Goal: Task Accomplishment & Management: Manage account settings

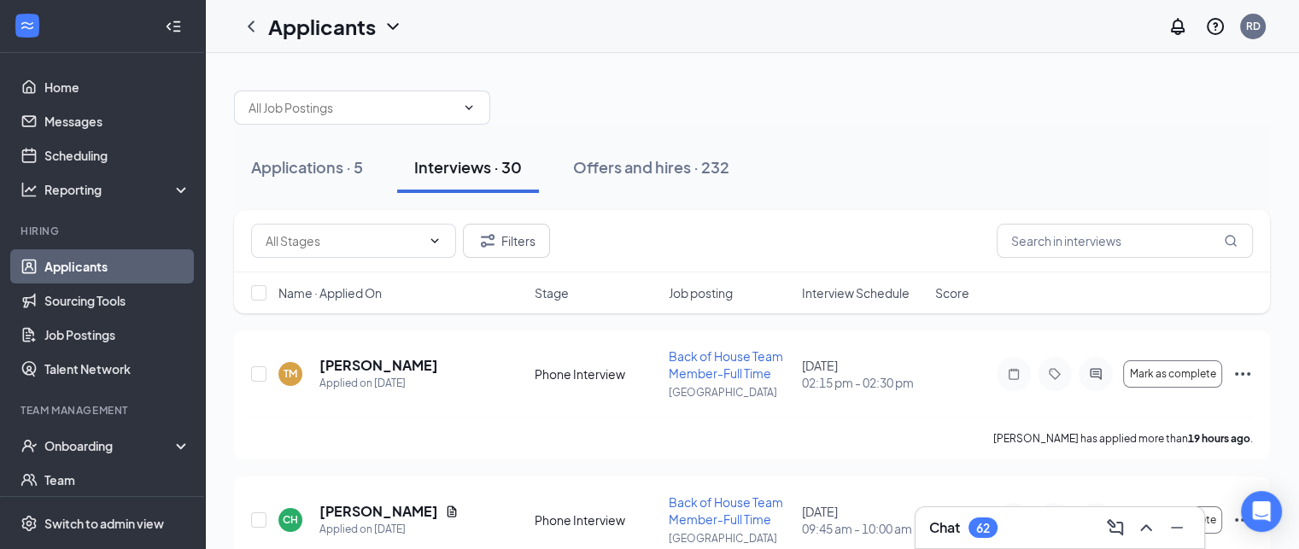
click at [950, 533] on h3 "Chat" at bounding box center [944, 527] width 31 height 19
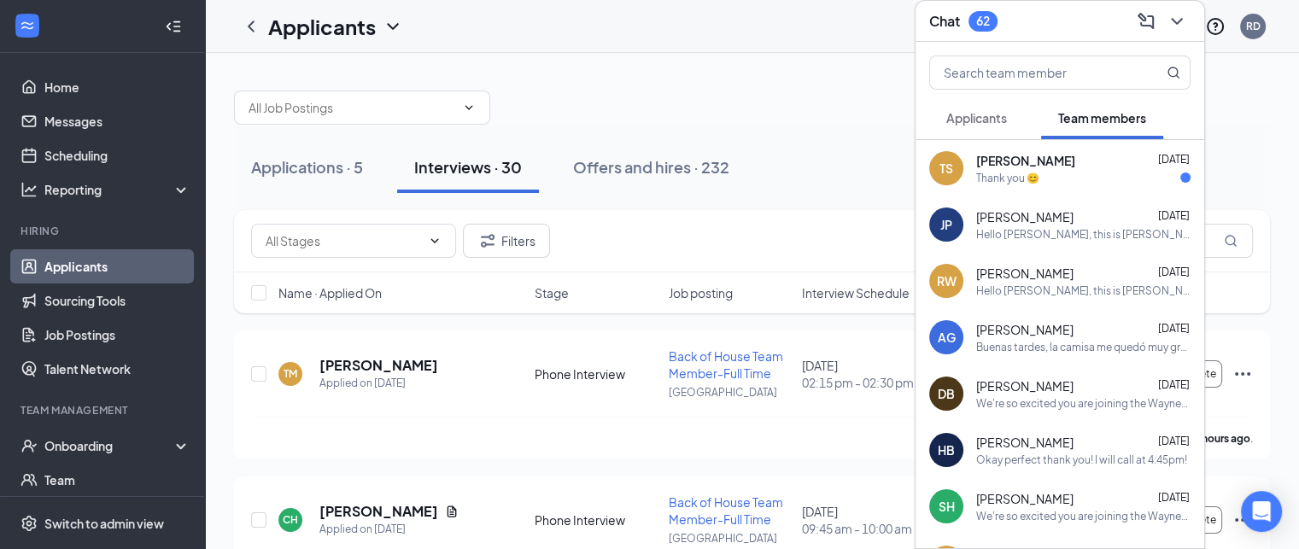
click at [989, 125] on span "Applicants" at bounding box center [976, 117] width 61 height 15
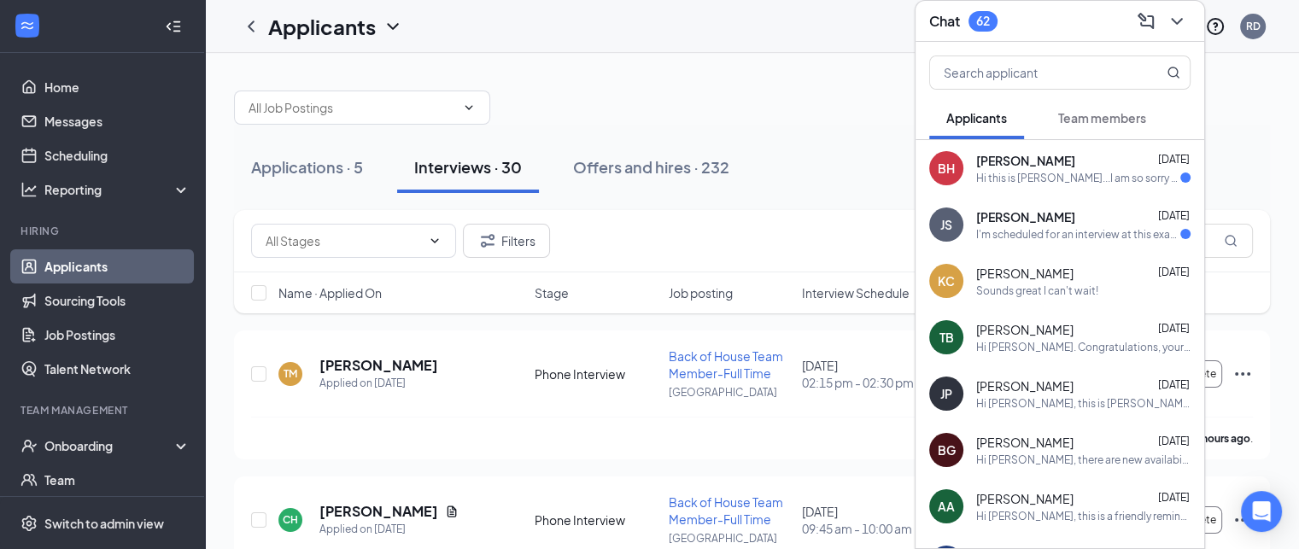
click at [949, 12] on h3 "Chat" at bounding box center [944, 21] width 31 height 19
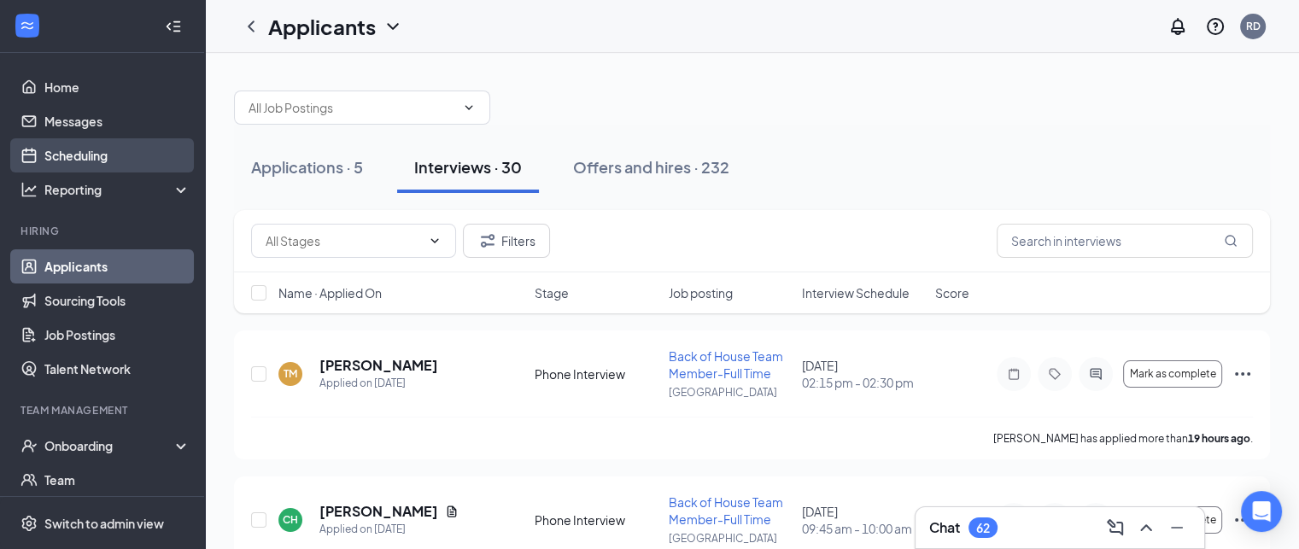
click at [82, 155] on link "Scheduling" at bounding box center [117, 155] width 146 height 34
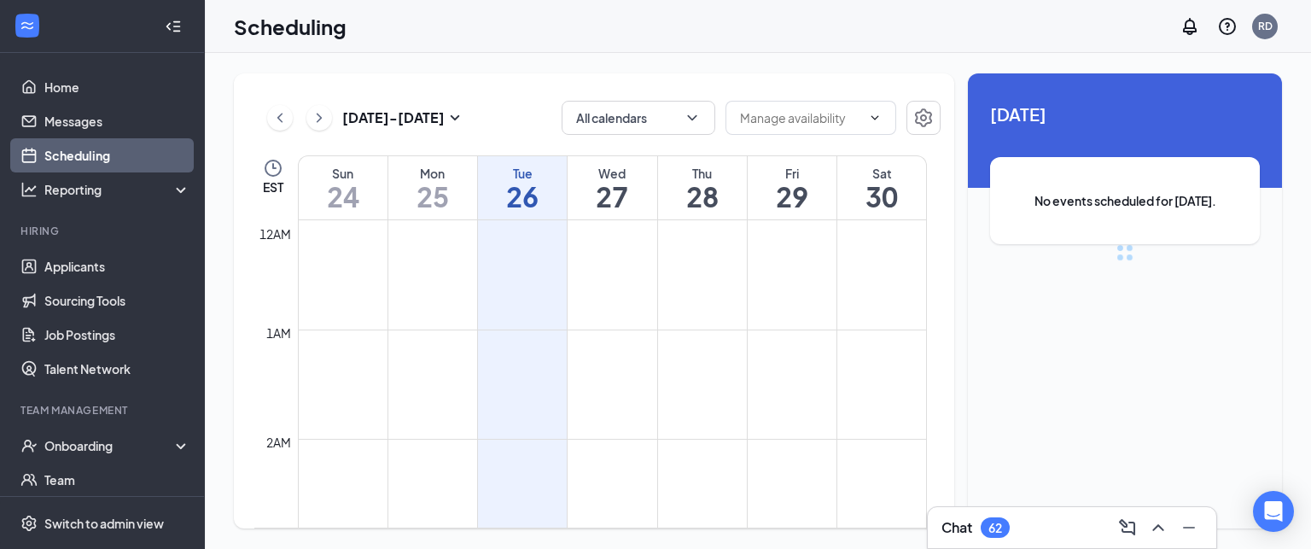
scroll to position [839, 0]
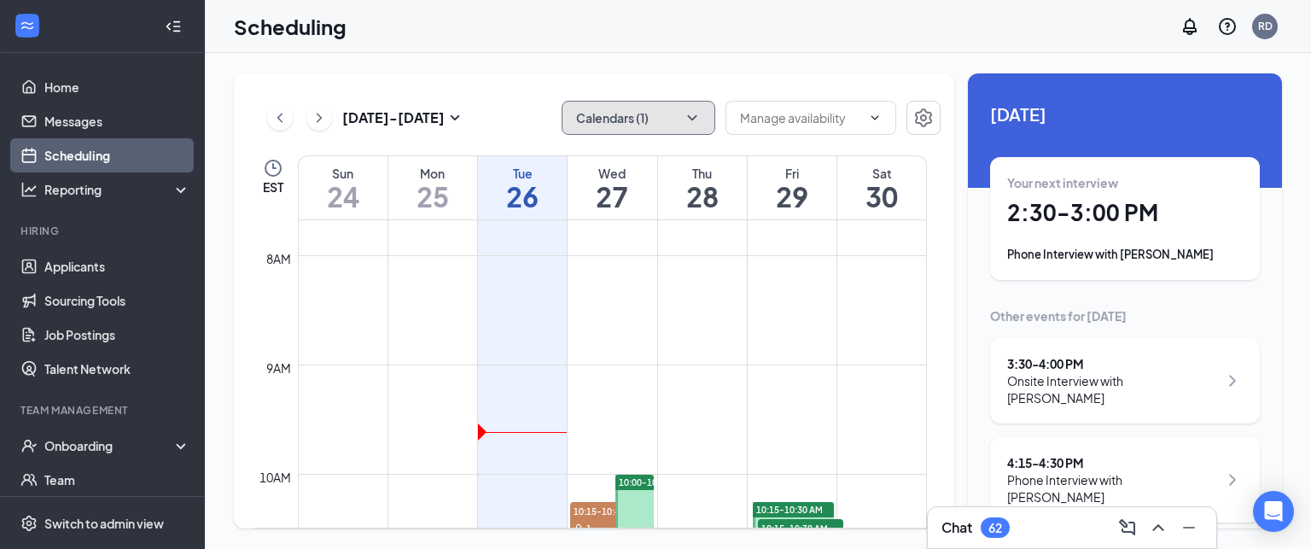
click at [628, 110] on button "Calendars (1)" at bounding box center [639, 118] width 154 height 34
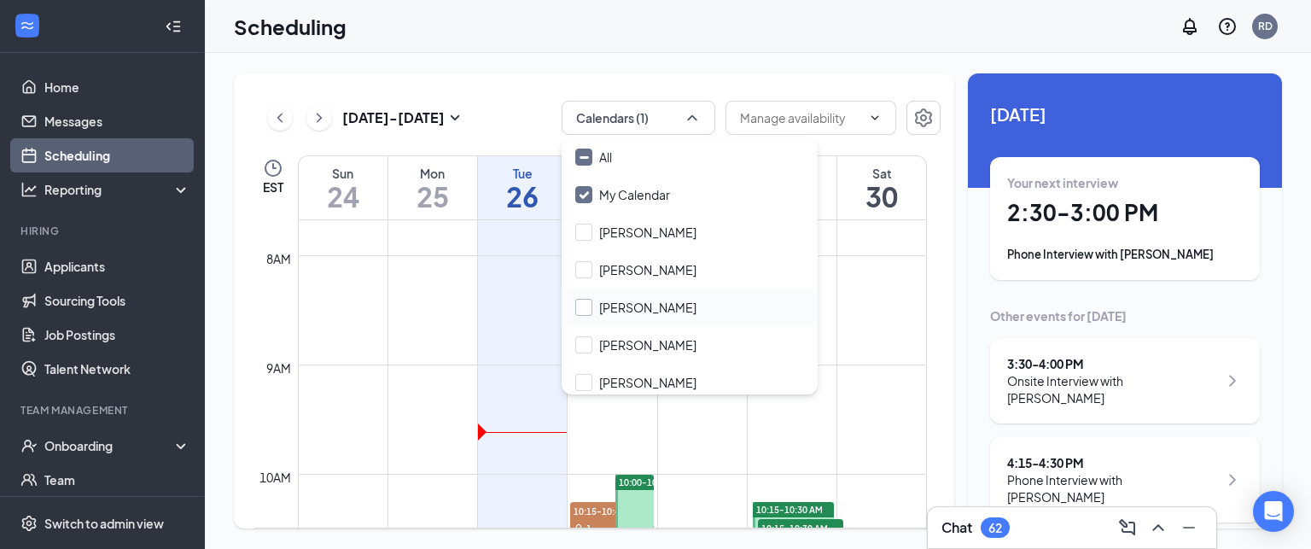
click at [625, 304] on input "[PERSON_NAME]" at bounding box center [635, 307] width 121 height 17
checkbox input "true"
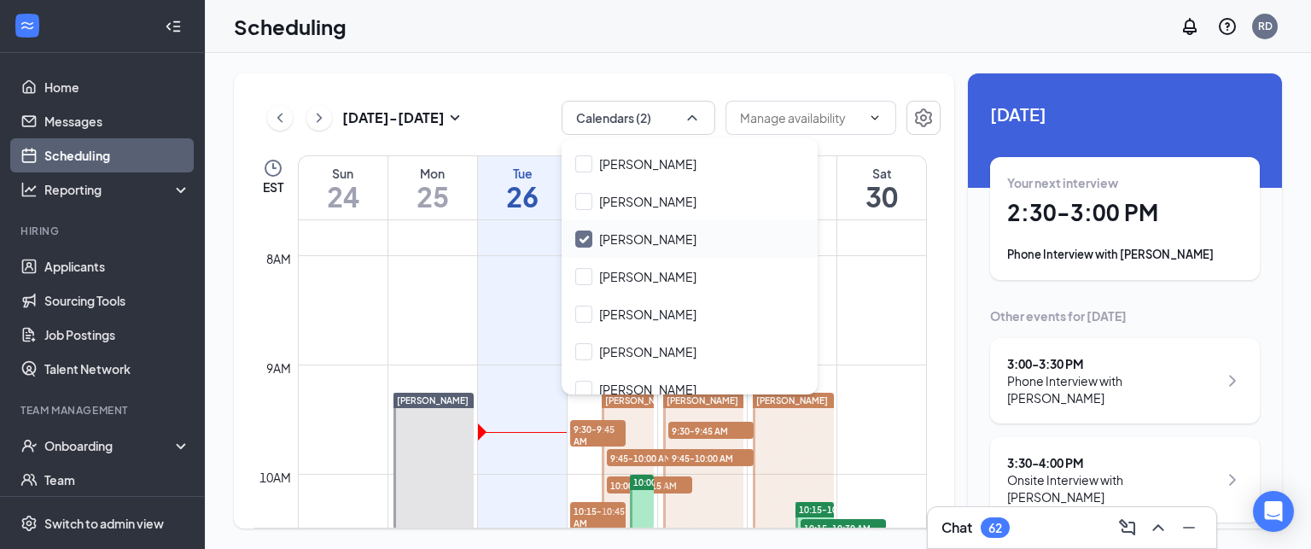
scroll to position [82, 0]
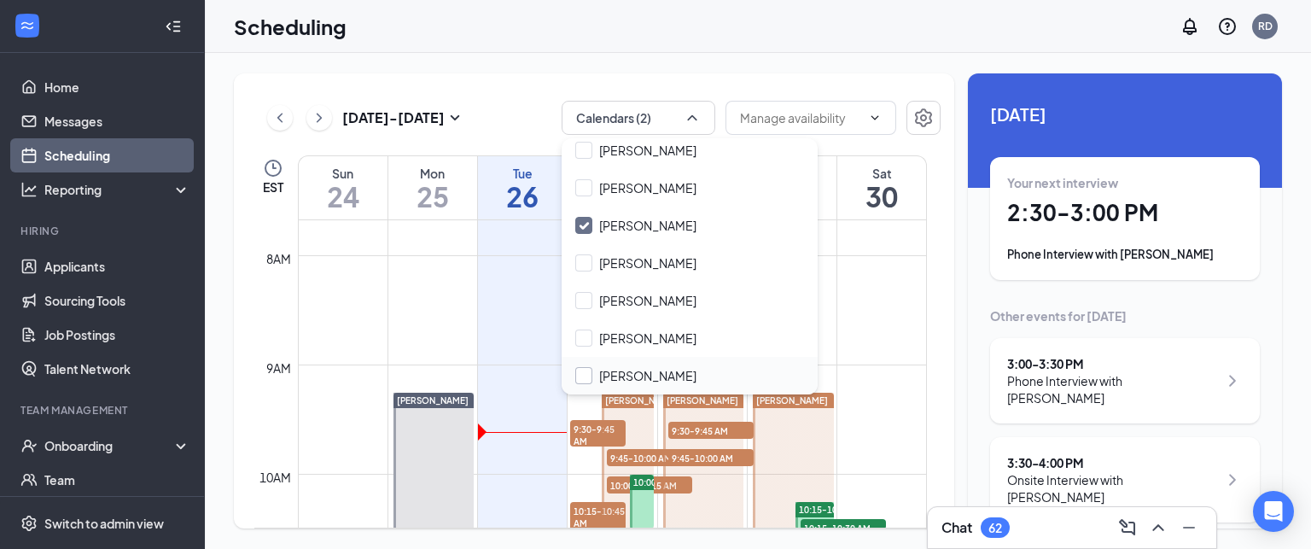
click at [587, 371] on input "Selah Allmond" at bounding box center [635, 375] width 121 height 17
checkbox input "true"
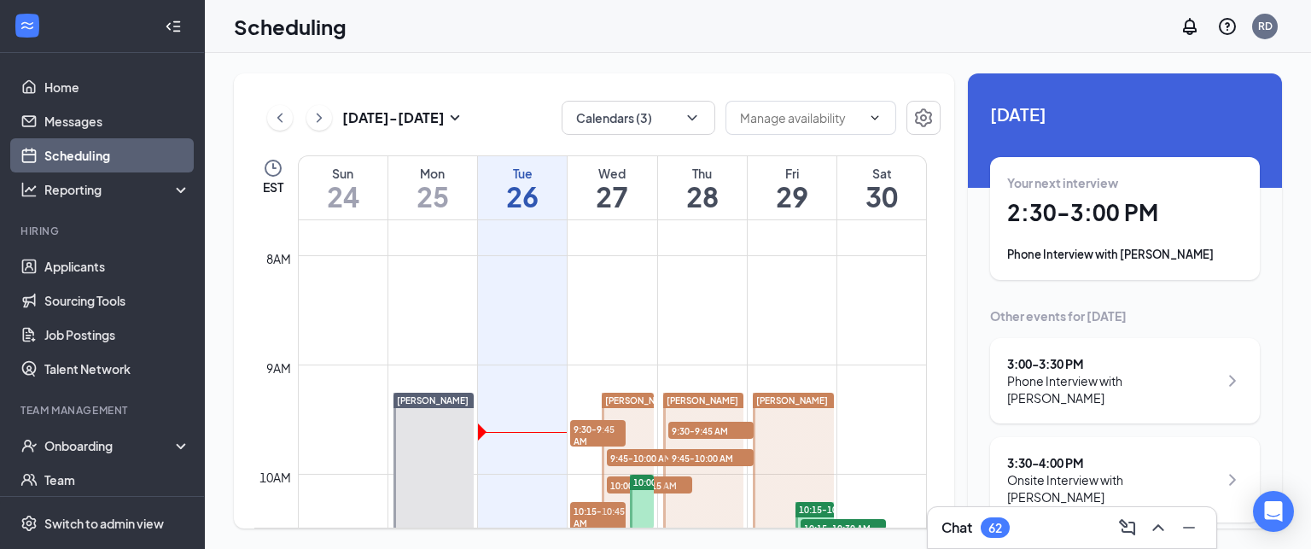
click at [495, 44] on div "Scheduling RD" at bounding box center [758, 26] width 1106 height 53
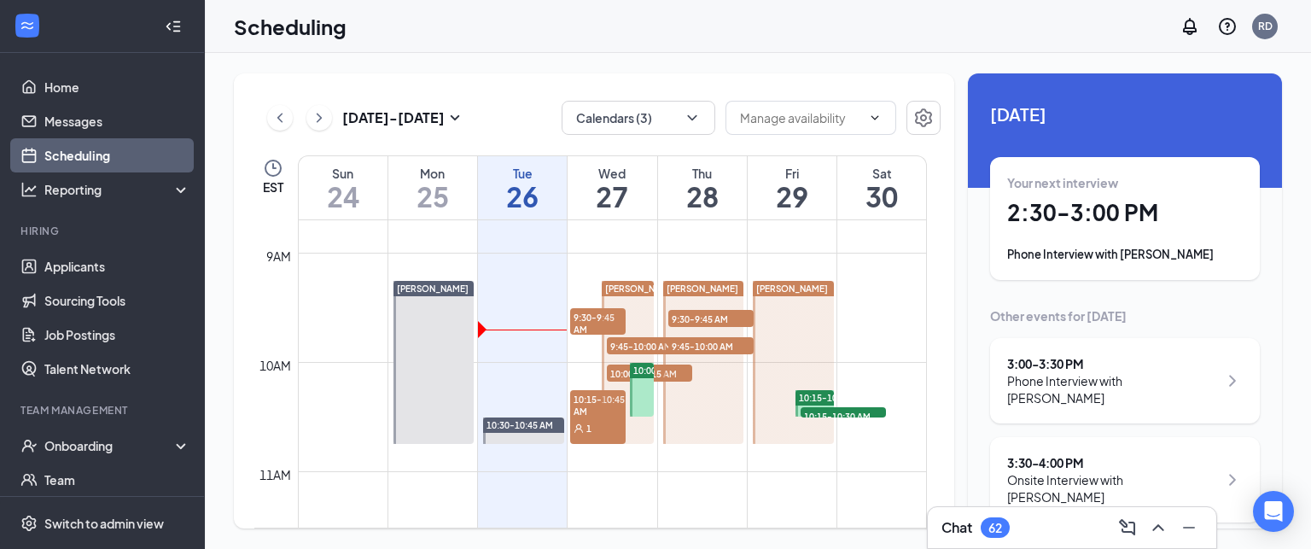
scroll to position [102, 0]
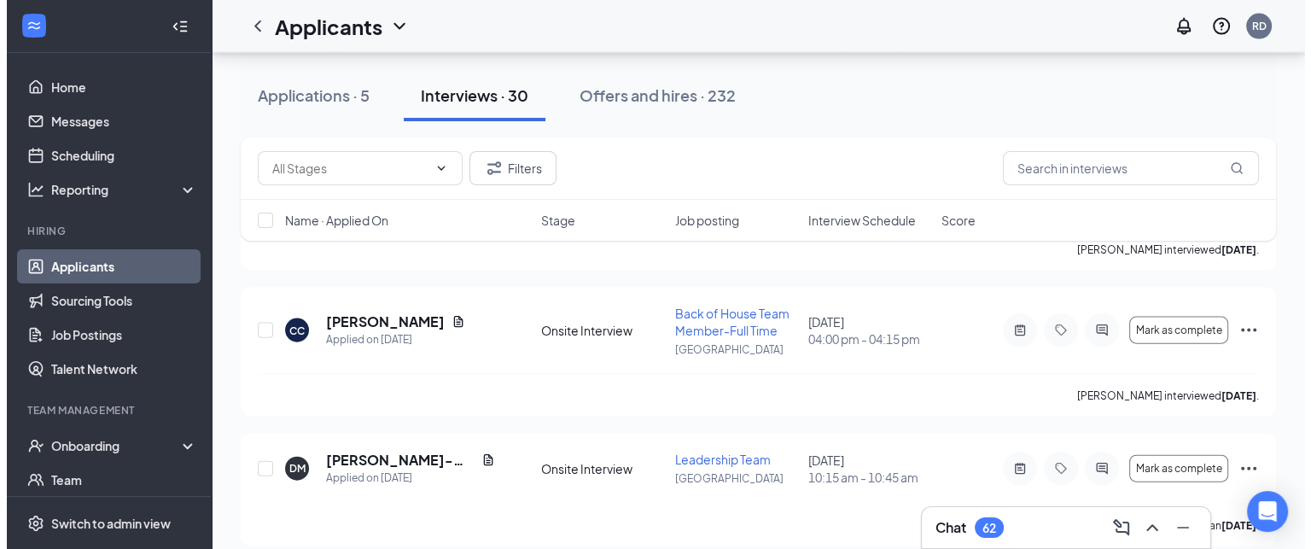
scroll to position [3726, 0]
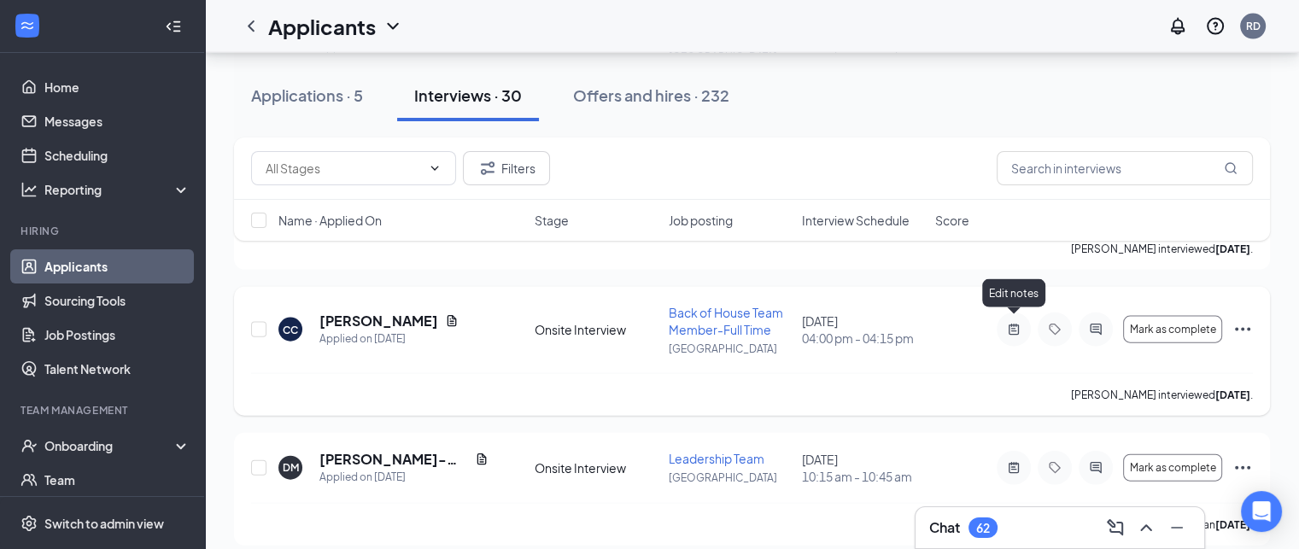
click at [1012, 324] on icon "ActiveNote" at bounding box center [1013, 329] width 10 height 11
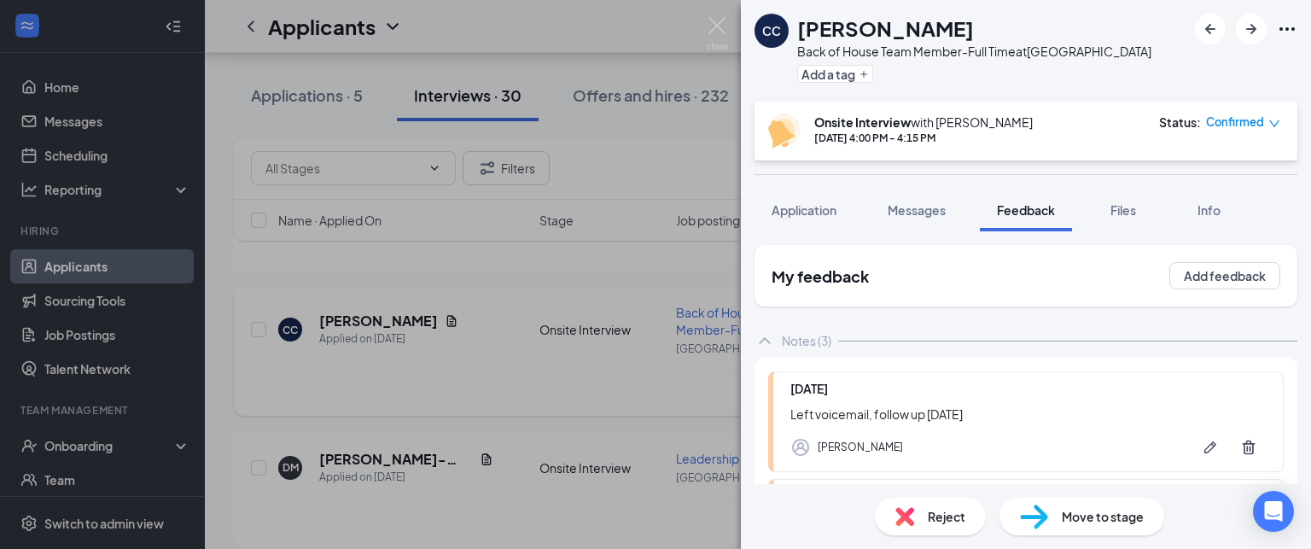
scroll to position [1496, 0]
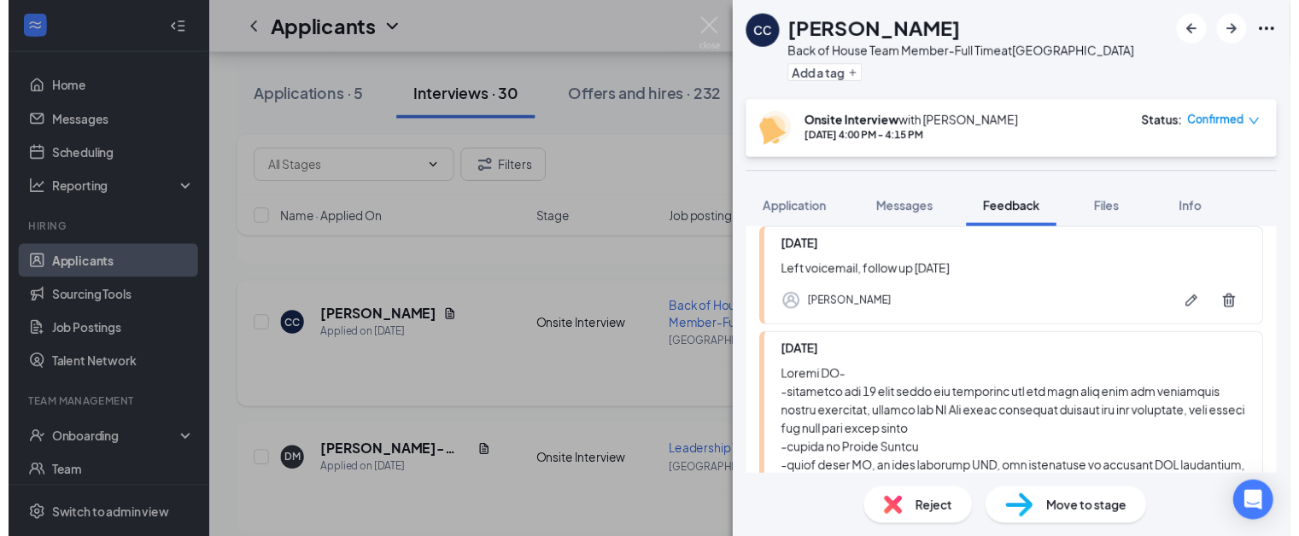
scroll to position [137, 0]
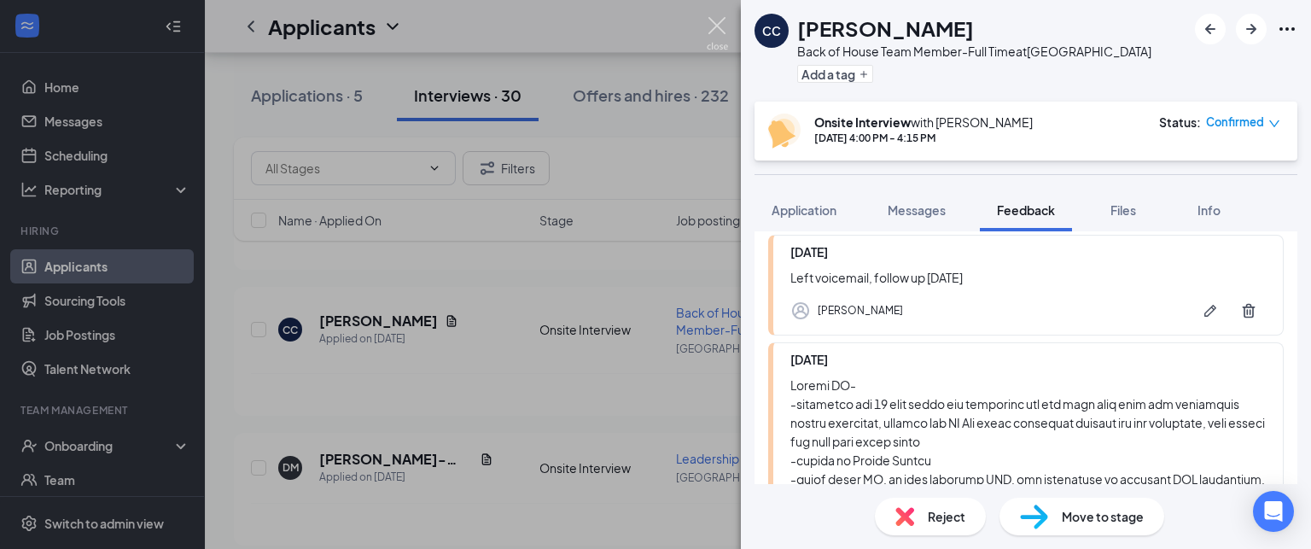
click at [714, 29] on img at bounding box center [717, 33] width 21 height 33
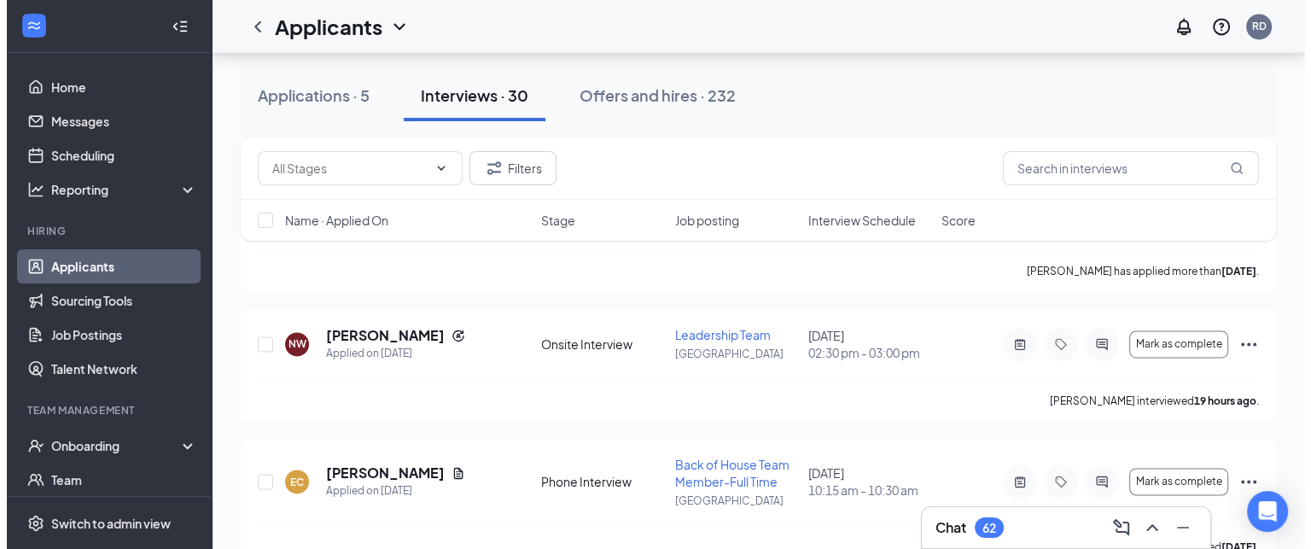
scroll to position [2574, 0]
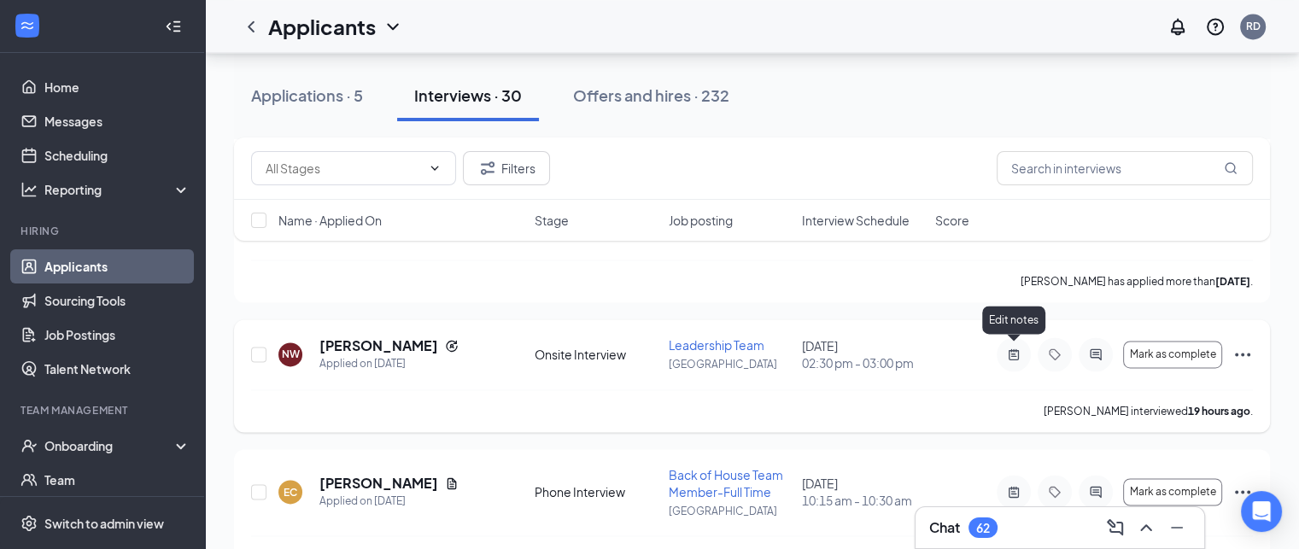
click at [1013, 347] on icon "ActiveNote" at bounding box center [1013, 354] width 20 height 14
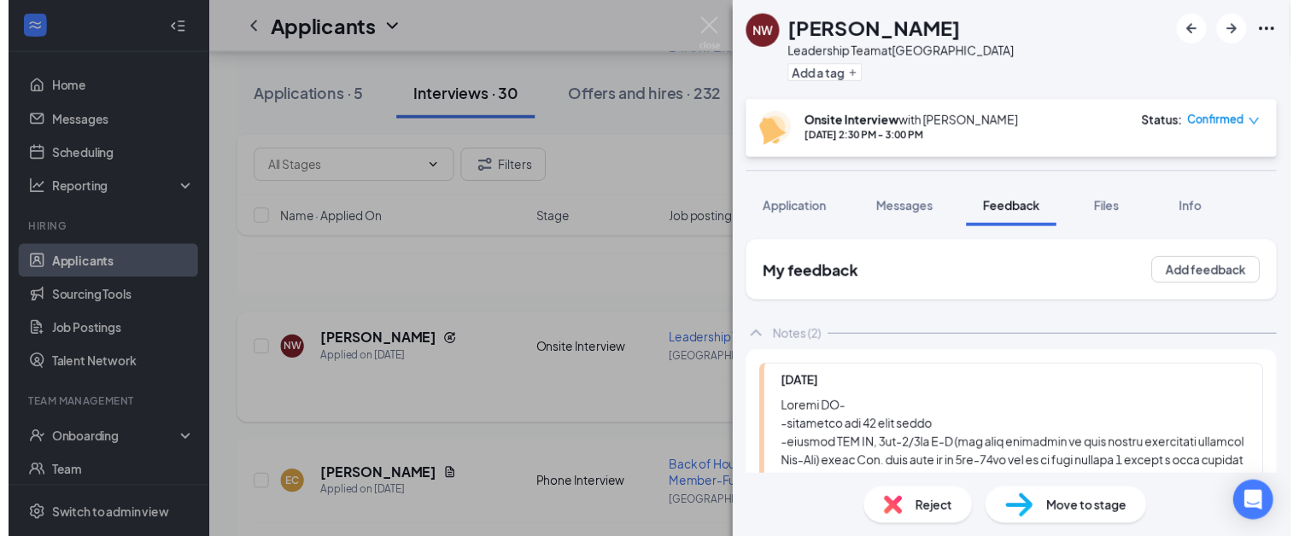
scroll to position [1671, 0]
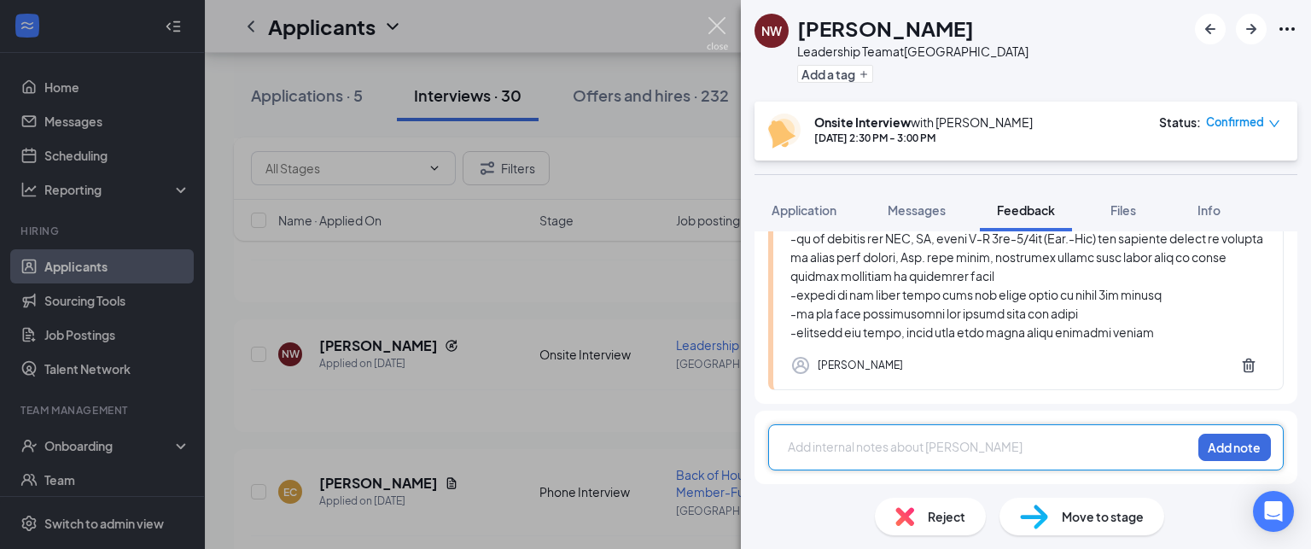
click at [721, 26] on img at bounding box center [717, 33] width 21 height 33
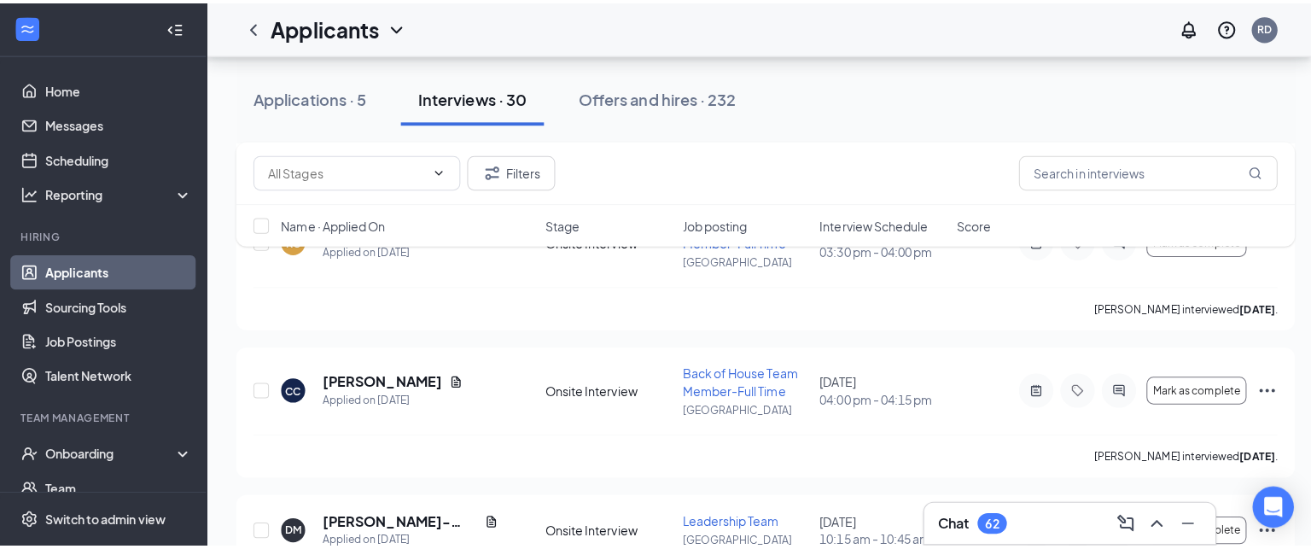
scroll to position [3671, 0]
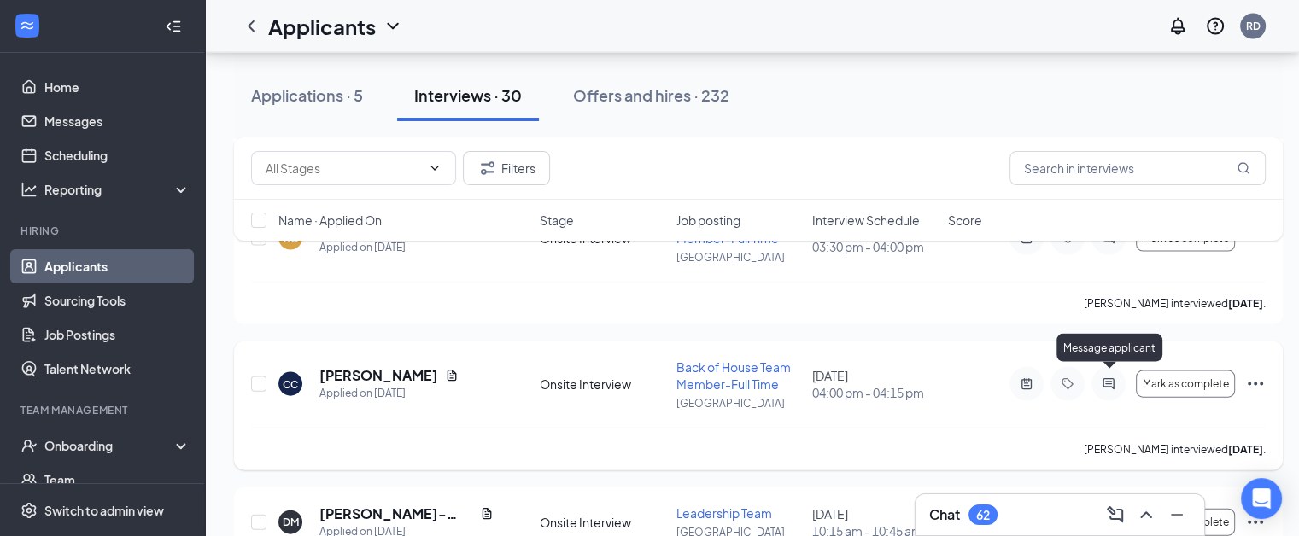
click at [1106, 381] on icon "ActiveChat" at bounding box center [1108, 384] width 20 height 14
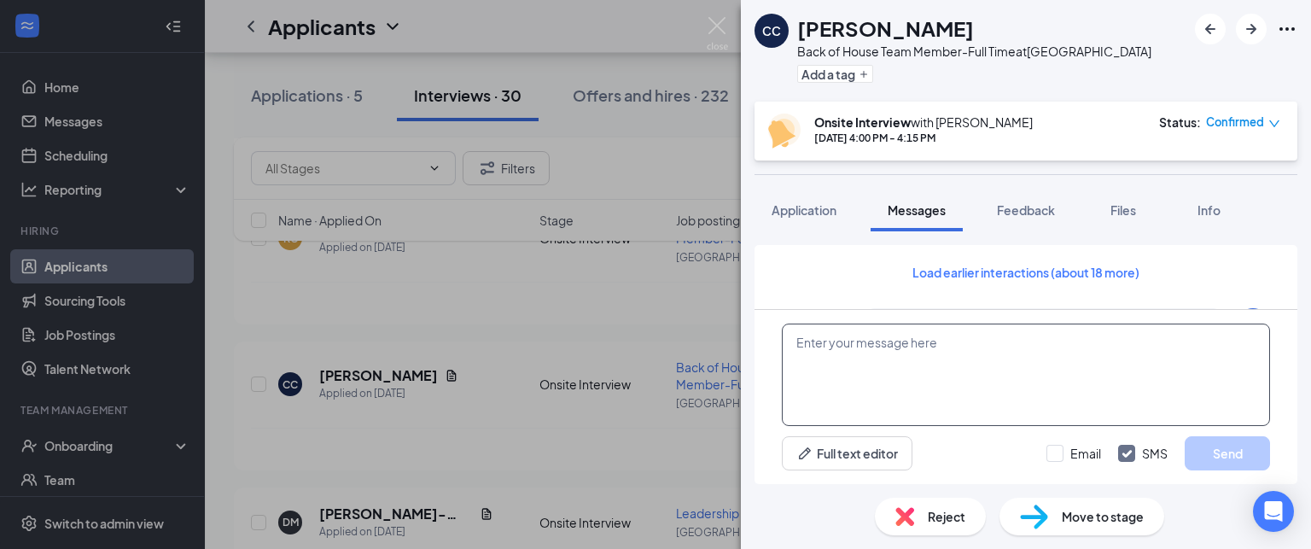
click at [919, 348] on textarea at bounding box center [1026, 375] width 488 height 102
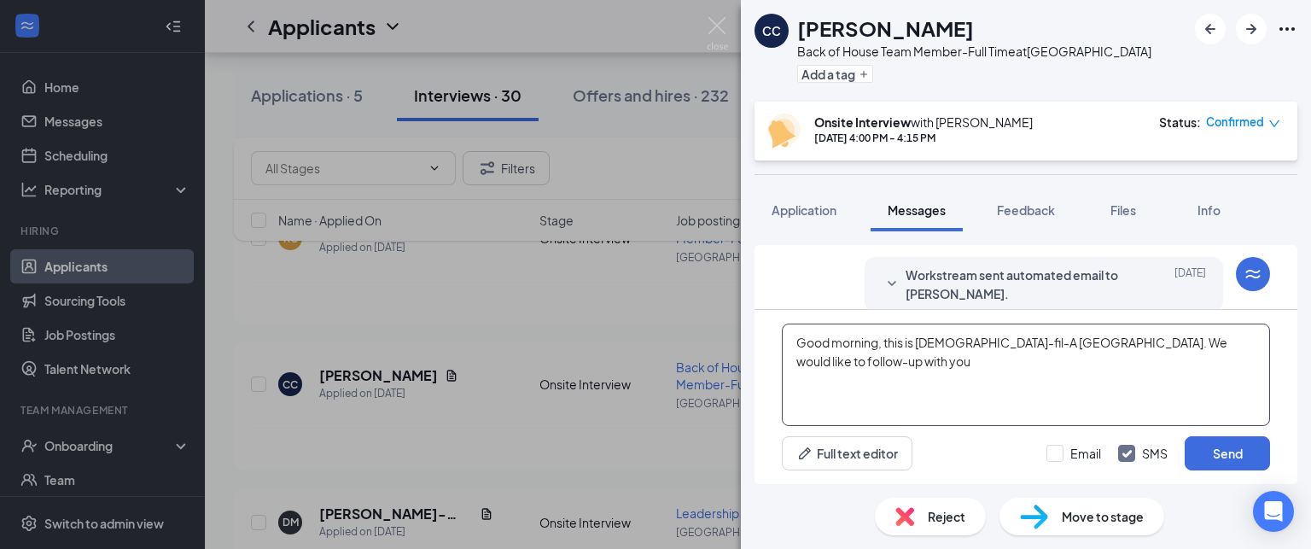
scroll to position [972, 0]
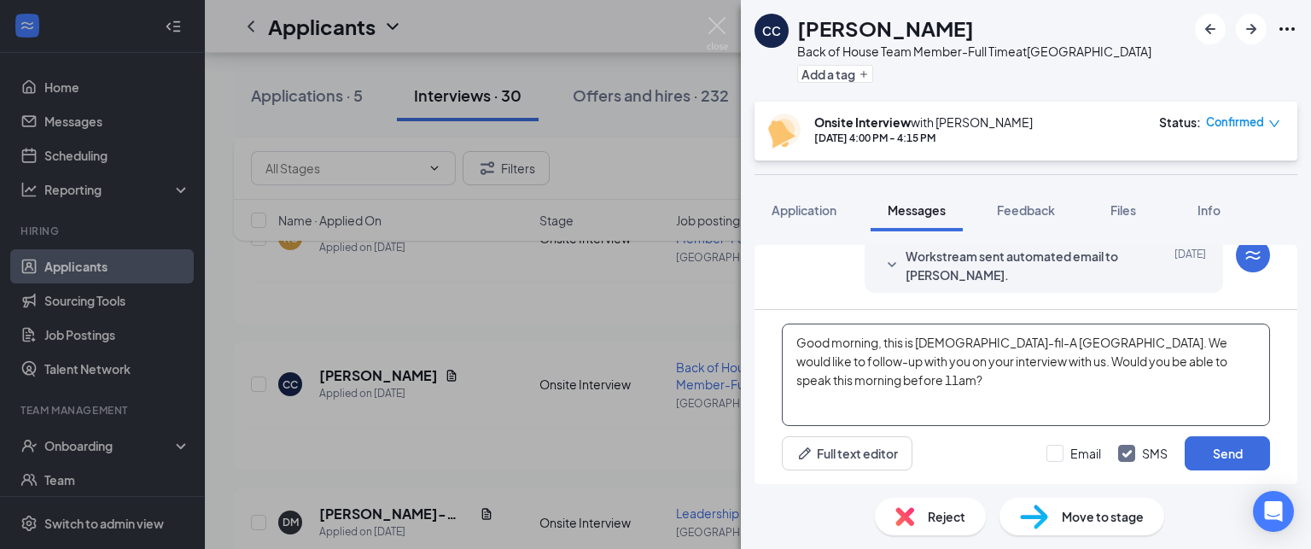
click at [949, 354] on textarea "Good morning, this is Chick-fil-A Waynesville. We would like to follow-up with …" at bounding box center [1026, 375] width 488 height 102
click at [1046, 394] on textarea "Good morning, this is Chick-fil-A Waynesville. We would like to follow-up with …" at bounding box center [1026, 375] width 488 height 102
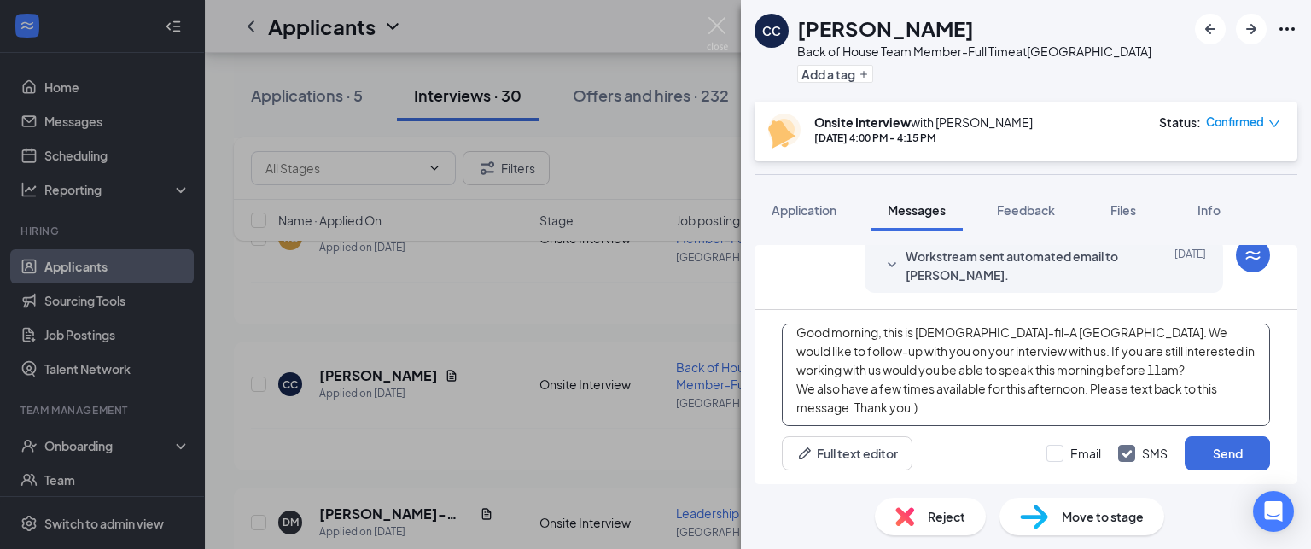
scroll to position [10, 0]
type textarea "Good morning, this is [DEMOGRAPHIC_DATA]-fil-A [GEOGRAPHIC_DATA]. We would like…"
click at [1228, 452] on button "Send" at bounding box center [1227, 453] width 85 height 34
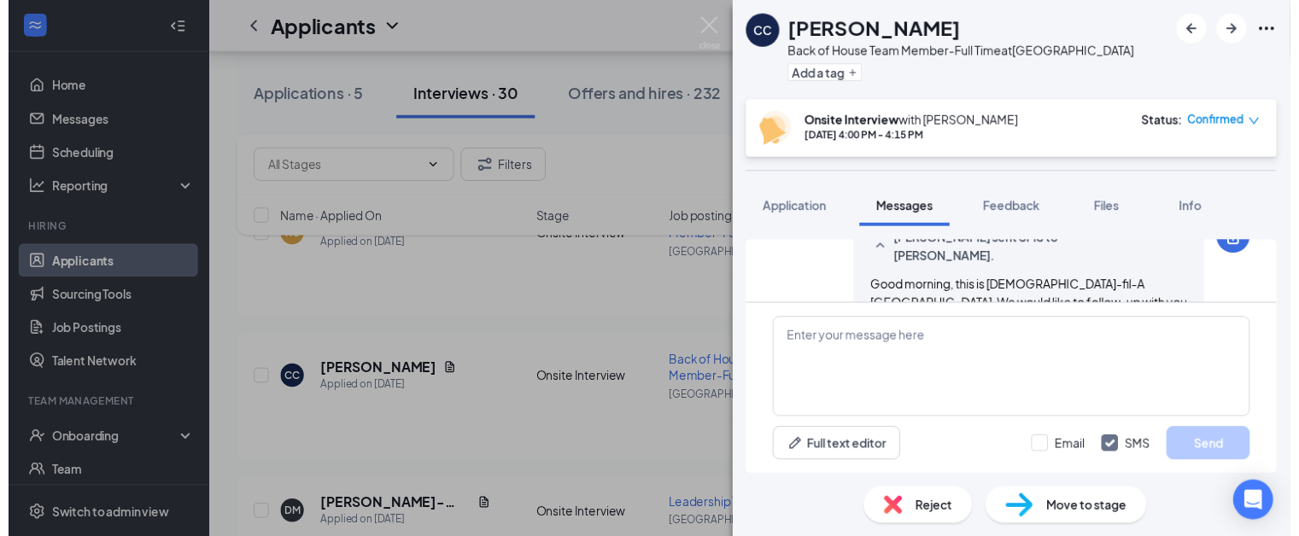
scroll to position [1175, 0]
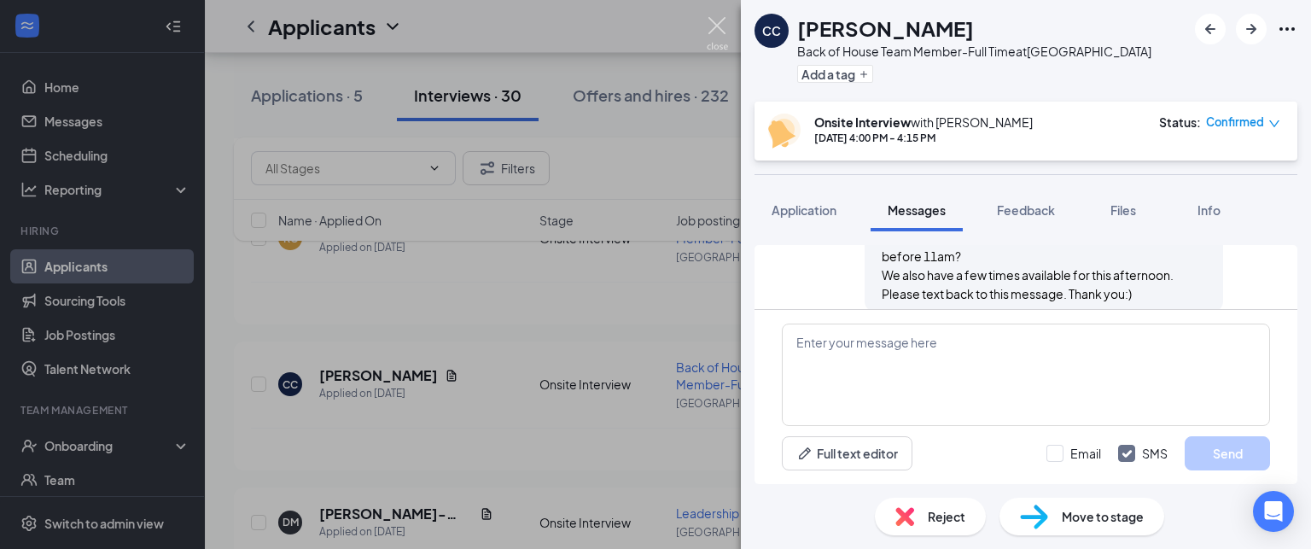
click at [714, 28] on img at bounding box center [717, 33] width 21 height 33
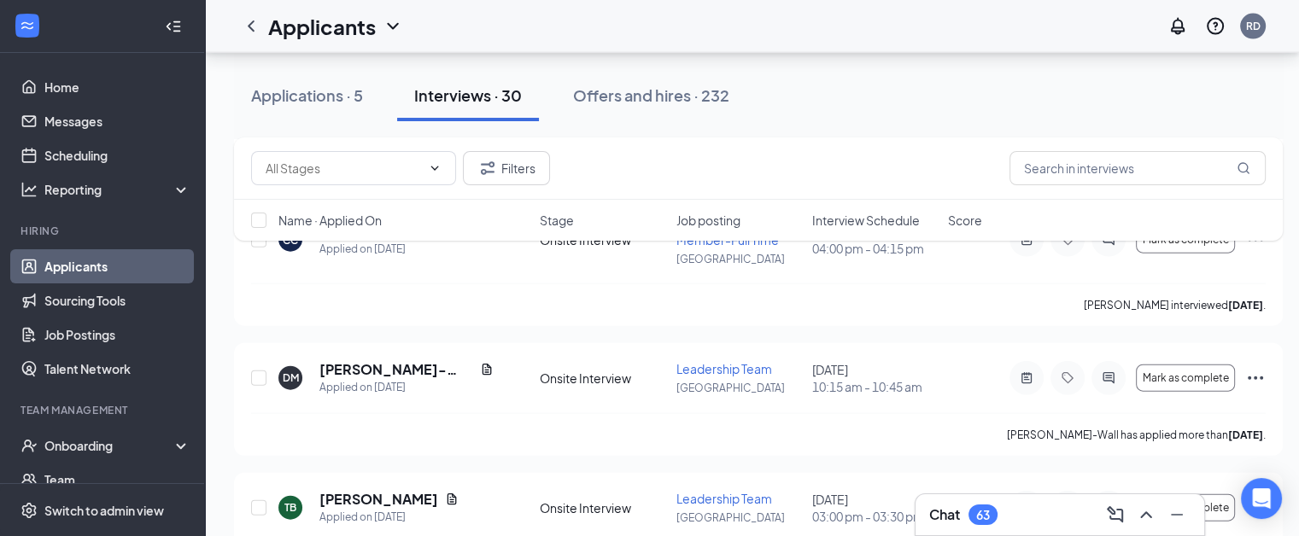
scroll to position [3702, 0]
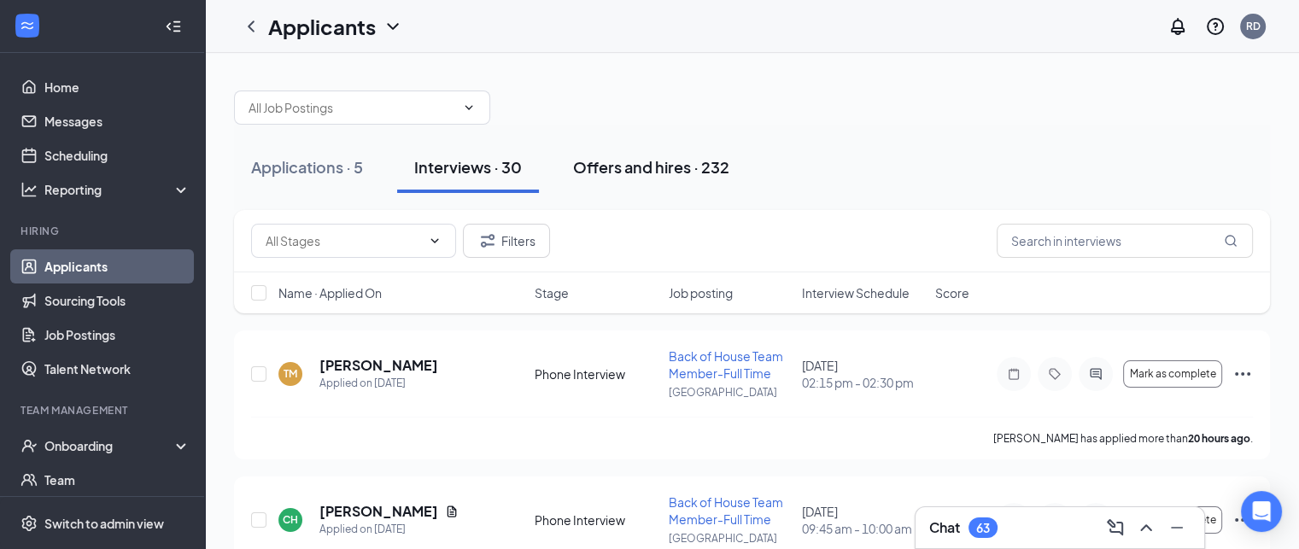
click at [640, 163] on div "Offers and hires · 232" at bounding box center [651, 166] width 156 height 21
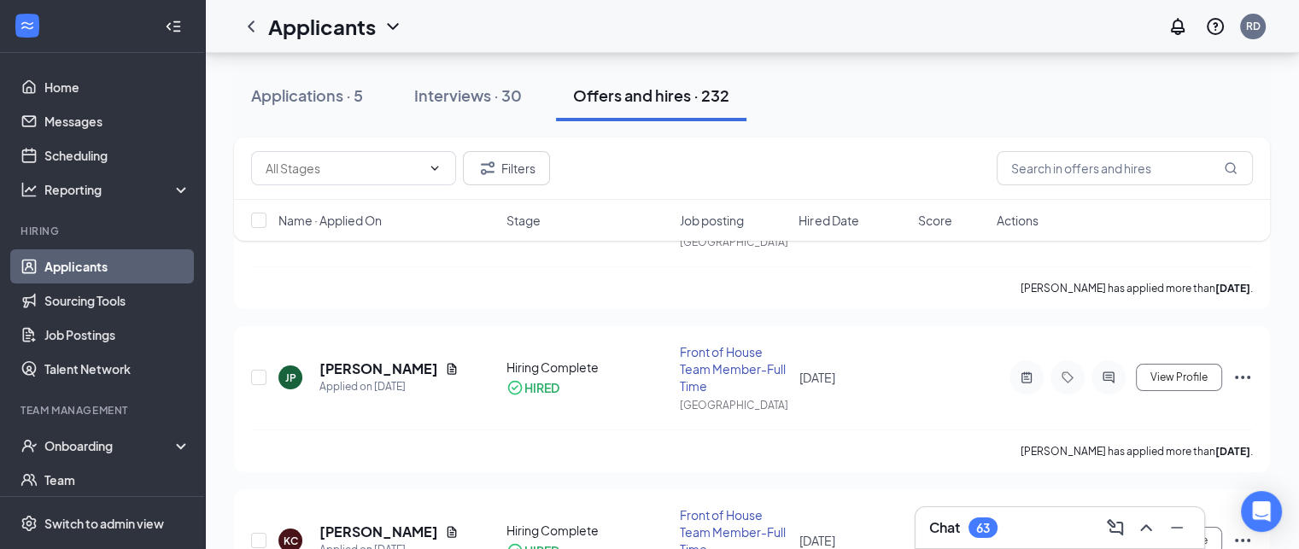
scroll to position [167, 0]
click at [939, 530] on h3 "Chat" at bounding box center [944, 527] width 31 height 19
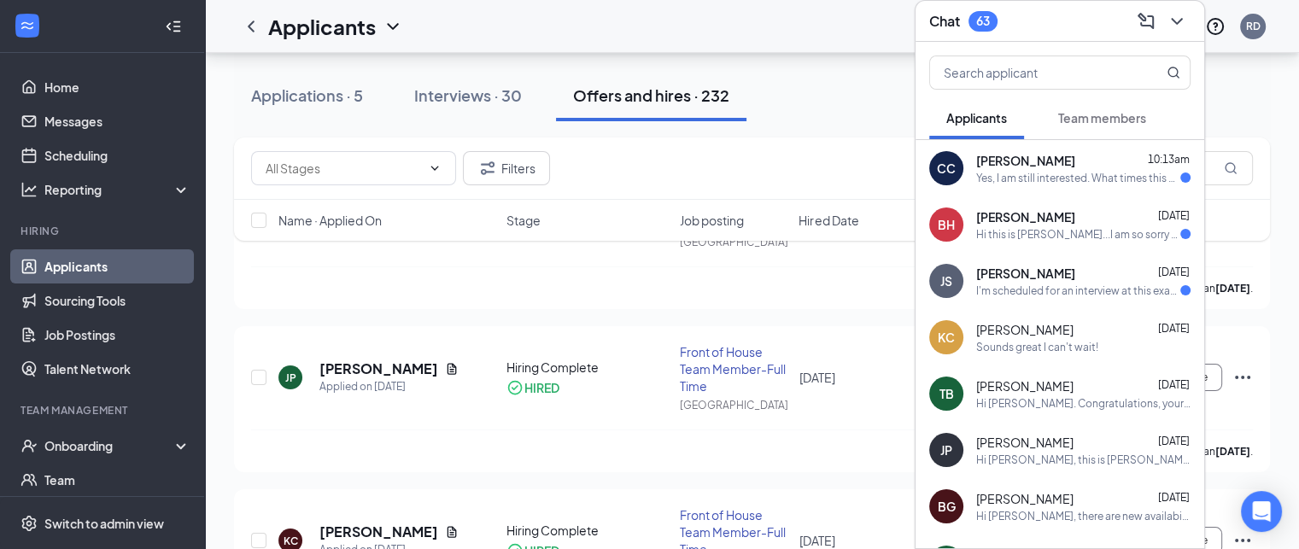
click at [993, 171] on div "Yes, I am still interested. What times this afternoon are available? Thank you!" at bounding box center [1078, 178] width 204 height 15
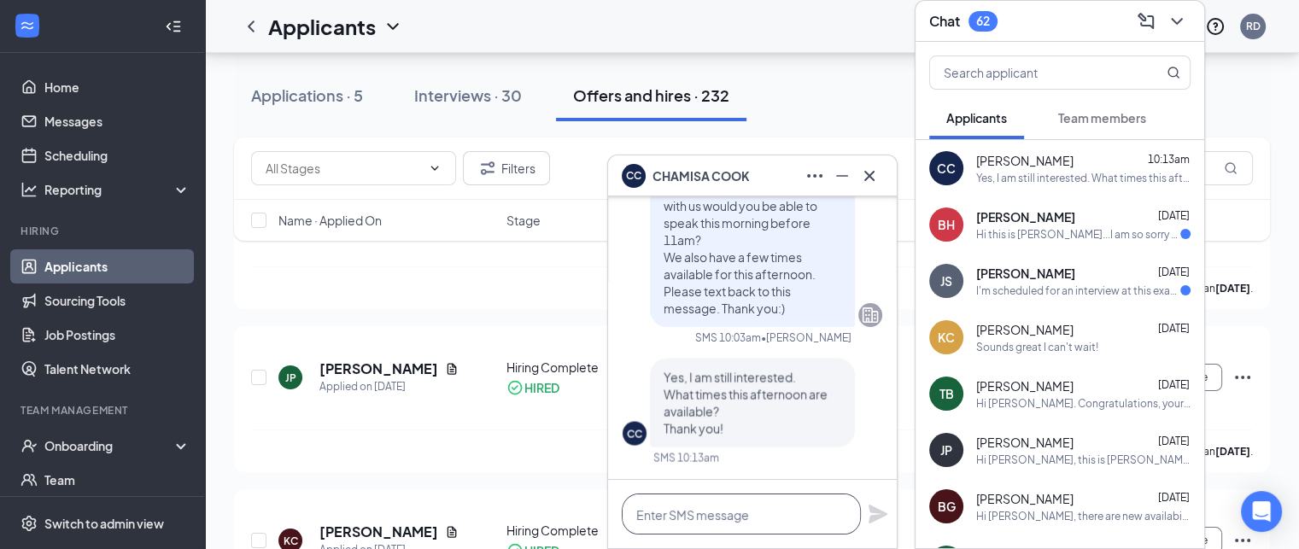
click at [716, 514] on textarea at bounding box center [741, 513] width 239 height 41
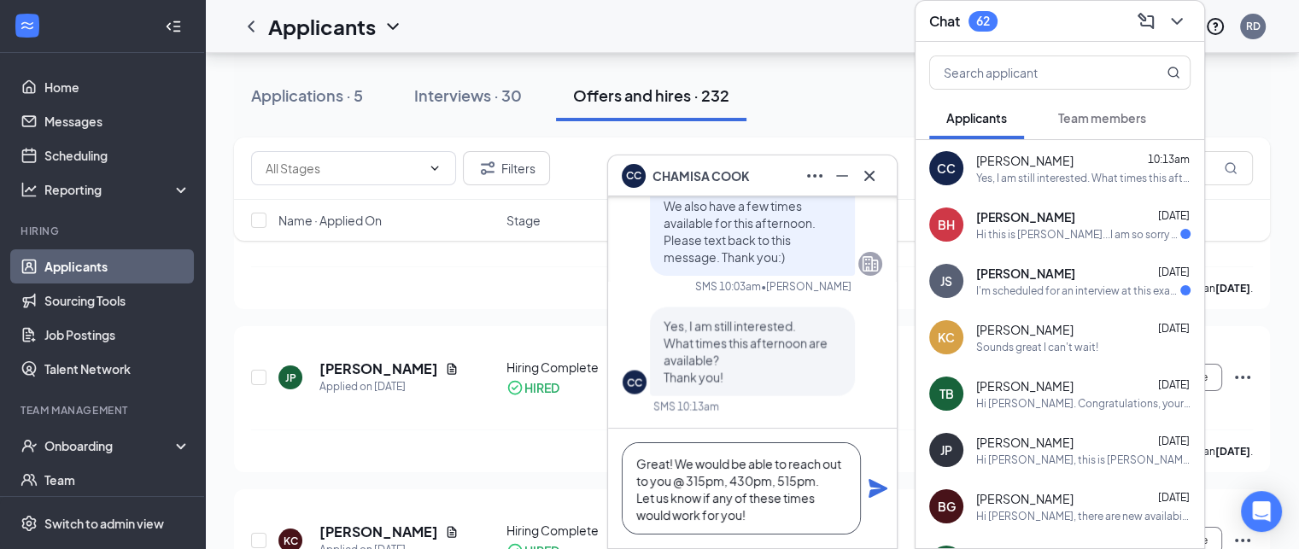
type textarea "Great! We would be able to reach out to you @ 315pm, 430pm, 515pm. Let us know …"
click at [878, 488] on icon "Plane" at bounding box center [877, 488] width 20 height 20
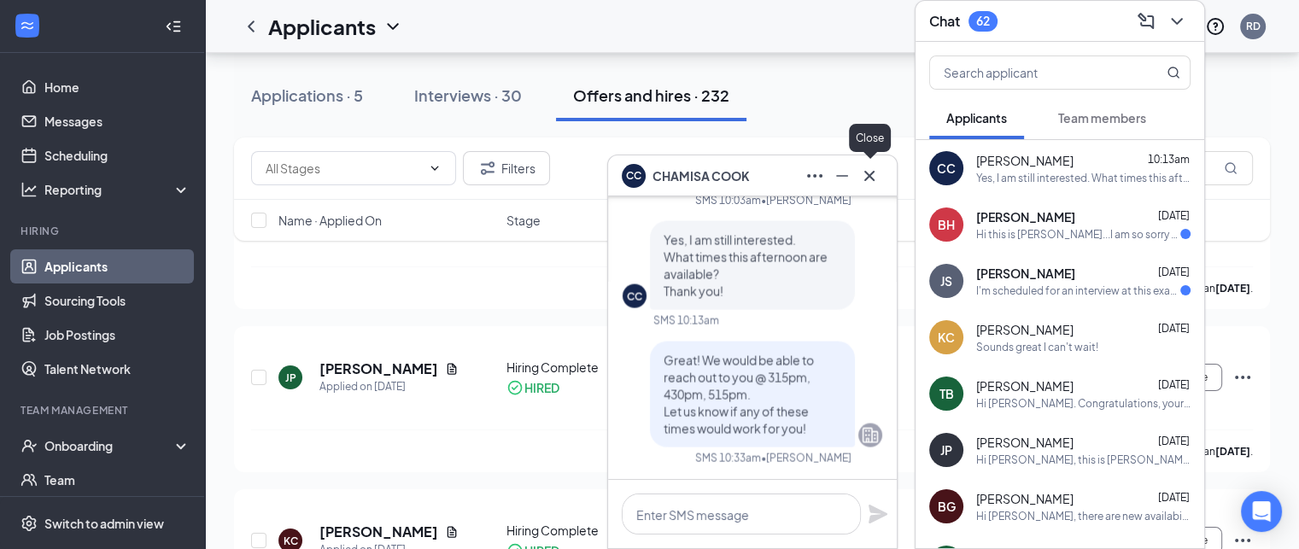
click at [867, 180] on icon "Cross" at bounding box center [869, 176] width 20 height 20
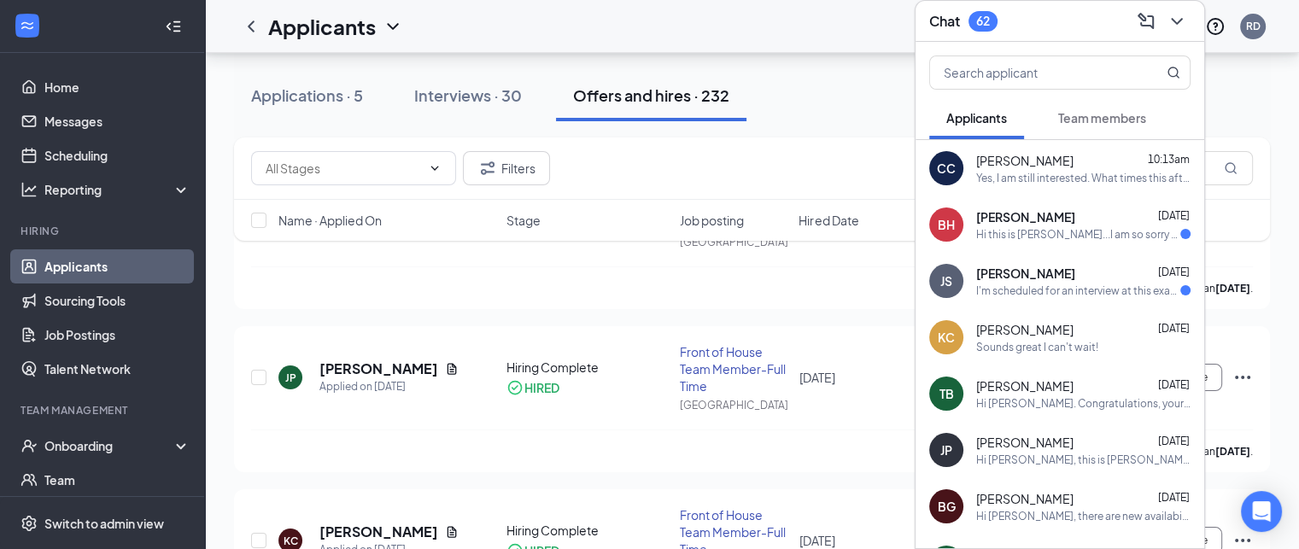
click at [931, 21] on h3 "Chat" at bounding box center [944, 21] width 31 height 19
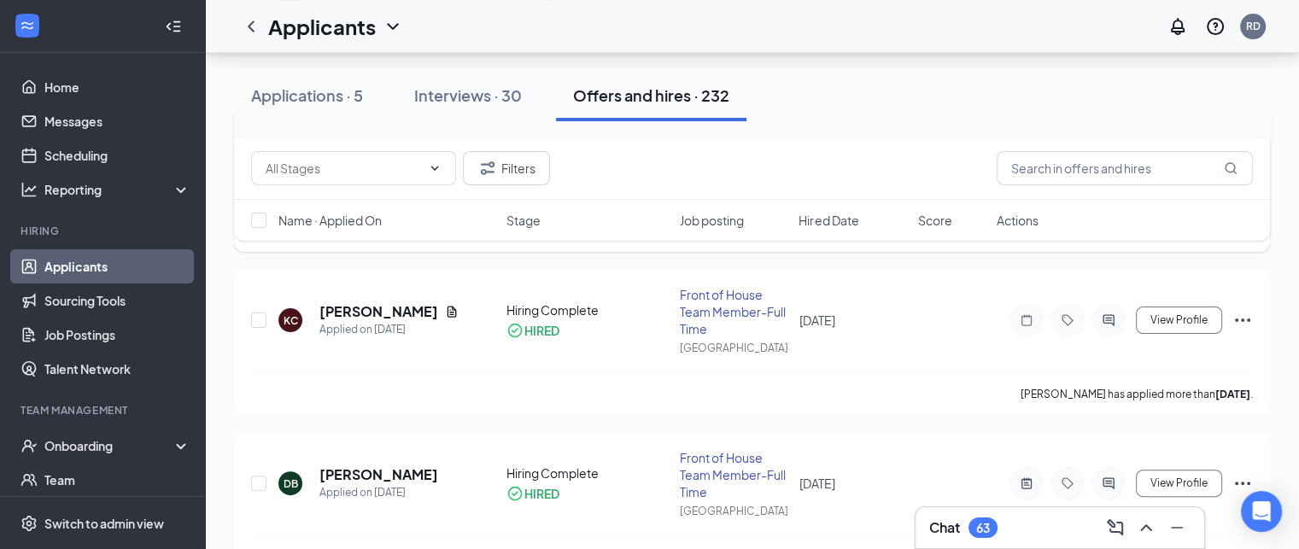
scroll to position [388, 0]
click at [77, 441] on div "Onboarding" at bounding box center [109, 445] width 131 height 17
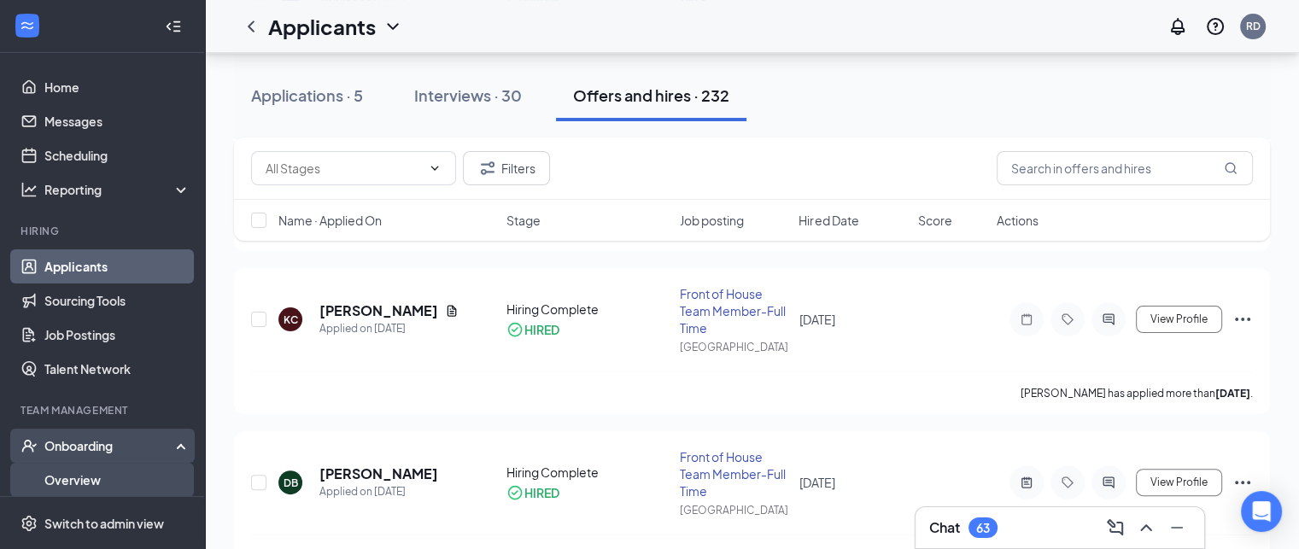
click at [85, 487] on link "Overview" at bounding box center [117, 480] width 146 height 34
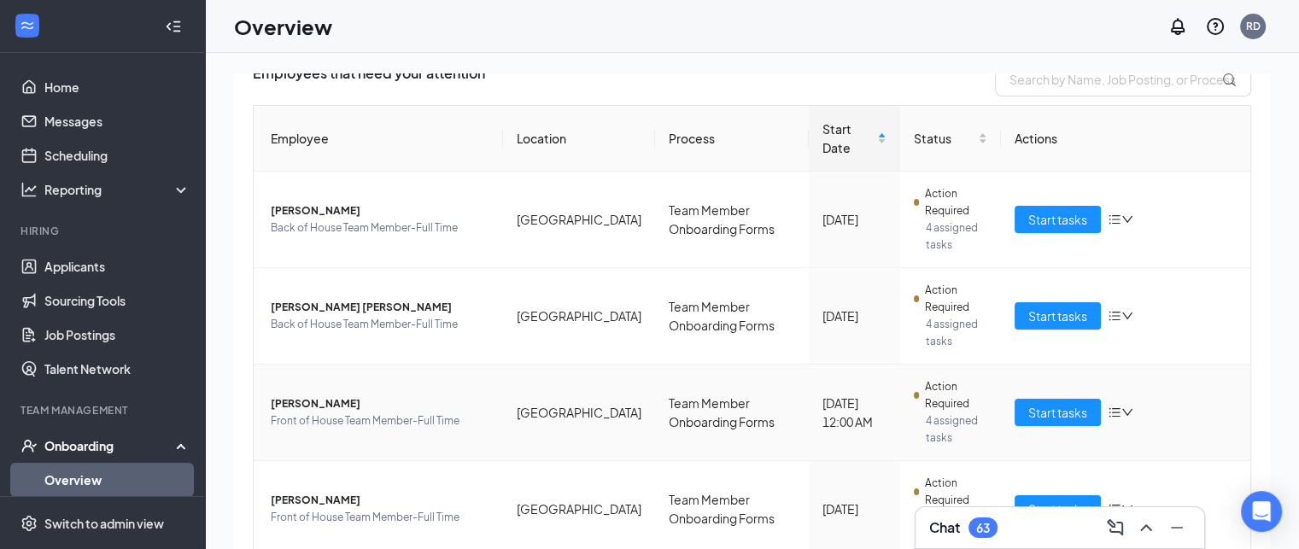
scroll to position [136, 0]
click at [1048, 209] on span "Start tasks" at bounding box center [1057, 218] width 59 height 19
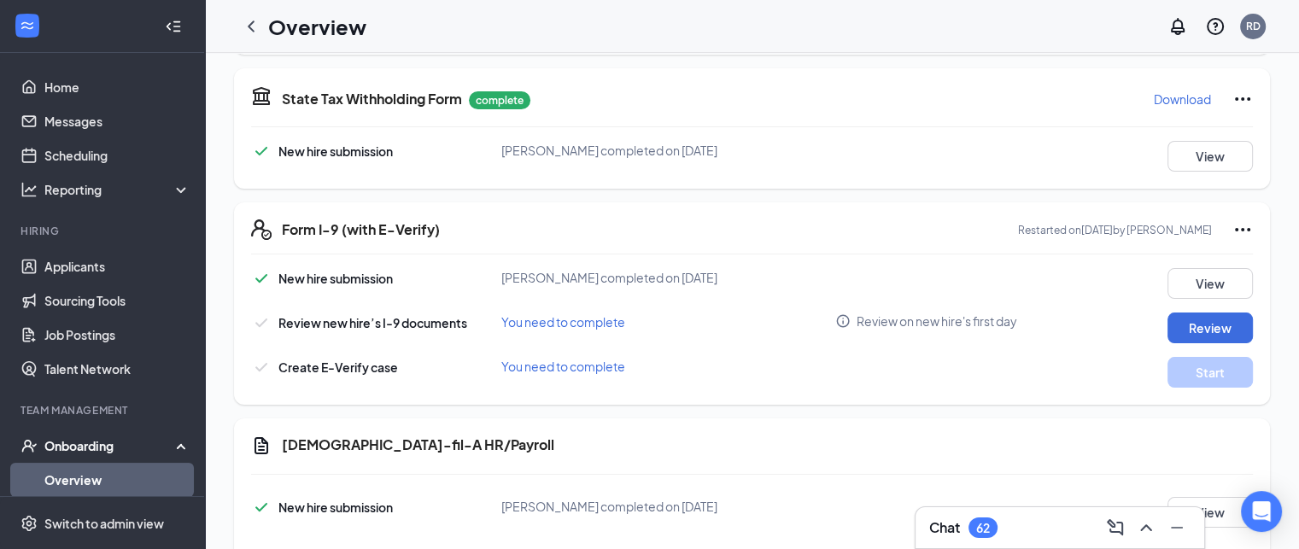
scroll to position [512, 0]
click at [1172, 283] on button "View" at bounding box center [1209, 282] width 85 height 31
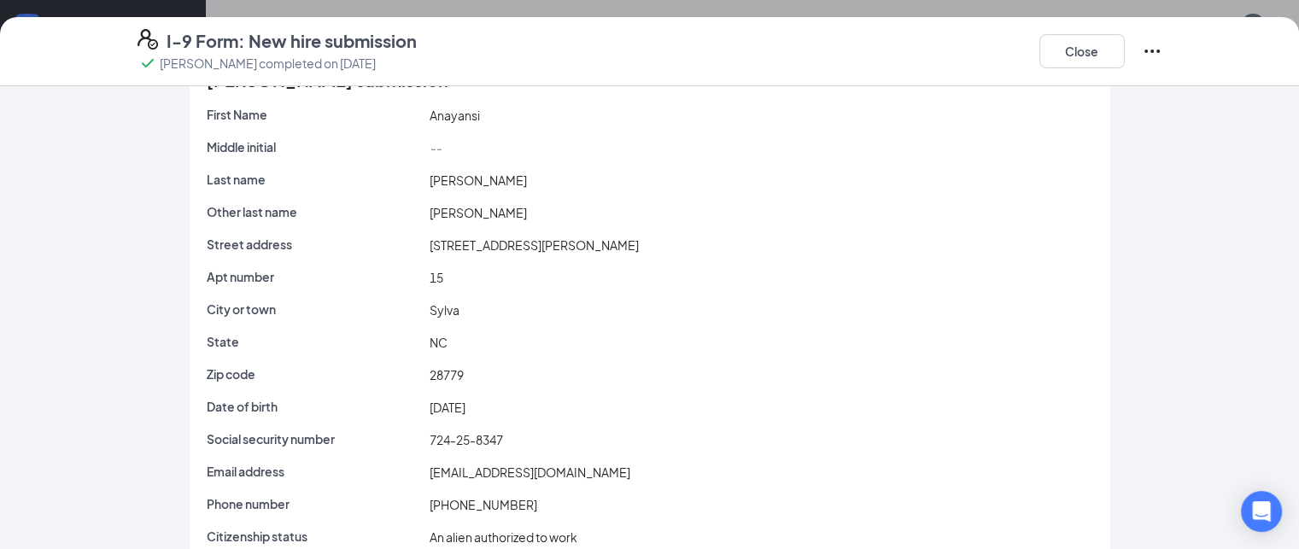
scroll to position [0, 0]
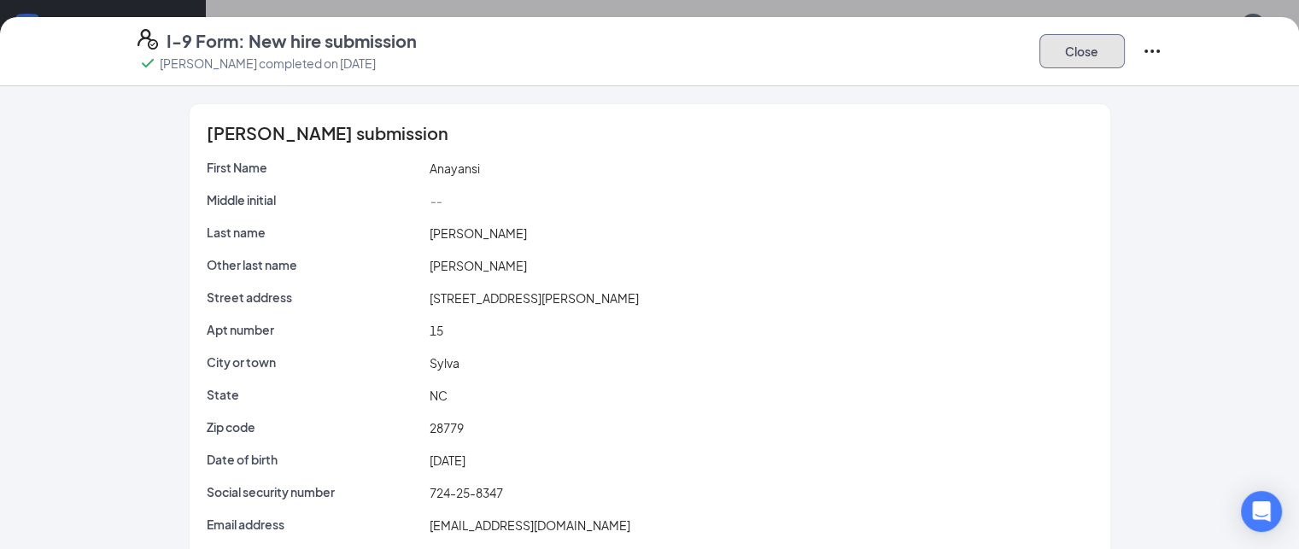
click at [1124, 53] on button "Close" at bounding box center [1081, 51] width 85 height 34
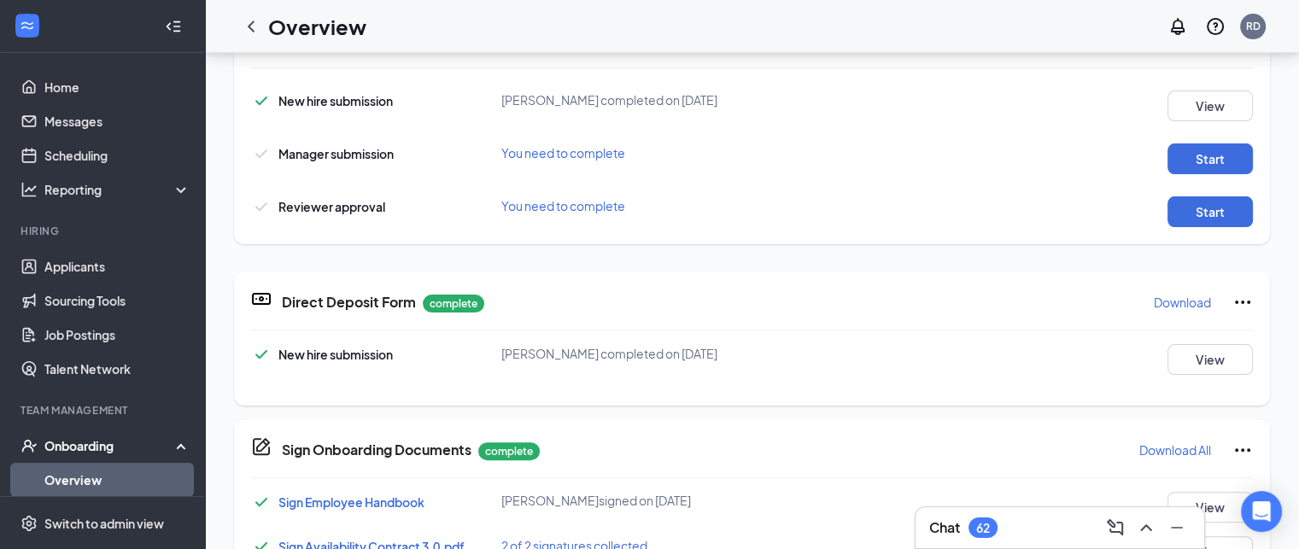
scroll to position [7, 0]
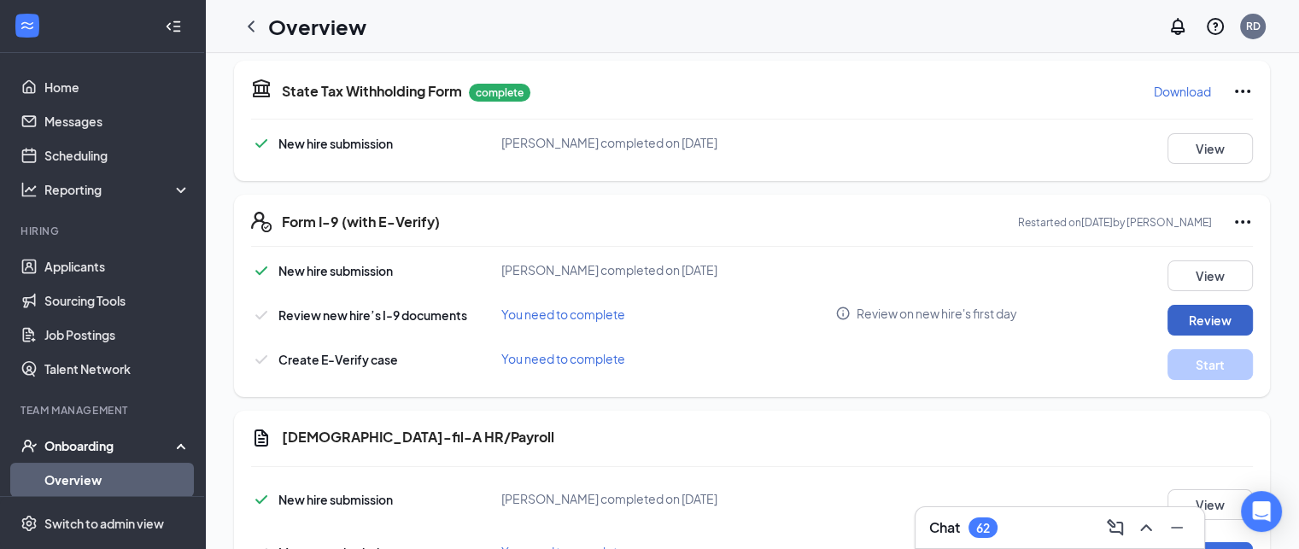
click at [1186, 324] on button "Review" at bounding box center [1209, 320] width 85 height 31
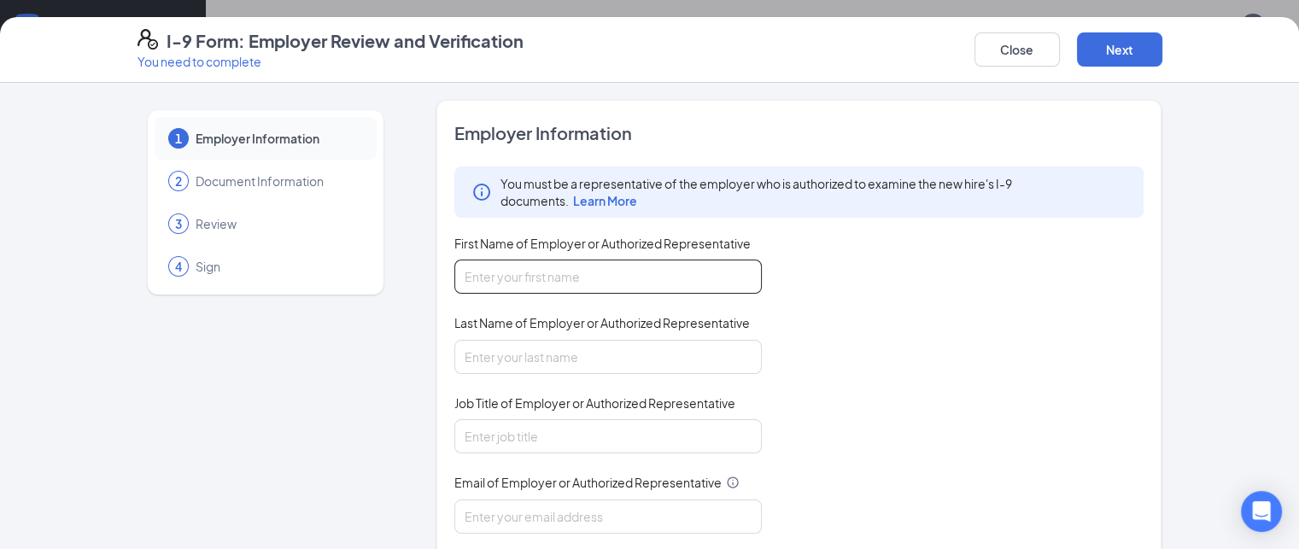
click at [604, 266] on input "First Name of Employer or Authorized Representative" at bounding box center [607, 277] width 307 height 34
type input "Rachel"
type input "Dickson"
type input "03641@chick-fil-a.com"
type input "8284527838"
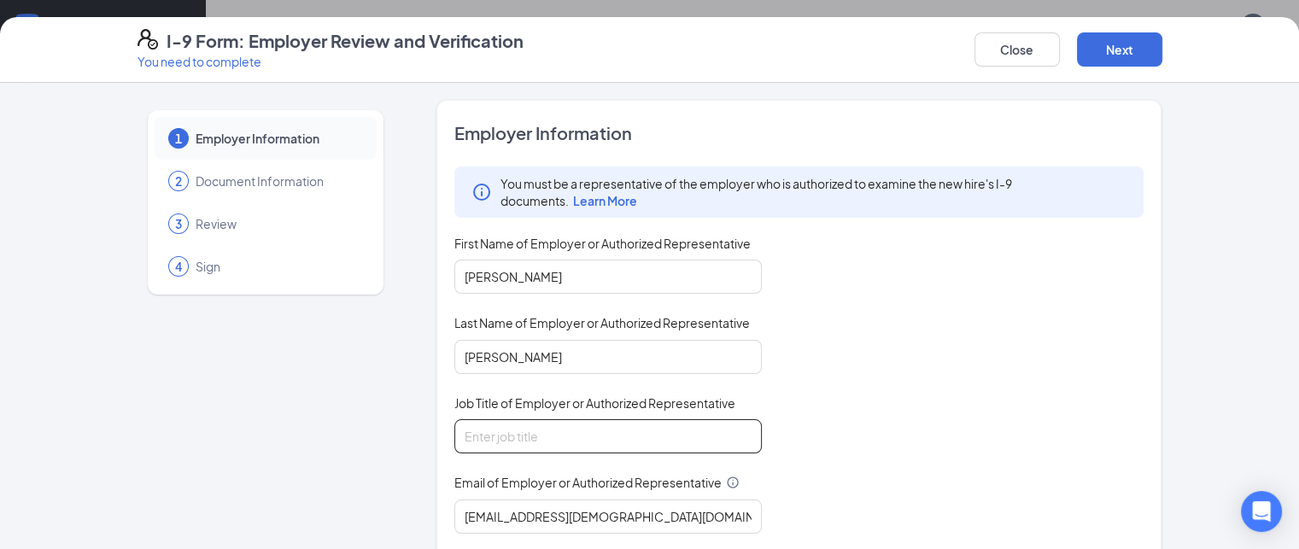
click at [526, 443] on input "Job Title of Employer or Authorized Representative" at bounding box center [607, 436] width 307 height 34
type input "Manager"
click at [867, 402] on div "You must be a representative of the employer who is authorized to examine the n…" at bounding box center [799, 389] width 690 height 446
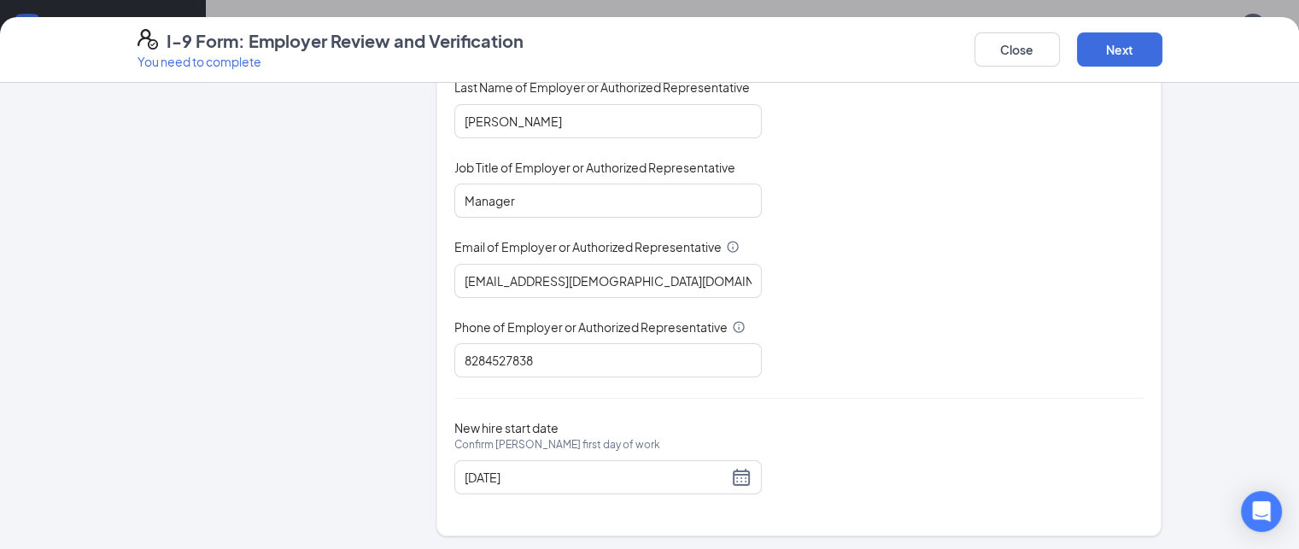
scroll to position [92, 0]
click at [1162, 48] on button "Next" at bounding box center [1119, 49] width 85 height 34
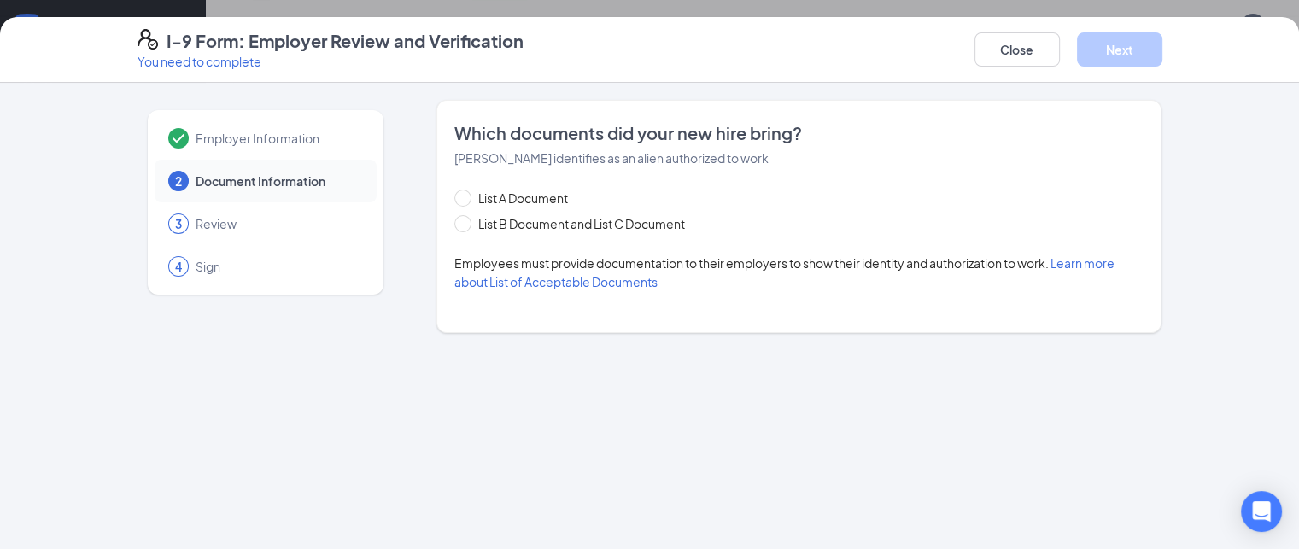
scroll to position [0, 0]
click at [454, 228] on span at bounding box center [462, 223] width 17 height 17
click at [454, 227] on input "List B Document and List C Document" at bounding box center [460, 221] width 12 height 12
radio input "true"
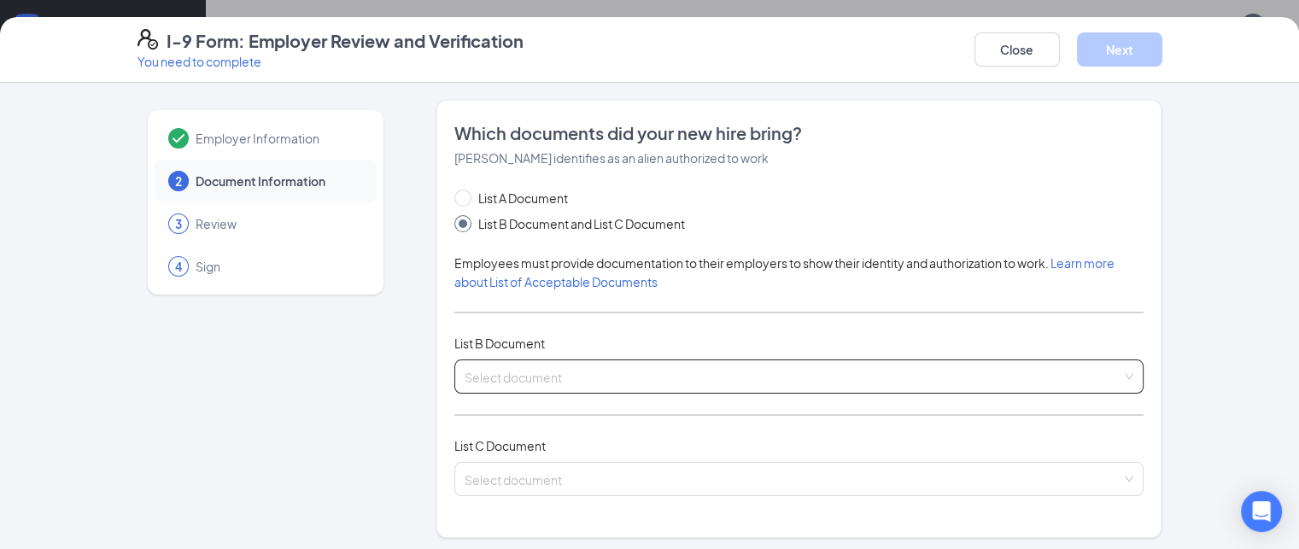
click at [502, 384] on div "Select document List B Documents Driver’s License issued by U.S State or outlyi…" at bounding box center [799, 376] width 690 height 34
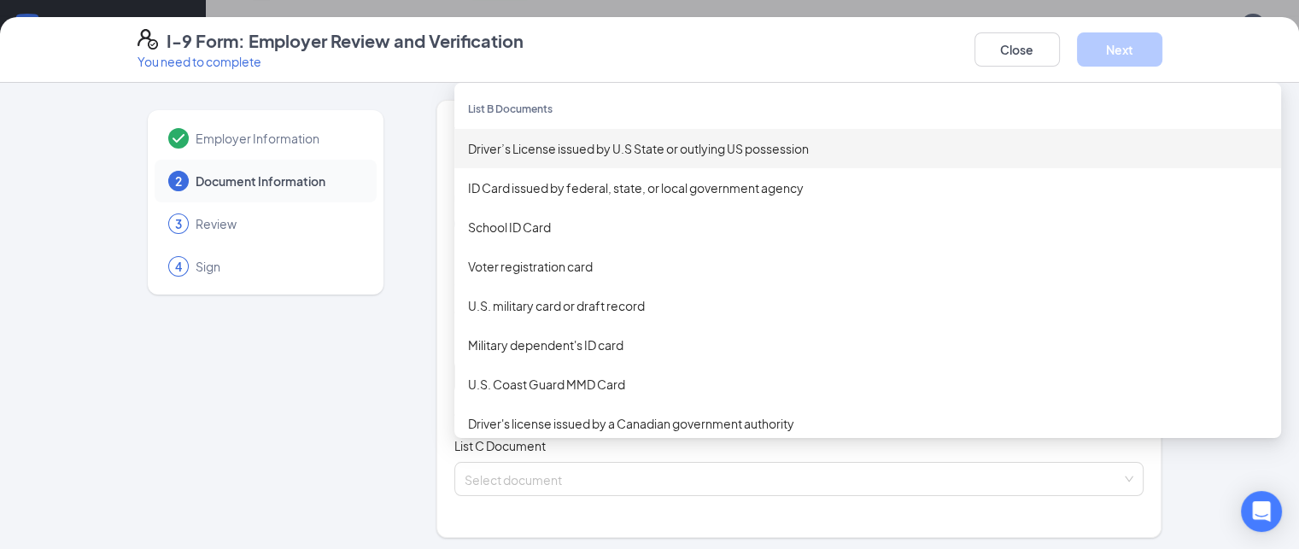
click at [468, 146] on div "Driver’s License issued by U.S State or outlying US possession" at bounding box center [867, 148] width 799 height 19
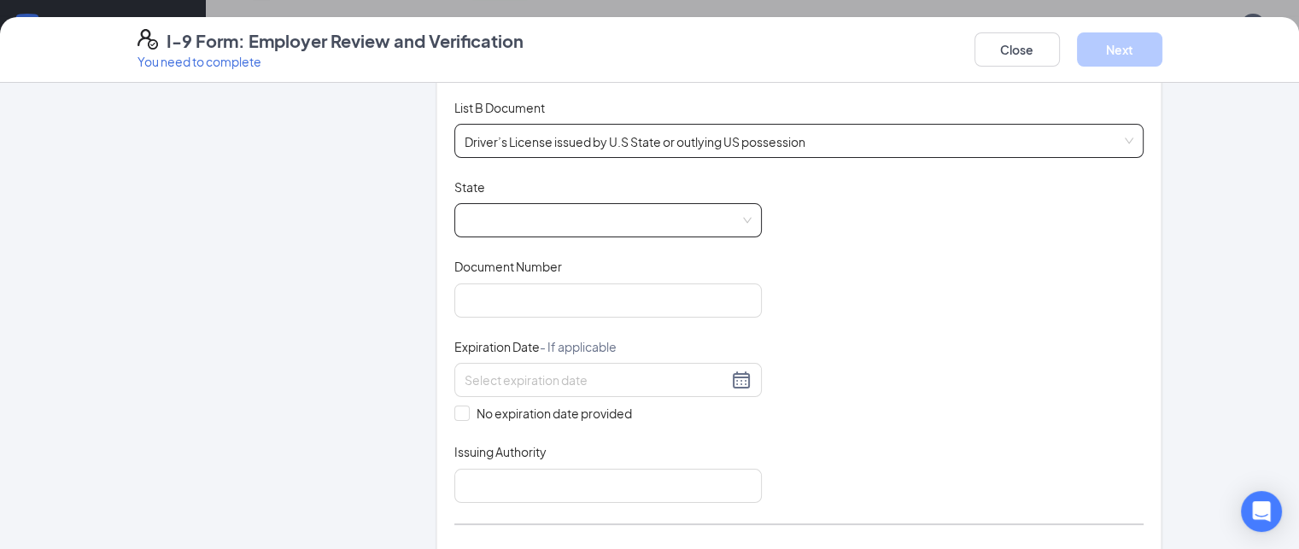
scroll to position [239, 0]
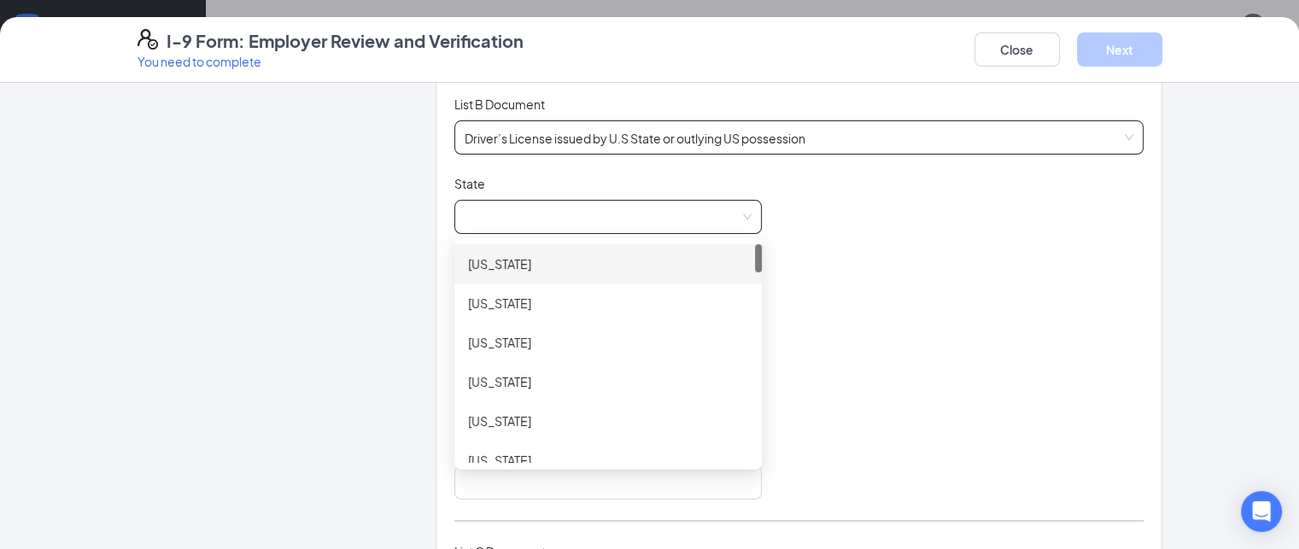
click at [558, 213] on span at bounding box center [607, 217] width 287 height 32
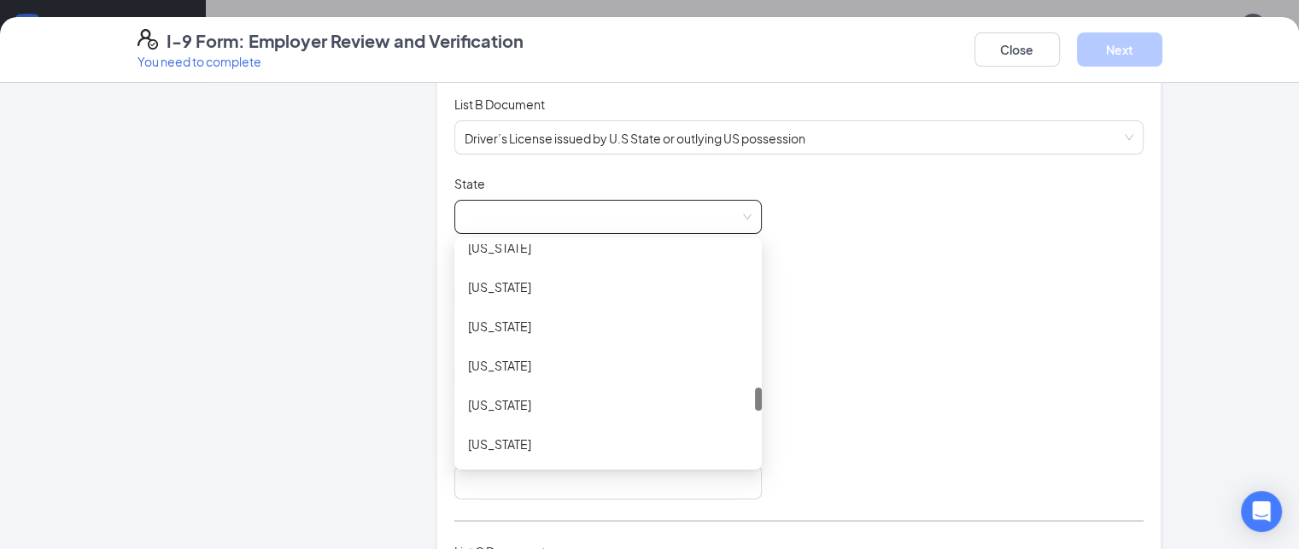
scroll to position [1316, 0]
click at [468, 318] on div "North Carolina" at bounding box center [608, 322] width 280 height 19
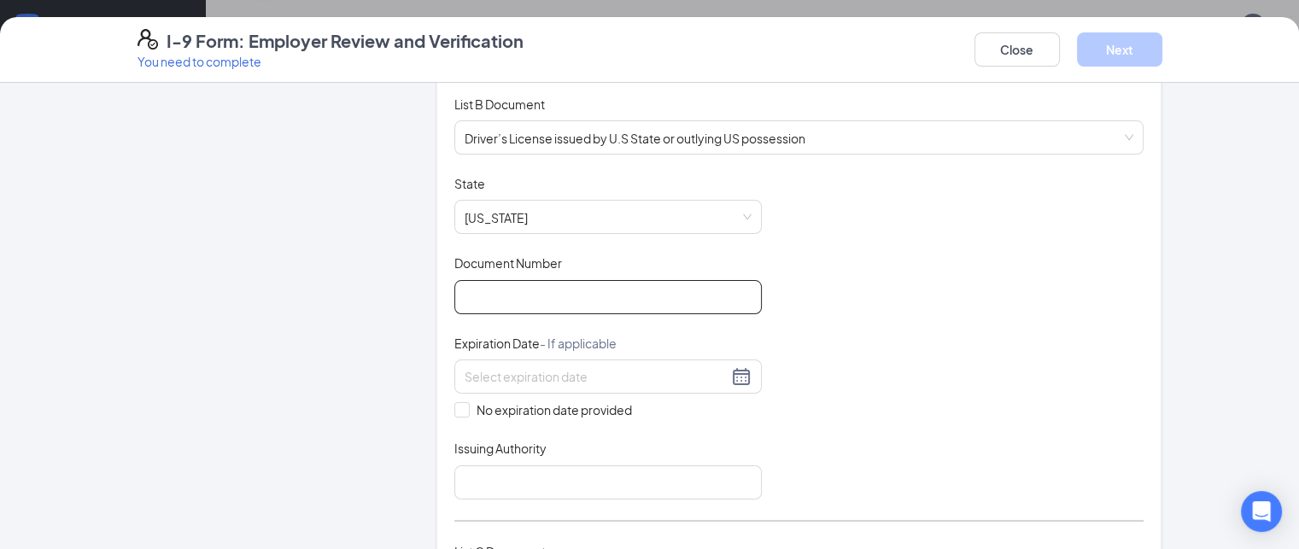
click at [458, 299] on input "Document Number" at bounding box center [607, 297] width 307 height 34
type input "000046578506"
click at [987, 266] on div "Document Title Driver’s License issued by U.S State or outlying US possession S…" at bounding box center [799, 337] width 690 height 324
click at [560, 371] on input at bounding box center [595, 376] width 263 height 19
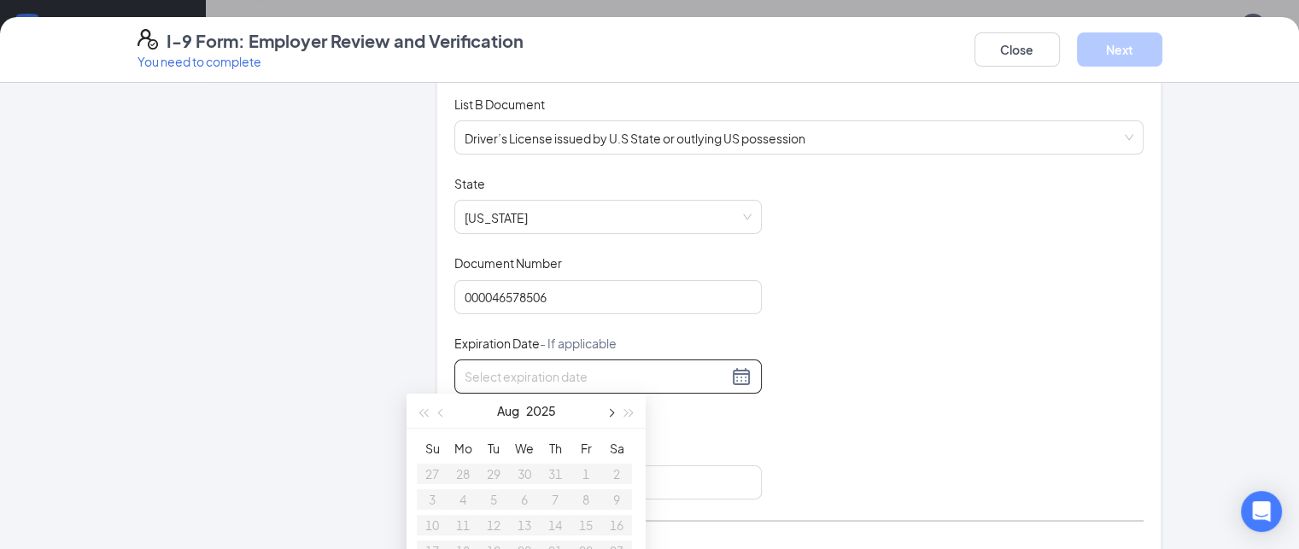
click at [616, 409] on button "button" at bounding box center [609, 411] width 19 height 34
click at [438, 414] on button "button" at bounding box center [441, 411] width 19 height 34
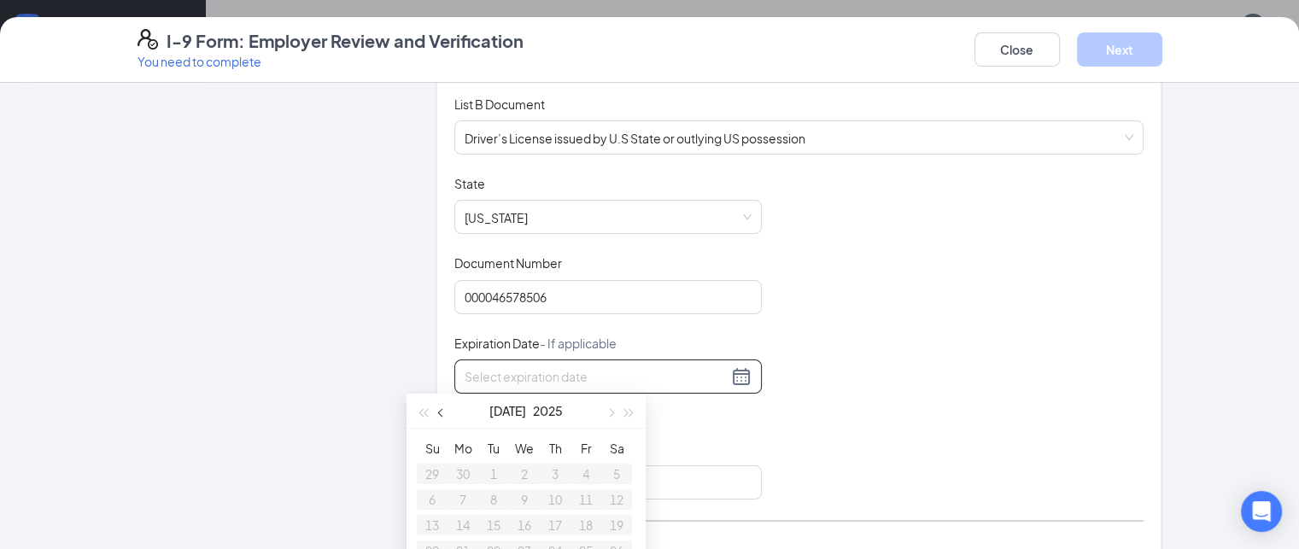
click at [438, 414] on button "button" at bounding box center [441, 411] width 19 height 34
click at [633, 406] on button "button" at bounding box center [629, 411] width 19 height 34
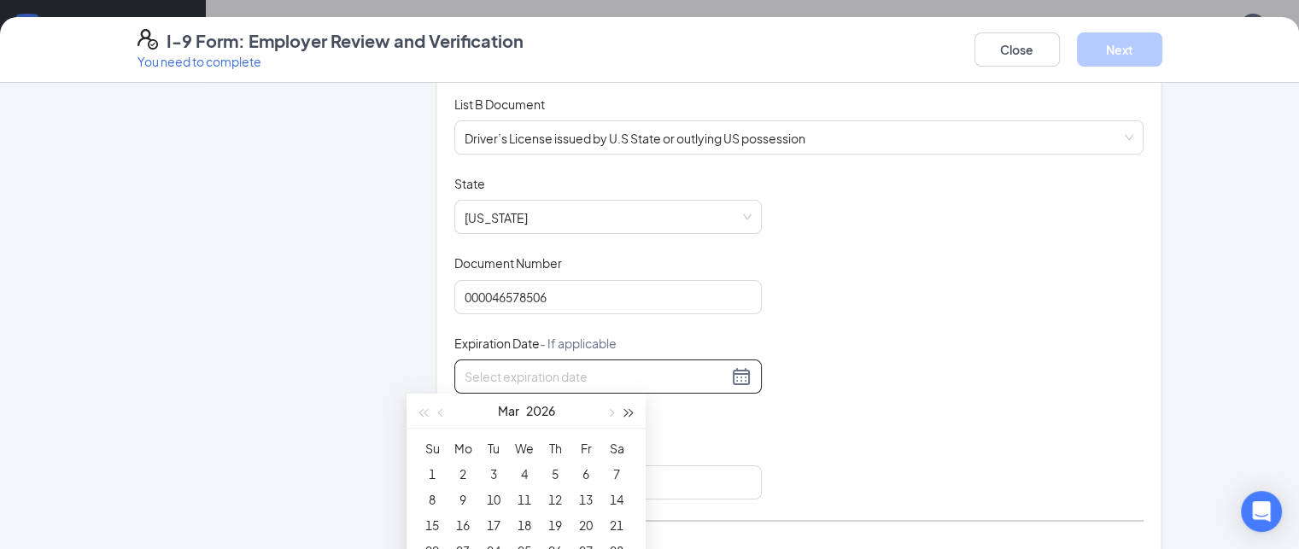
click at [633, 406] on button "button" at bounding box center [629, 411] width 19 height 34
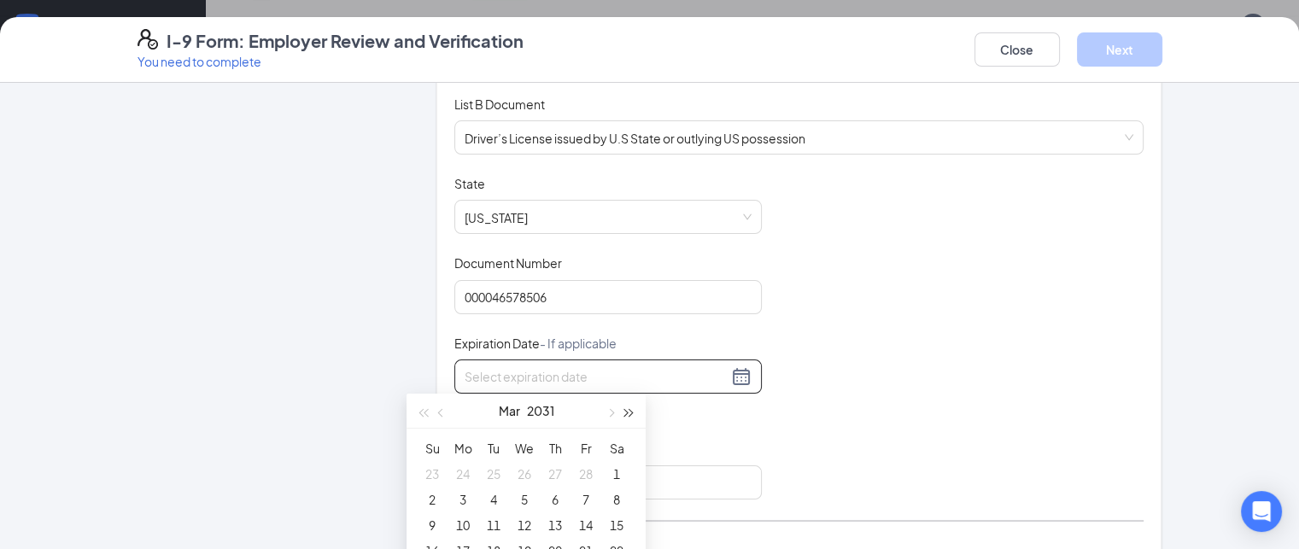
click at [633, 406] on button "button" at bounding box center [629, 411] width 19 height 34
type input "03/10/2032"
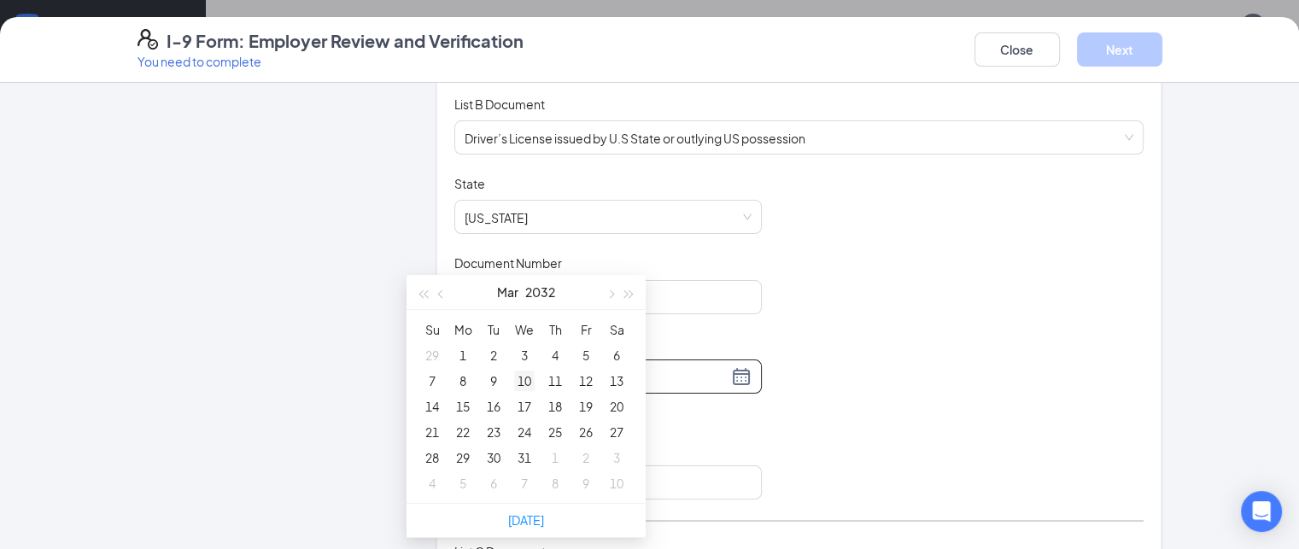
scroll to position [212, 0]
type input "03/15/2032"
click at [464, 407] on div "15" at bounding box center [462, 405] width 20 height 20
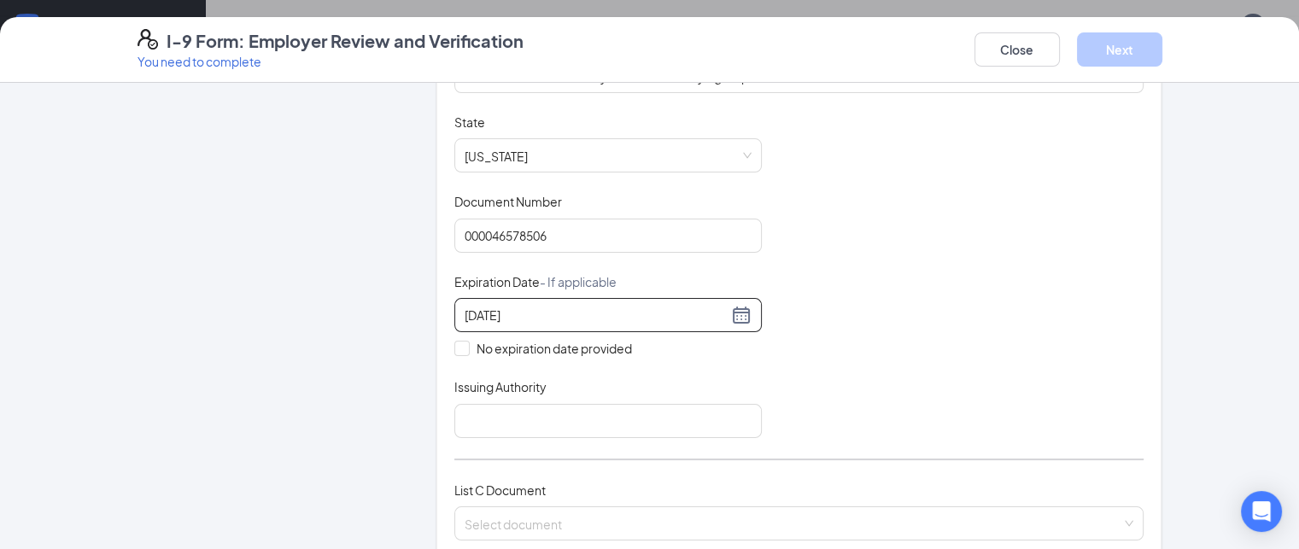
scroll to position [321, 0]
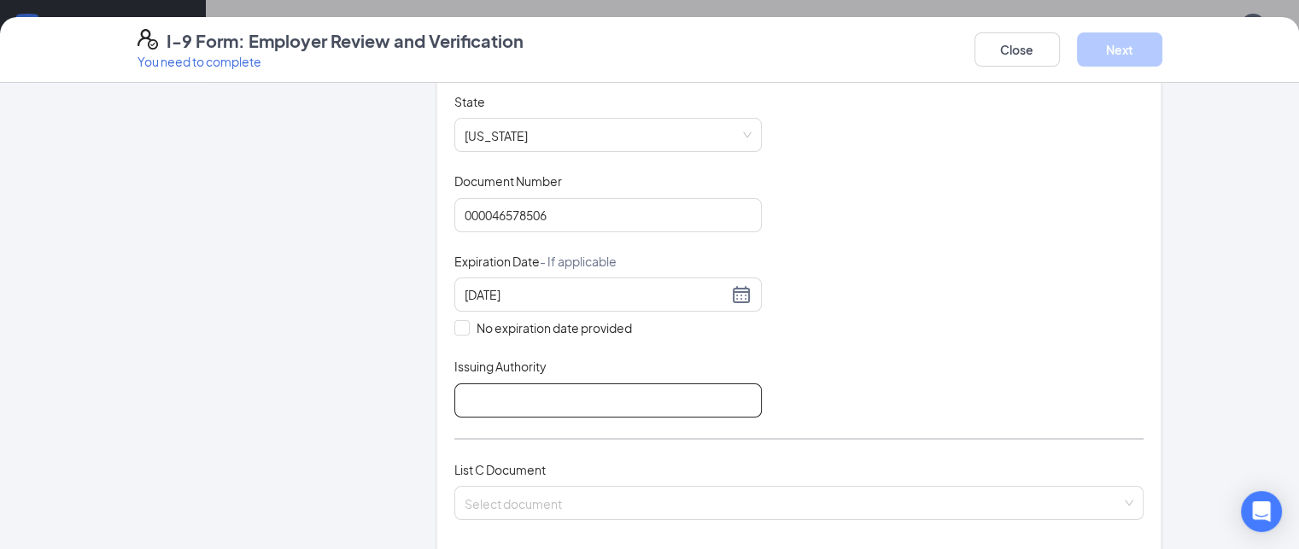
click at [490, 398] on input "Issuing Authority" at bounding box center [607, 400] width 307 height 34
type input "NORTH CAROLINA"
click at [876, 311] on div "Document Title Driver’s License issued by U.S State or outlying US possession S…" at bounding box center [799, 255] width 690 height 324
click at [823, 228] on div "Document Title Driver’s License issued by U.S State or outlying US possession S…" at bounding box center [799, 255] width 690 height 324
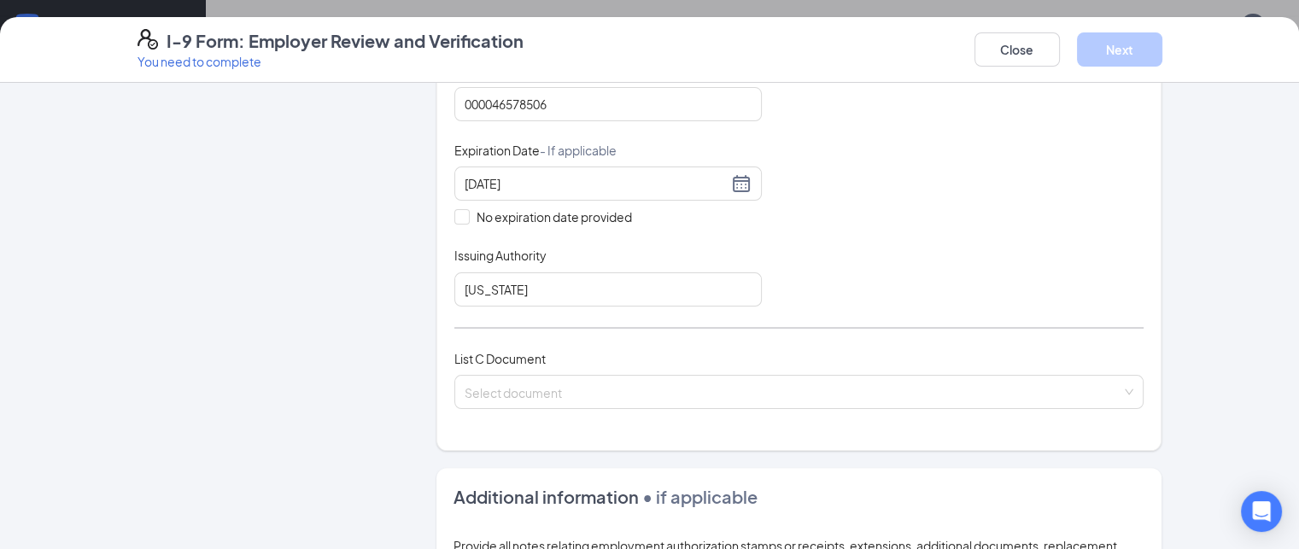
scroll to position [434, 0]
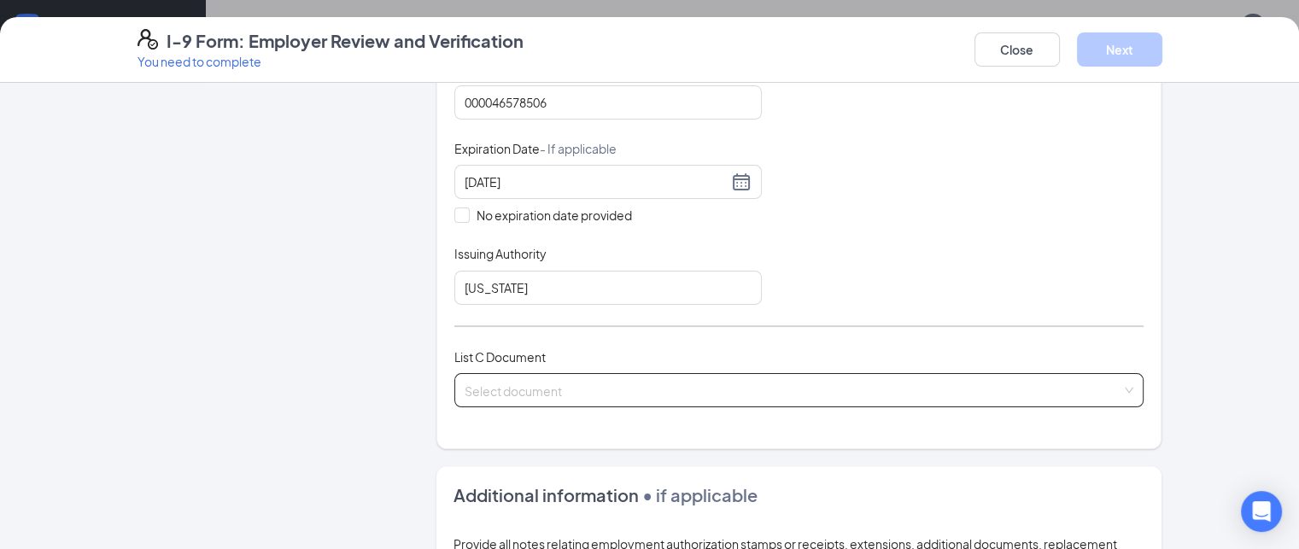
click at [639, 386] on div "Select document" at bounding box center [799, 390] width 690 height 34
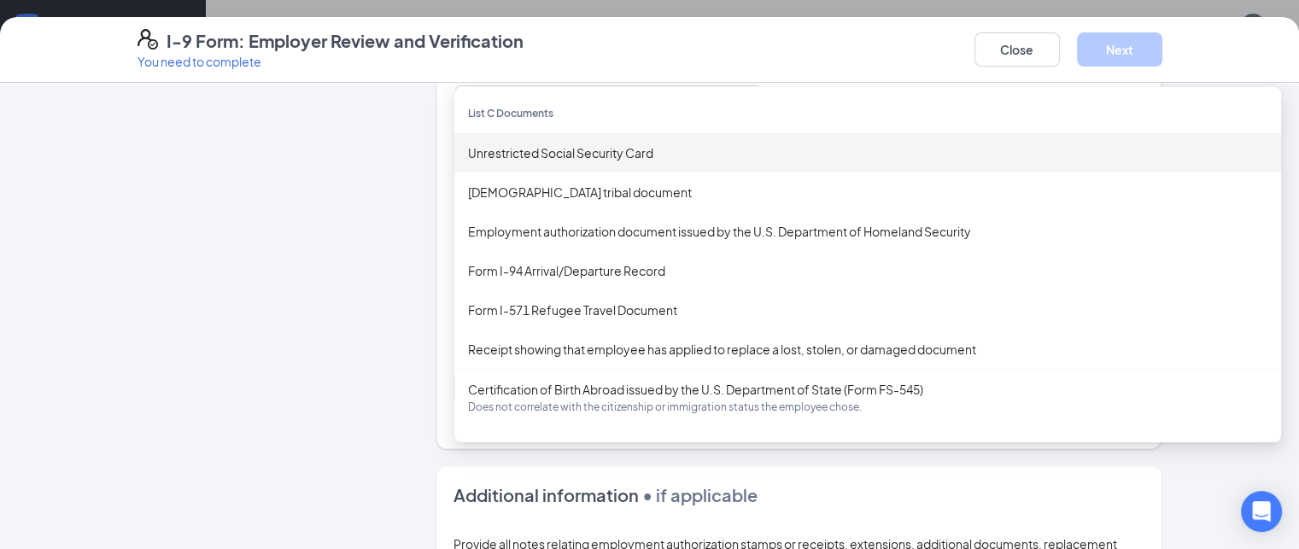
click at [546, 160] on div "Unrestricted Social Security Card" at bounding box center [867, 152] width 826 height 39
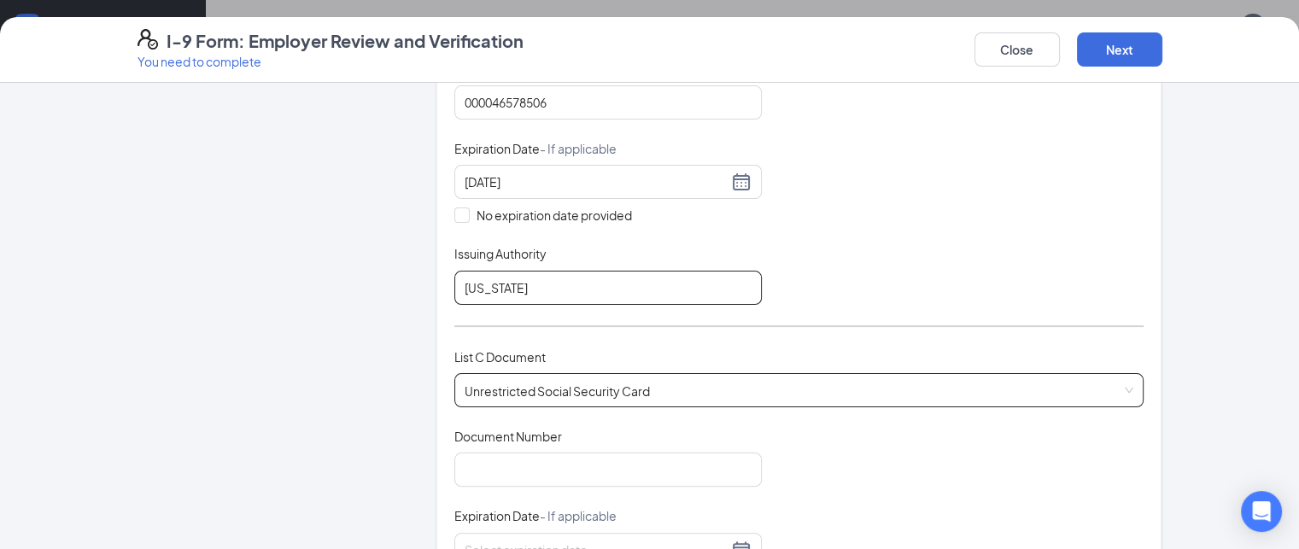
scroll to position [618, 0]
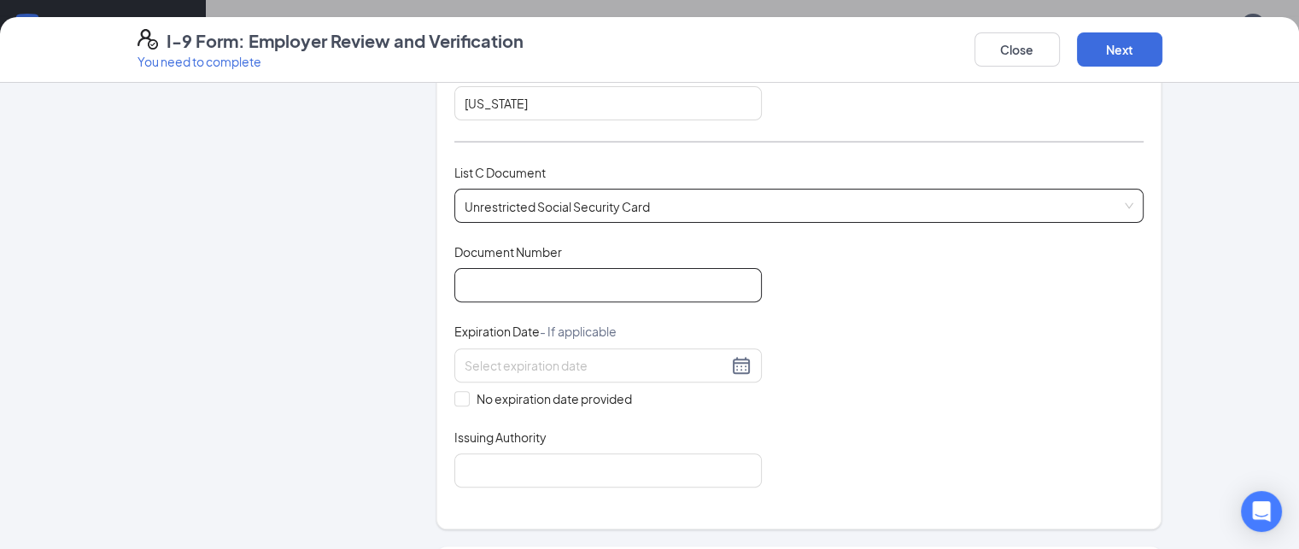
click at [547, 282] on input "Document Number" at bounding box center [607, 285] width 307 height 34
type input "724258347"
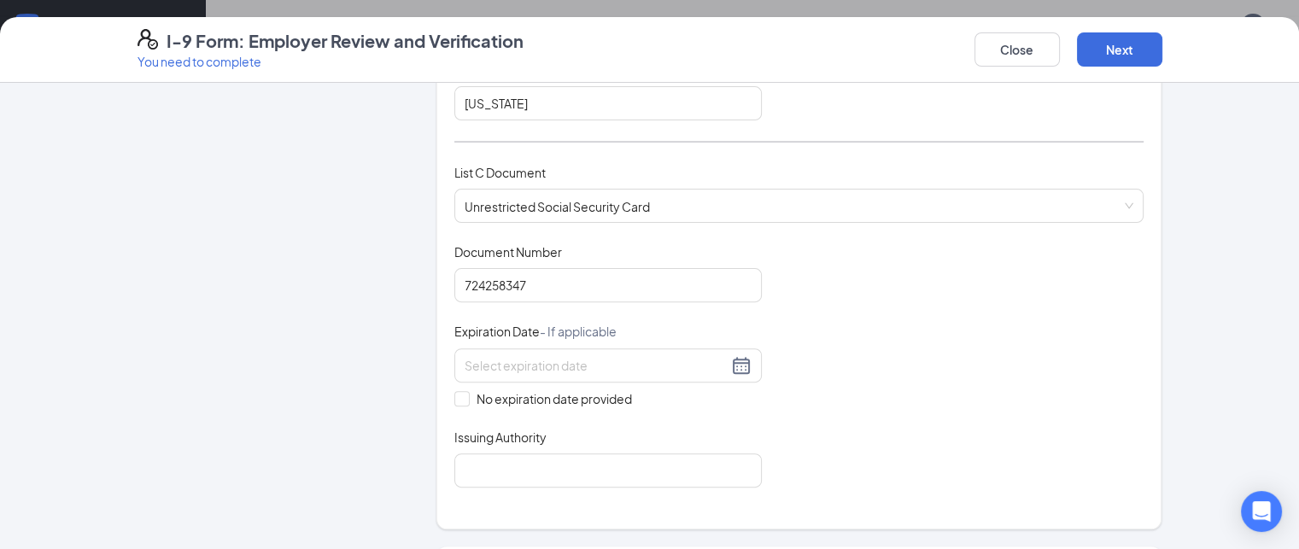
click at [890, 460] on div "Document Title Unrestricted Social Security Card Document Number 724258347 Expi…" at bounding box center [799, 365] width 690 height 244
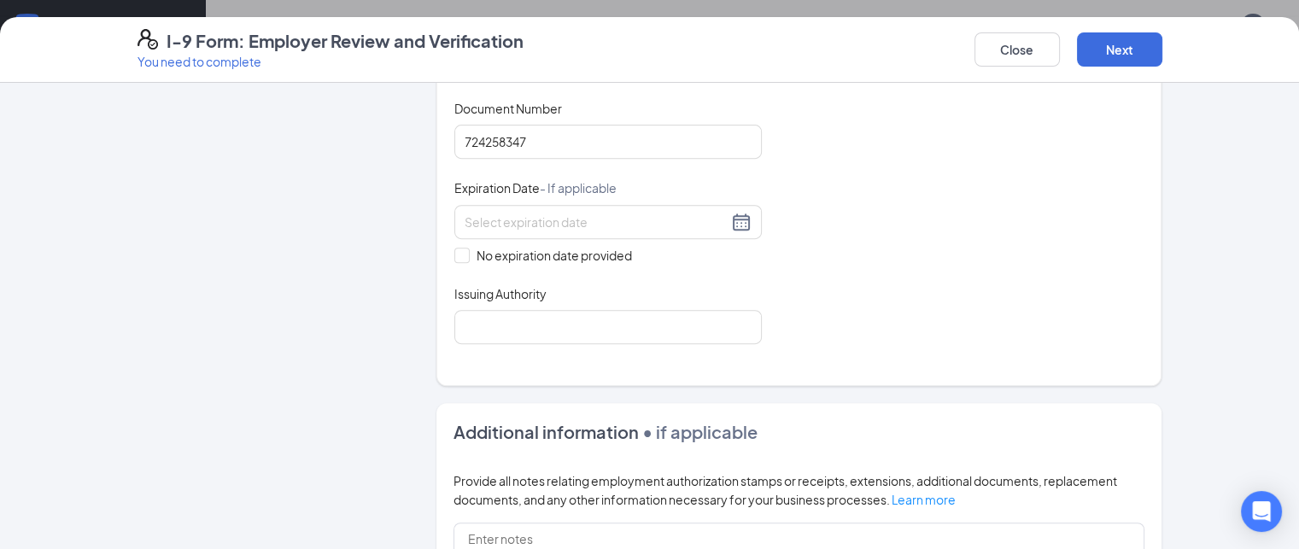
scroll to position [644, 0]
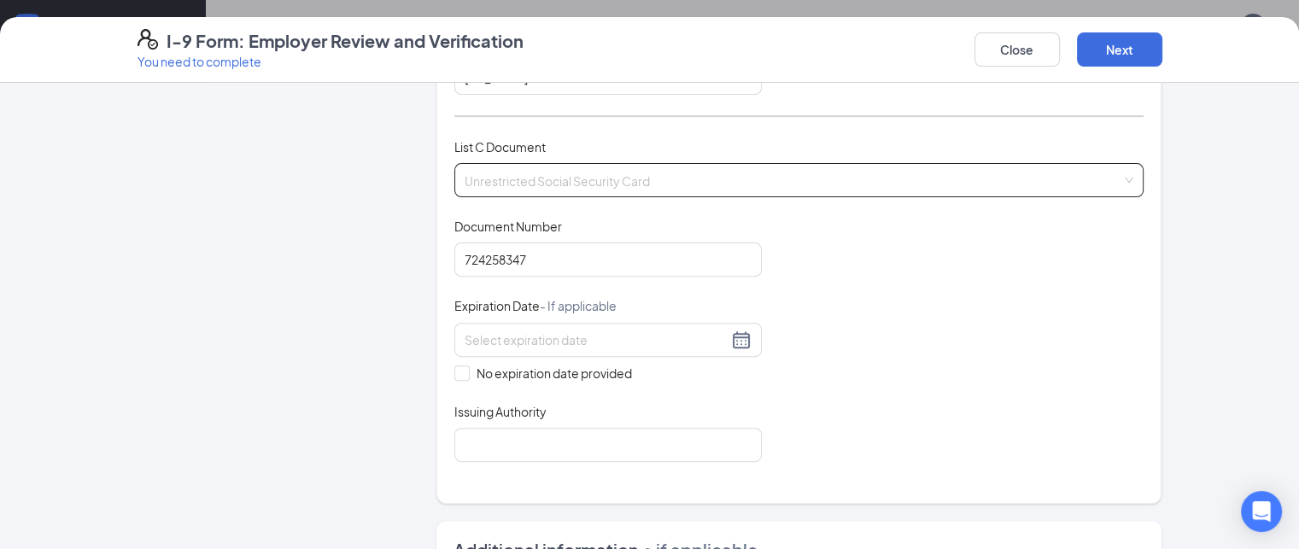
click at [463, 177] on div "Unrestricted Social Security Card Unrestricted Social Security Card Native Amer…" at bounding box center [799, 180] width 690 height 34
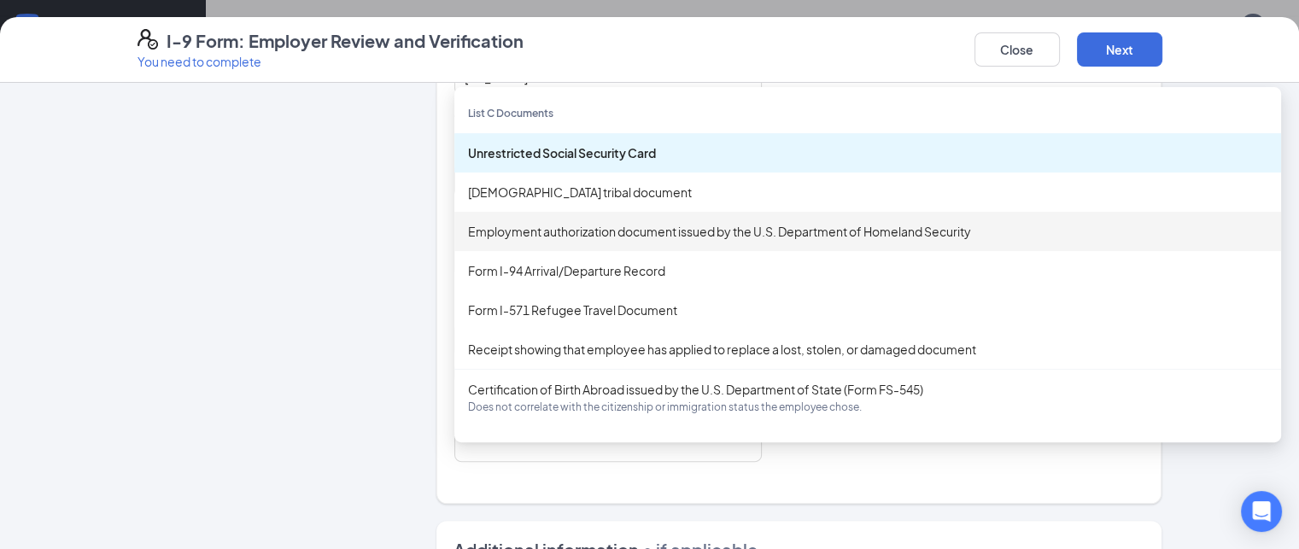
click at [473, 238] on div "Employment authorization document issued by the U.S. Department of Homeland Sec…" at bounding box center [867, 231] width 826 height 39
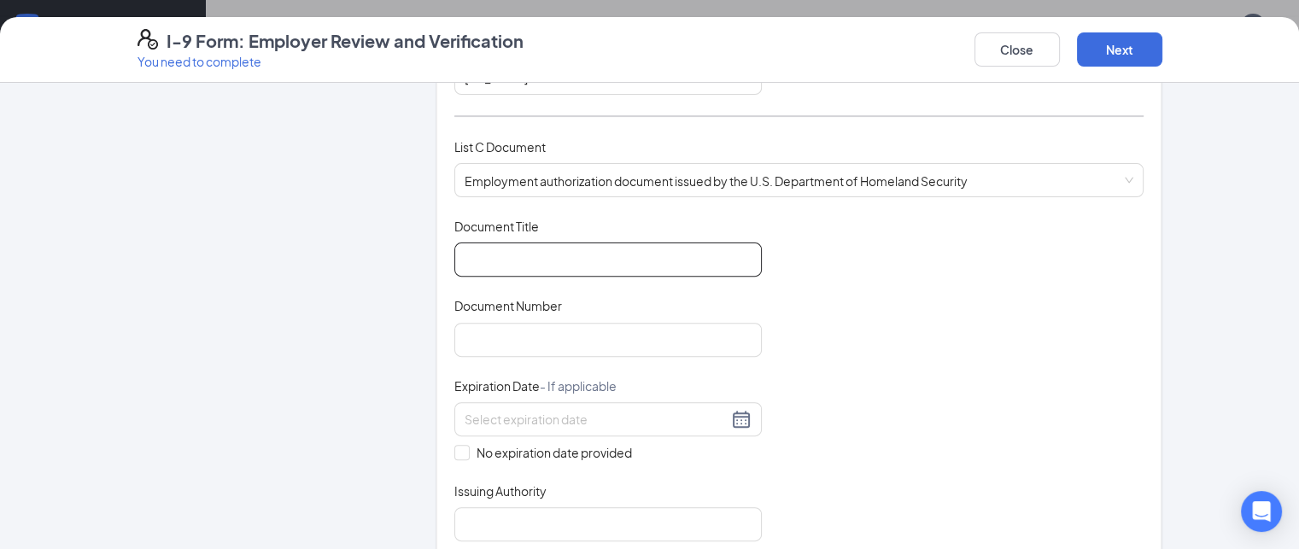
click at [471, 250] on input "Document Title" at bounding box center [607, 259] width 307 height 34
click at [492, 347] on input "Document Number" at bounding box center [607, 340] width 307 height 34
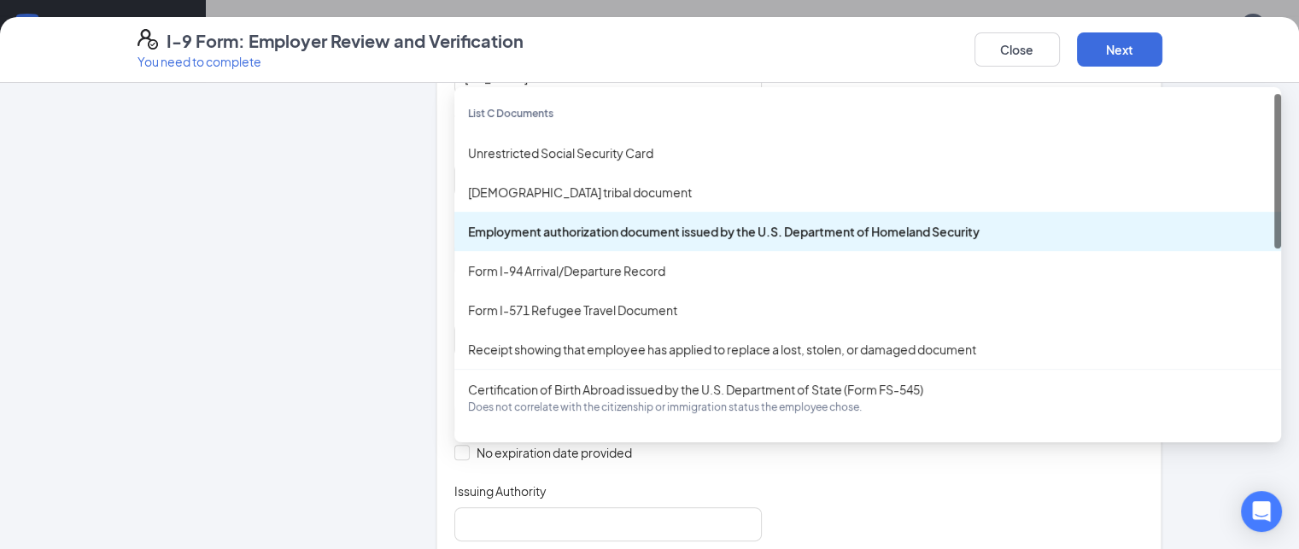
click at [470, 182] on div "Employment authorization document issued by the U.S. Department of Homeland Sec…" at bounding box center [799, 180] width 690 height 34
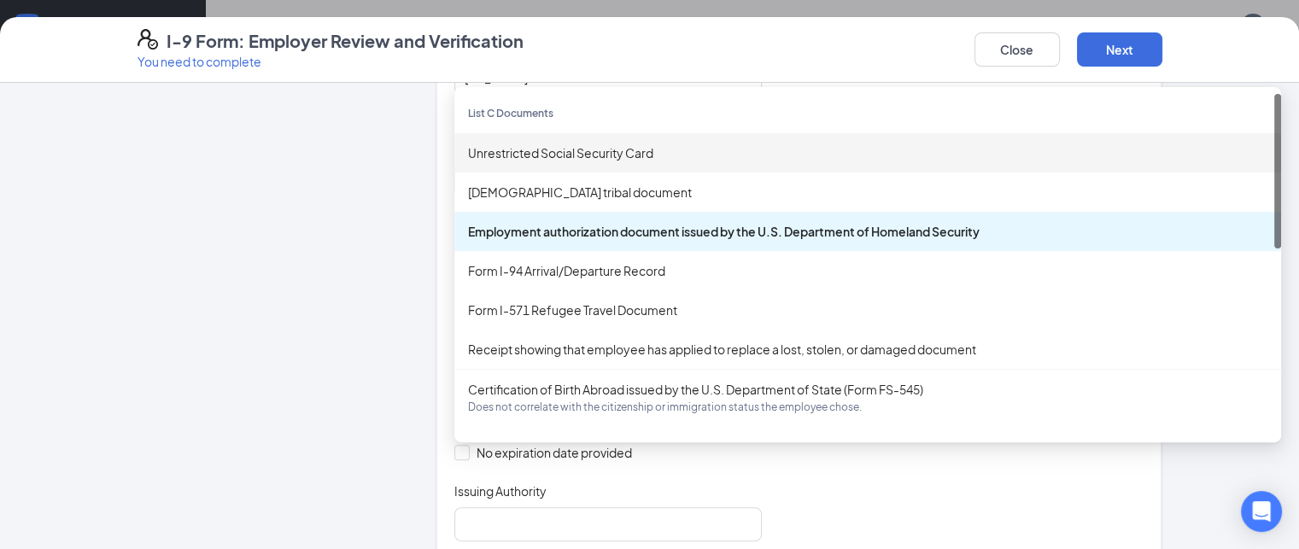
click at [468, 149] on div "Unrestricted Social Security Card" at bounding box center [867, 152] width 799 height 19
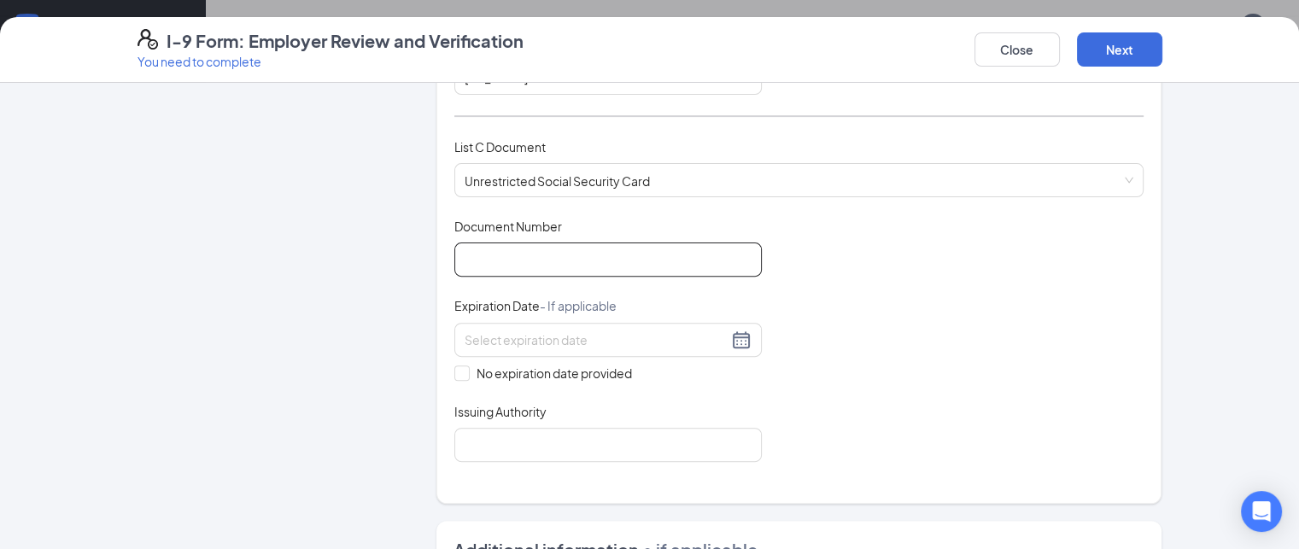
click at [476, 248] on input "Document Number" at bounding box center [607, 259] width 307 height 34
type input "724258347"
click at [454, 371] on span at bounding box center [461, 372] width 15 height 15
click at [454, 371] on input "No expiration date provided" at bounding box center [460, 371] width 12 height 12
checkbox input "true"
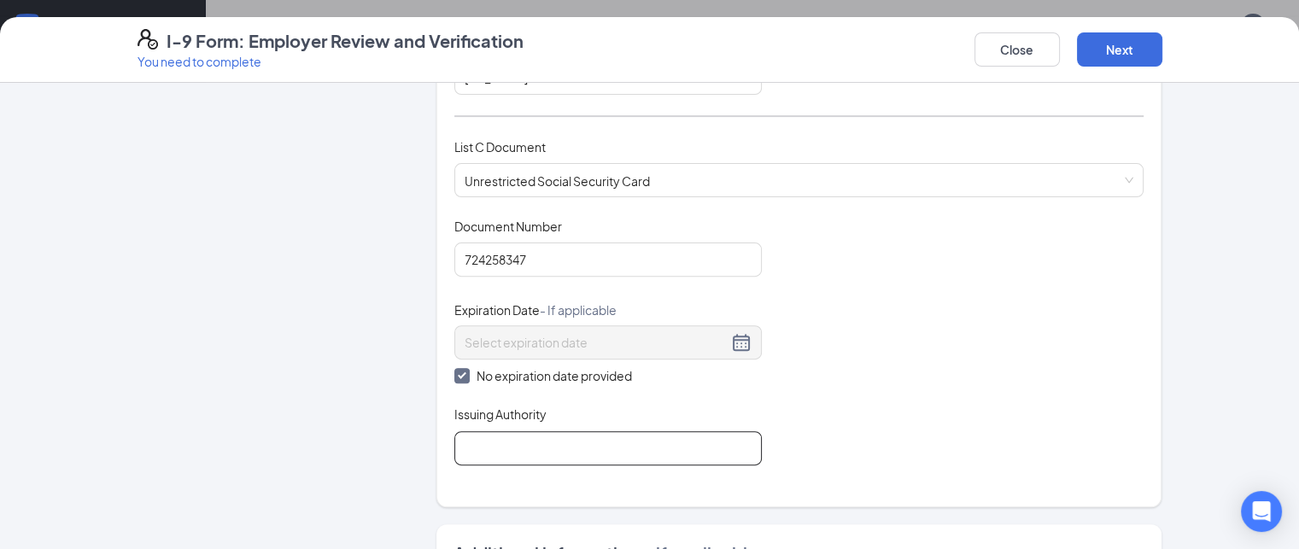
click at [454, 435] on input "Issuing Authority" at bounding box center [607, 448] width 307 height 34
type input "Social Security Administration"
click at [755, 371] on div "Document Title Unrestricted Social Security Card Document Number 724258347 Expi…" at bounding box center [799, 342] width 690 height 248
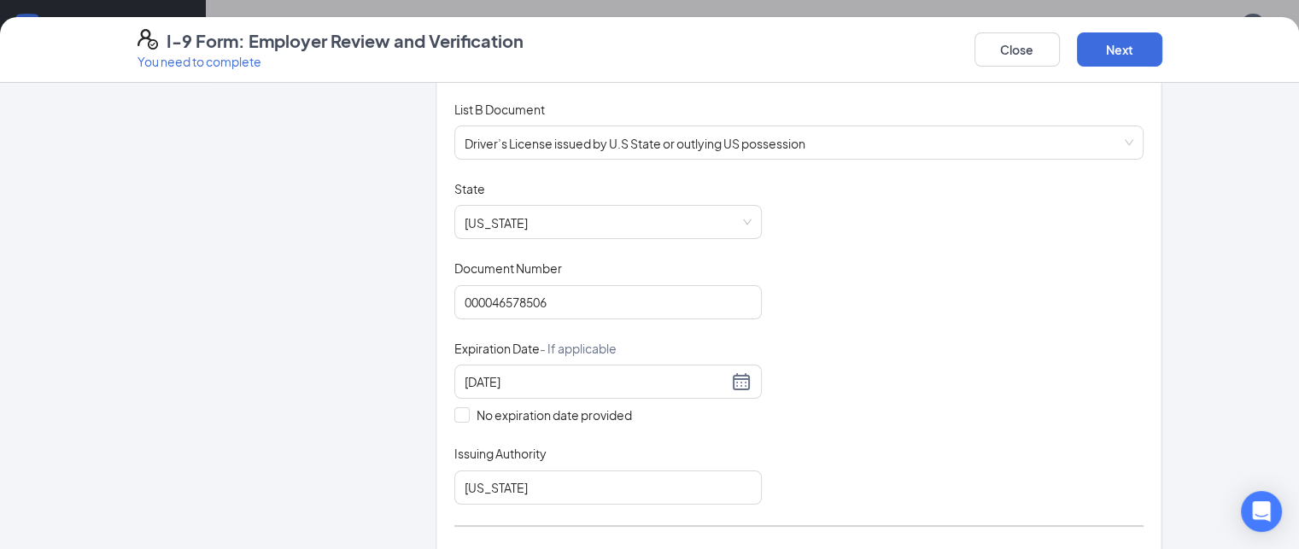
scroll to position [0, 0]
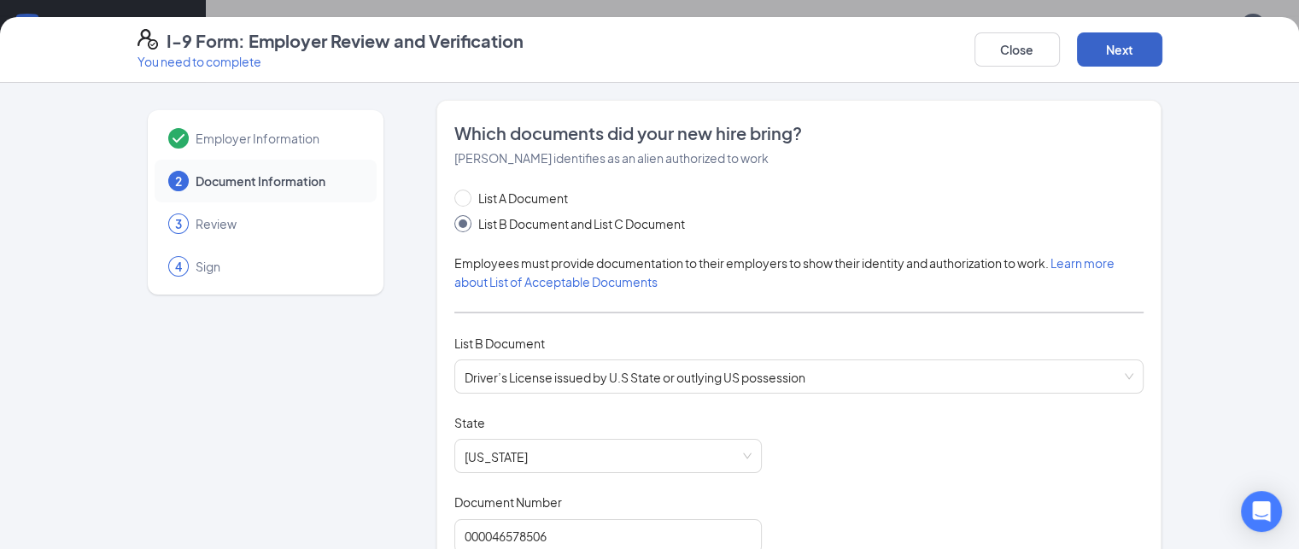
click at [1162, 44] on button "Next" at bounding box center [1119, 49] width 85 height 34
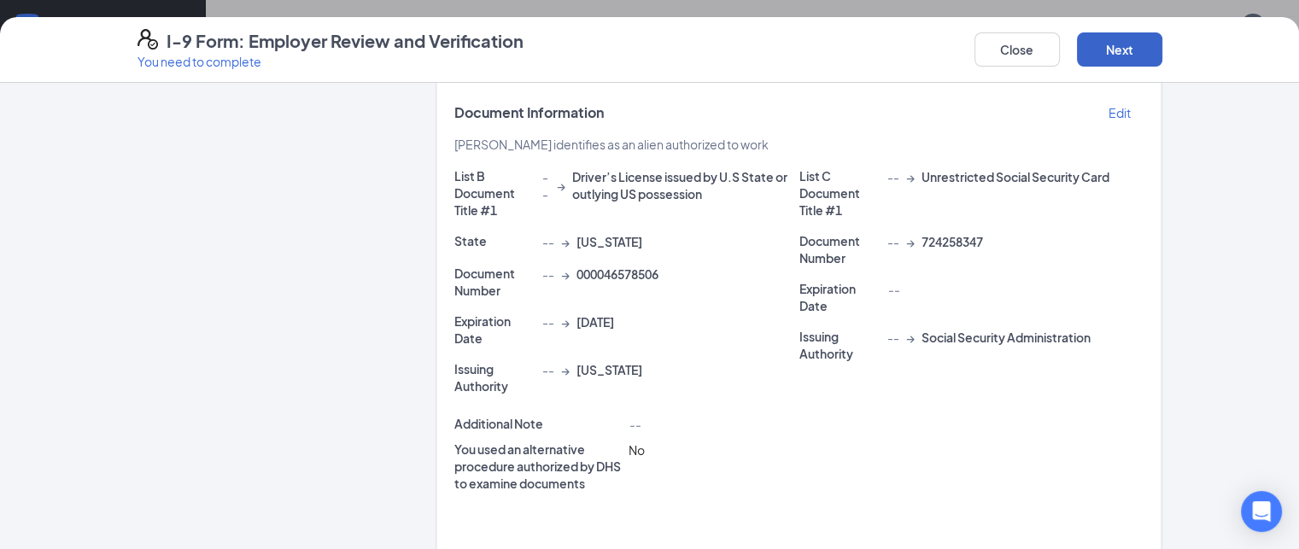
scroll to position [367, 0]
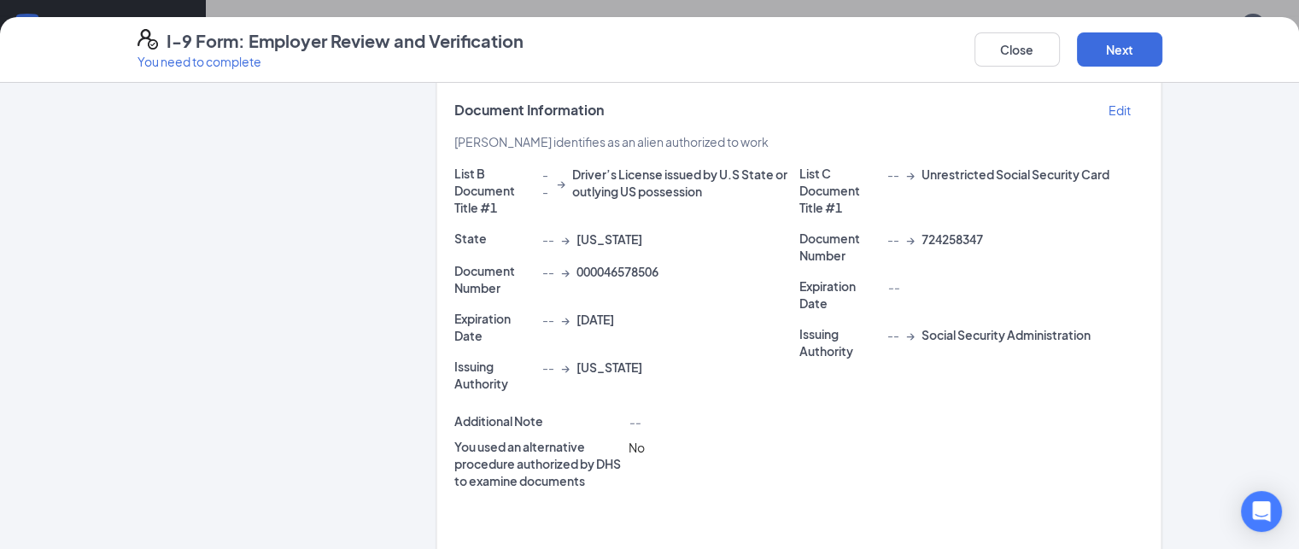
checkbox input "true"
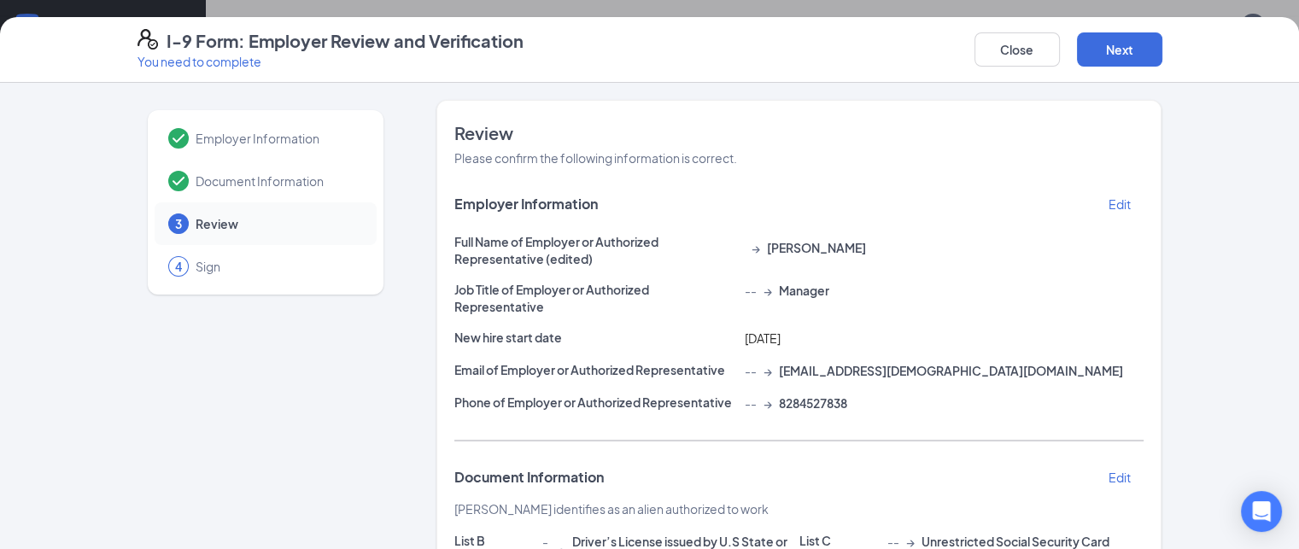
scroll to position [0, 0]
click at [1162, 52] on button "Next" at bounding box center [1119, 49] width 85 height 34
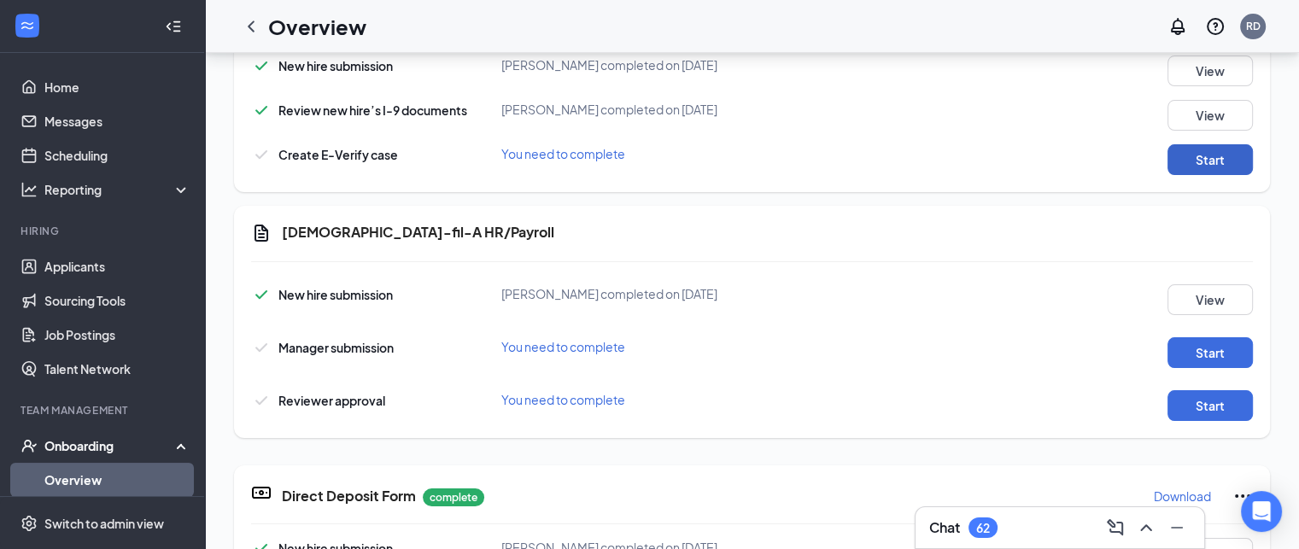
click at [1194, 155] on button "Start" at bounding box center [1209, 159] width 85 height 31
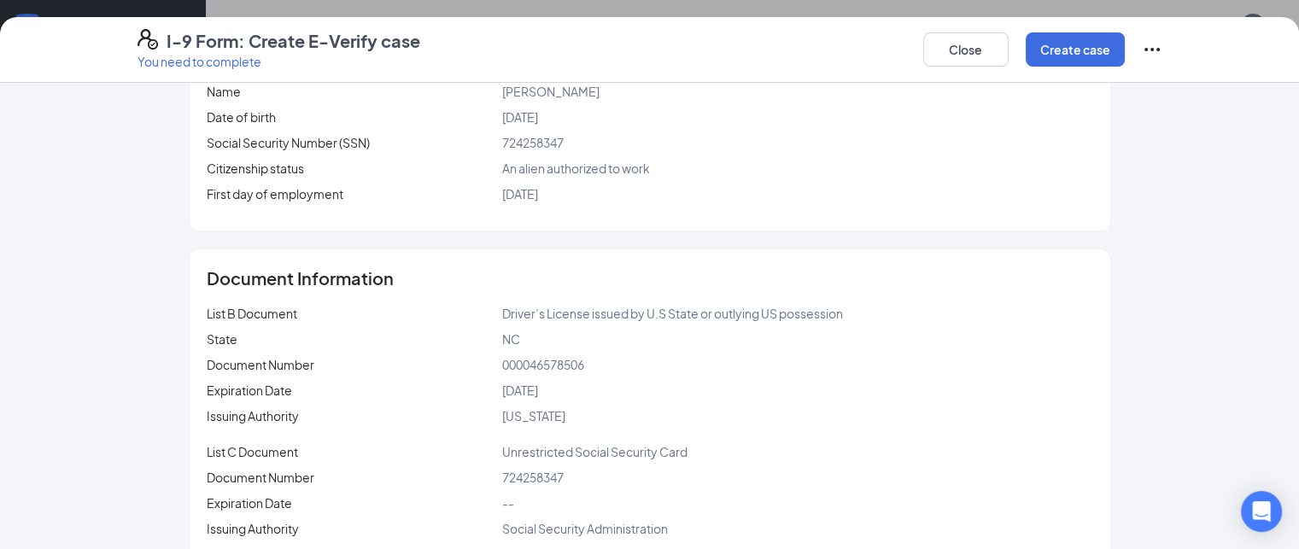
scroll to position [294, 0]
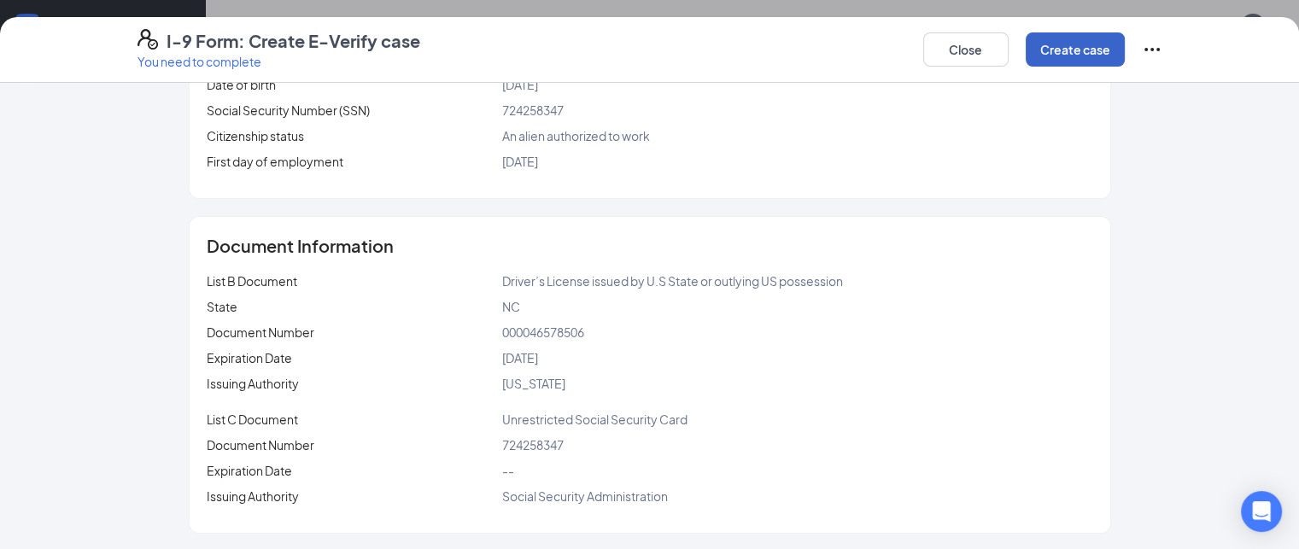
click at [1124, 46] on button "Create case" at bounding box center [1074, 49] width 99 height 34
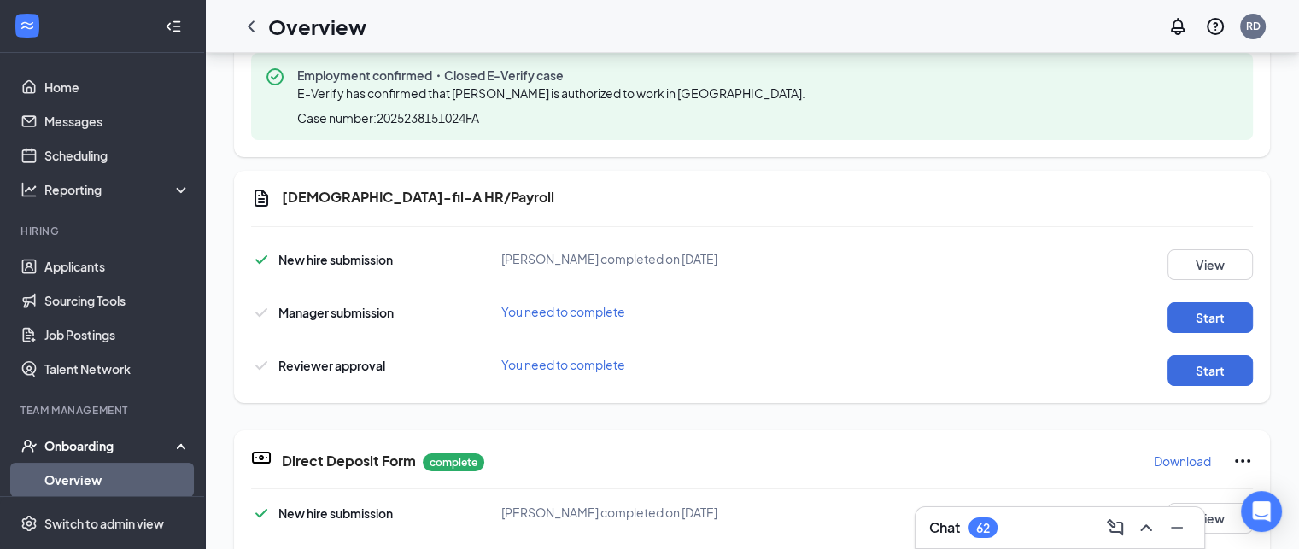
scroll to position [658, 0]
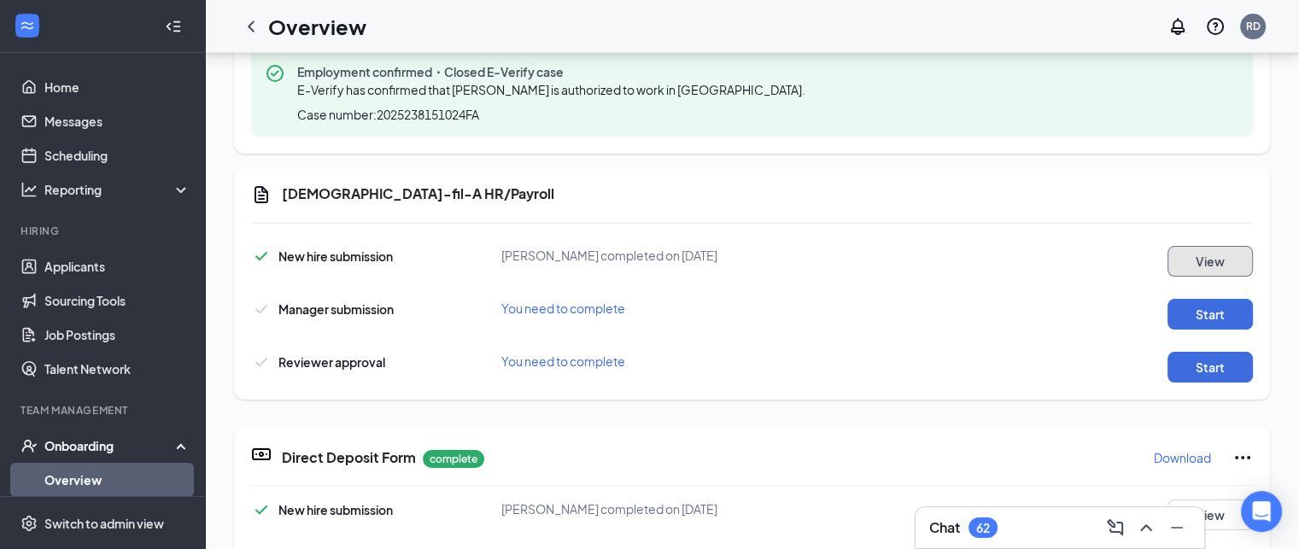
click at [1213, 269] on button "View" at bounding box center [1209, 261] width 85 height 31
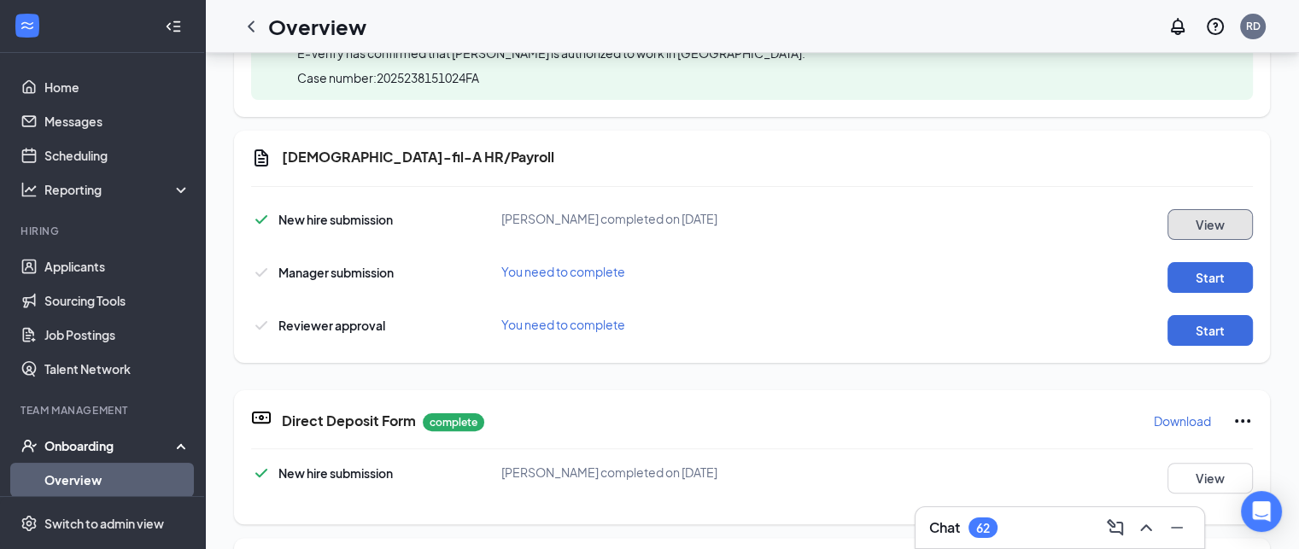
scroll to position [509, 0]
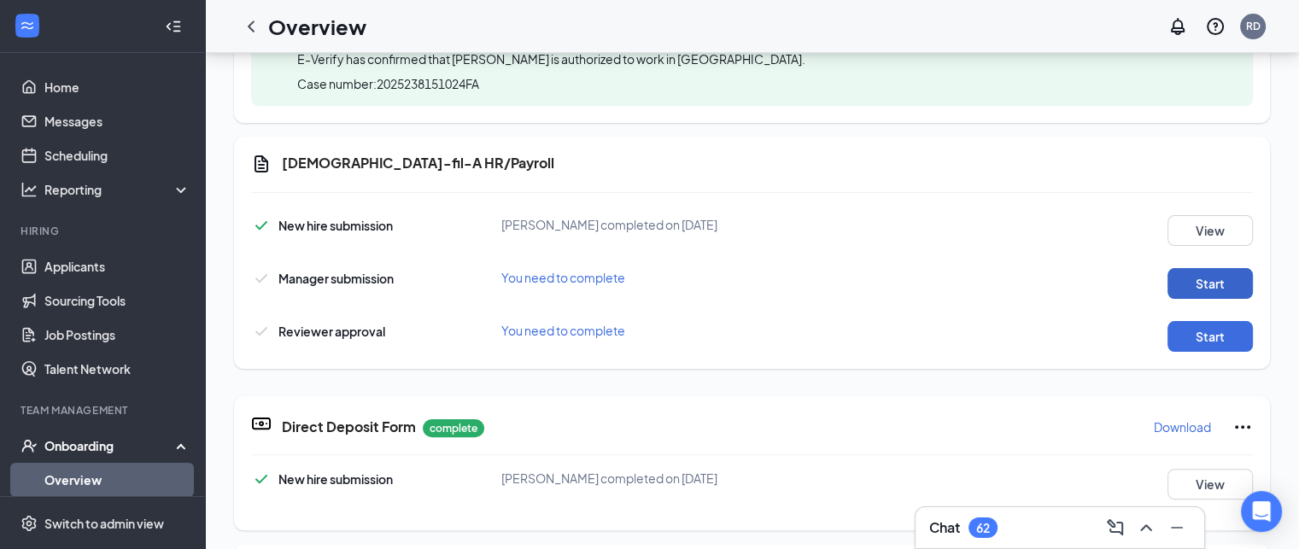
click at [1194, 289] on button "Start" at bounding box center [1209, 283] width 85 height 31
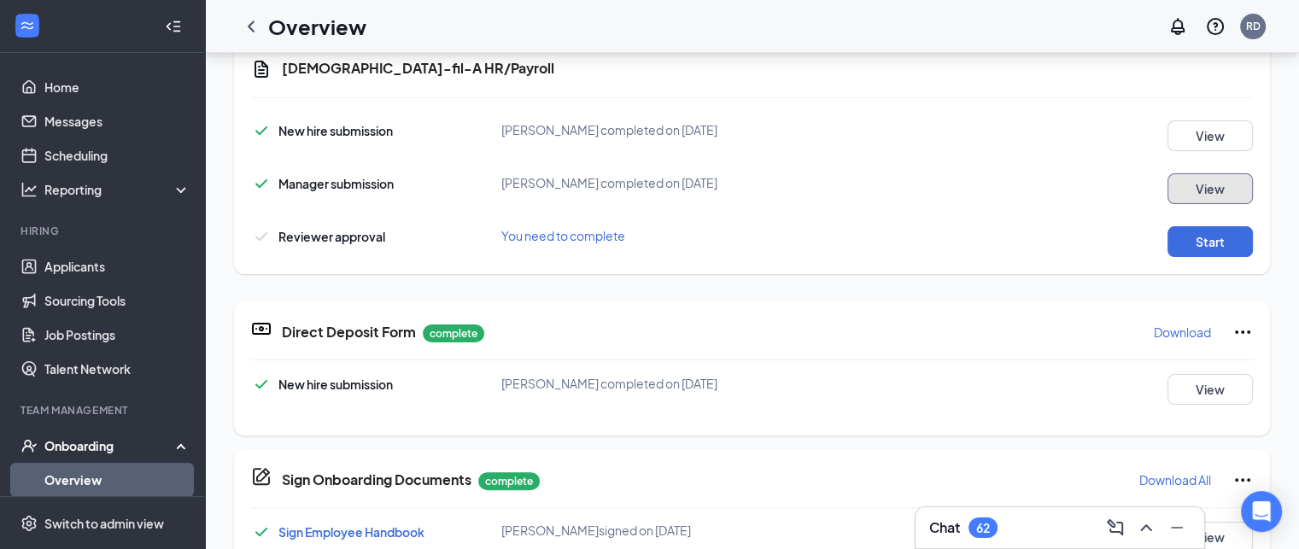
scroll to position [598, 0]
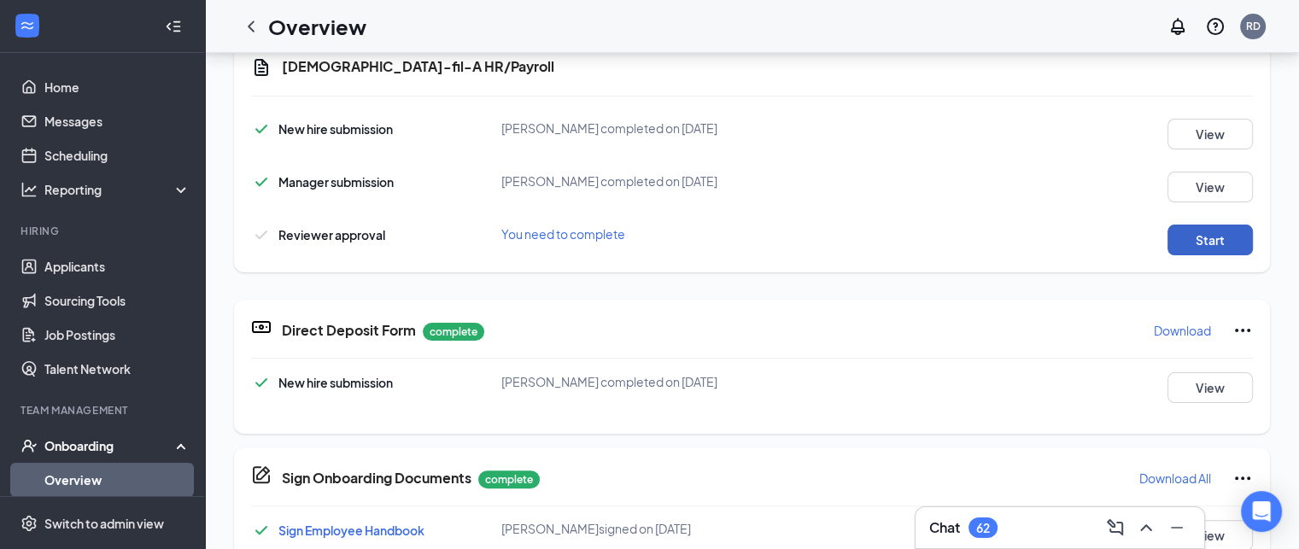
click at [1195, 238] on button "Start" at bounding box center [1209, 240] width 85 height 31
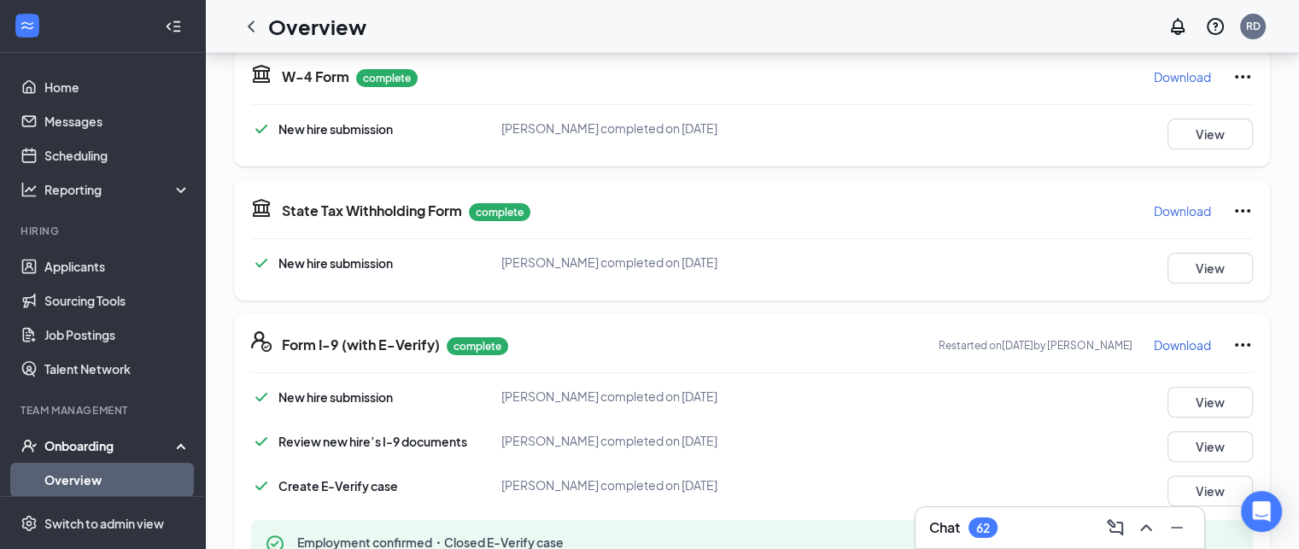
scroll to position [0, 0]
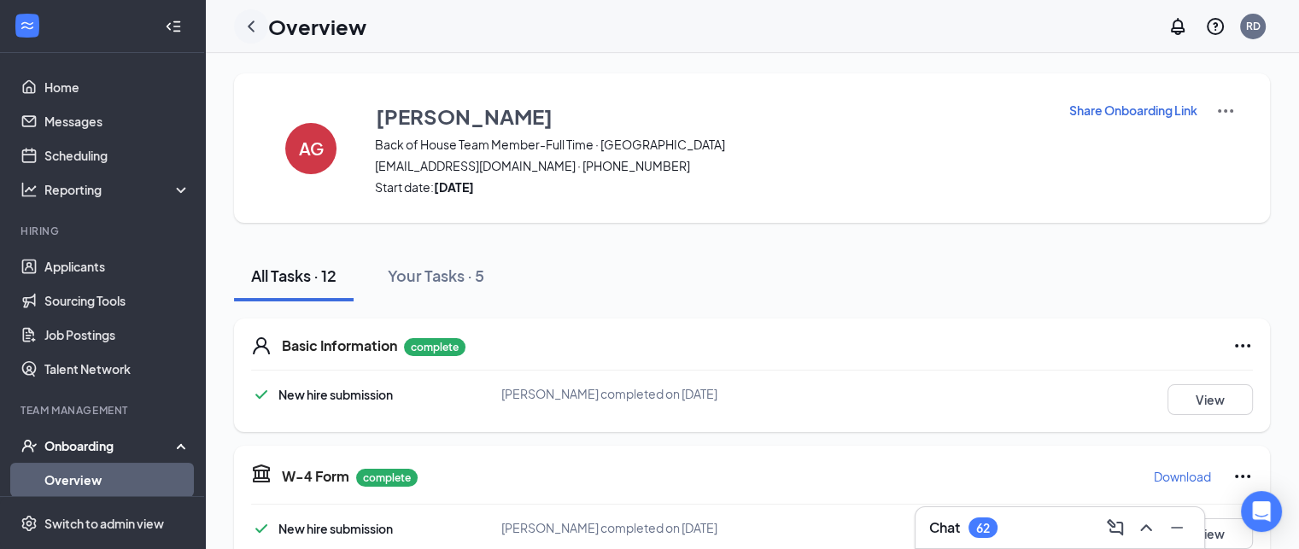
click at [249, 23] on icon "ChevronLeft" at bounding box center [251, 26] width 20 height 20
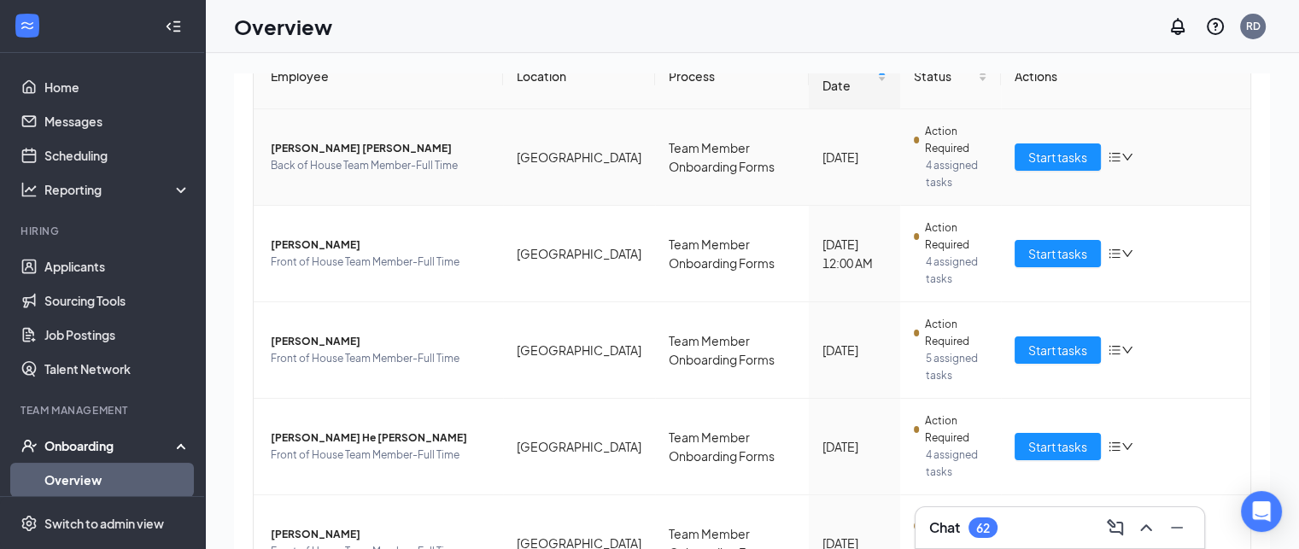
scroll to position [208, 0]
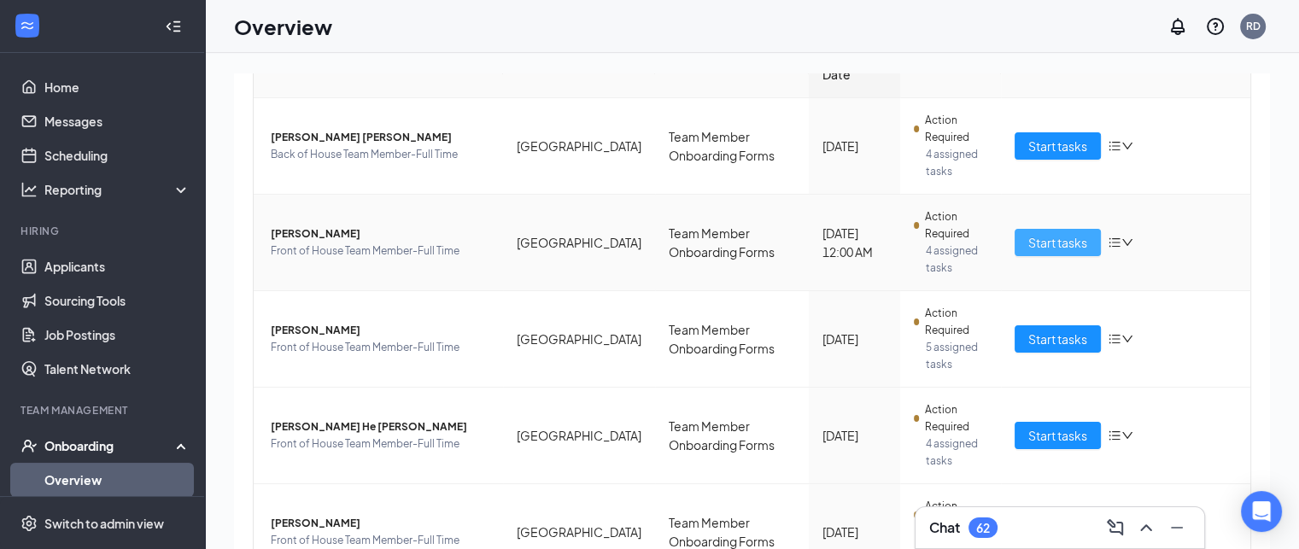
click at [1052, 233] on span "Start tasks" at bounding box center [1057, 242] width 59 height 19
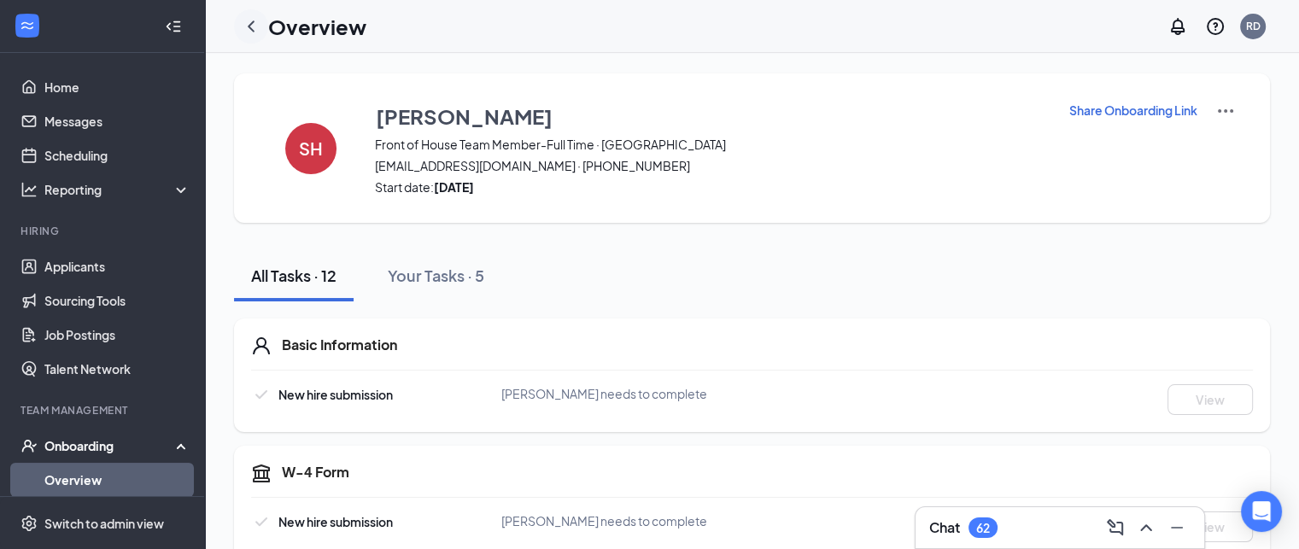
click at [253, 20] on icon "ChevronLeft" at bounding box center [251, 25] width 7 height 11
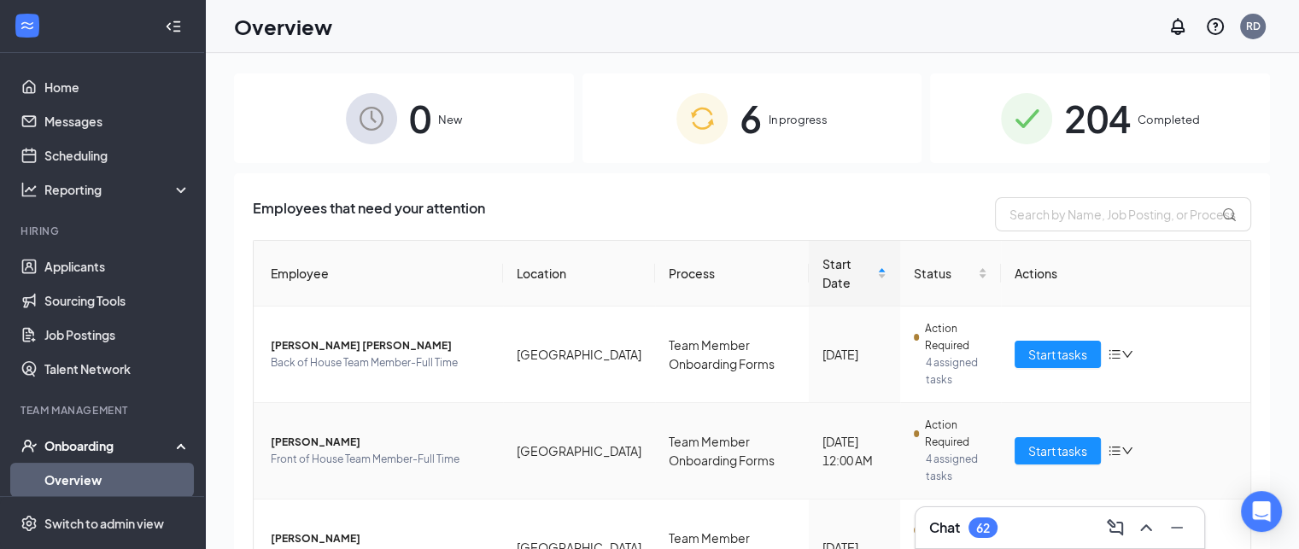
click at [301, 434] on span "[PERSON_NAME]" at bounding box center [380, 442] width 219 height 17
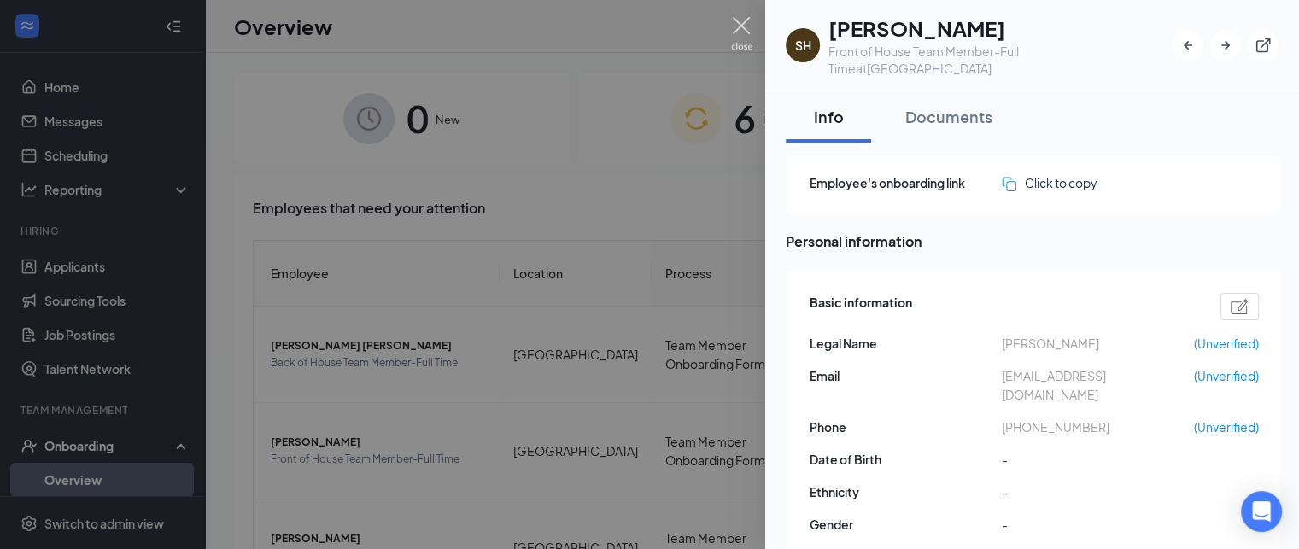
click at [737, 30] on img at bounding box center [741, 33] width 21 height 33
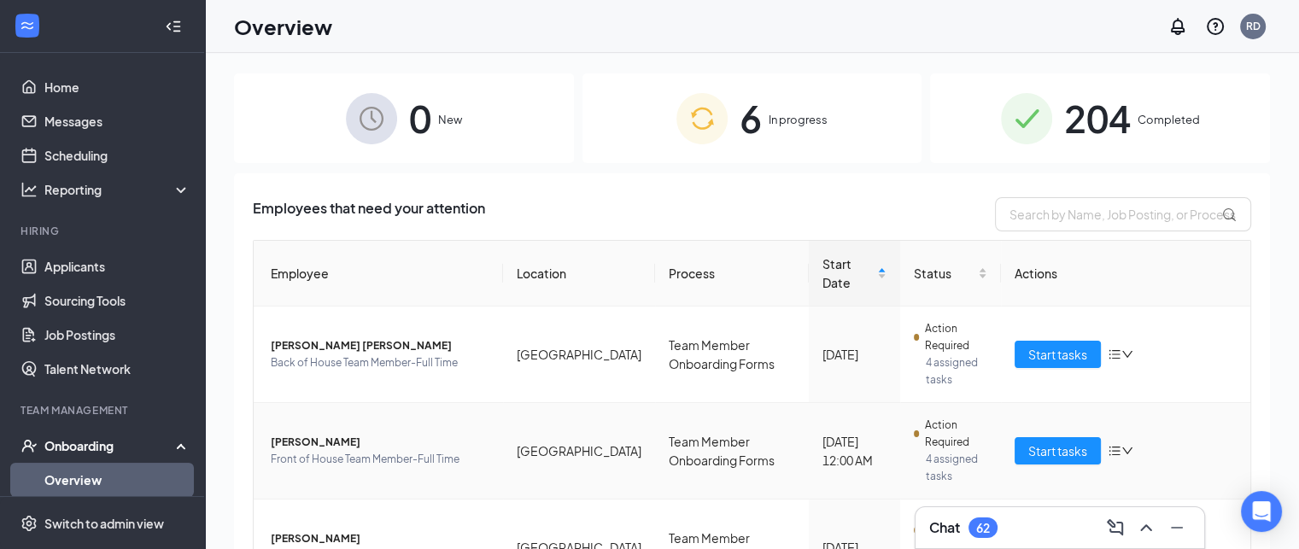
click at [325, 434] on span "[PERSON_NAME]" at bounding box center [380, 442] width 219 height 17
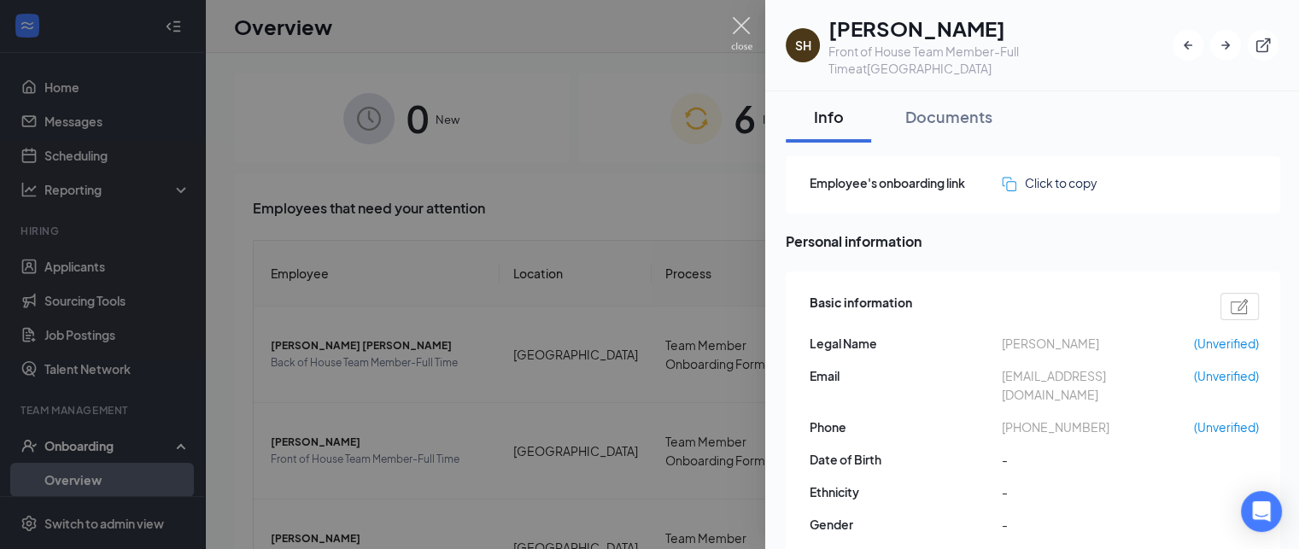
click at [738, 27] on img at bounding box center [741, 33] width 21 height 33
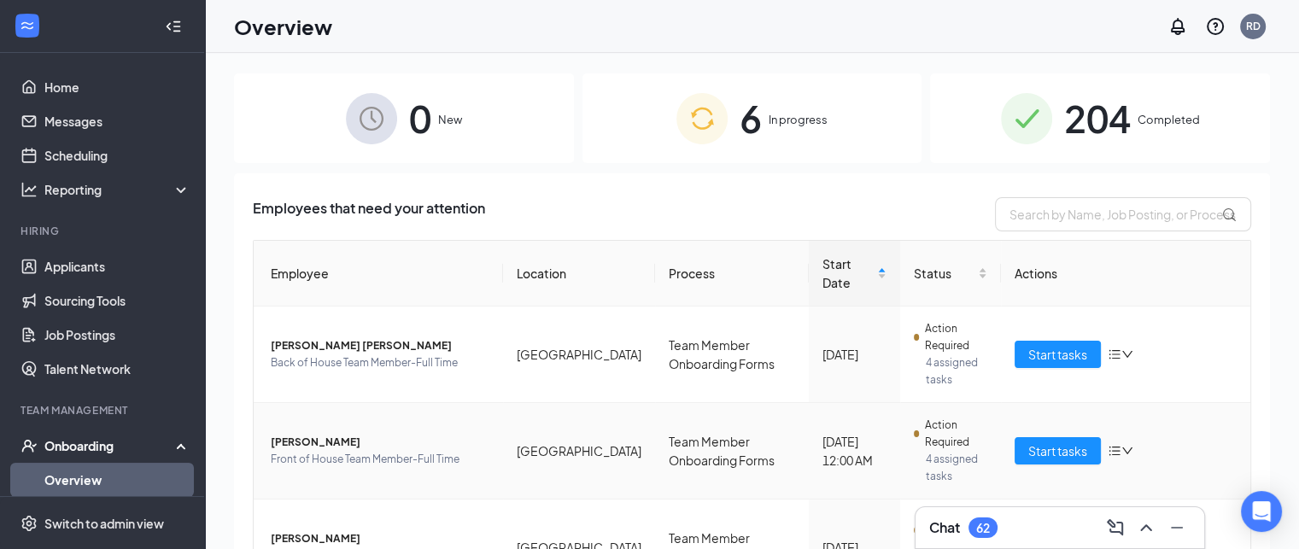
scroll to position [106, 0]
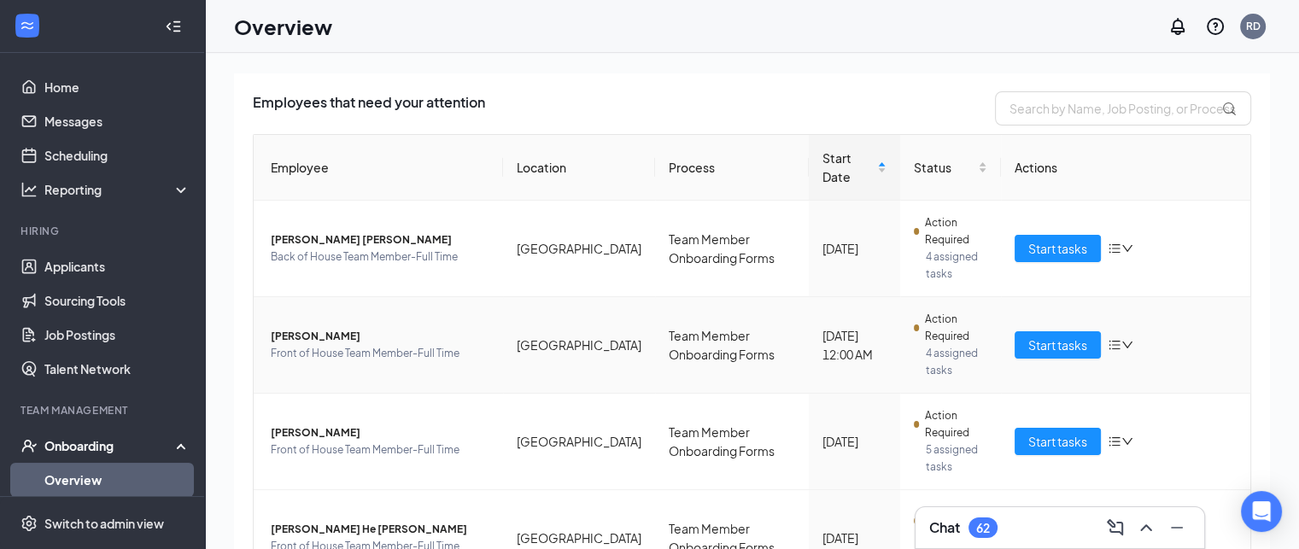
click at [295, 328] on span "[PERSON_NAME]" at bounding box center [380, 336] width 219 height 17
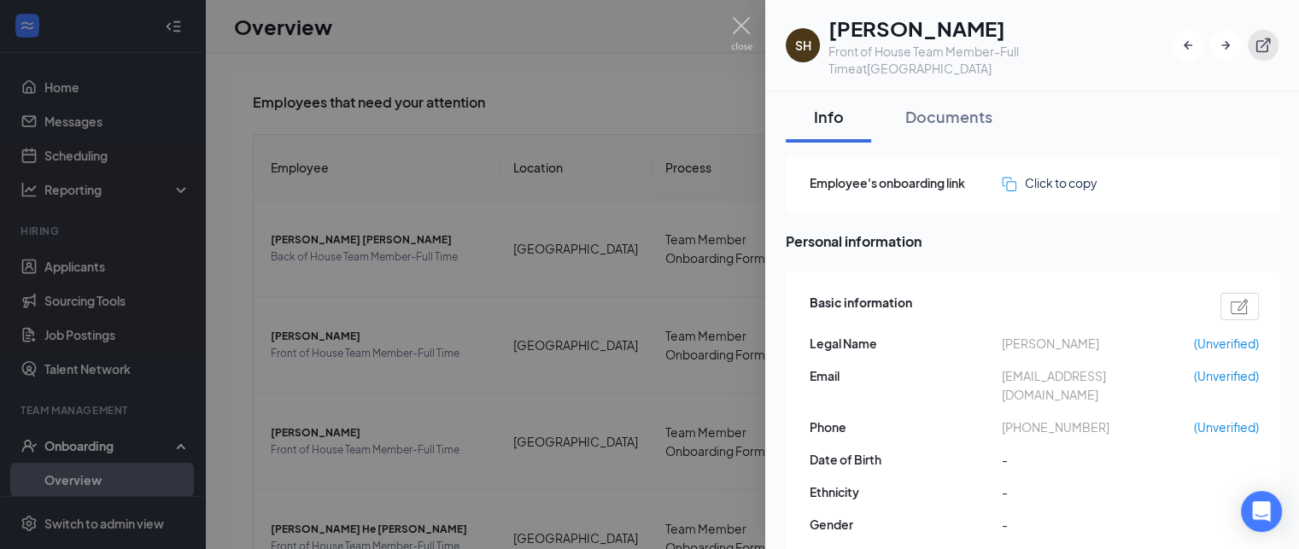
click at [1261, 37] on icon "ExternalLink" at bounding box center [1262, 45] width 17 height 17
click at [744, 17] on img at bounding box center [741, 33] width 21 height 33
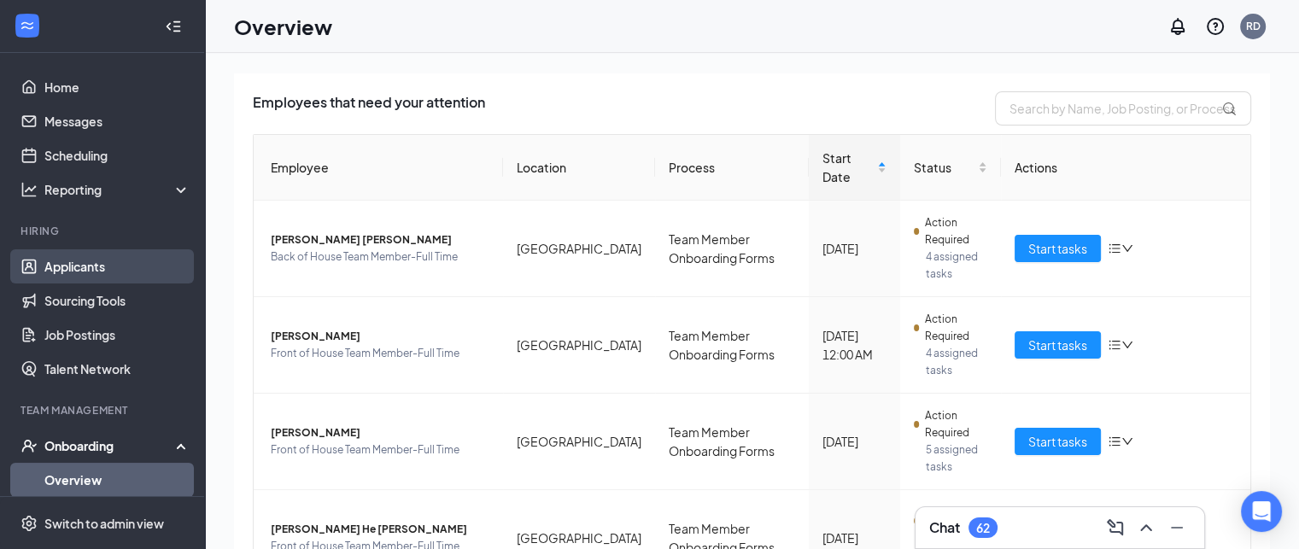
click at [73, 267] on link "Applicants" at bounding box center [117, 266] width 146 height 34
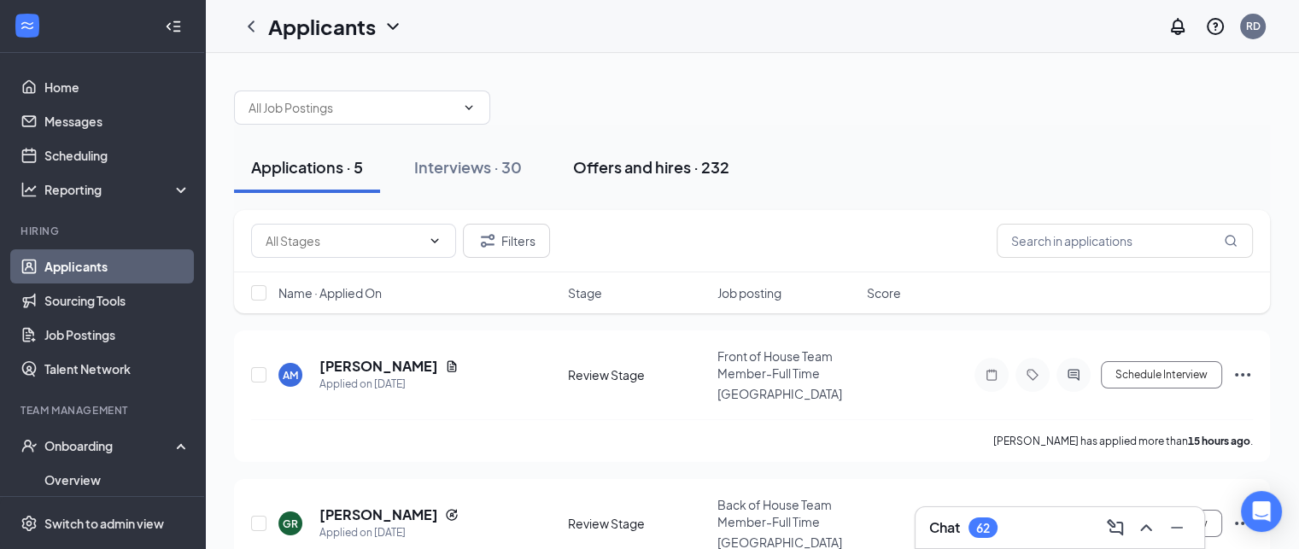
click at [654, 167] on div "Offers and hires · 232" at bounding box center [651, 166] width 156 height 21
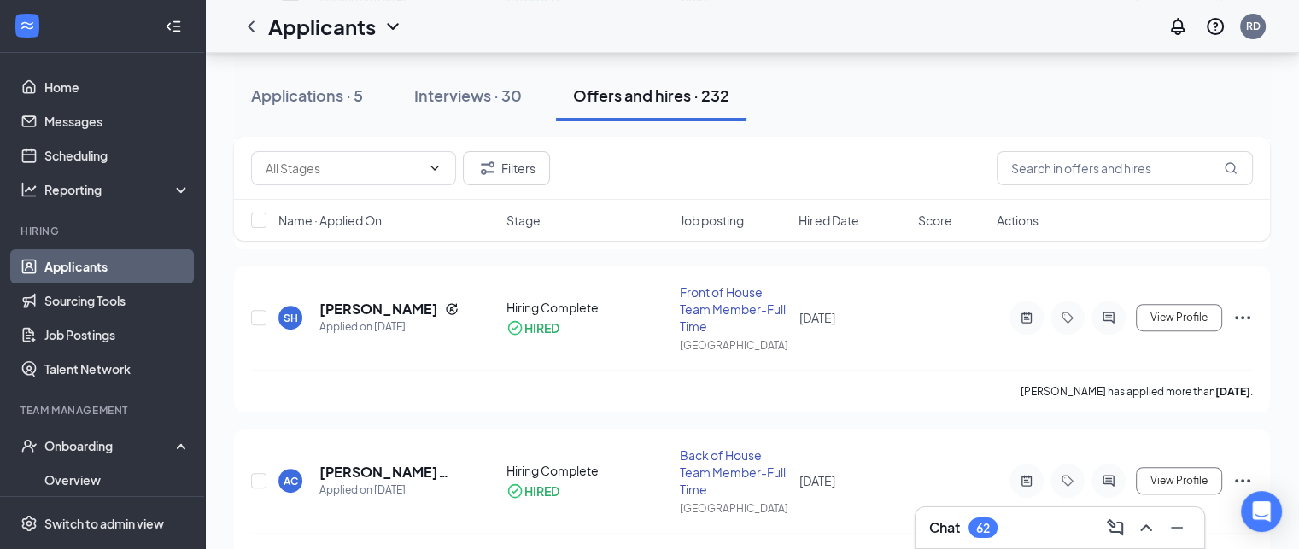
scroll to position [758, 0]
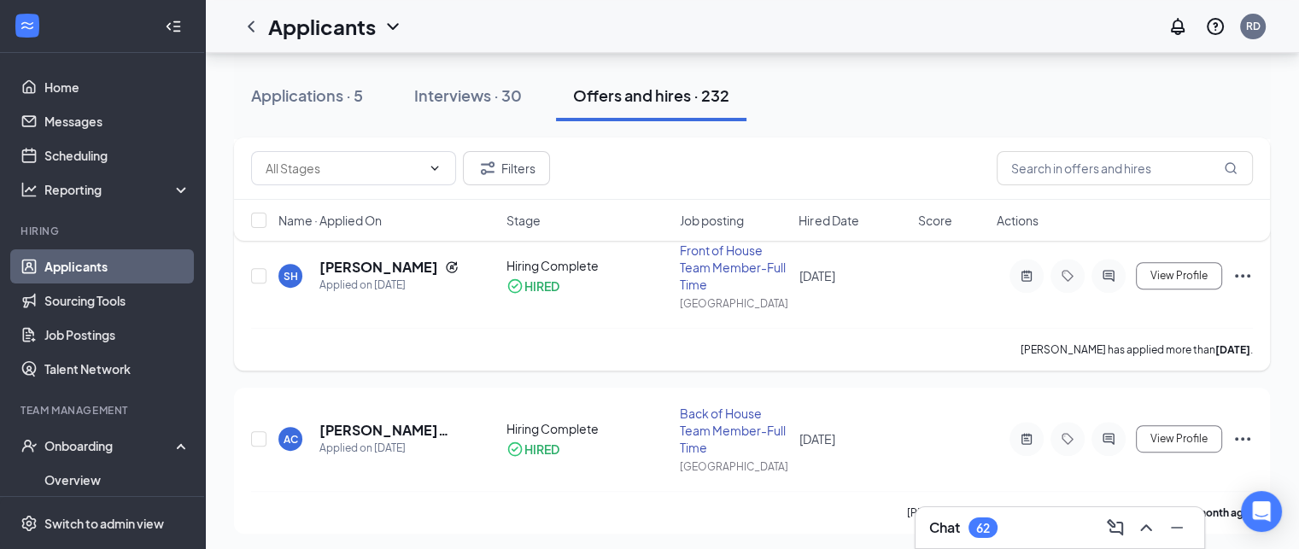
click at [1246, 275] on icon "Ellipses" at bounding box center [1241, 275] width 15 height 3
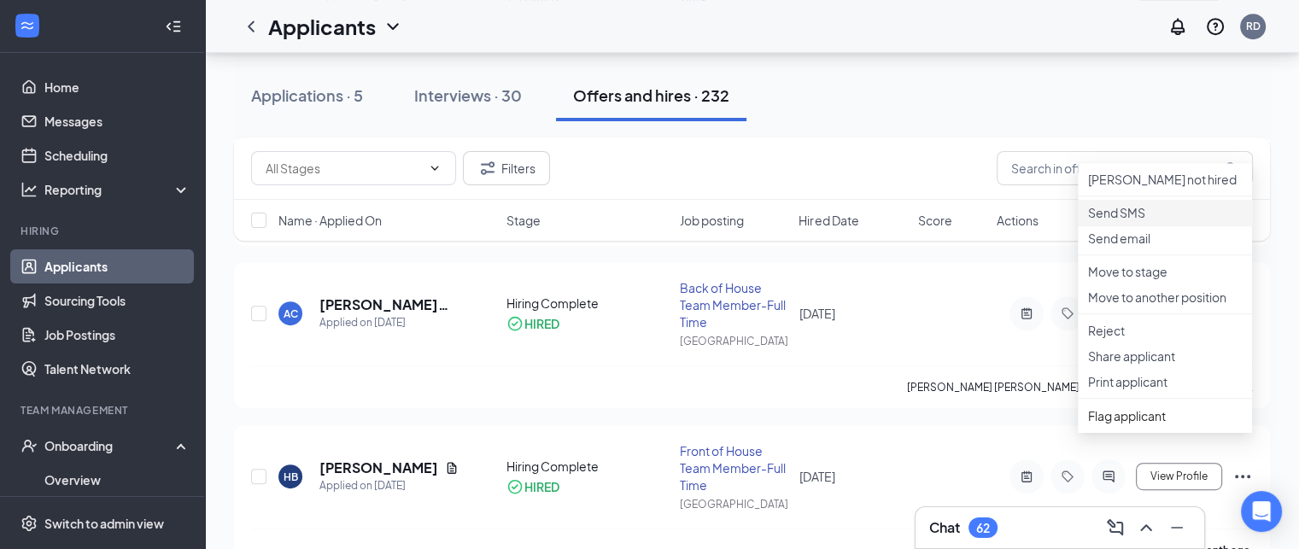
scroll to position [884, 0]
click at [1114, 338] on p "Reject" at bounding box center [1165, 329] width 154 height 17
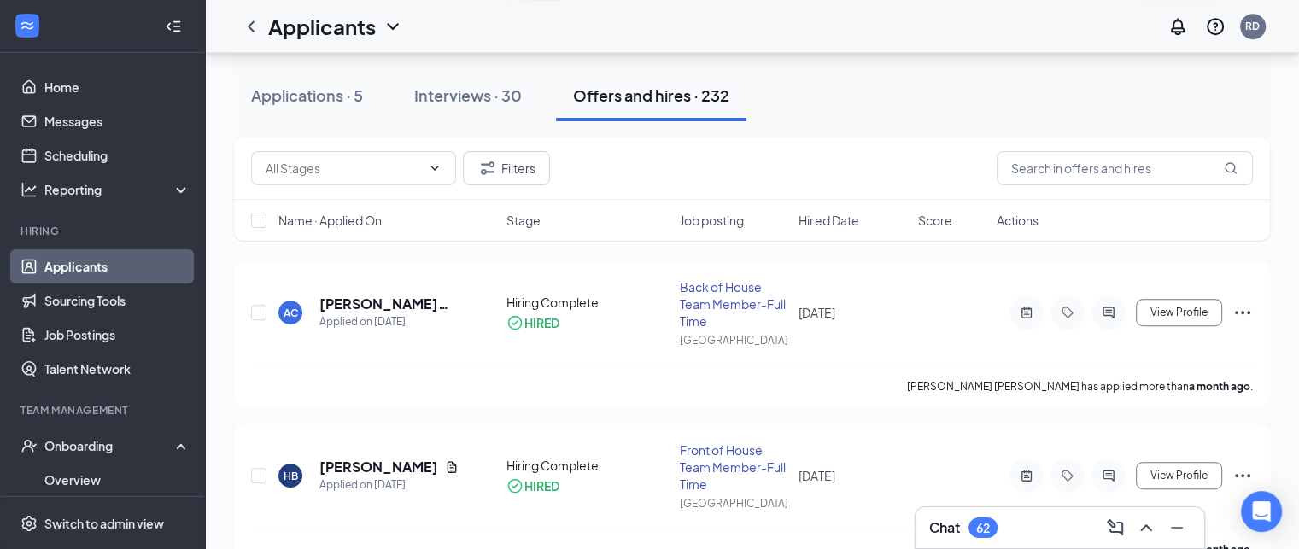
checkbox input "true"
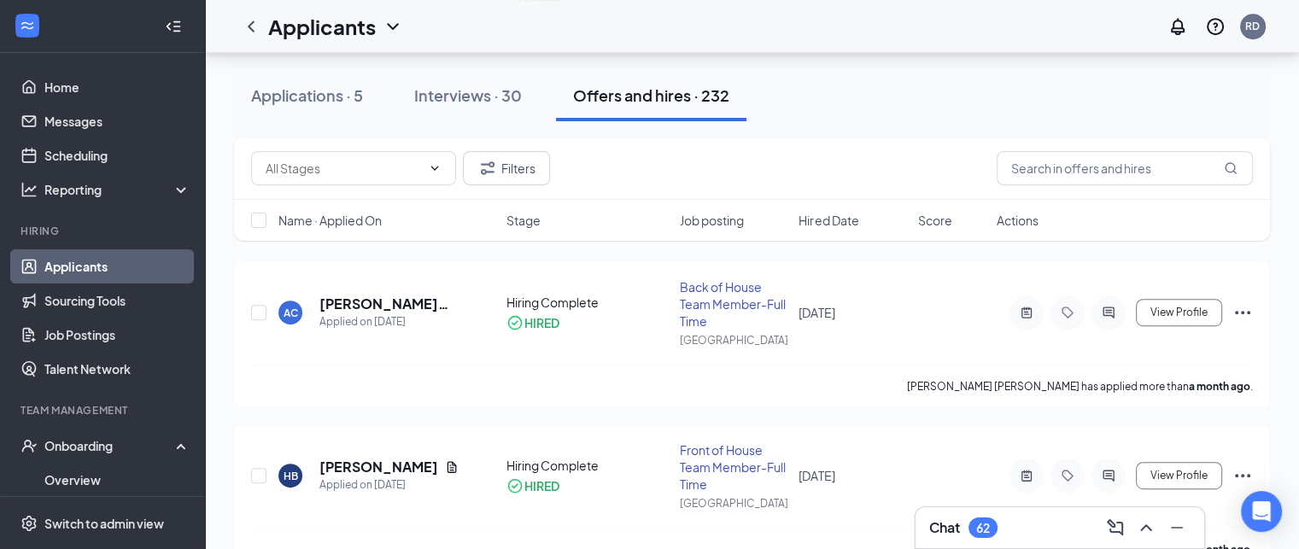
scroll to position [0, 0]
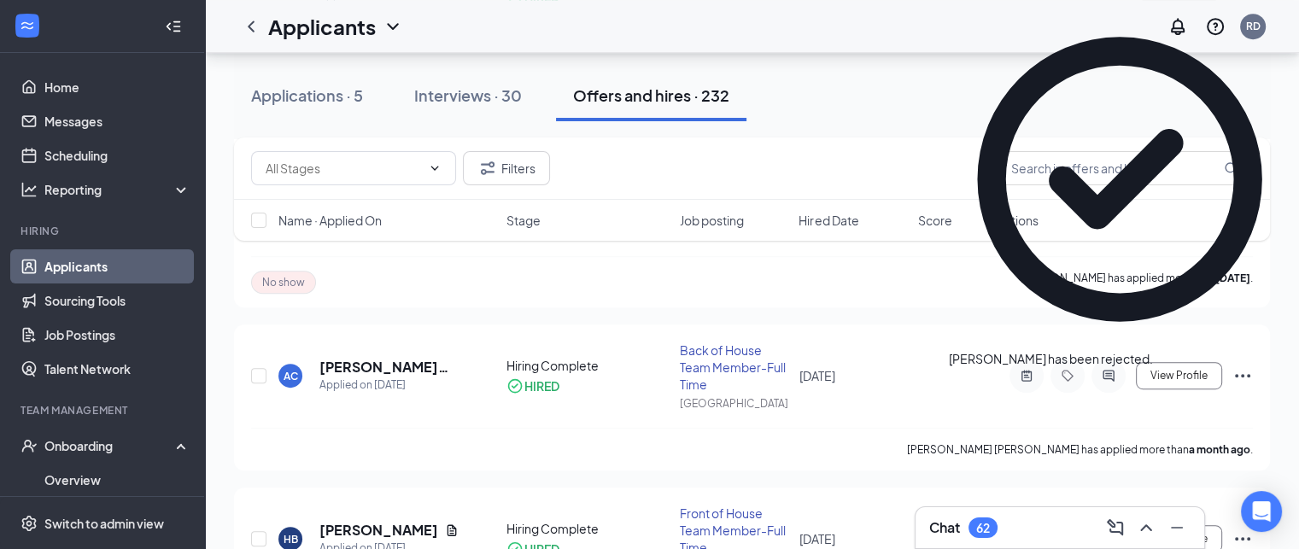
click at [941, 531] on h3 "Chat" at bounding box center [944, 527] width 31 height 19
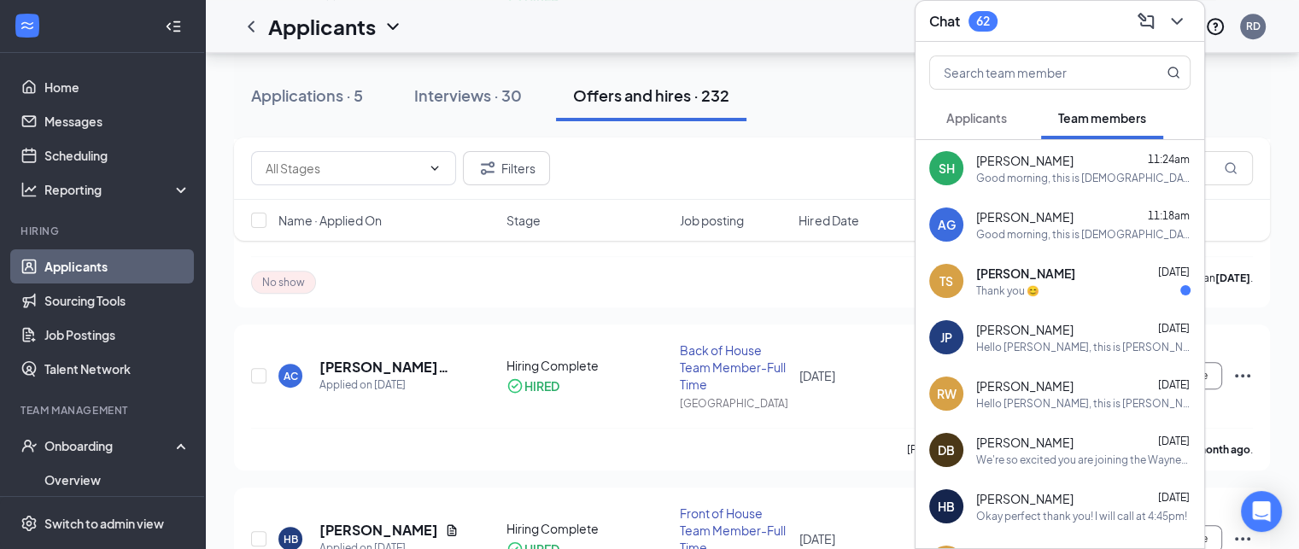
click at [941, 28] on h3 "Chat" at bounding box center [944, 21] width 31 height 19
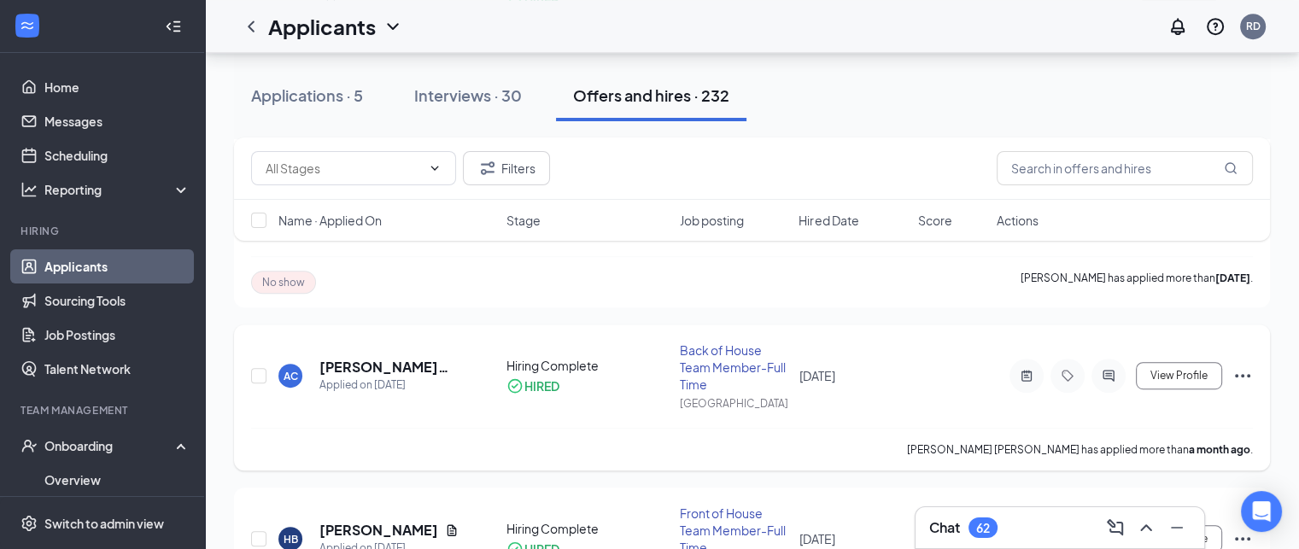
scroll to position [1043, 0]
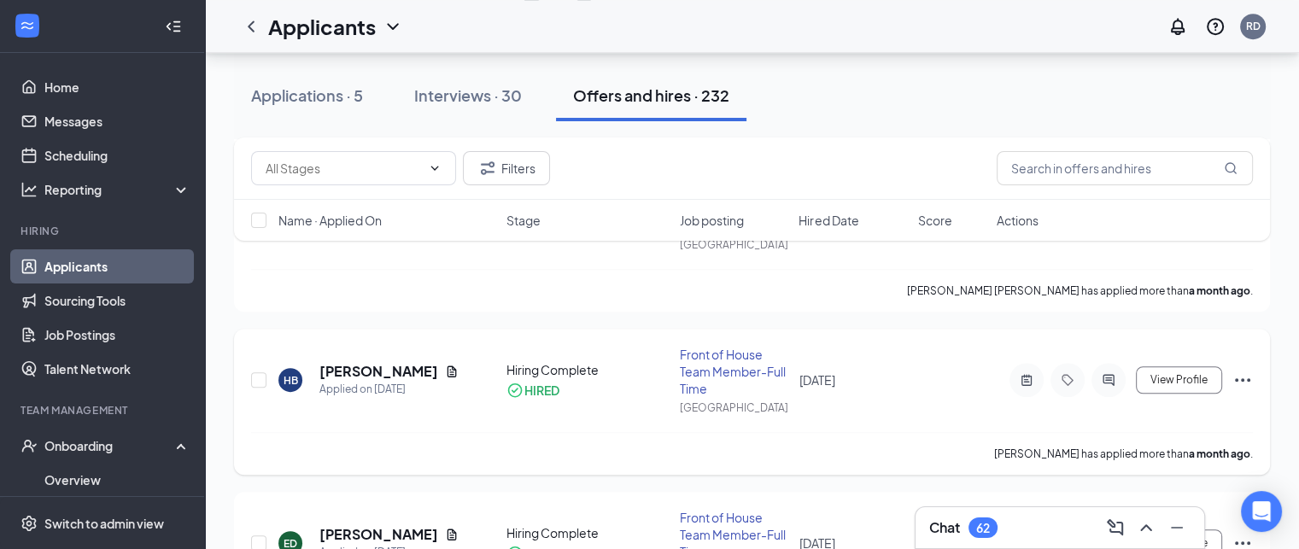
click at [1246, 370] on icon "Ellipses" at bounding box center [1242, 380] width 20 height 20
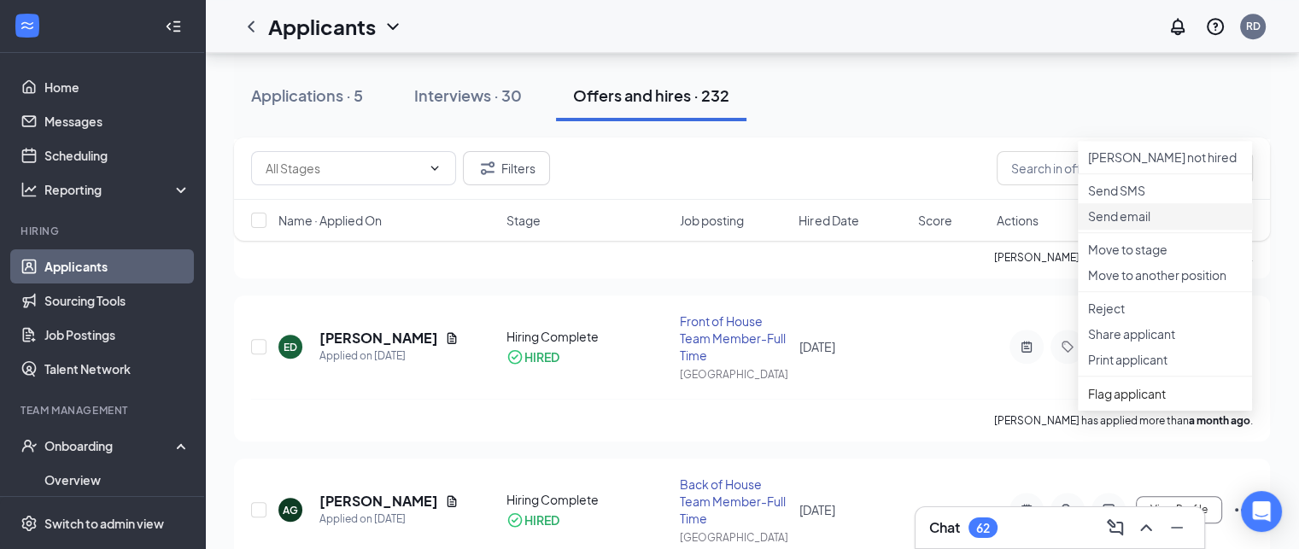
scroll to position [1241, 0]
click at [1112, 315] on p "Reject" at bounding box center [1165, 306] width 154 height 17
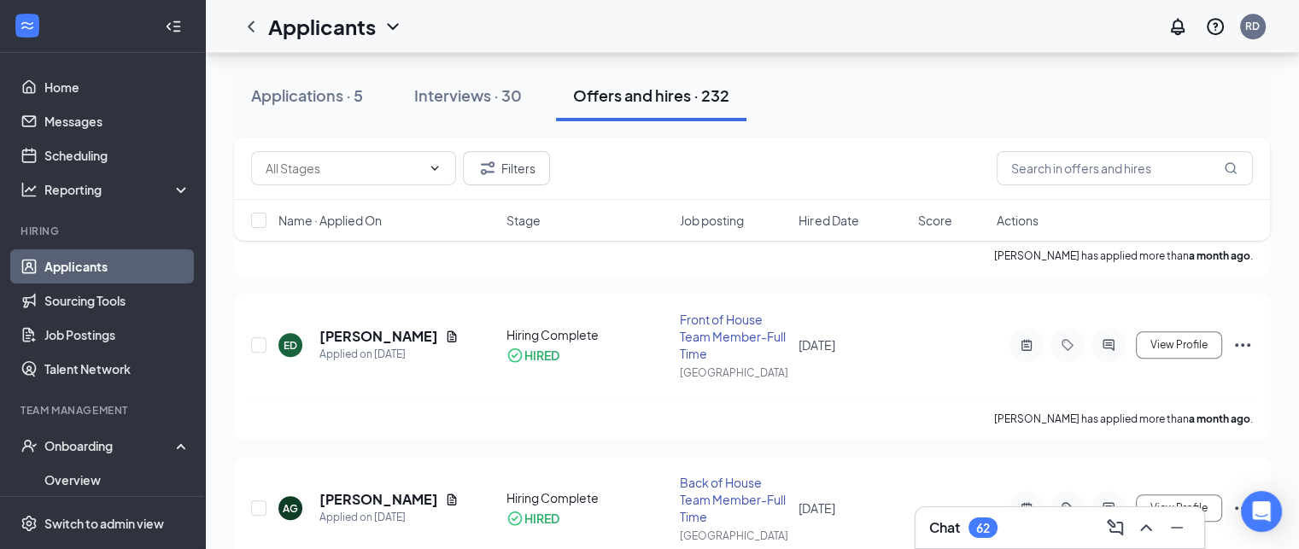
checkbox input "true"
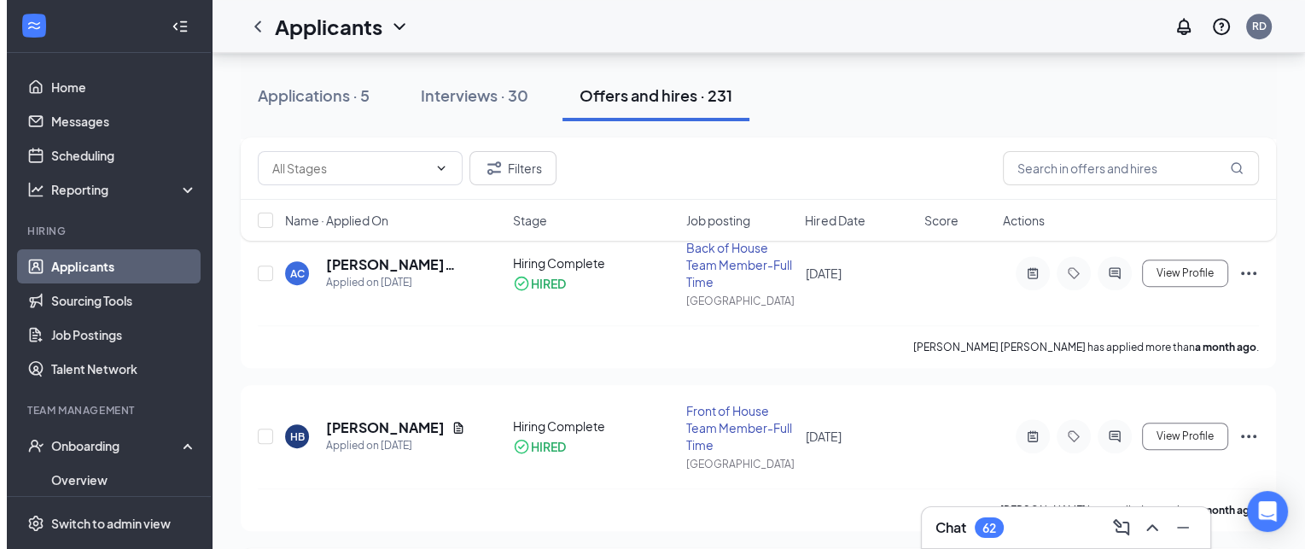
scroll to position [985, 0]
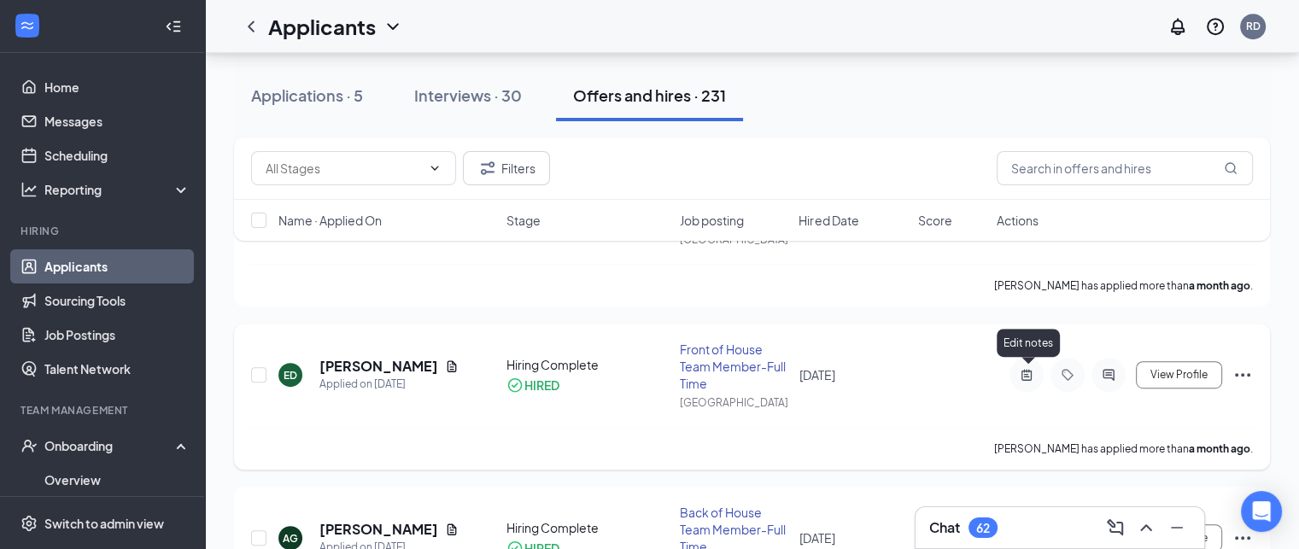
click at [1030, 373] on icon "ActiveNote" at bounding box center [1026, 375] width 20 height 14
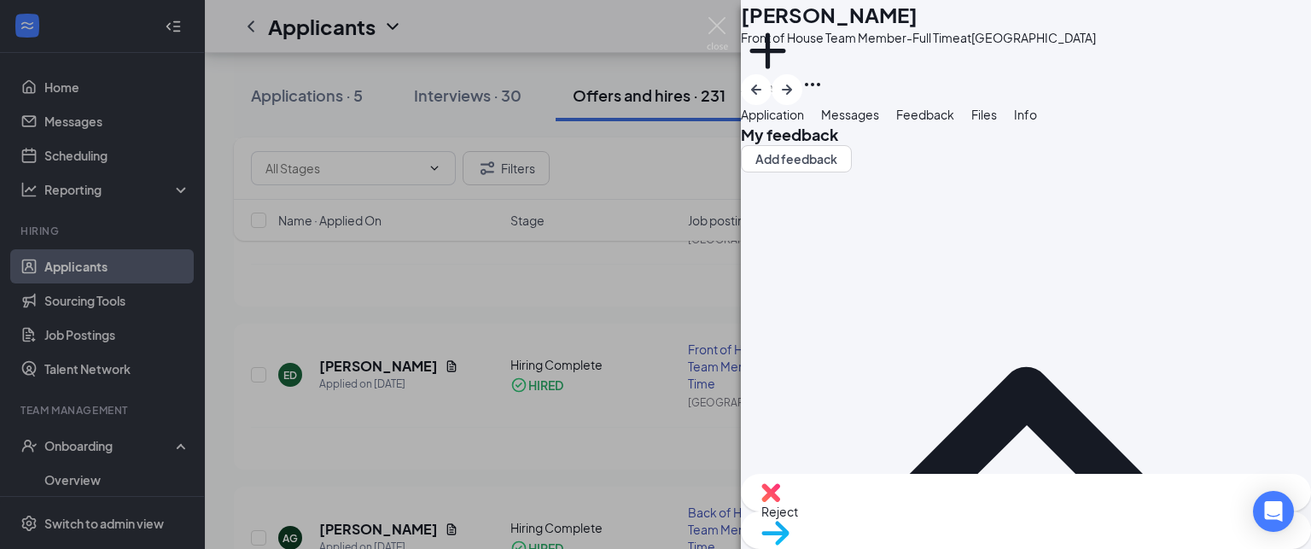
scroll to position [762, 0]
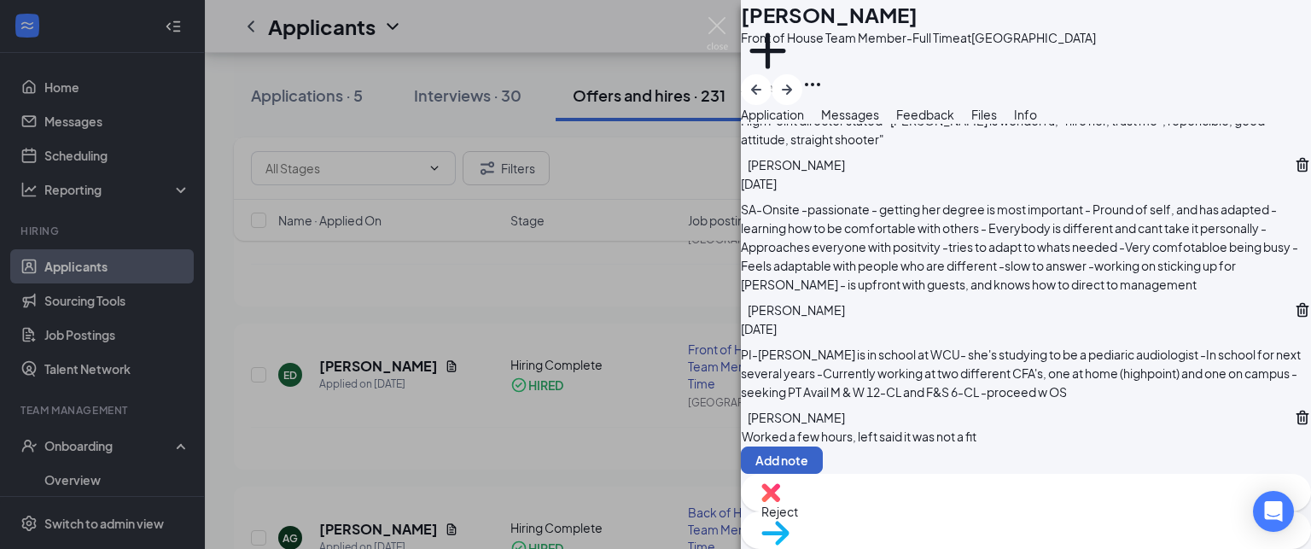
click at [823, 446] on button "Add note" at bounding box center [782, 459] width 82 height 27
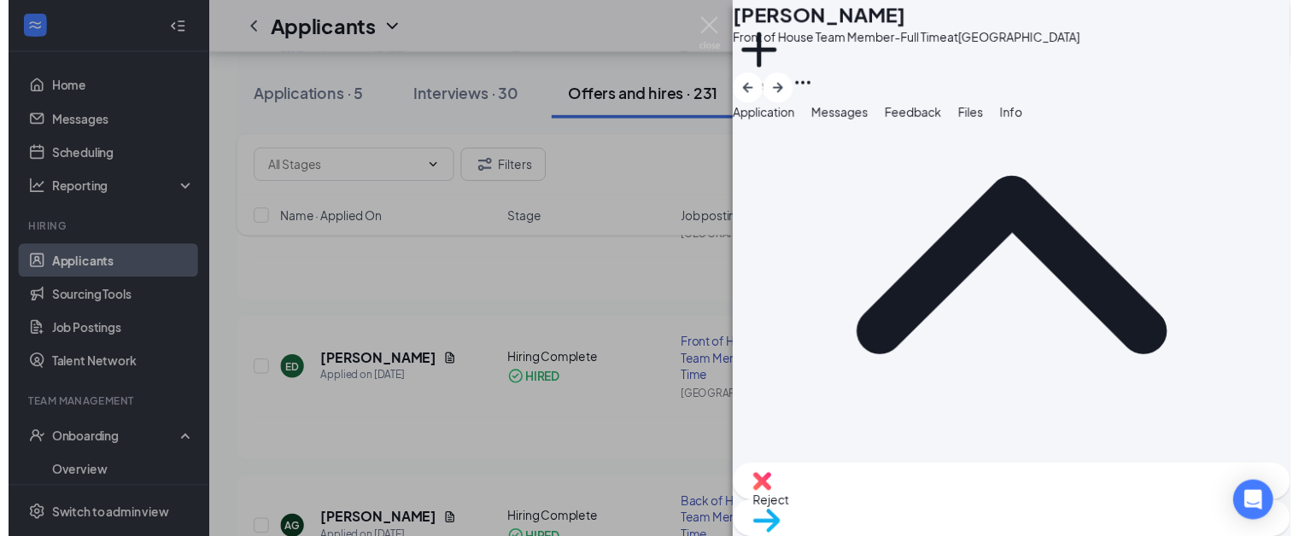
scroll to position [188, 0]
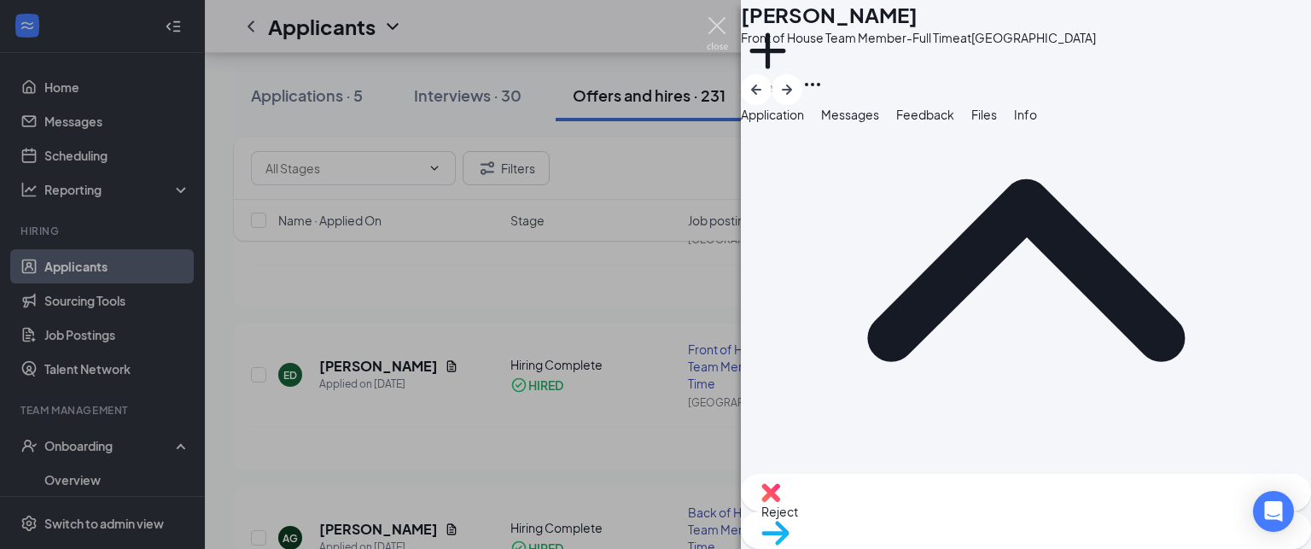
click at [717, 19] on img at bounding box center [717, 33] width 21 height 33
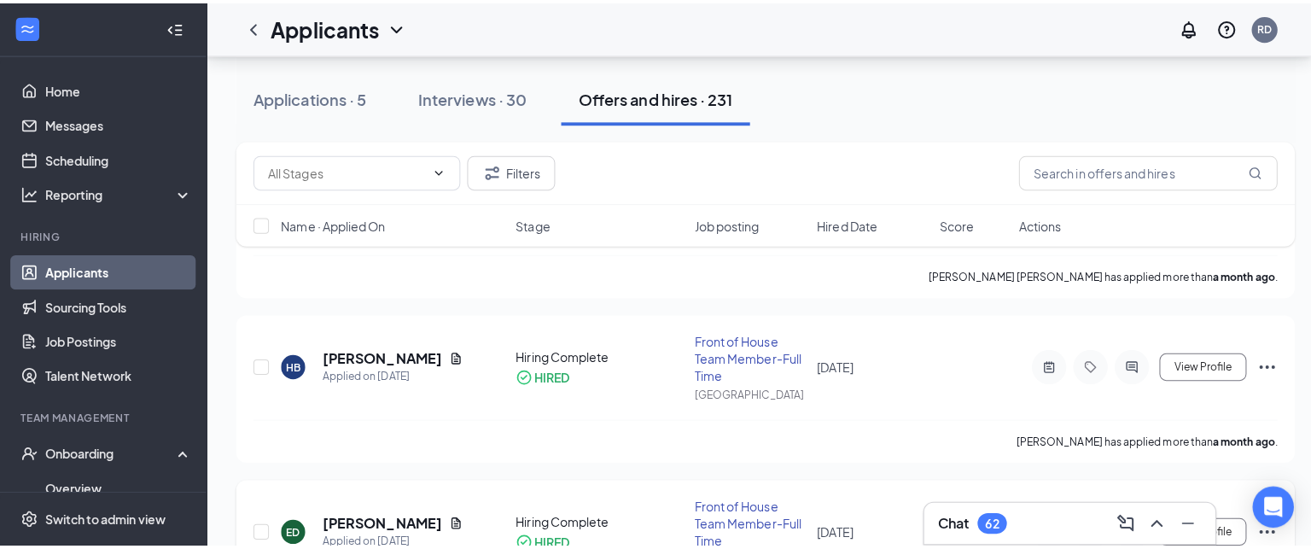
scroll to position [833, 0]
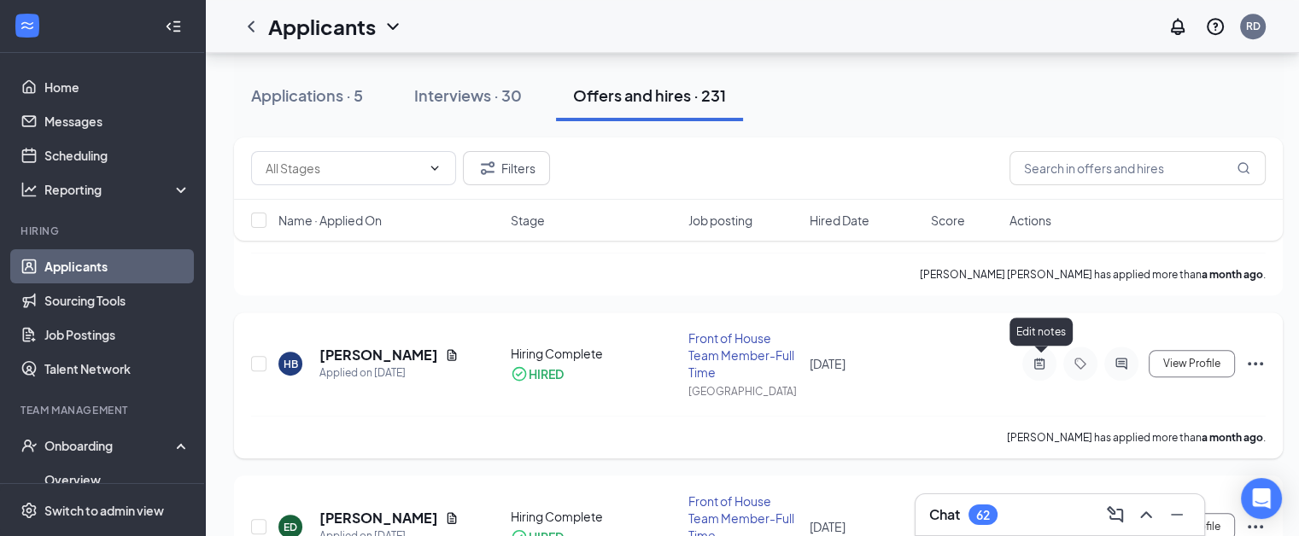
click at [1042, 359] on icon "ActiveNote" at bounding box center [1039, 364] width 10 height 11
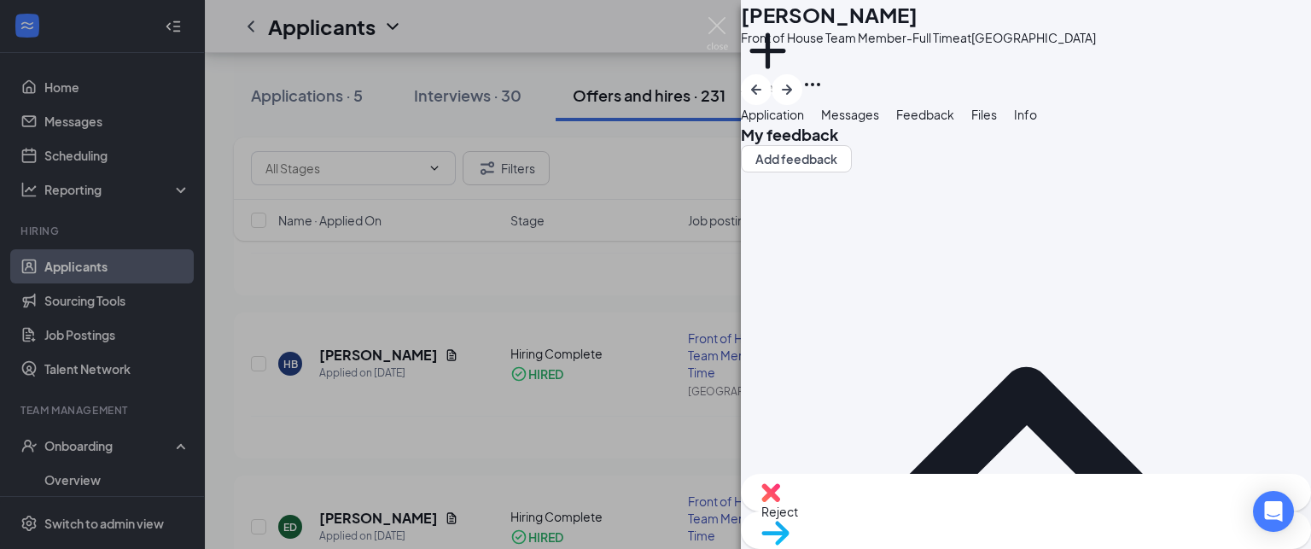
scroll to position [560, 0]
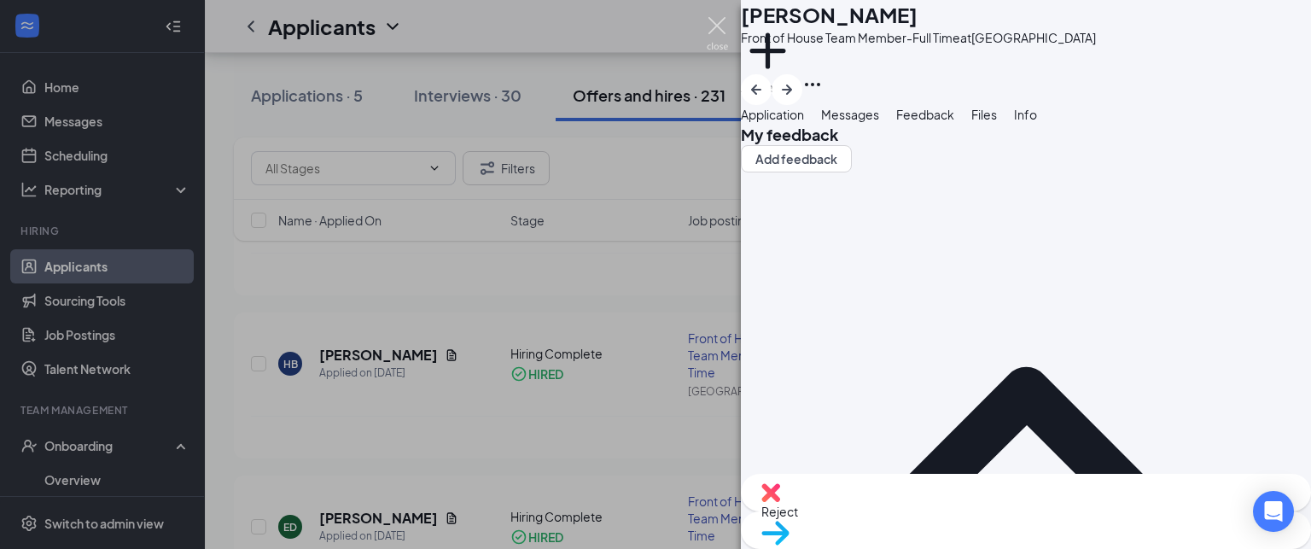
click at [710, 22] on img at bounding box center [717, 33] width 21 height 33
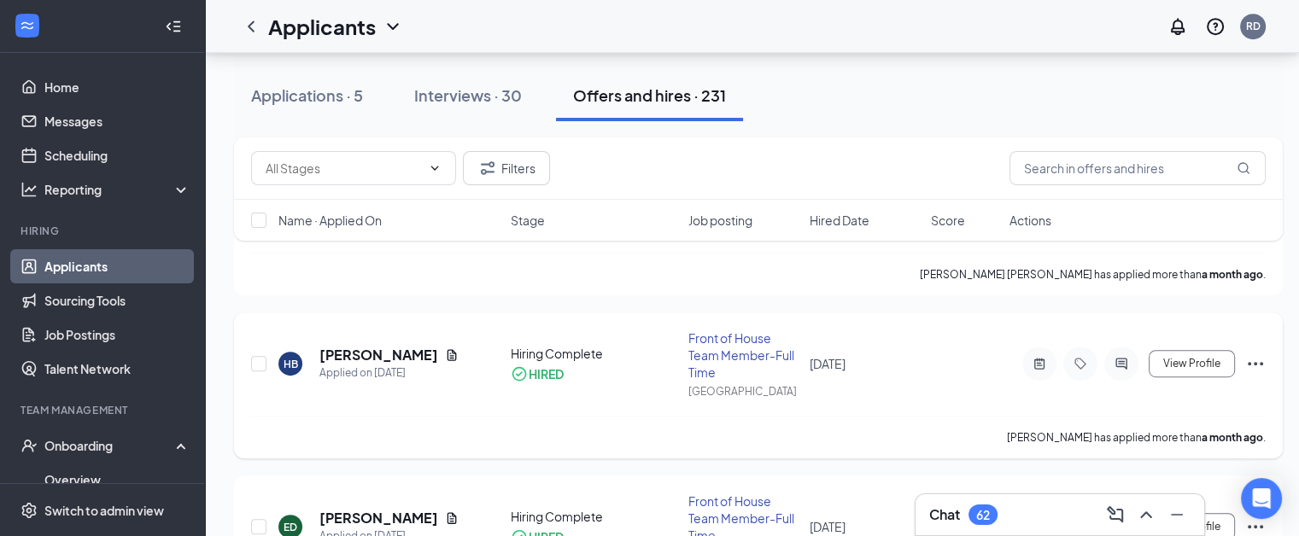
click at [1254, 354] on icon "Ellipses" at bounding box center [1255, 363] width 20 height 20
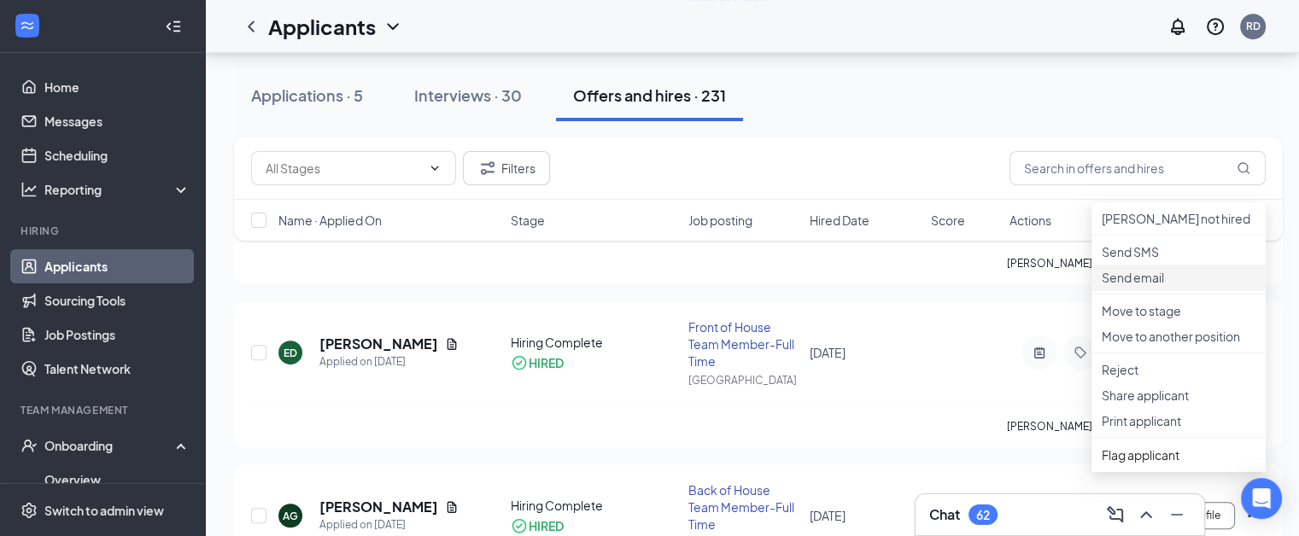
scroll to position [1009, 0]
click at [1127, 376] on p "Reject" at bounding box center [1178, 367] width 154 height 17
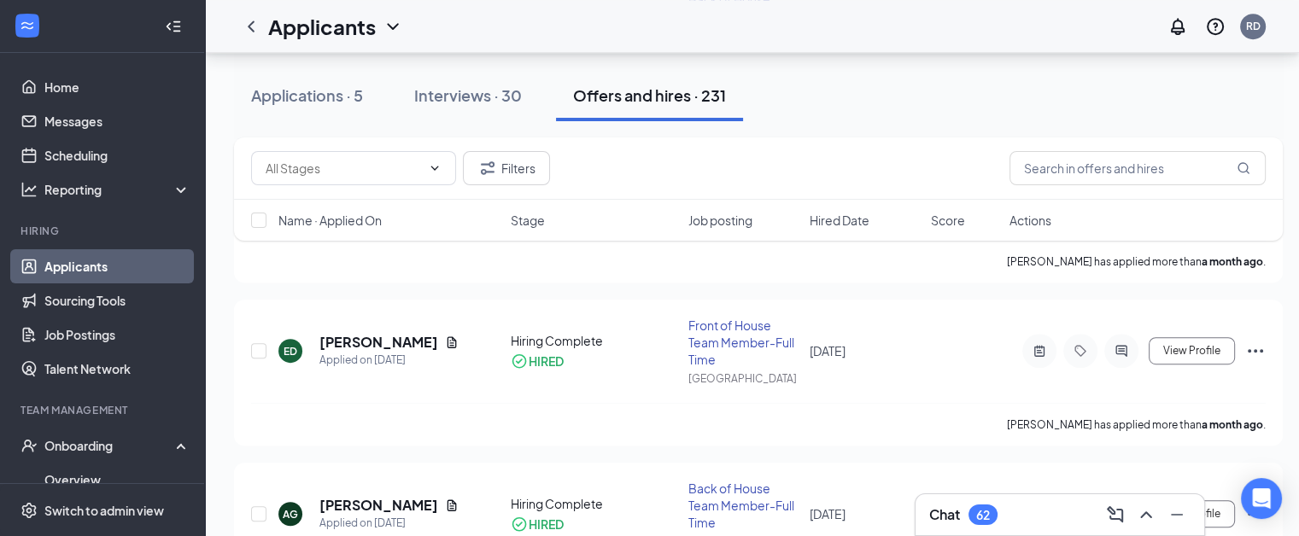
checkbox input "true"
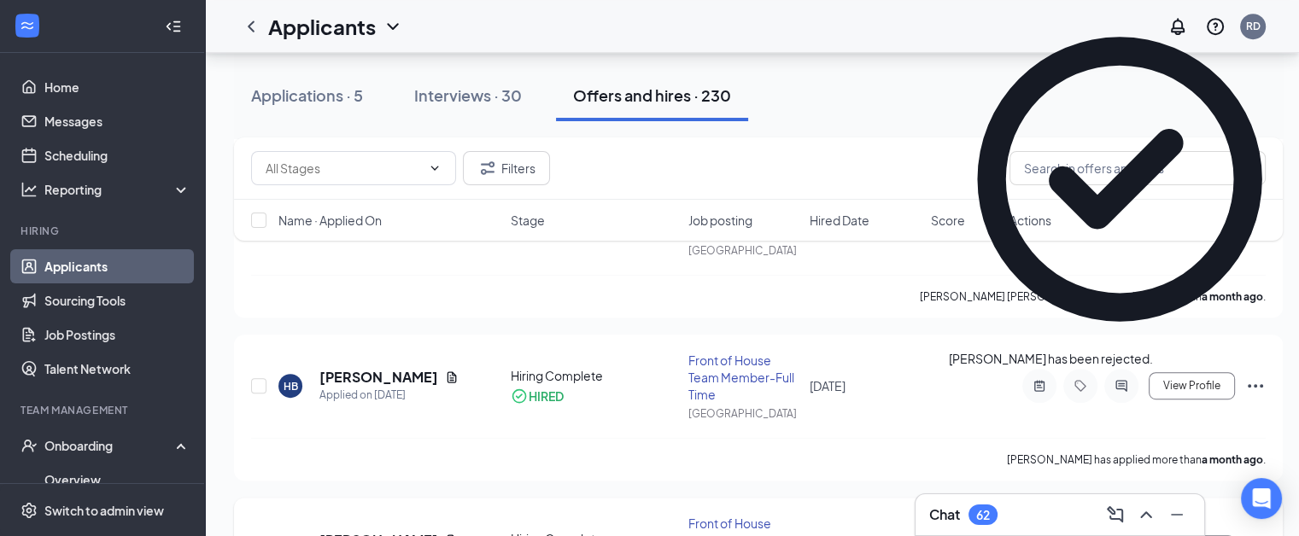
scroll to position [775, 0]
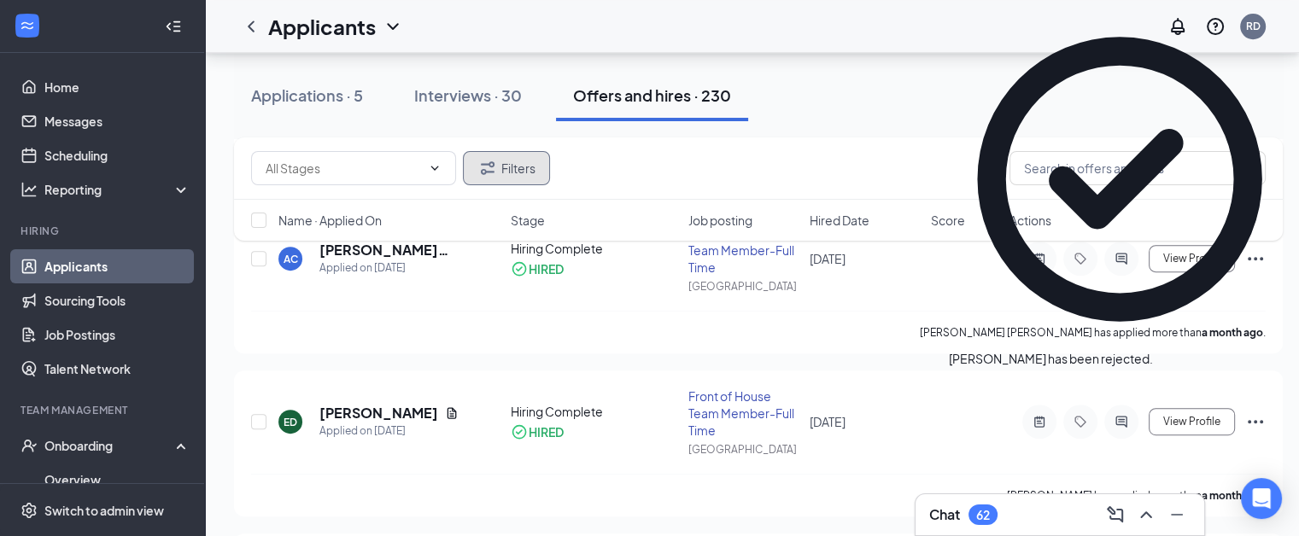
click at [483, 154] on button "Filters" at bounding box center [506, 168] width 87 height 34
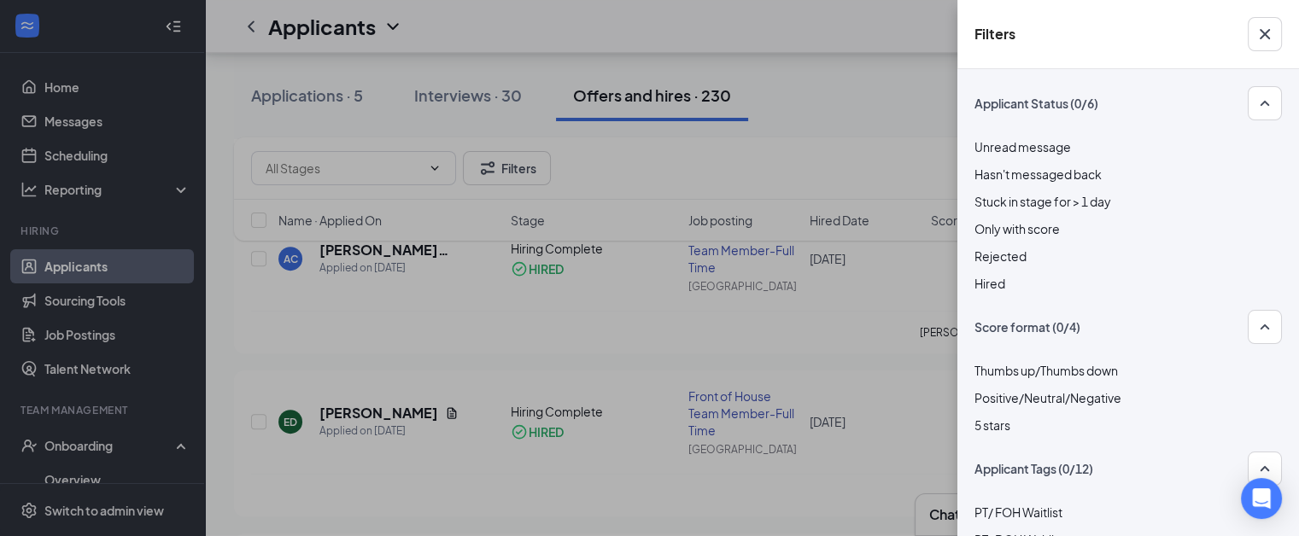
click at [981, 247] on div at bounding box center [1127, 247] width 307 height 0
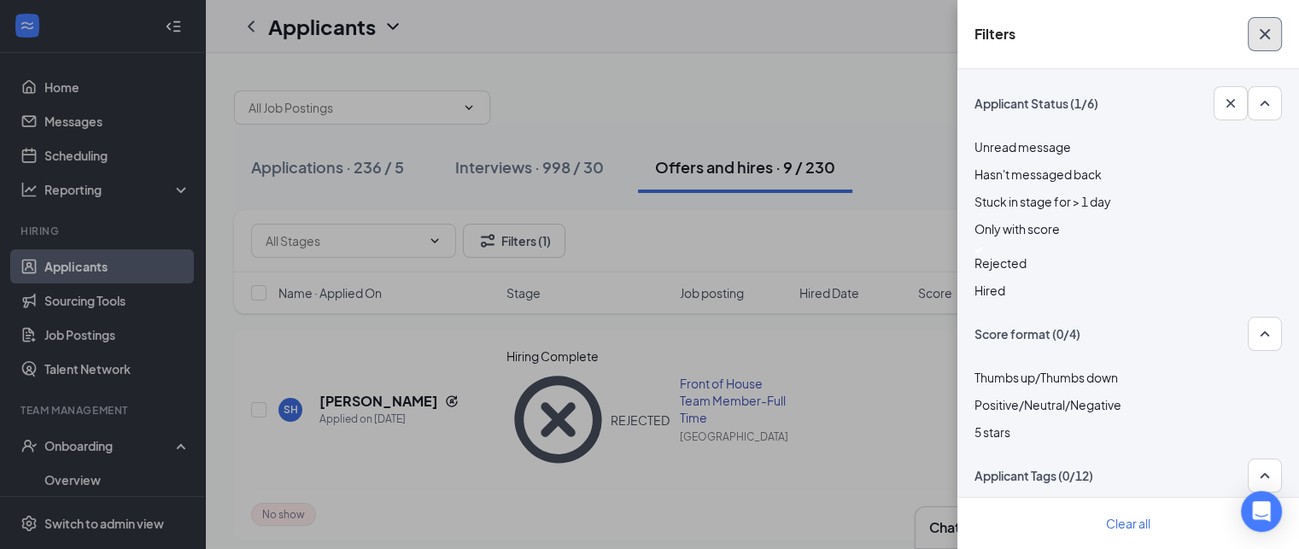
click at [1269, 30] on icon "Cross" at bounding box center [1264, 34] width 20 height 20
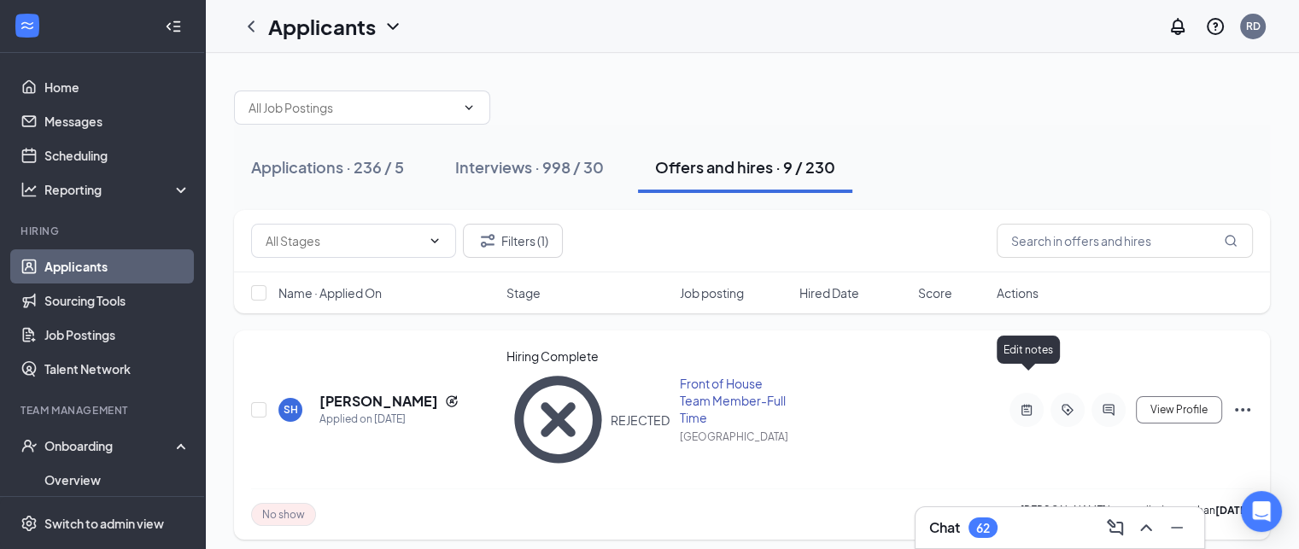
click at [1025, 403] on icon "ActiveNote" at bounding box center [1026, 410] width 20 height 14
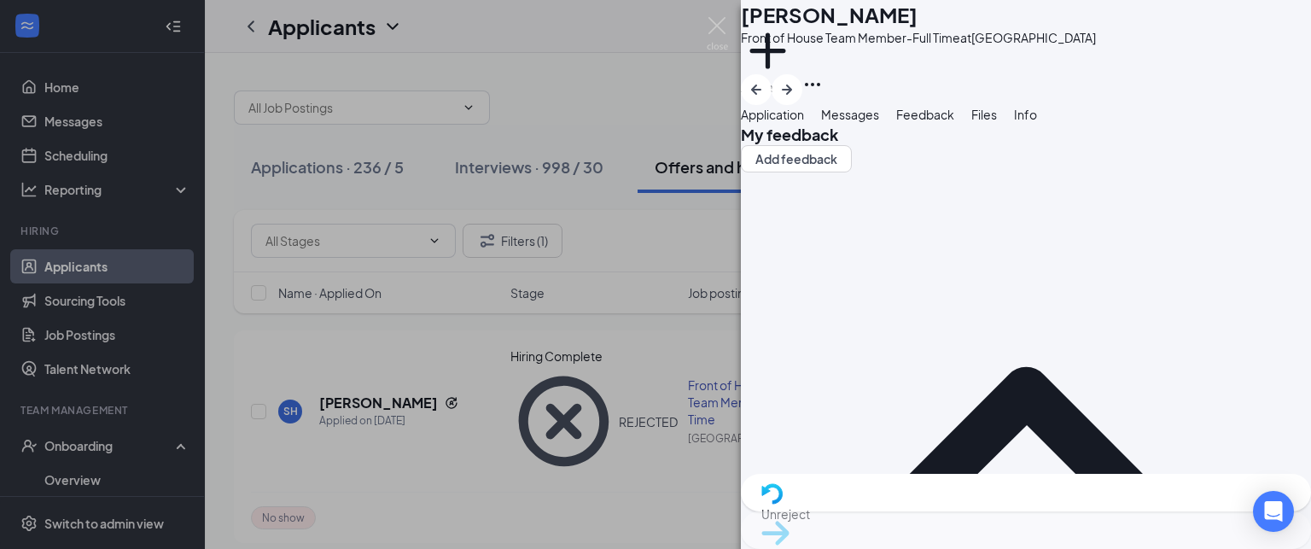
scroll to position [888, 0]
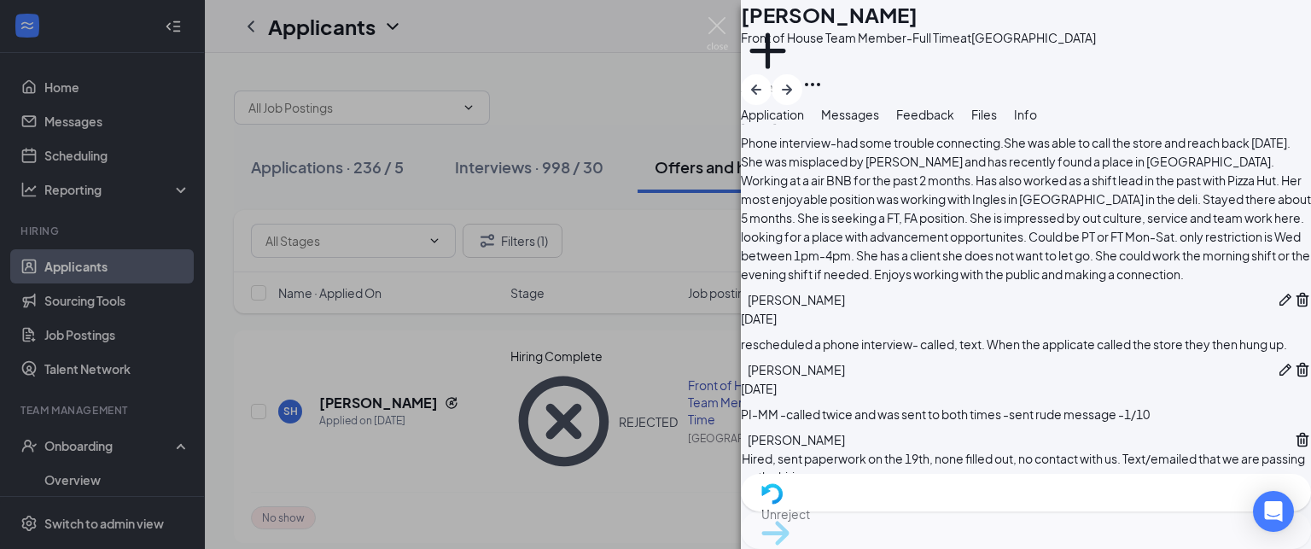
click at [823, 487] on button "Add note" at bounding box center [782, 500] width 82 height 27
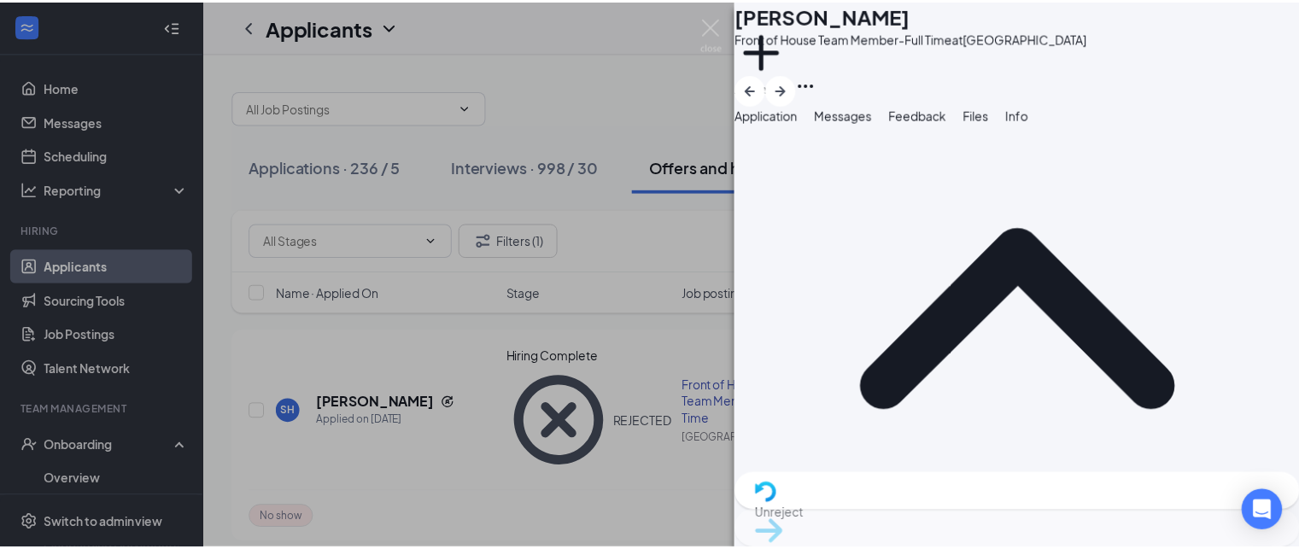
scroll to position [147, 0]
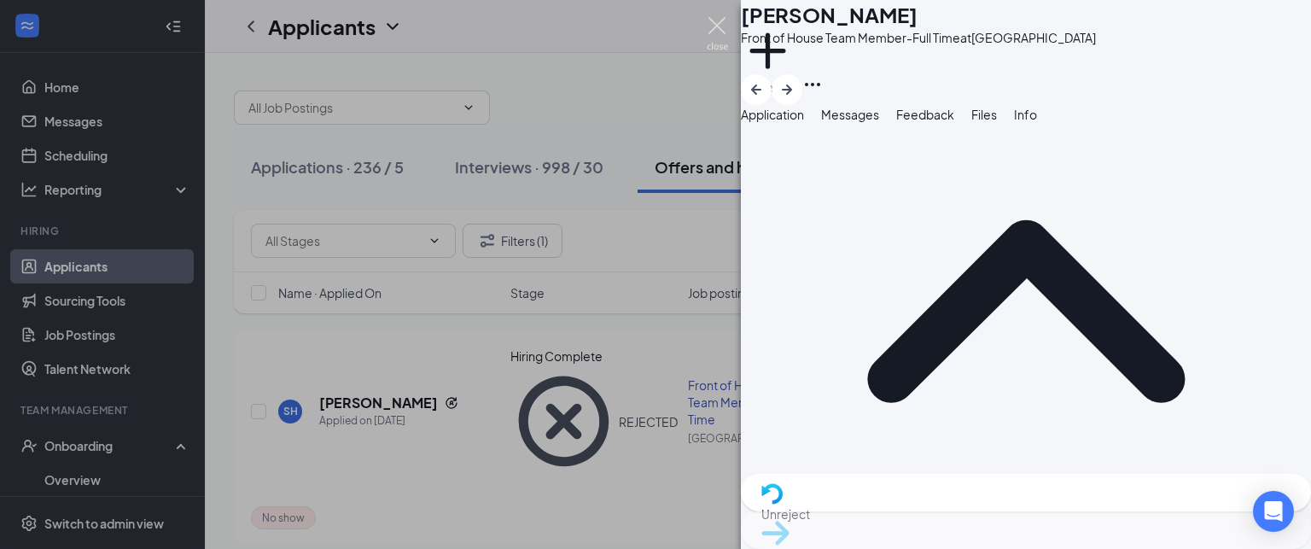
click at [720, 22] on img at bounding box center [717, 33] width 21 height 33
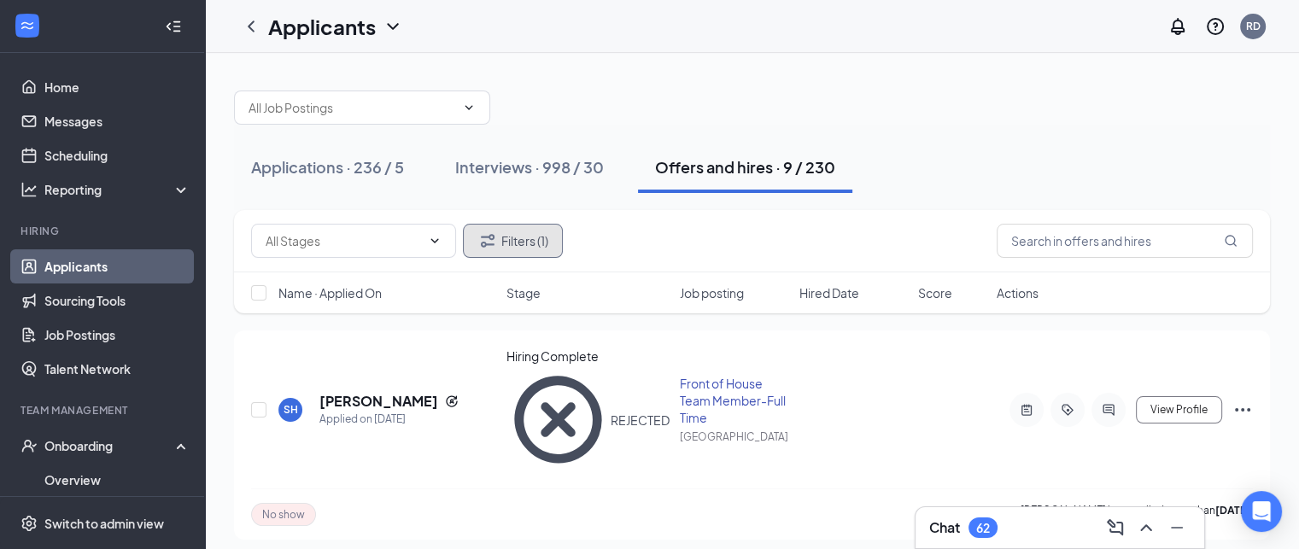
click at [512, 240] on button "Filters (1)" at bounding box center [513, 241] width 100 height 34
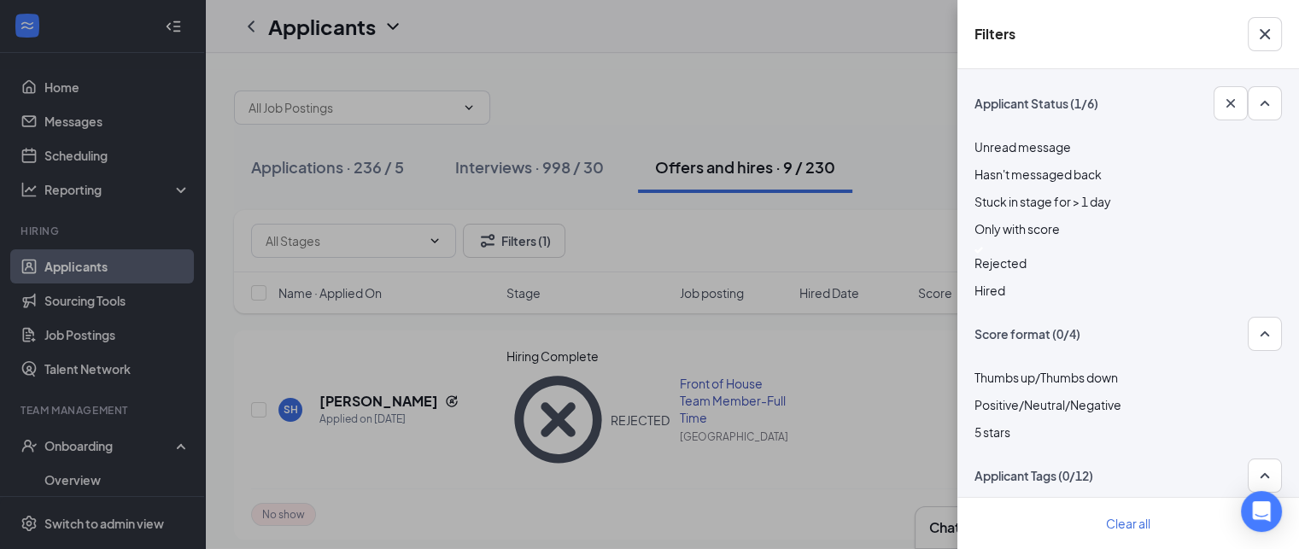
click at [984, 247] on div at bounding box center [1127, 250] width 307 height 7
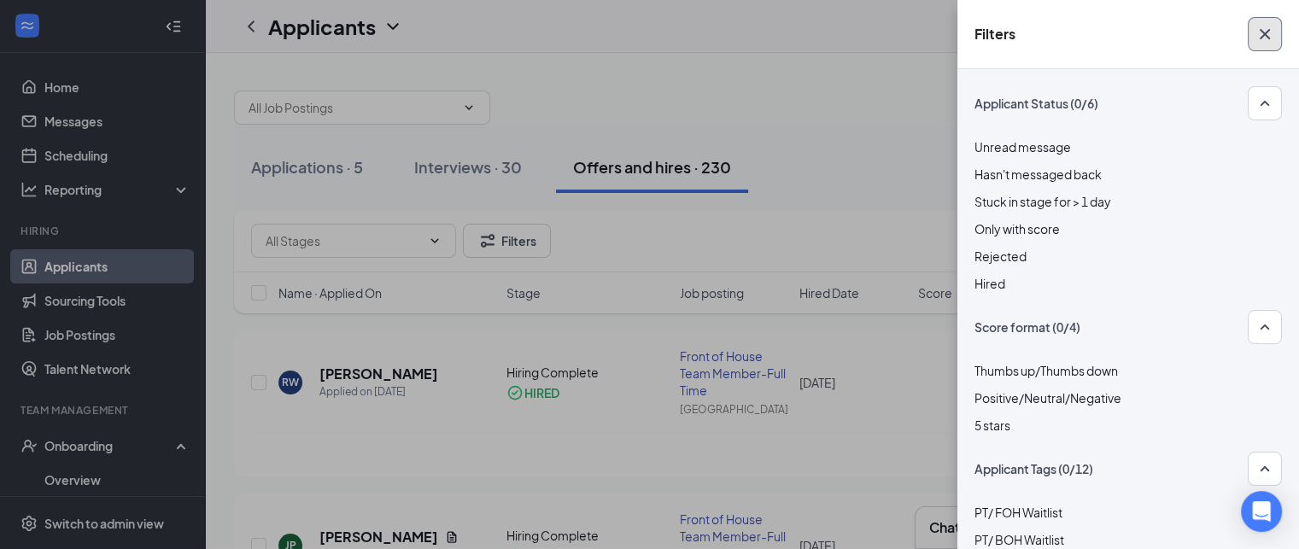
click at [1263, 31] on icon "Cross" at bounding box center [1264, 34] width 10 height 10
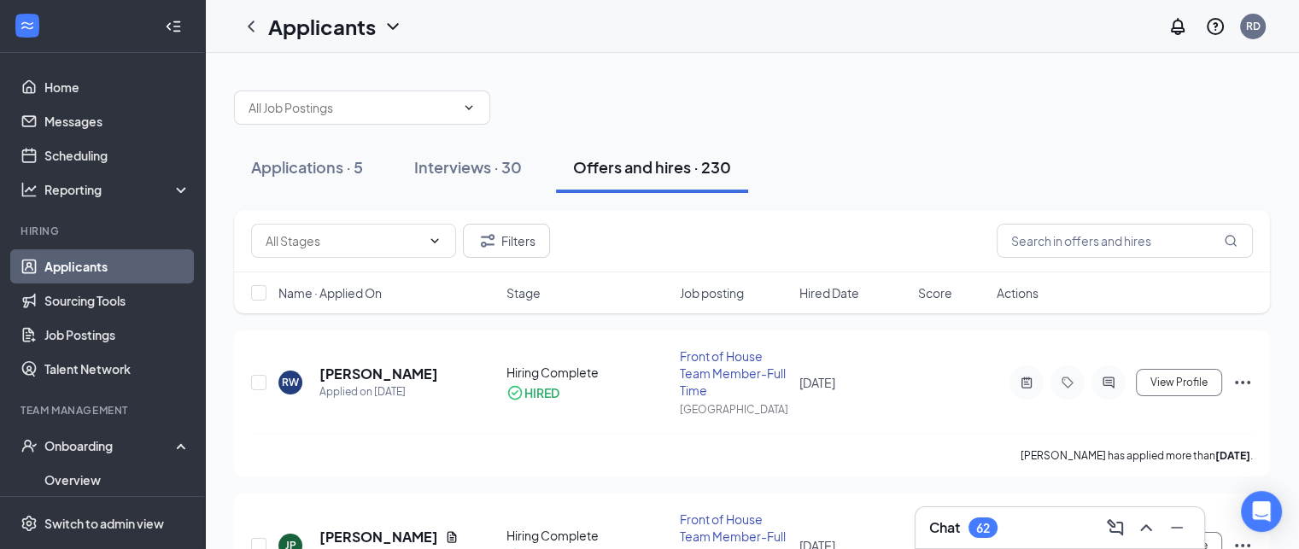
click at [944, 526] on h3 "Chat" at bounding box center [944, 527] width 31 height 19
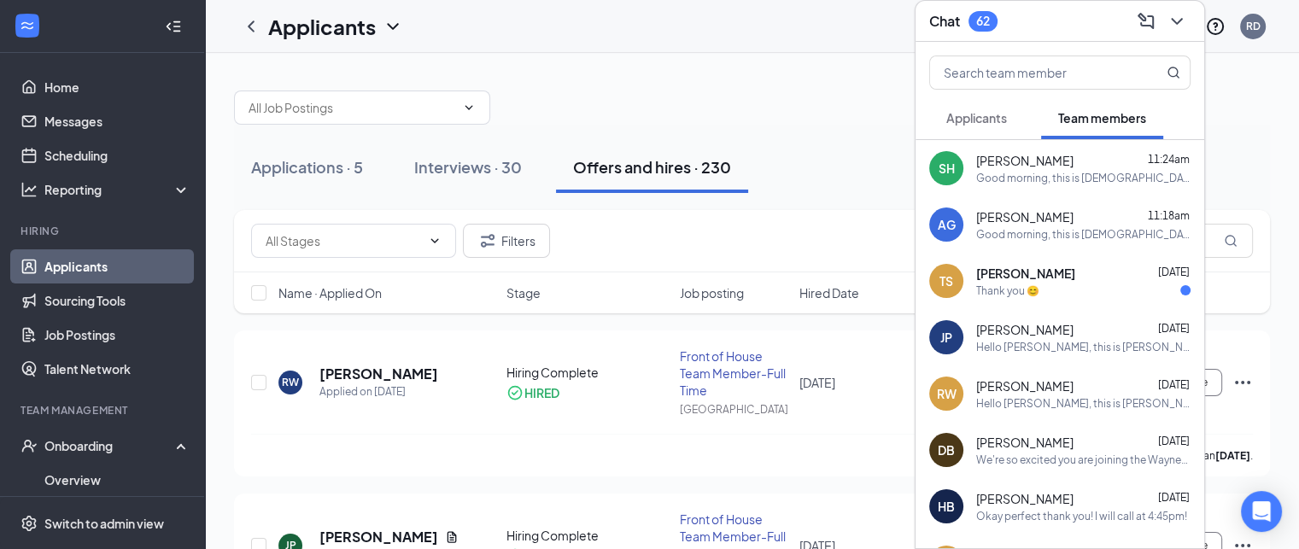
click at [980, 112] on span "Applicants" at bounding box center [976, 117] width 61 height 15
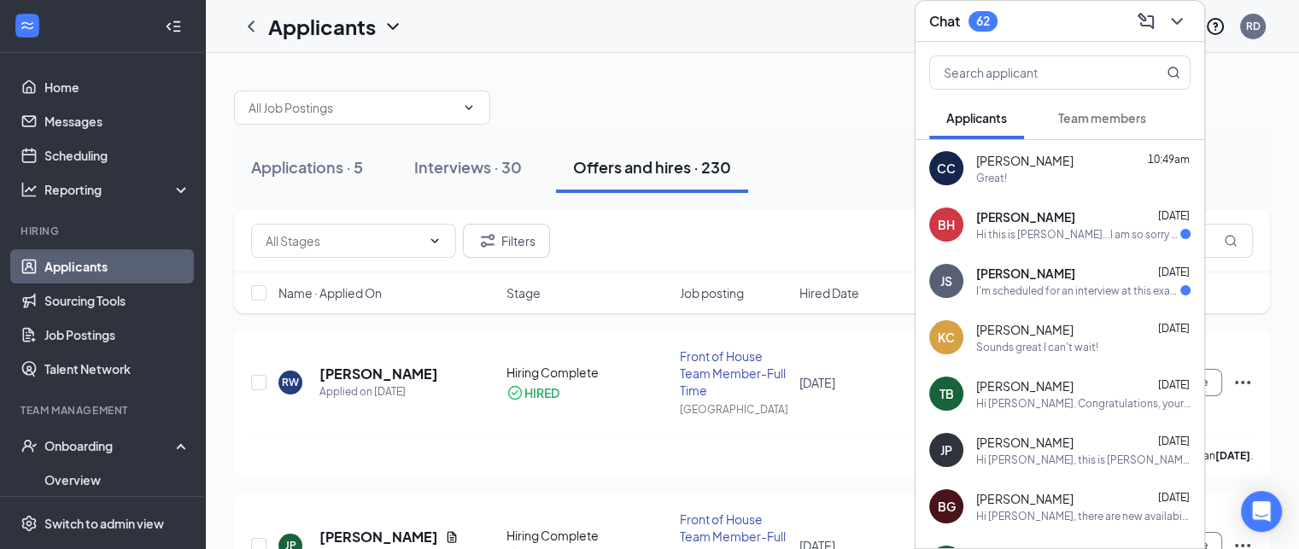
click at [1103, 113] on span "Team members" at bounding box center [1102, 117] width 88 height 15
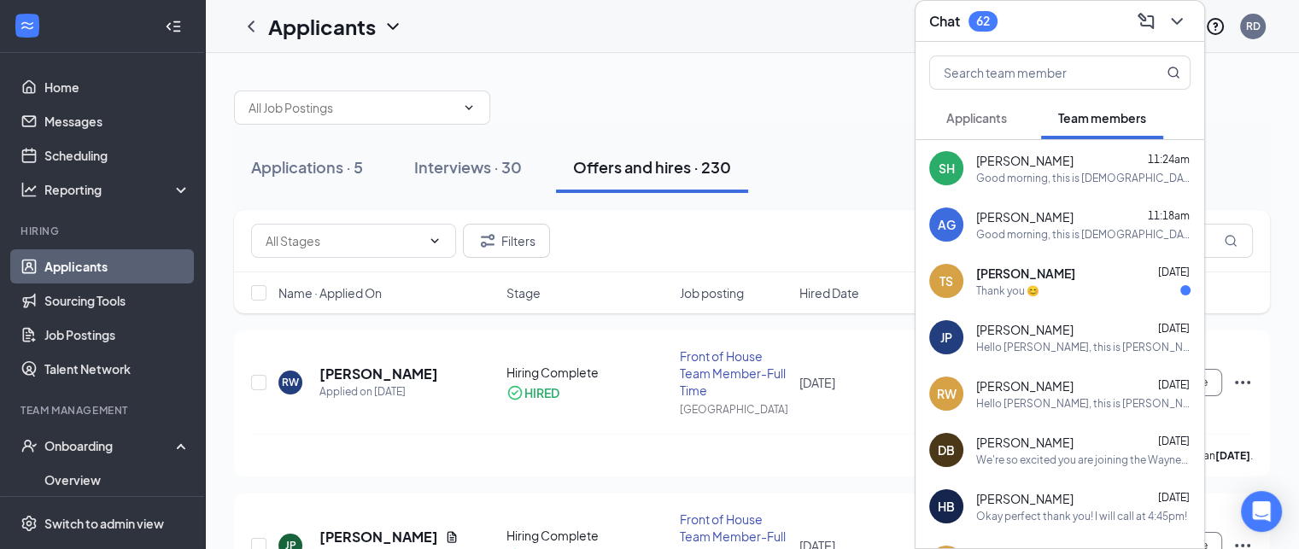
click at [949, 14] on h3 "Chat" at bounding box center [944, 21] width 31 height 19
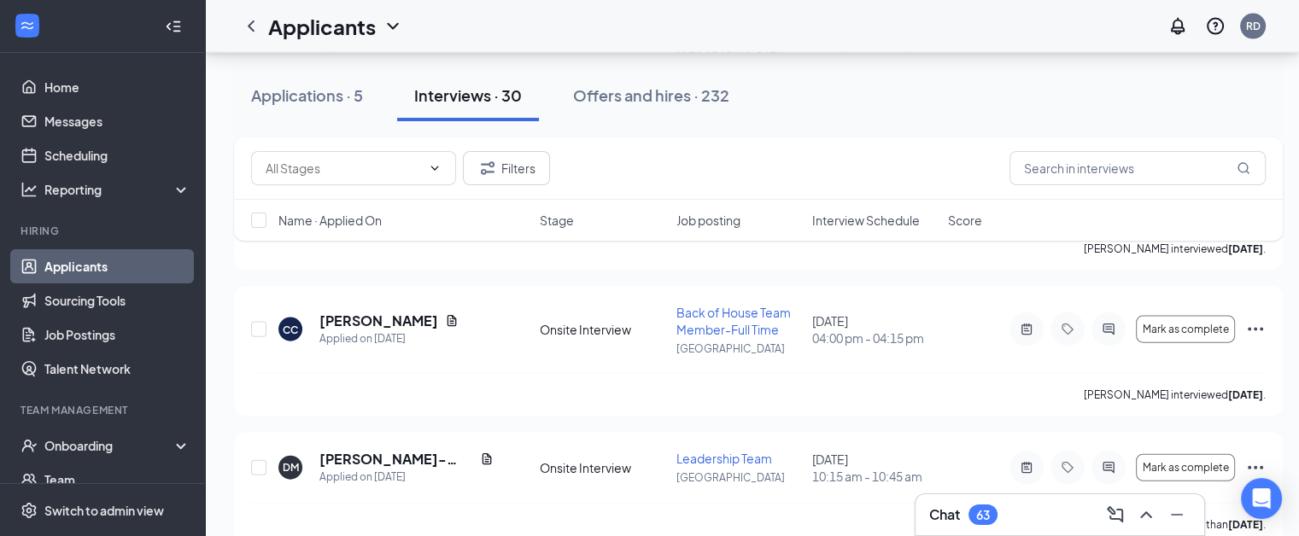
scroll to position [3726, 0]
click at [942, 524] on div "Chat 63" at bounding box center [963, 515] width 68 height 20
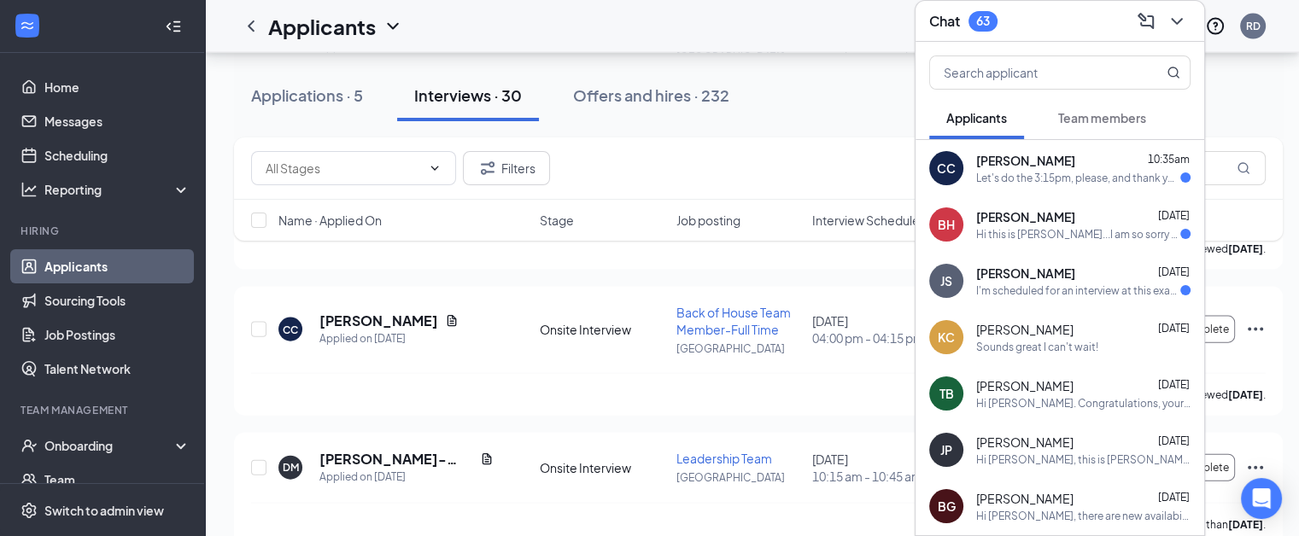
click at [1042, 175] on div "CC [PERSON_NAME] 10:35am Let's do the 3:15pm, please, and thank you." at bounding box center [1059, 168] width 289 height 56
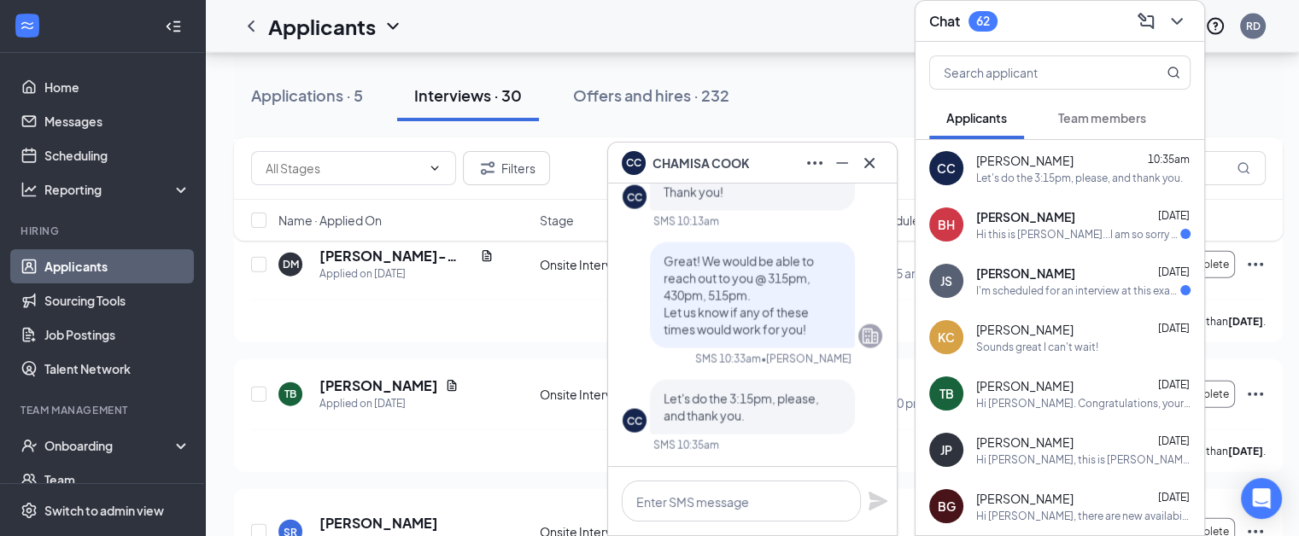
scroll to position [3932, 0]
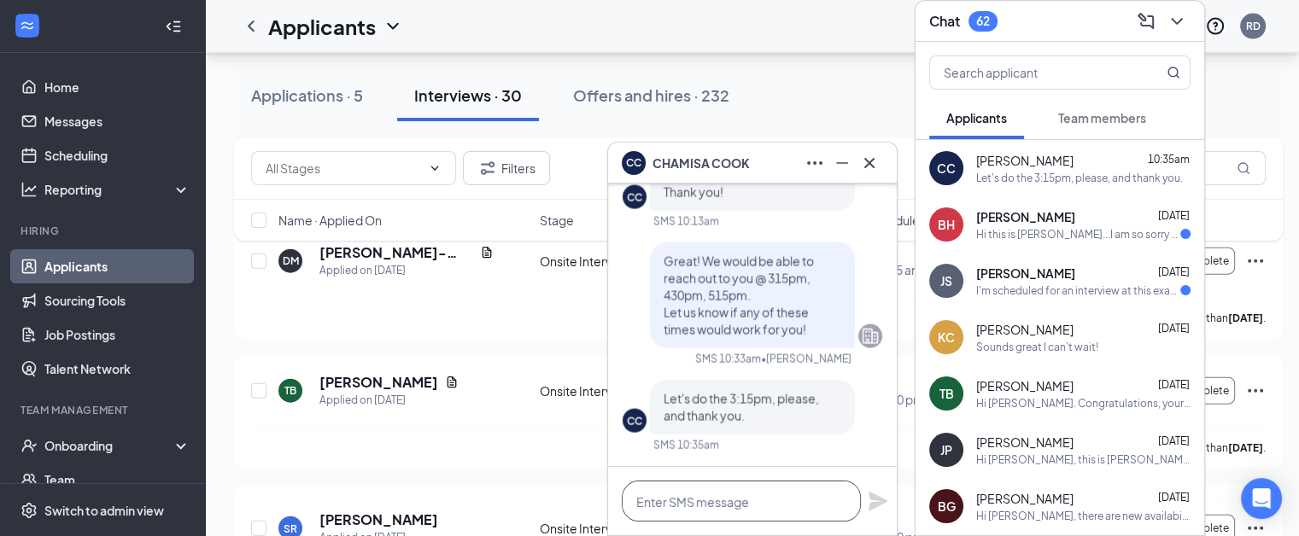
click at [745, 500] on textarea at bounding box center [741, 501] width 239 height 41
type textarea "G"
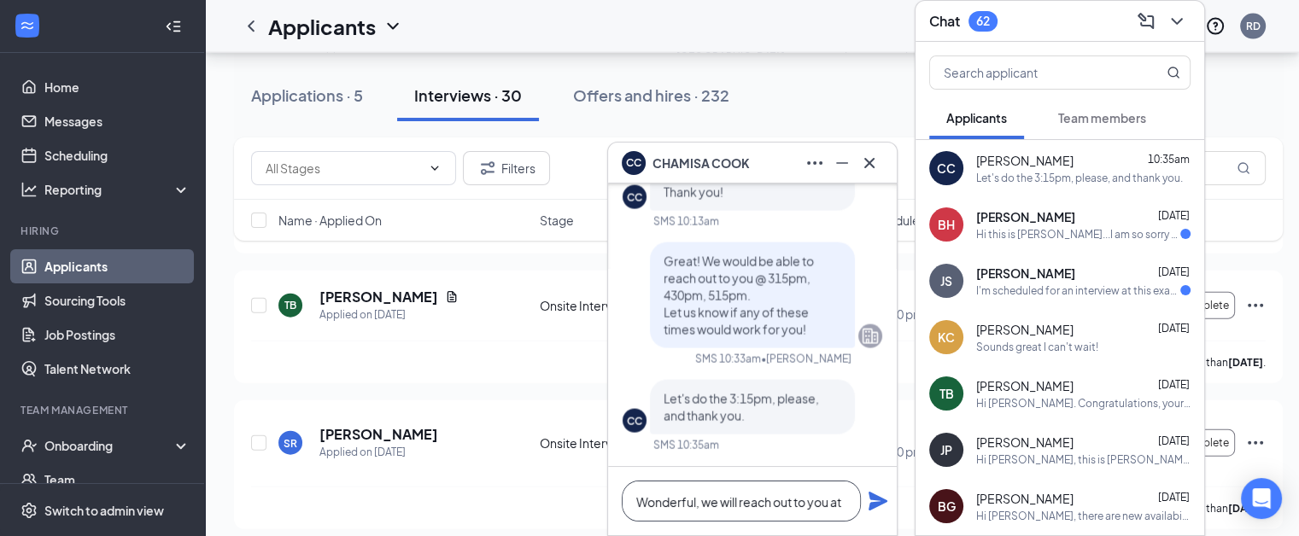
scroll to position [4025, 10]
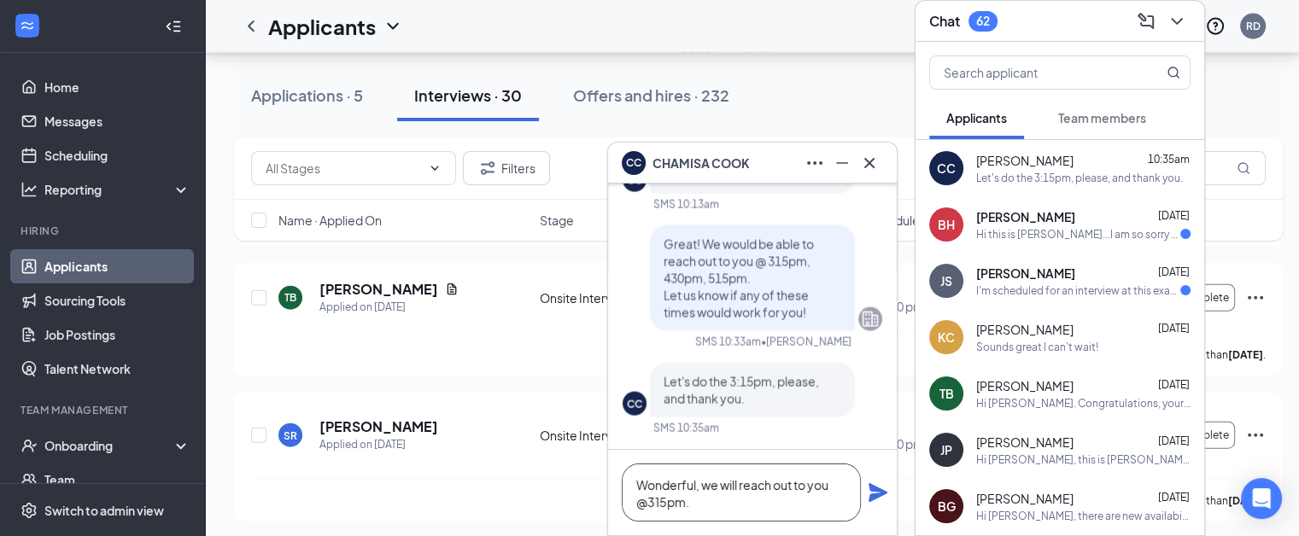
type textarea "Wonderful, we will reach out to you @315pm."
click at [874, 495] on icon "Plane" at bounding box center [877, 492] width 19 height 19
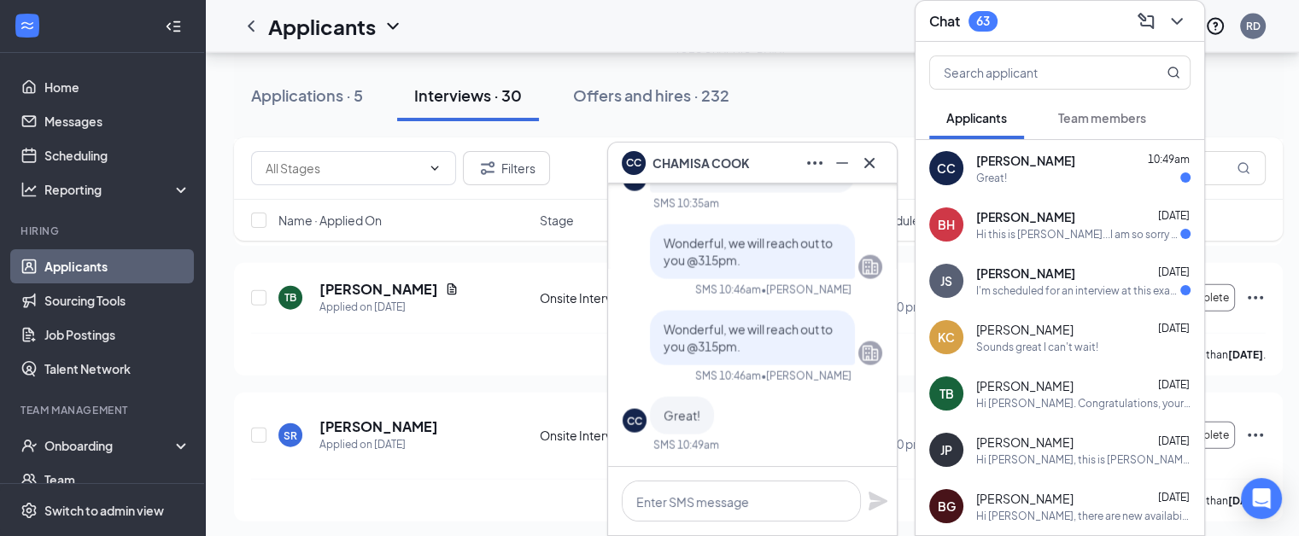
scroll to position [0, 0]
click at [871, 159] on icon "Cross" at bounding box center [869, 163] width 20 height 20
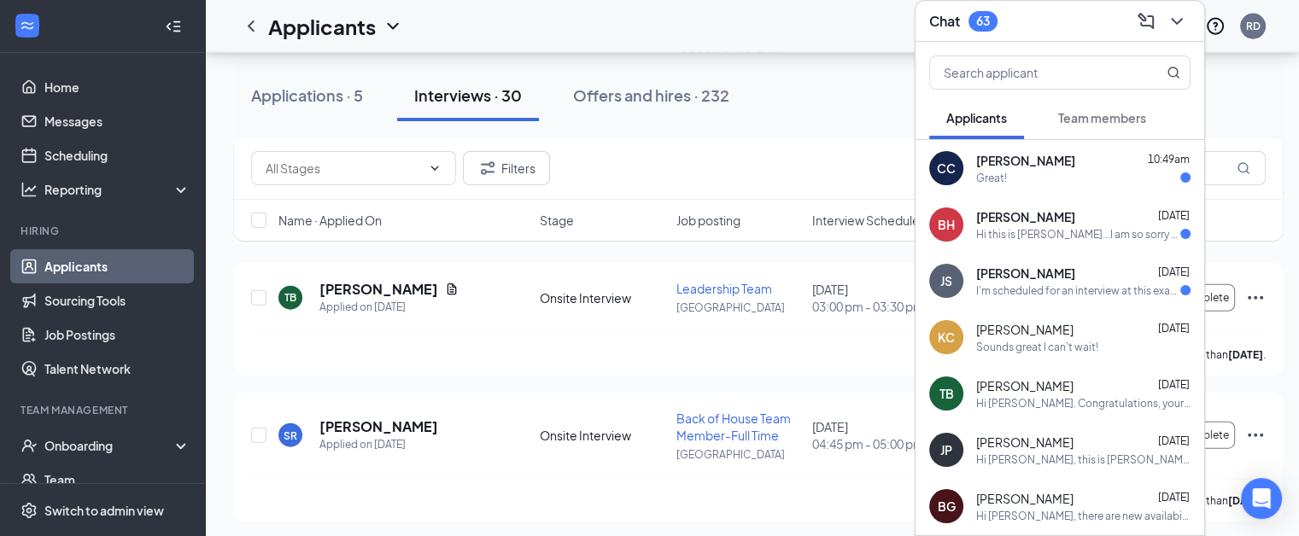
click at [1072, 110] on span "Team members" at bounding box center [1102, 117] width 88 height 15
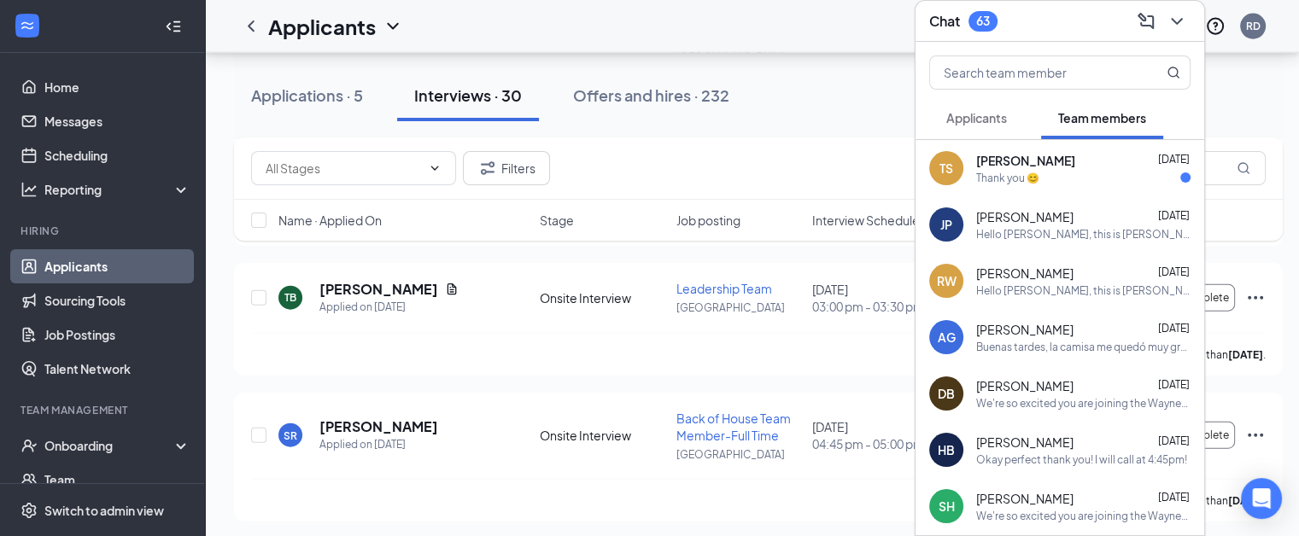
click at [993, 110] on span "Applicants" at bounding box center [976, 117] width 61 height 15
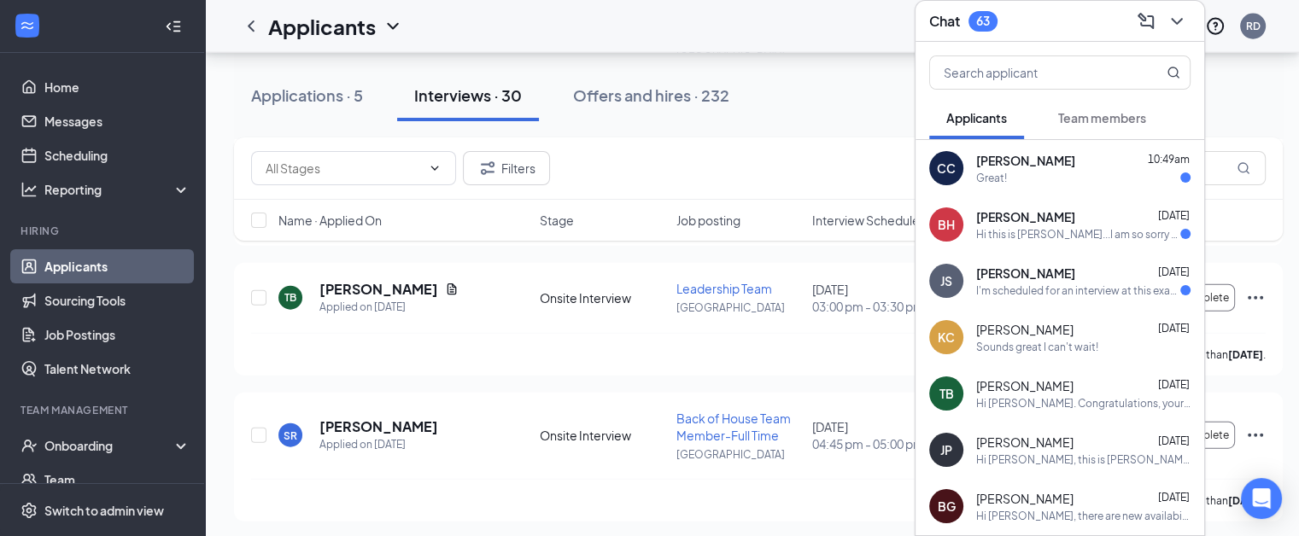
click at [948, 12] on h3 "Chat" at bounding box center [944, 21] width 31 height 19
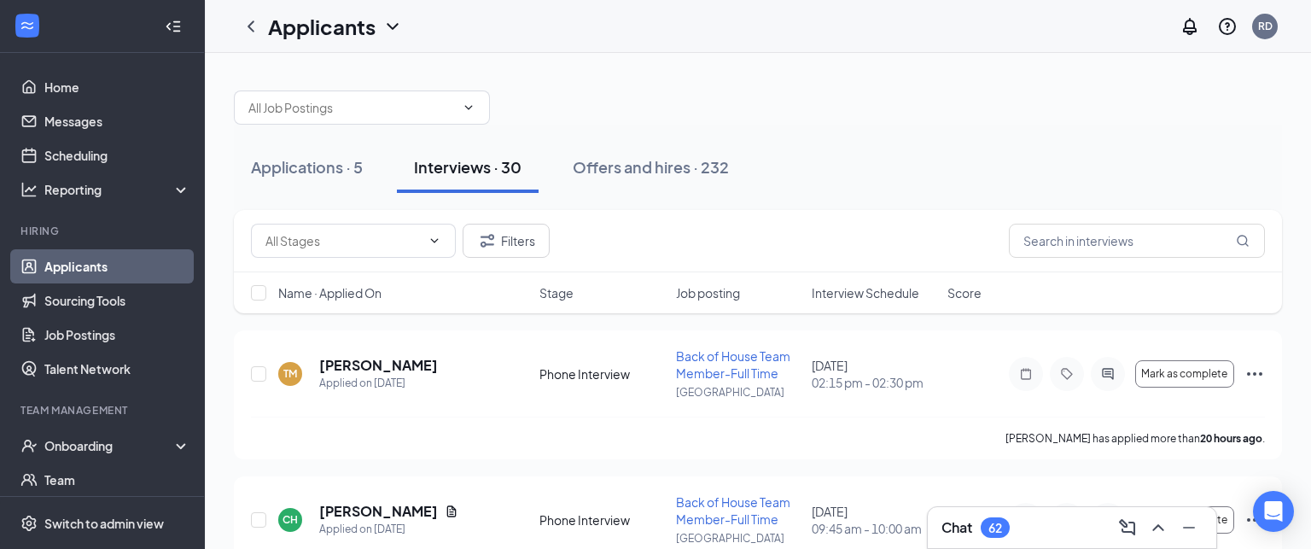
click at [963, 523] on div "Chat 62" at bounding box center [976, 527] width 68 height 20
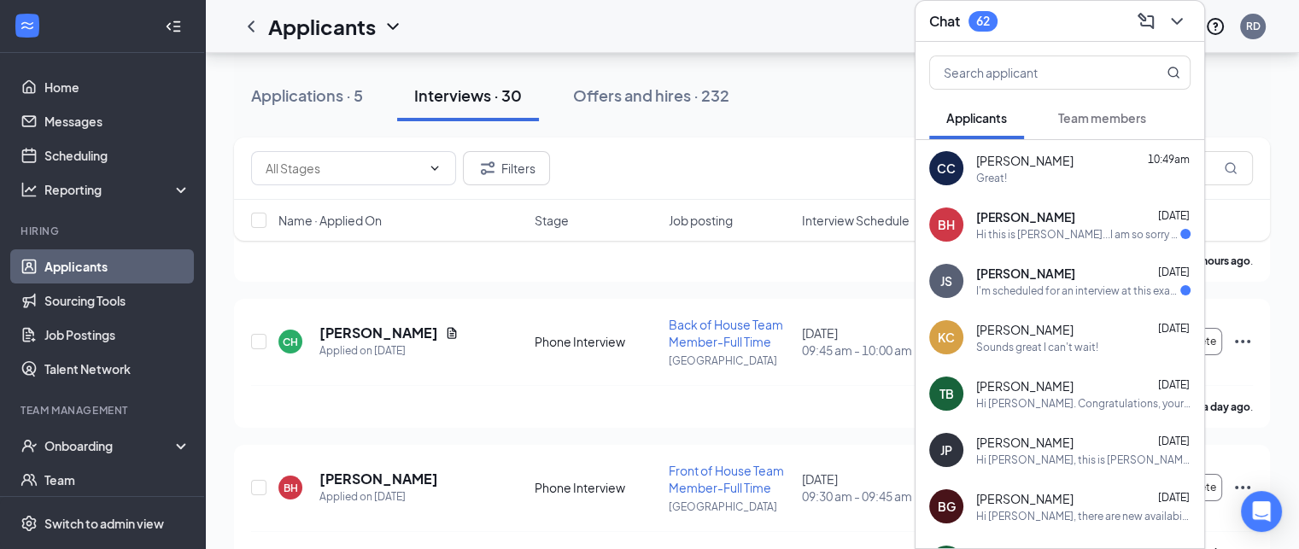
click at [1102, 125] on div "Team members" at bounding box center [1102, 117] width 88 height 17
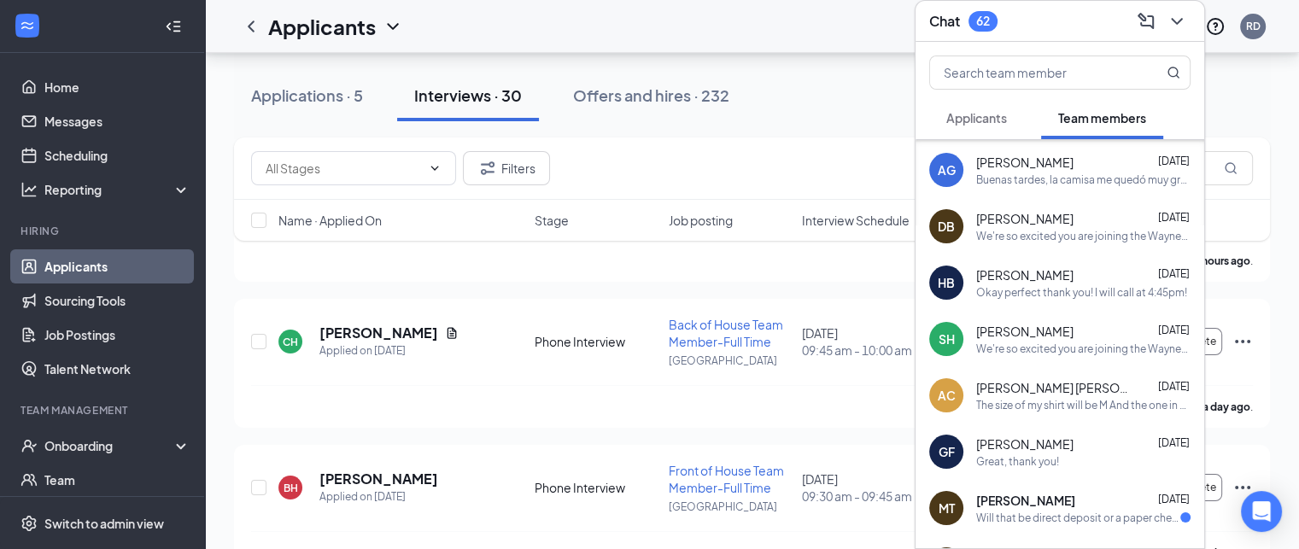
scroll to position [82, 0]
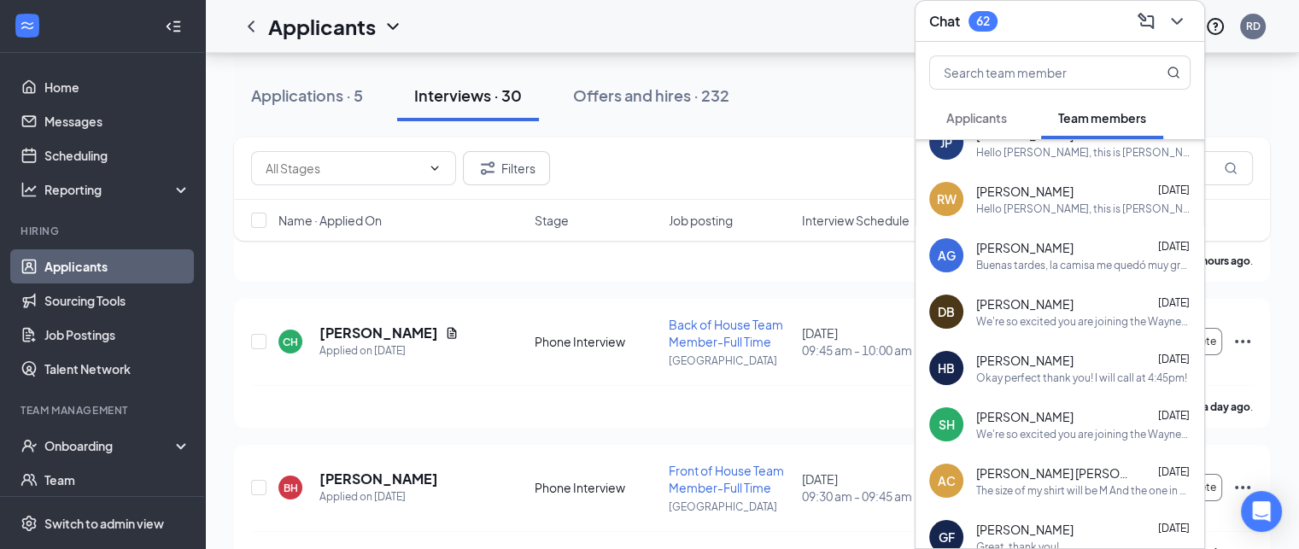
click at [1031, 255] on div "[PERSON_NAME] [DATE] Buenas tardes, la camisa me quedó muy grande, necesitaré u…" at bounding box center [1083, 255] width 214 height 33
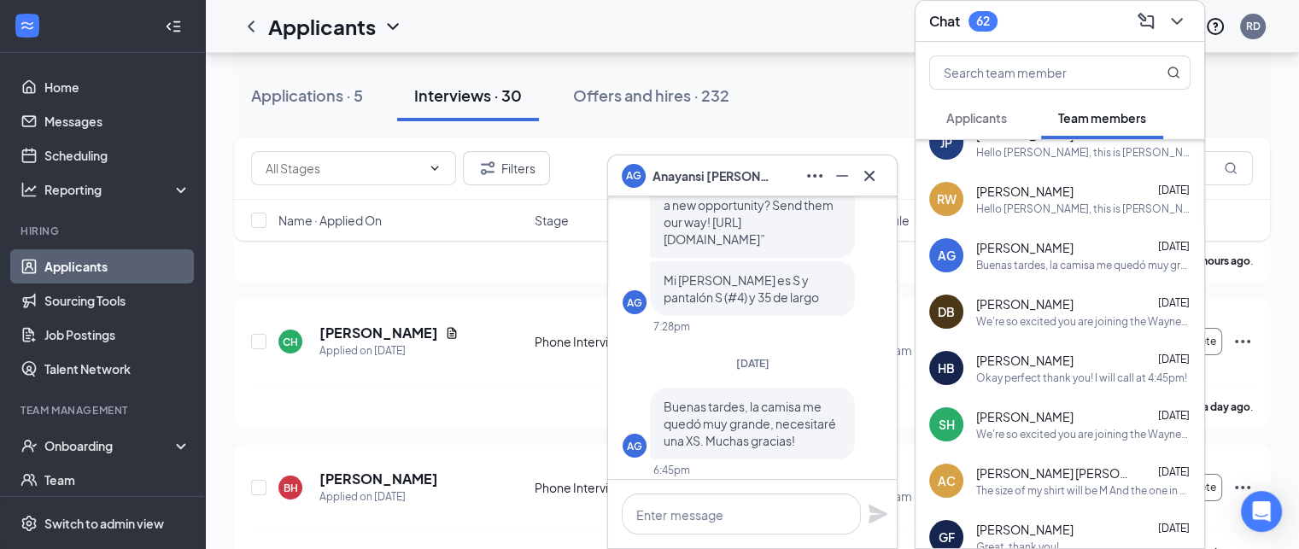
scroll to position [-20, 0]
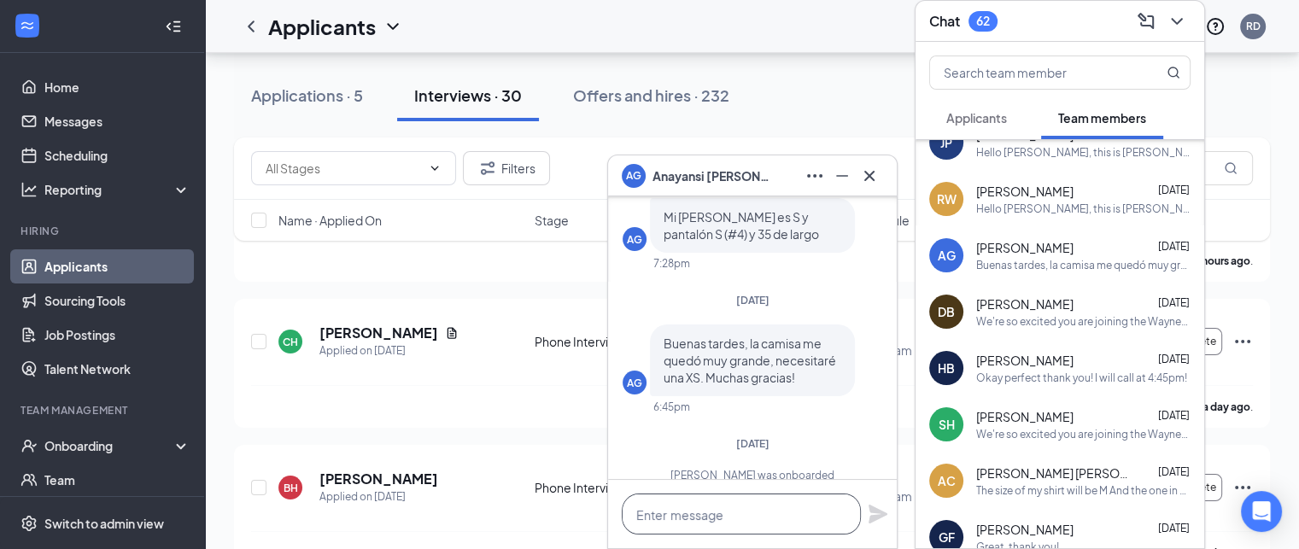
click at [645, 520] on textarea at bounding box center [741, 513] width 239 height 41
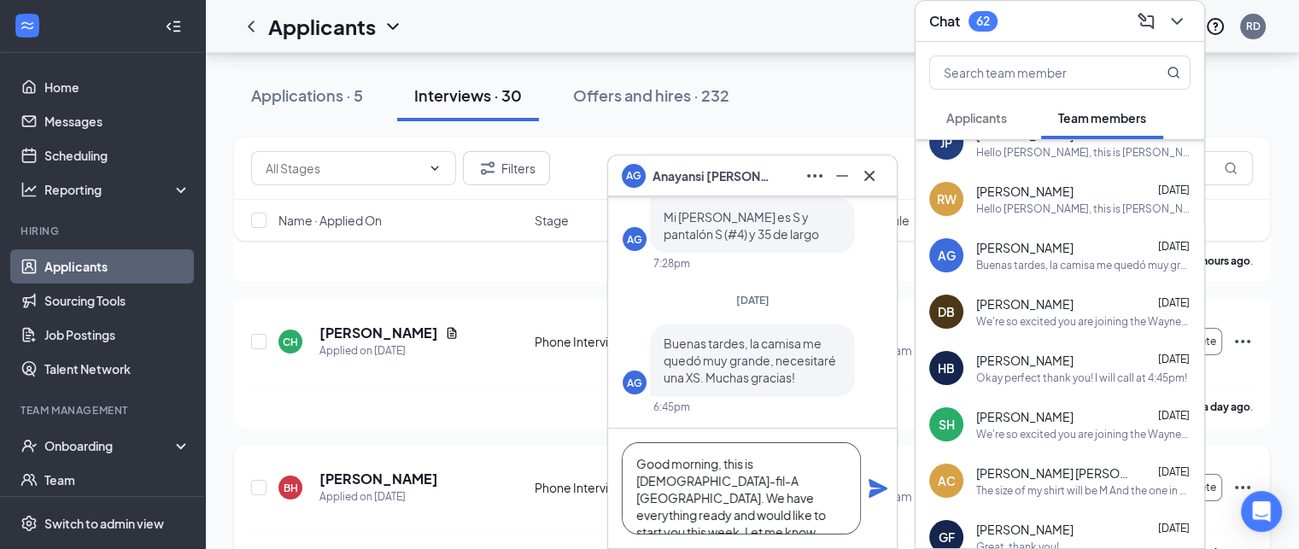
scroll to position [17, 0]
click at [669, 499] on textarea "Good morning, this is Chick-fil-A Waynesville. We have everything ready and wou…" at bounding box center [741, 488] width 239 height 92
click at [805, 516] on textarea "Good morning, this is Chick-fil-A Waynesville. We have everything ready and wou…" at bounding box center [741, 488] width 239 height 92
type textarea "Good morning, this is Chick-fil-A Waynesville. We have everything ready and wou…"
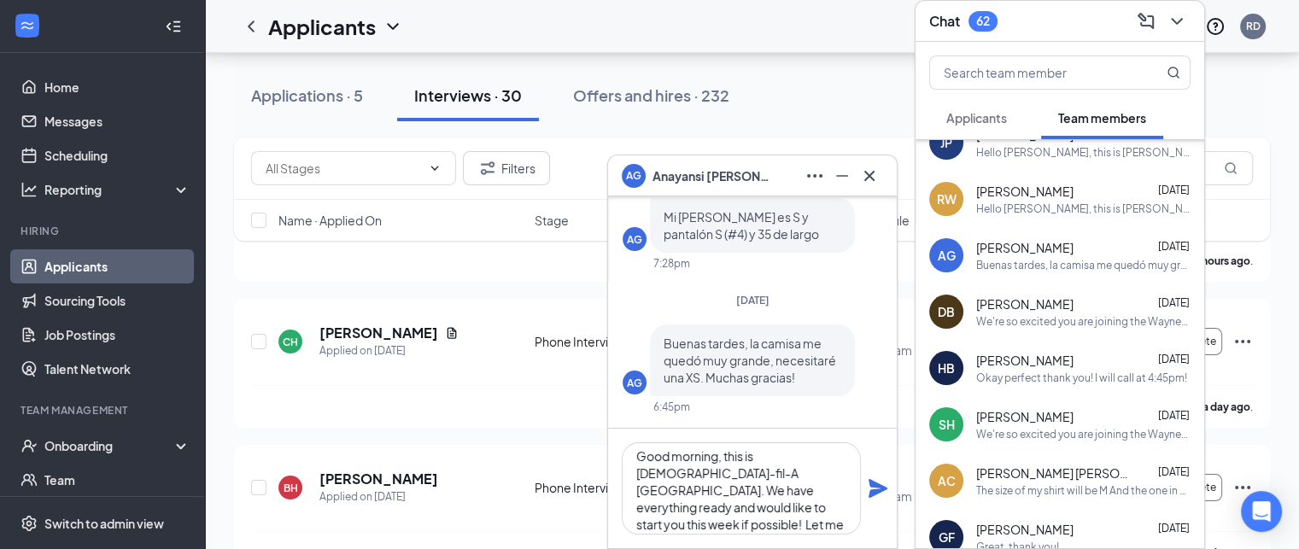
click at [877, 487] on icon "Plane" at bounding box center [877, 488] width 20 height 20
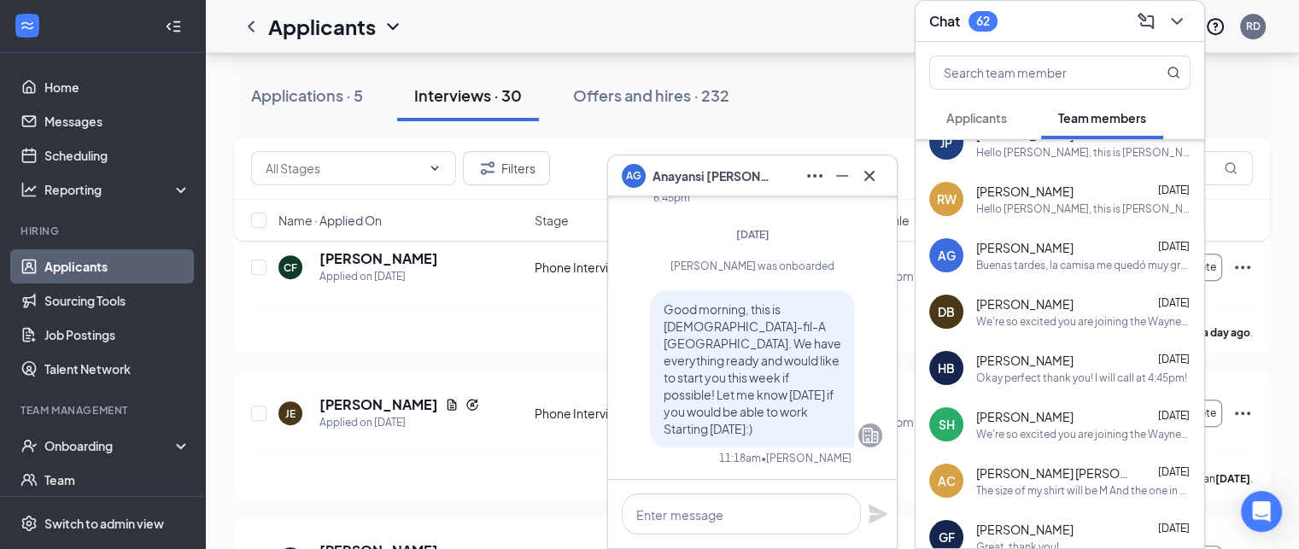
scroll to position [837, 0]
click at [872, 174] on icon "Cross" at bounding box center [869, 176] width 20 height 20
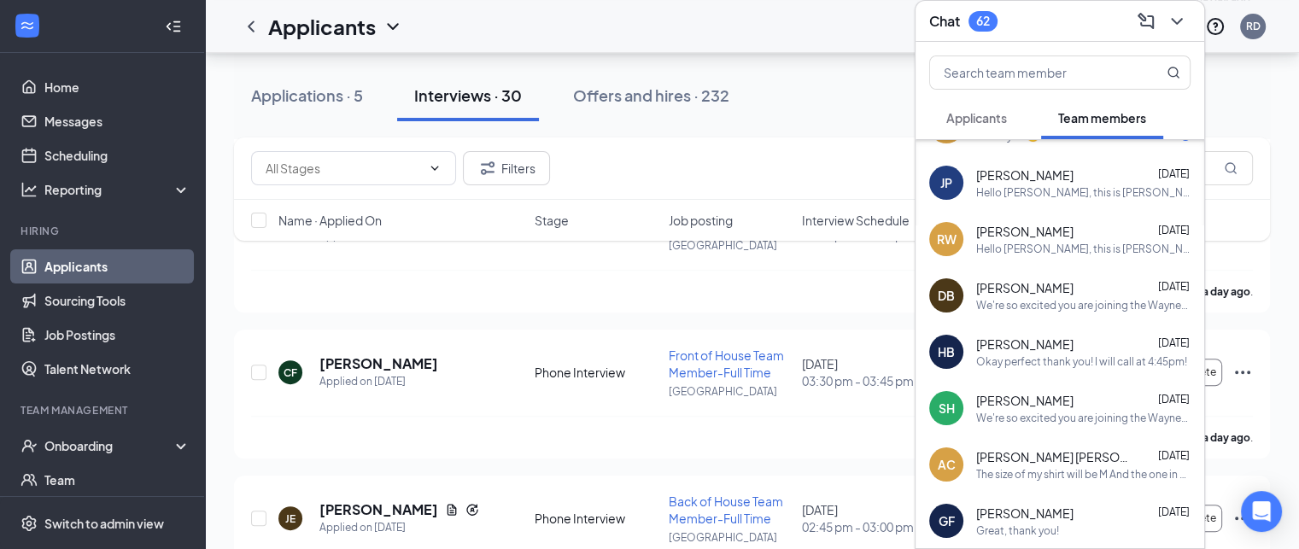
scroll to position [102, 0]
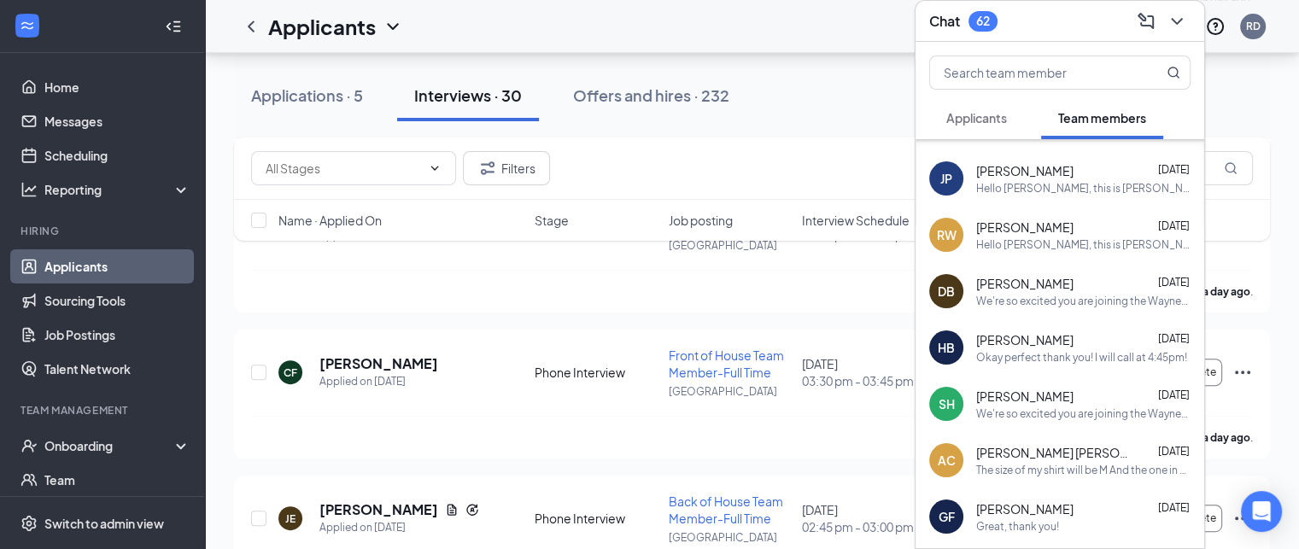
click at [1029, 399] on span "[PERSON_NAME]" at bounding box center [1024, 396] width 97 height 17
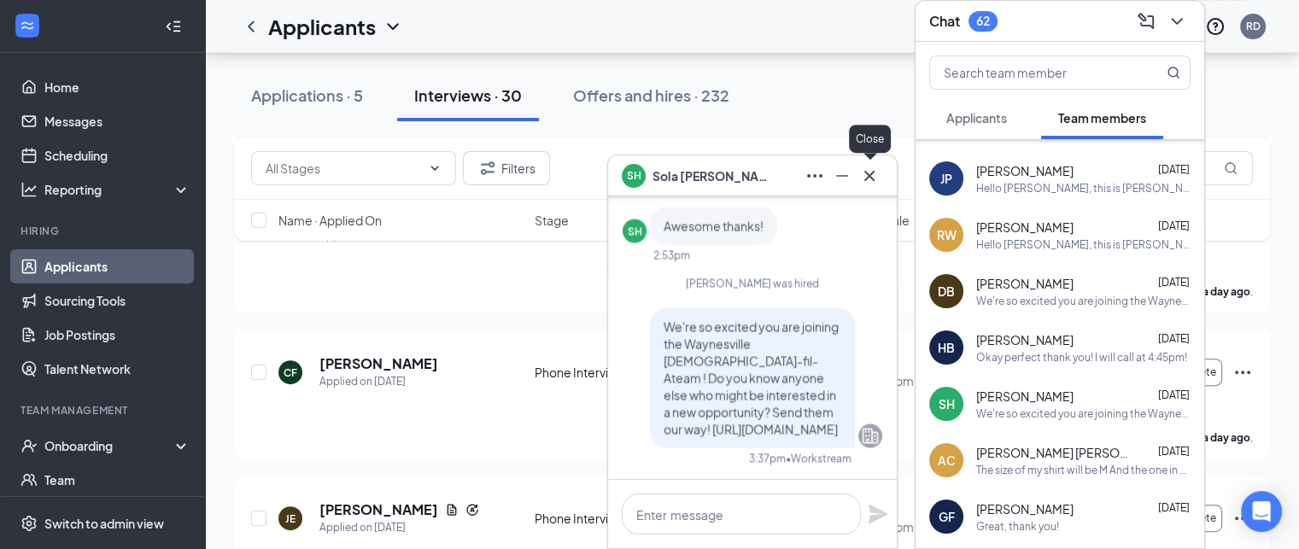
click at [869, 186] on button at bounding box center [868, 175] width 27 height 27
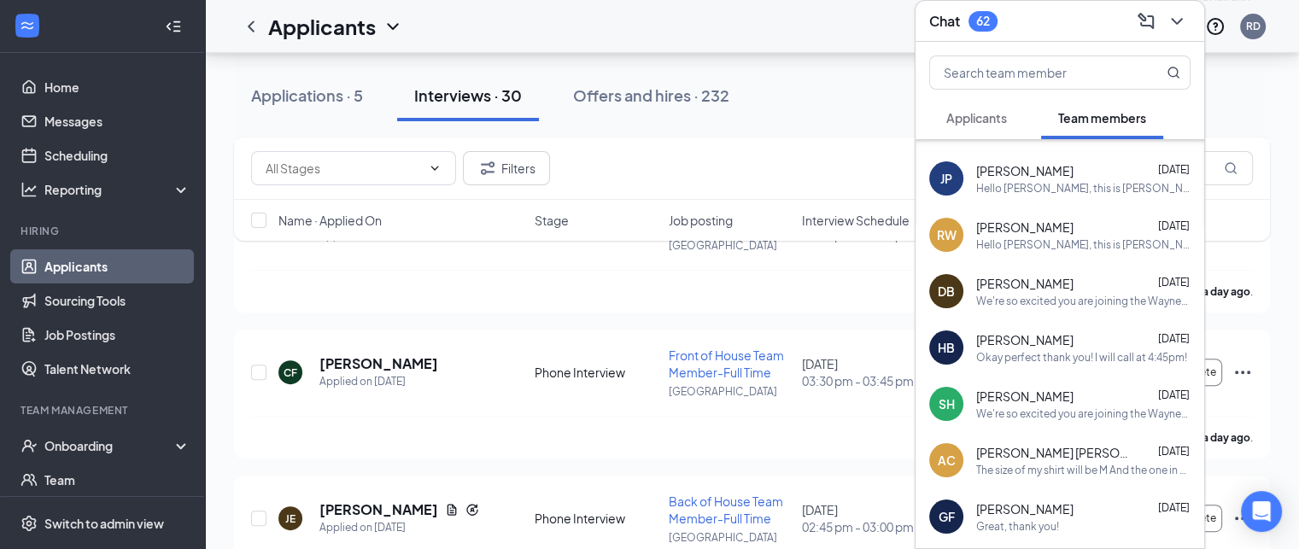
click at [939, 19] on h3 "Chat" at bounding box center [944, 21] width 31 height 19
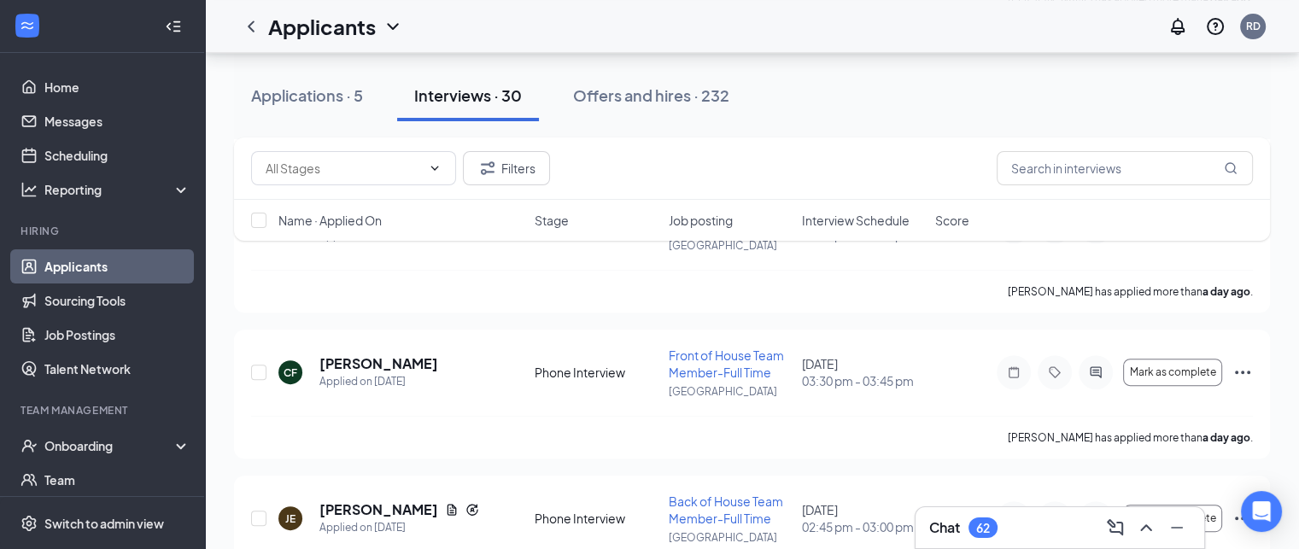
scroll to position [0, 0]
click at [645, 100] on div "Offers and hires · 232" at bounding box center [651, 95] width 156 height 21
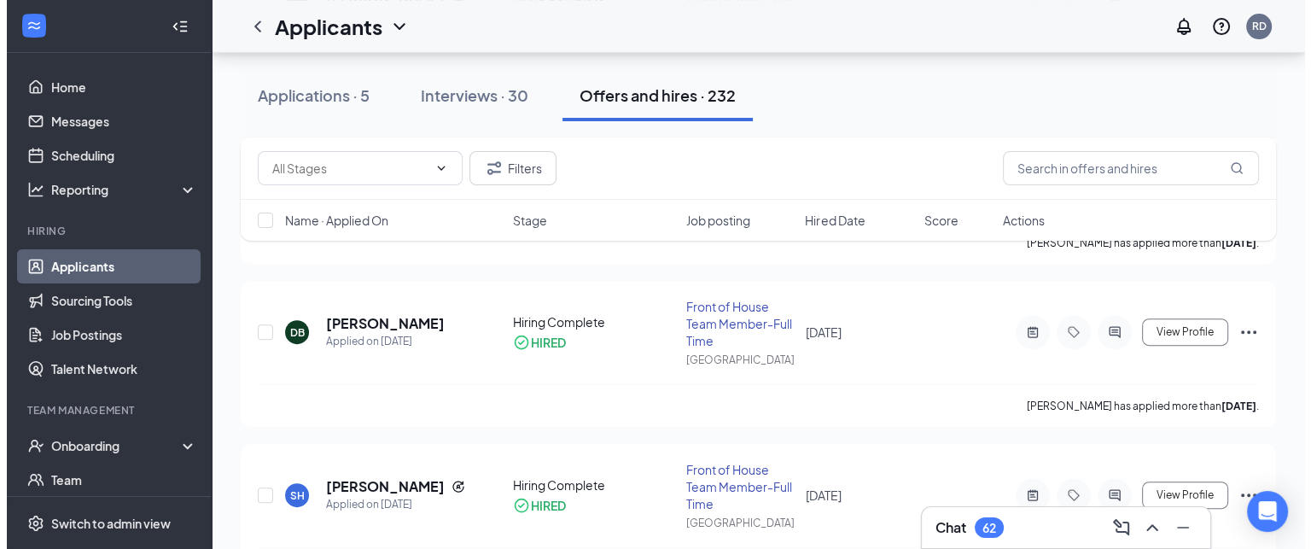
scroll to position [719, 0]
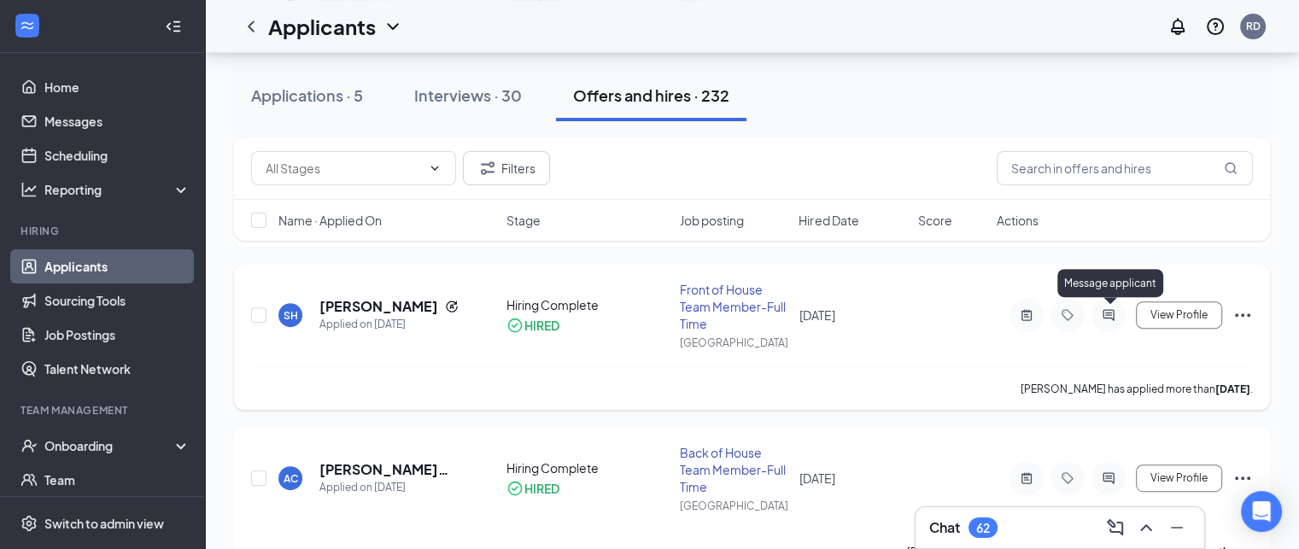
click at [1113, 318] on icon "ActiveChat" at bounding box center [1107, 315] width 11 height 11
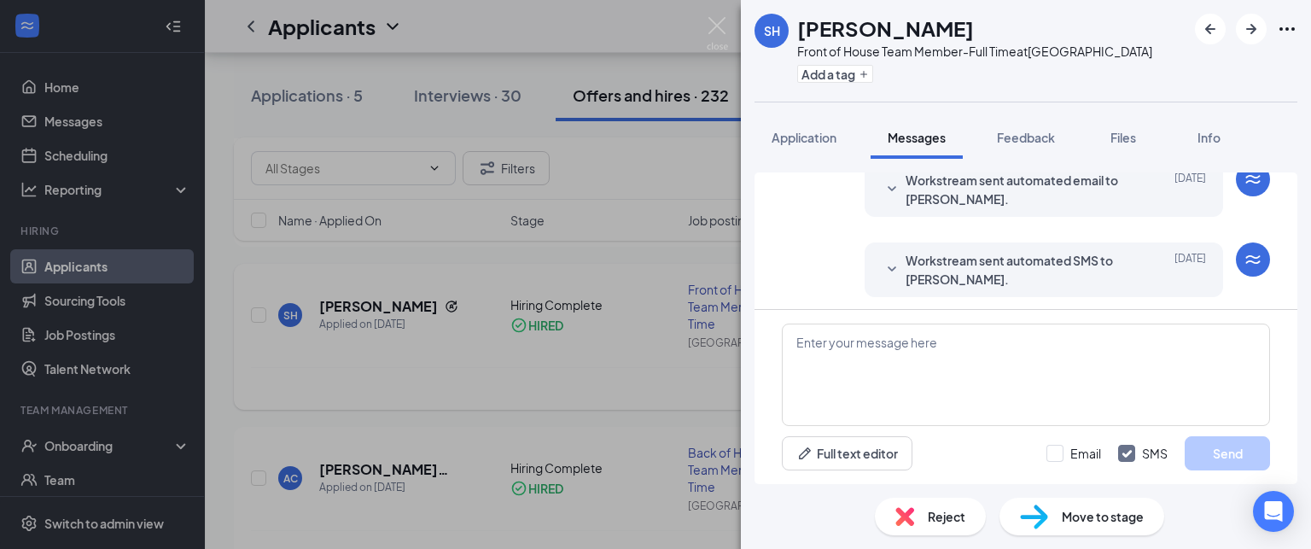
scroll to position [697, 0]
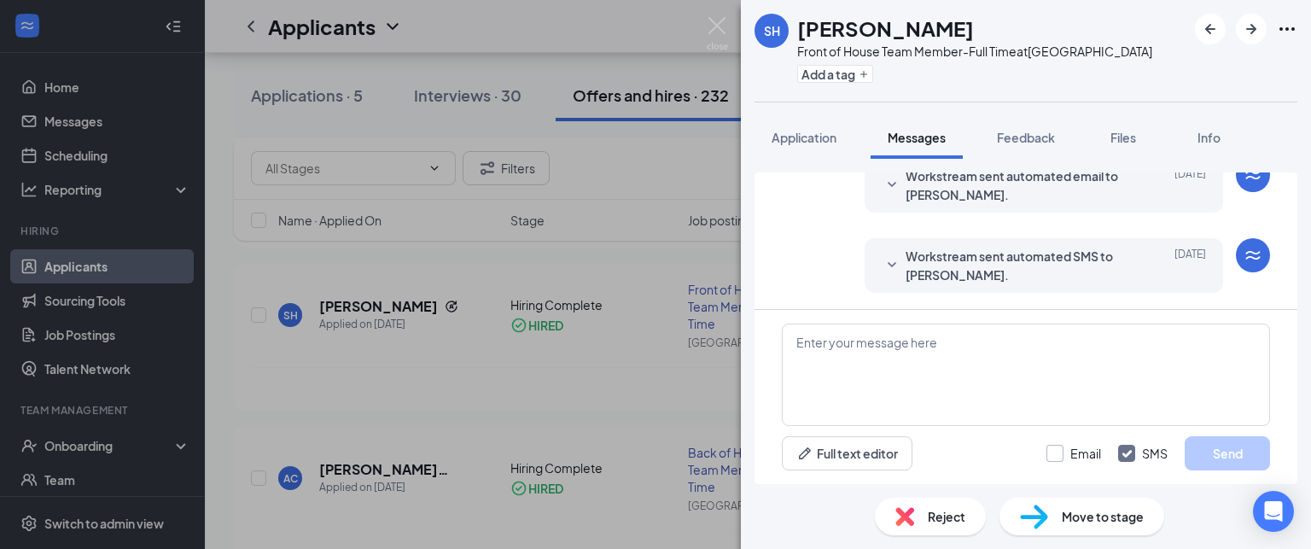
click at [1052, 460] on input "Email" at bounding box center [1074, 453] width 55 height 17
checkbox input "true"
click at [820, 359] on textarea at bounding box center [1026, 375] width 488 height 102
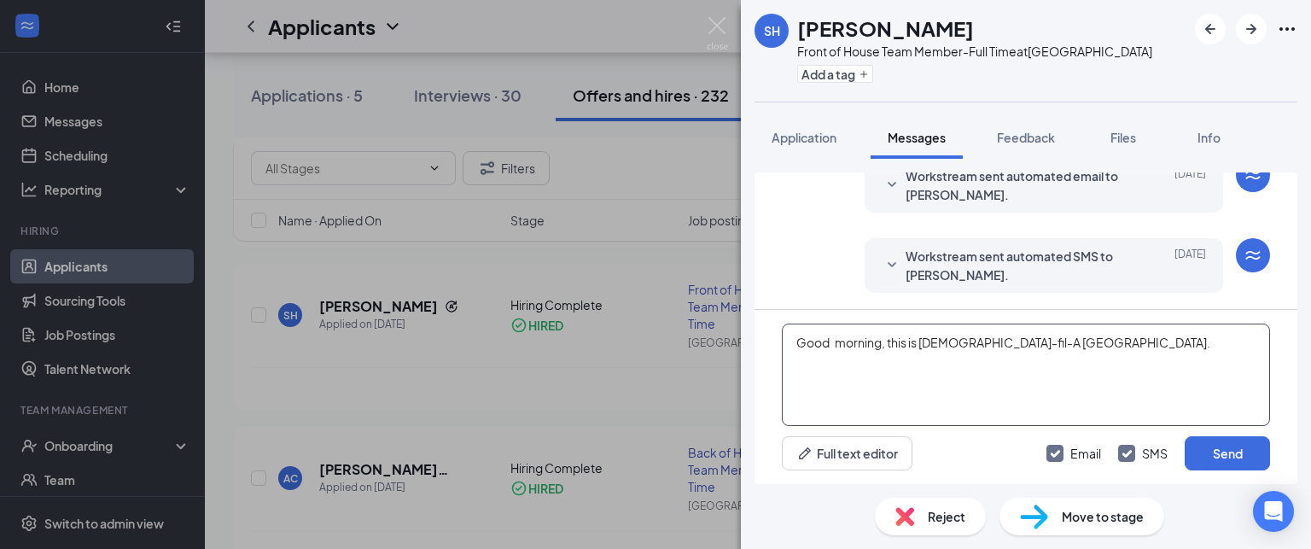
click at [1086, 353] on textarea "Good morning, this is Chick-fil-A Waynesville." at bounding box center [1026, 375] width 488 height 102
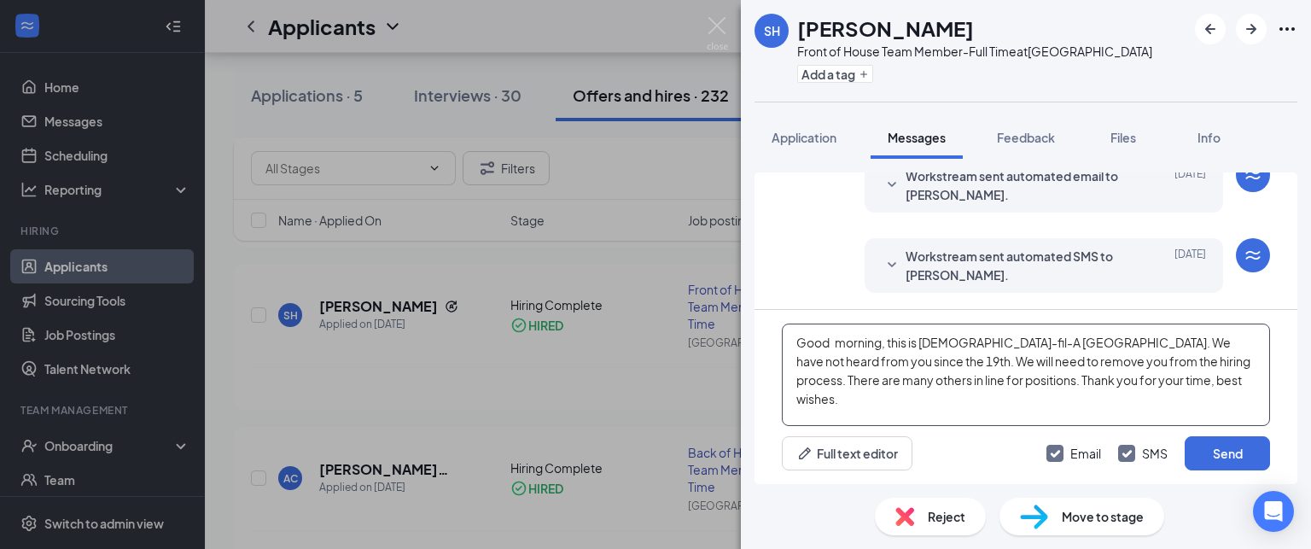
click at [849, 361] on textarea "Good morning, this is Chick-fil-A Waynesville. We have not heard from you since…" at bounding box center [1026, 375] width 488 height 102
click at [863, 359] on textarea "Good morning, this is Chick-fil-A Waynesville. We have not heard from you since…" at bounding box center [1026, 375] width 488 height 102
click at [932, 360] on textarea "Good morning, this is Chick-fil-A Waynesville. We have not heard from you since…" at bounding box center [1026, 375] width 488 height 102
click at [1042, 358] on textarea "Good morning, this is Chick-fil-A Waynesville. We have not heard from you since…" at bounding box center [1026, 375] width 488 height 102
click at [837, 341] on textarea "Good morning, this is Chick-fil-A Waynesville. We have not heard from you since…" at bounding box center [1026, 375] width 488 height 102
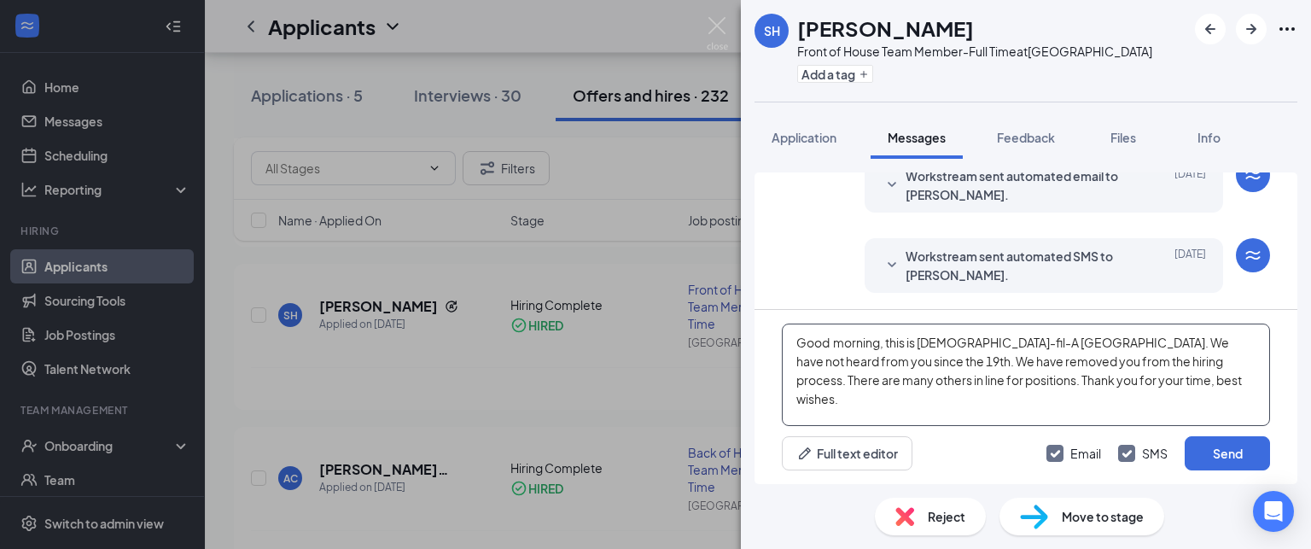
click at [1110, 392] on textarea "Good morning, this is Chick-fil-A Waynesville. We have not heard from you since…" at bounding box center [1026, 375] width 488 height 102
click at [858, 361] on textarea "Good morning, this is Chick-fil-A Waynesville. We have not heard from you since…" at bounding box center [1026, 375] width 488 height 102
click at [1102, 385] on textarea "Good morning, this is Chick-fil-A Waynesville. We have not heard from you since…" at bounding box center [1026, 375] width 488 height 102
click at [866, 358] on textarea "Good morning, this is Chick-fil-A Waynesville. We have not heard from you since…" at bounding box center [1026, 375] width 488 height 102
click at [1191, 380] on textarea "Good morning, this is Chick-fil-A Waynesville. We have not heard from you since…" at bounding box center [1026, 375] width 488 height 102
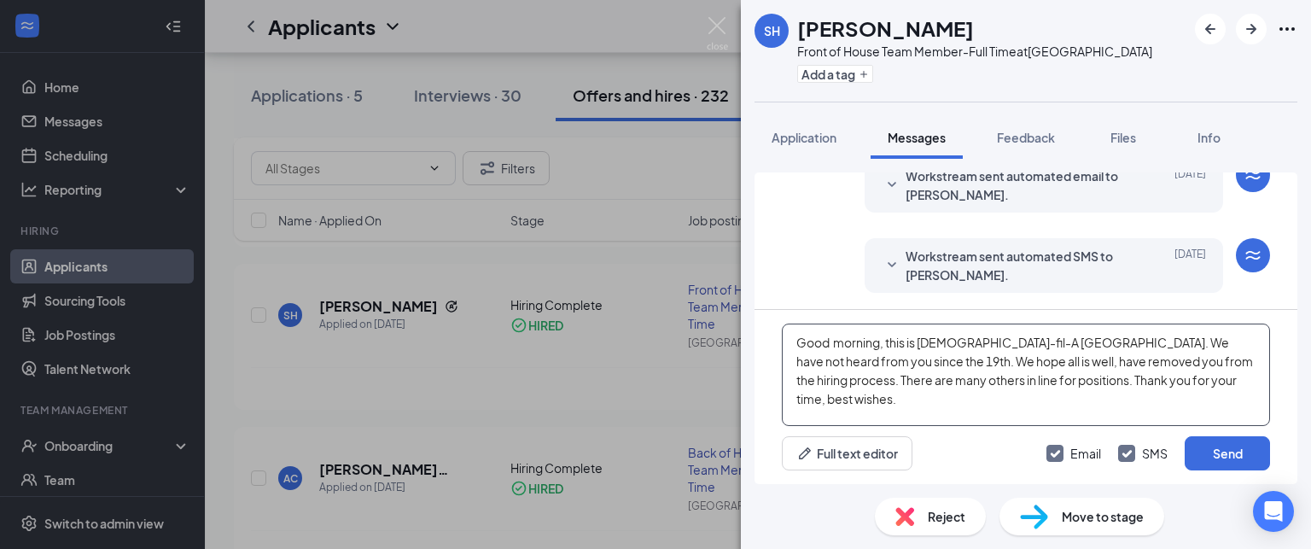
click at [955, 356] on textarea "Good morning, this is Chick-fil-A Waynesville. We have not heard from you since…" at bounding box center [1026, 375] width 488 height 102
click at [1000, 380] on textarea "Good morning, this is Chick-fil-A Waynesville. We have not heard from you since…" at bounding box center [1026, 375] width 488 height 102
click at [1210, 375] on textarea "Good morning, this is Chick-fil-A Waynesville. We have not heard from you since…" at bounding box center [1026, 375] width 488 height 102
click at [1081, 400] on textarea "Good morning, this is Chick-fil-A Waynesville. We have not heard from you since…" at bounding box center [1026, 375] width 488 height 102
click at [970, 357] on textarea "Good morning, this is Chick-fil-A Waynesville. We have not heard from you since…" at bounding box center [1026, 375] width 488 height 102
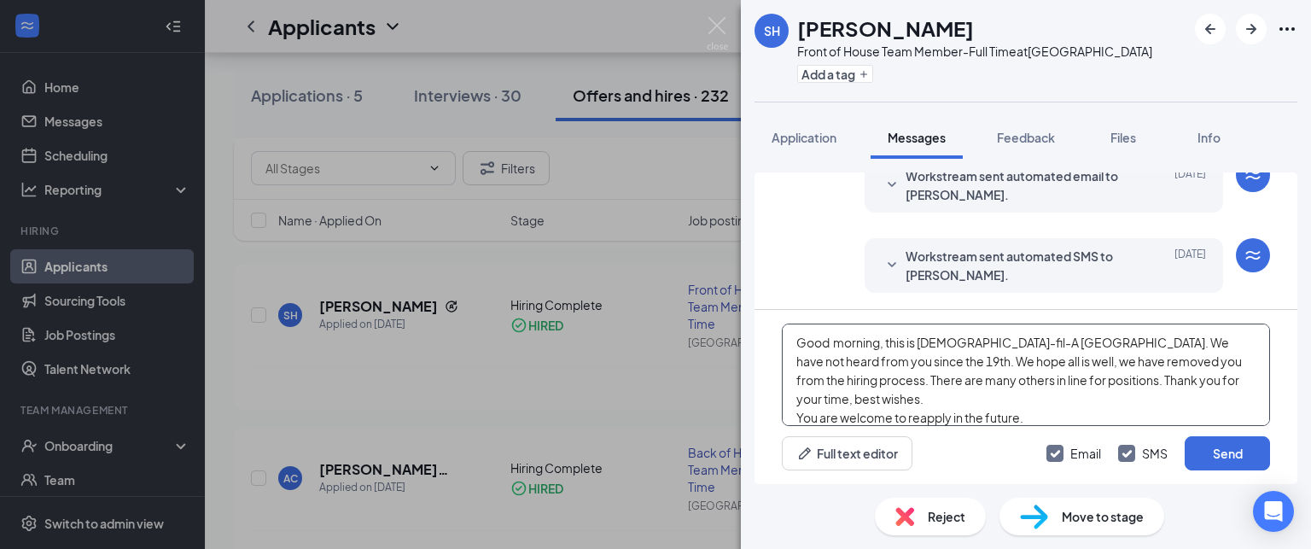
click at [1057, 399] on textarea "Good morning, this is Chick-fil-A Waynesville. We have not heard from you since…" at bounding box center [1026, 375] width 488 height 102
click at [954, 361] on textarea "Good morning, this is Chick-fil-A Waynesville. We have not heard from you since…" at bounding box center [1026, 375] width 488 height 102
click at [986, 399] on textarea "Good morning, this is Chick-fil-A Waynesville. We have not heard from you since…" at bounding box center [1026, 375] width 488 height 102
click at [1046, 419] on textarea "Good morning, this is Chick-fil-A Waynesville. We have not heard from you since…" at bounding box center [1026, 375] width 488 height 102
click at [1034, 403] on textarea "Good morning, this is Chick-fil-A Waynesville. We have not heard from you since…" at bounding box center [1026, 375] width 488 height 102
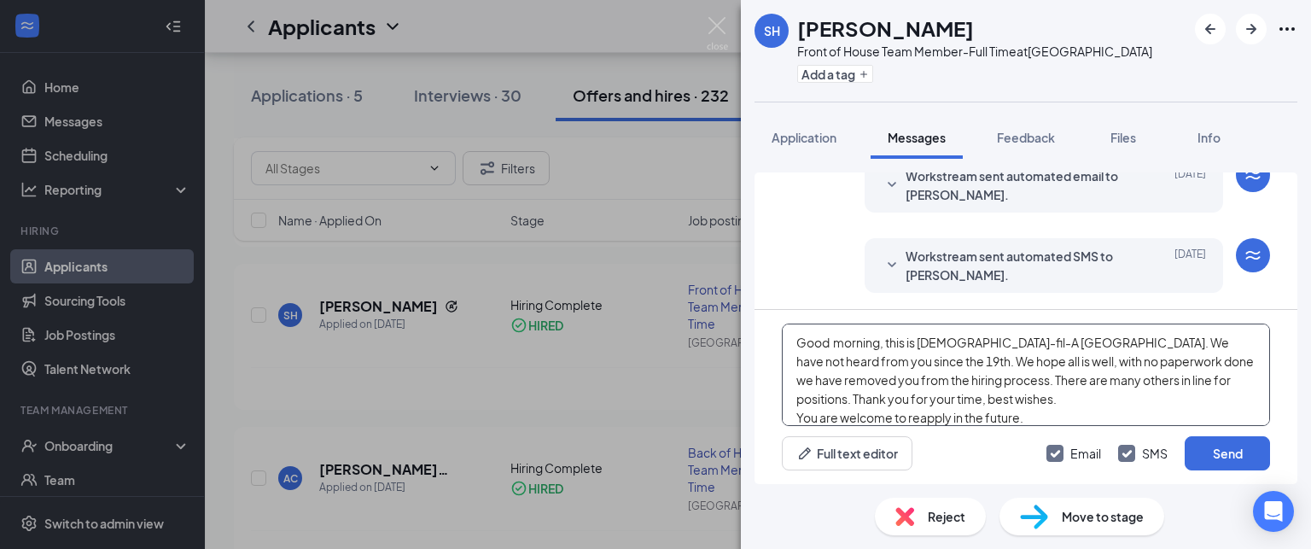
click at [1051, 423] on textarea "Good morning, this is Chick-fil-A Waynesville. We have not heard from you since…" at bounding box center [1026, 375] width 488 height 102
type textarea "Good morning, this is Chick-fil-A Waynesville. We have not heard from you since…"
click at [1216, 456] on button "Send" at bounding box center [1227, 453] width 85 height 34
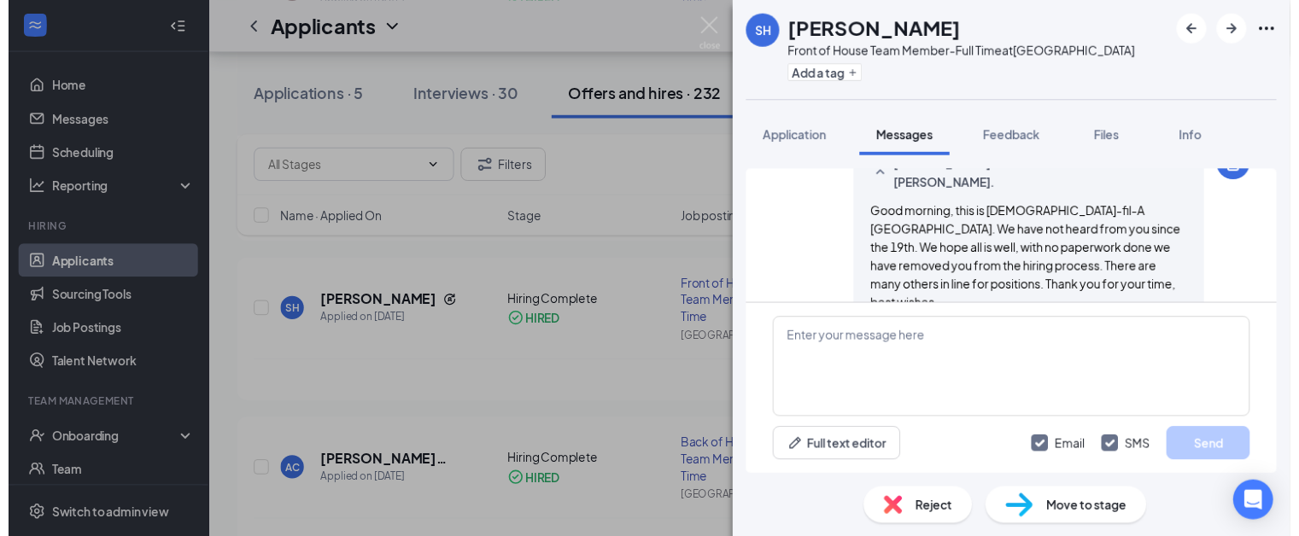
scroll to position [1104, 0]
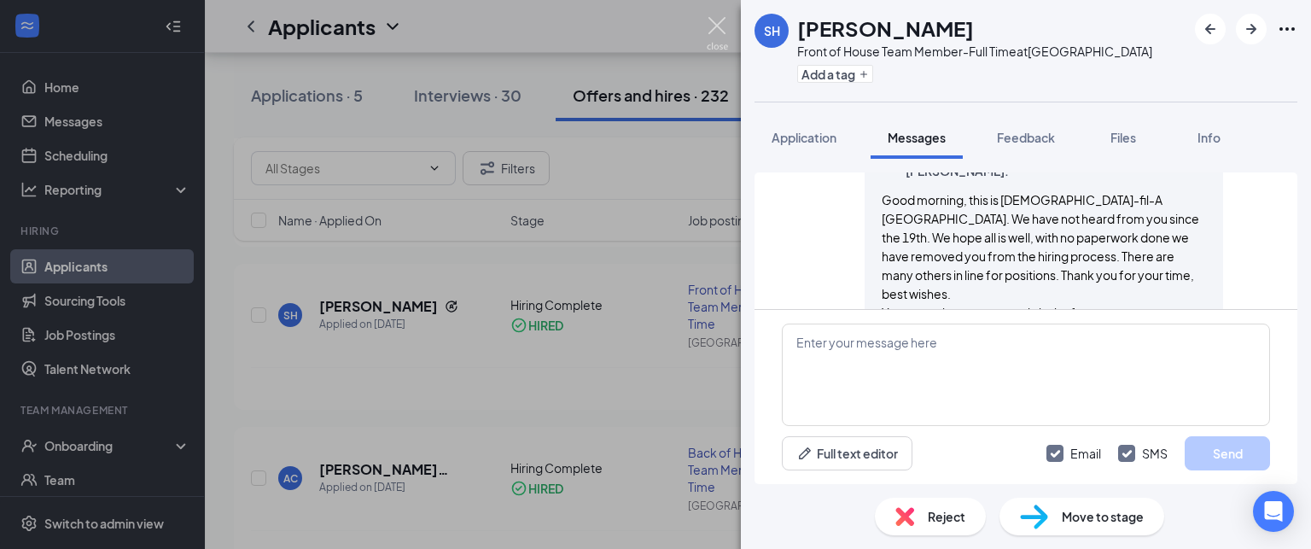
click at [713, 22] on img at bounding box center [717, 33] width 21 height 33
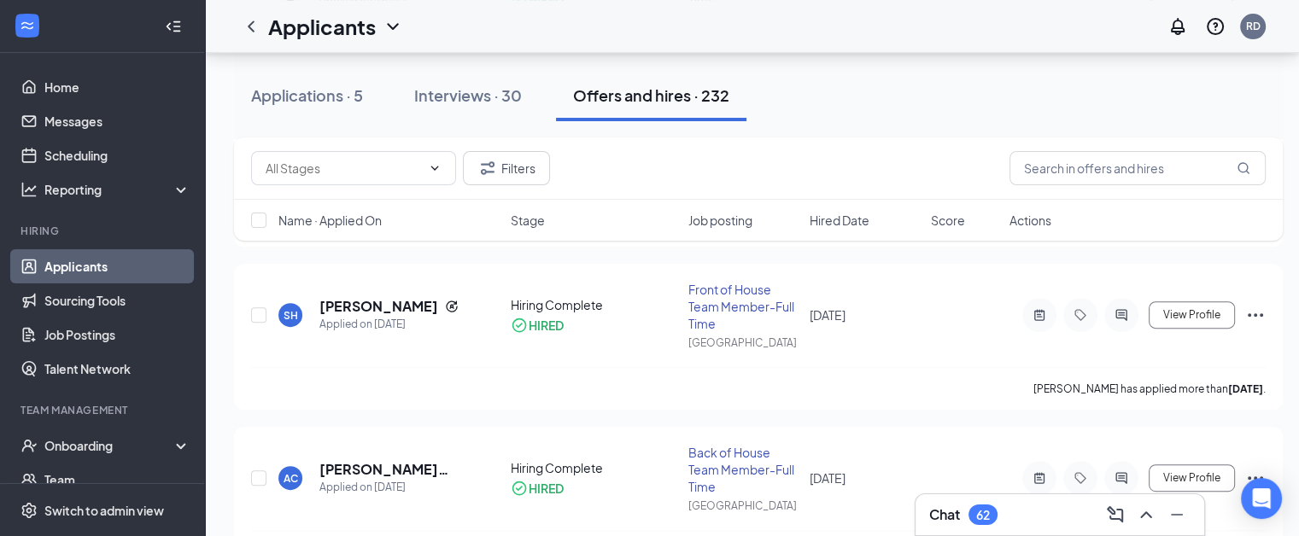
click at [943, 508] on h3 "Chat" at bounding box center [944, 514] width 31 height 19
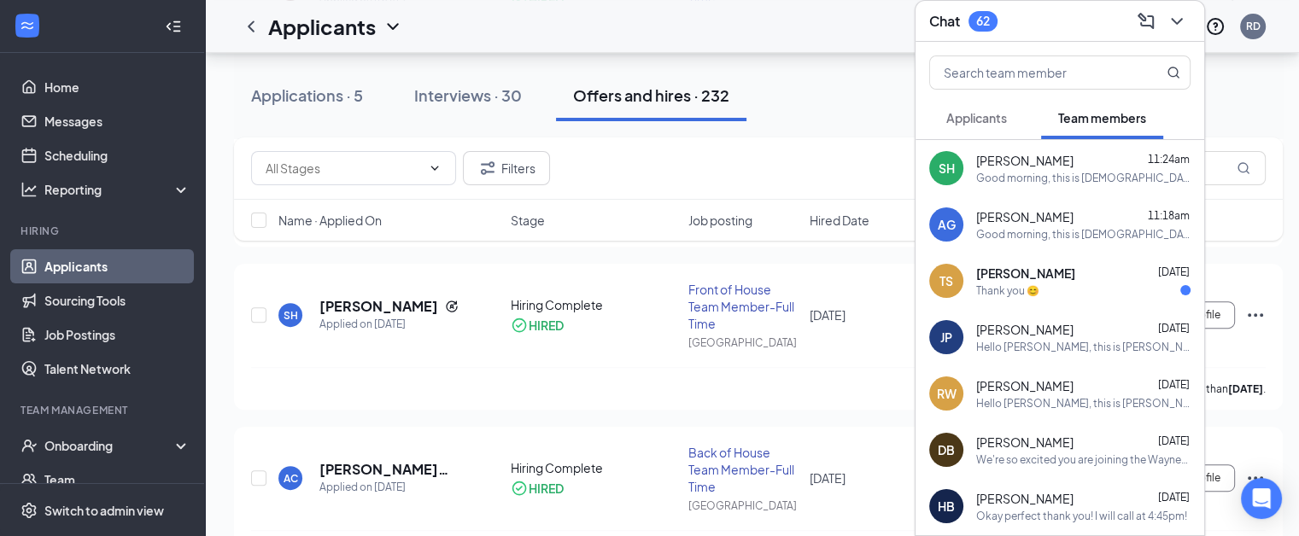
click at [970, 11] on div "62" at bounding box center [982, 21] width 29 height 20
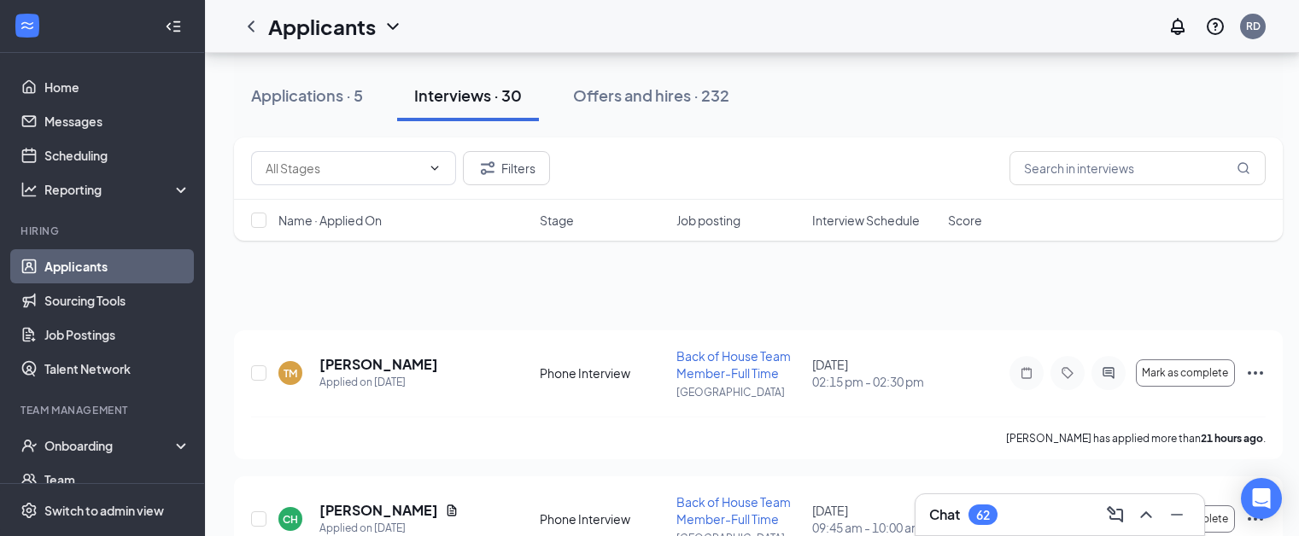
scroll to position [3702, 0]
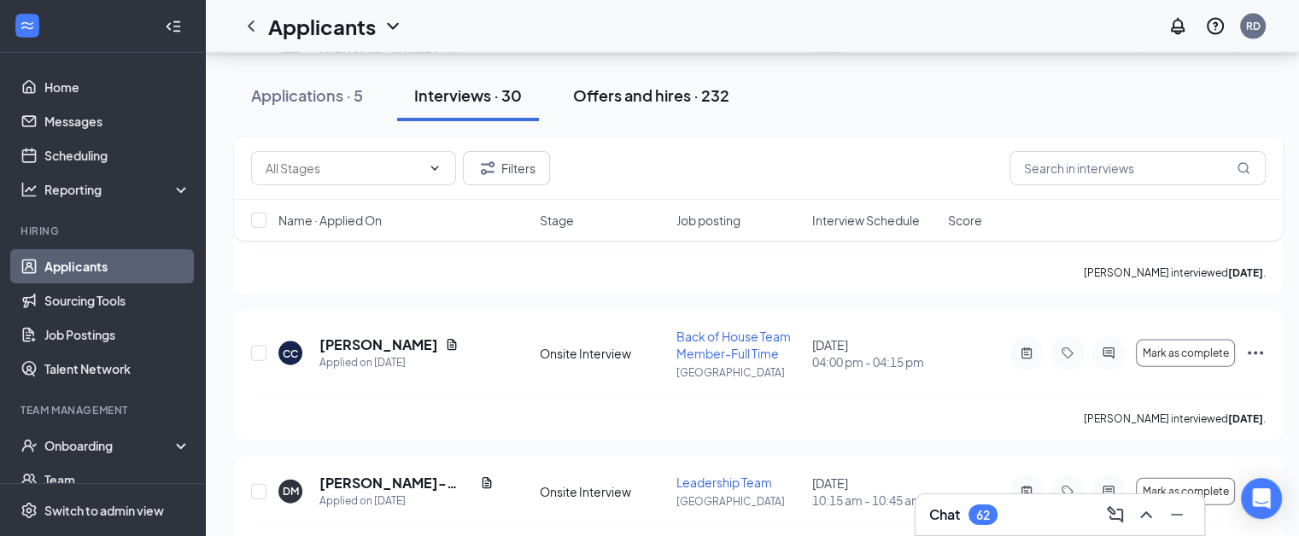
click at [627, 90] on div "Offers and hires · 232" at bounding box center [651, 95] width 156 height 21
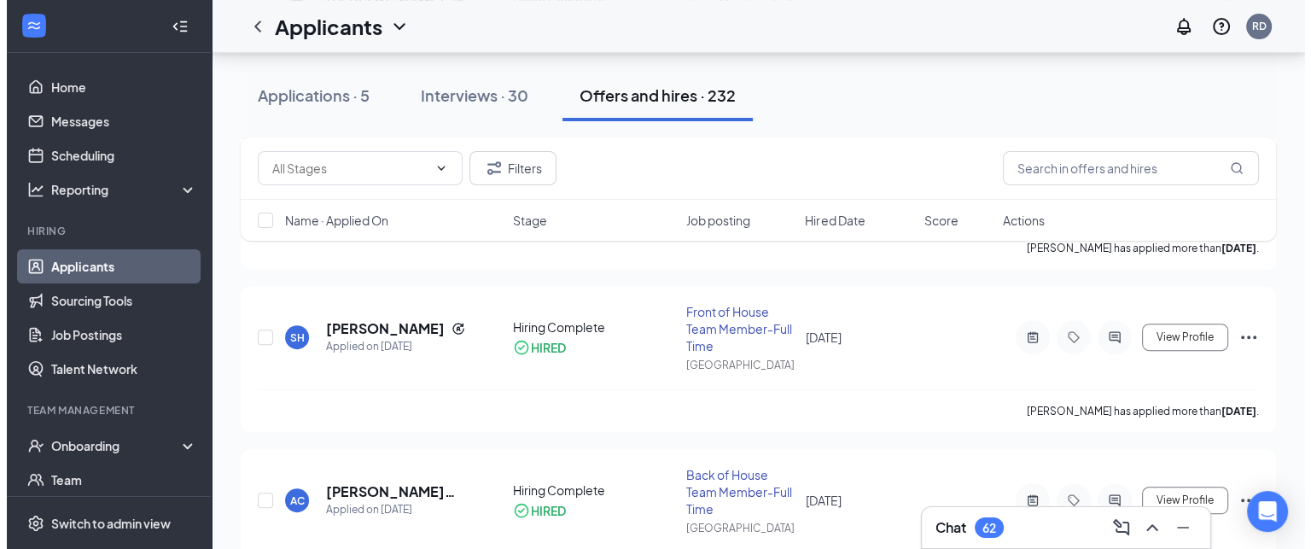
scroll to position [697, 0]
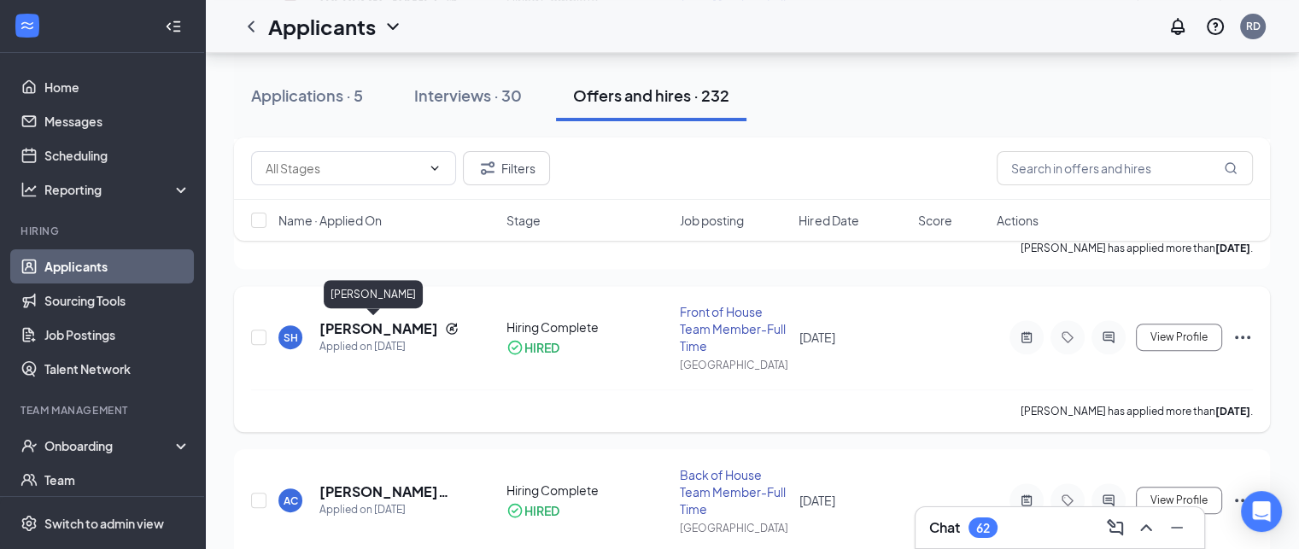
click at [383, 329] on h5 "[PERSON_NAME]" at bounding box center [378, 328] width 119 height 19
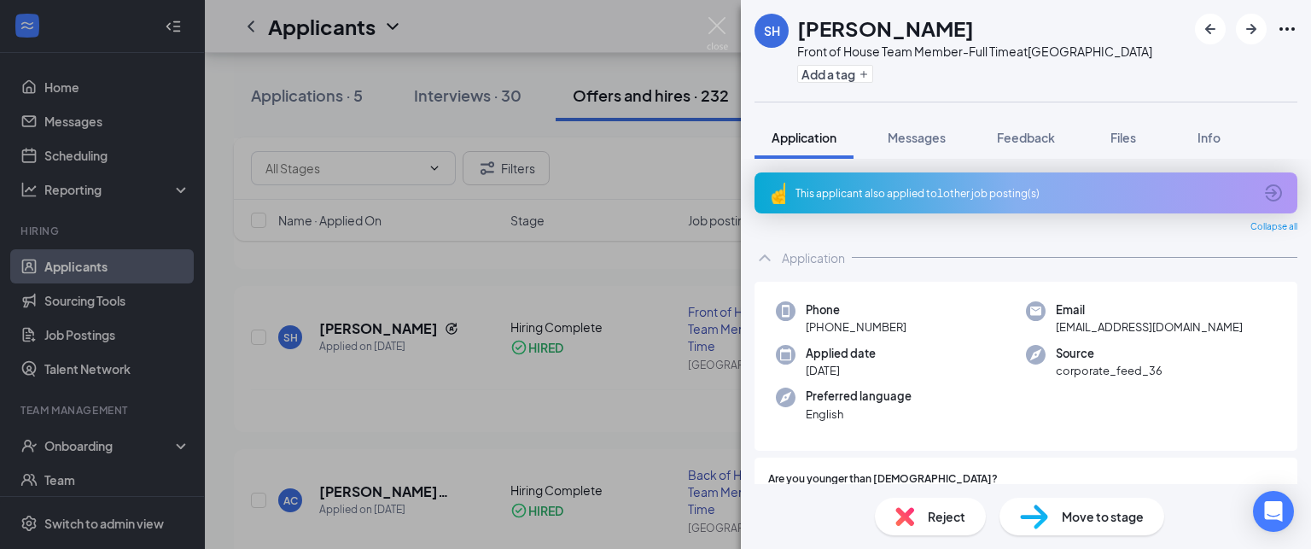
click at [1264, 193] on icon "ArrowCircle" at bounding box center [1274, 193] width 20 height 20
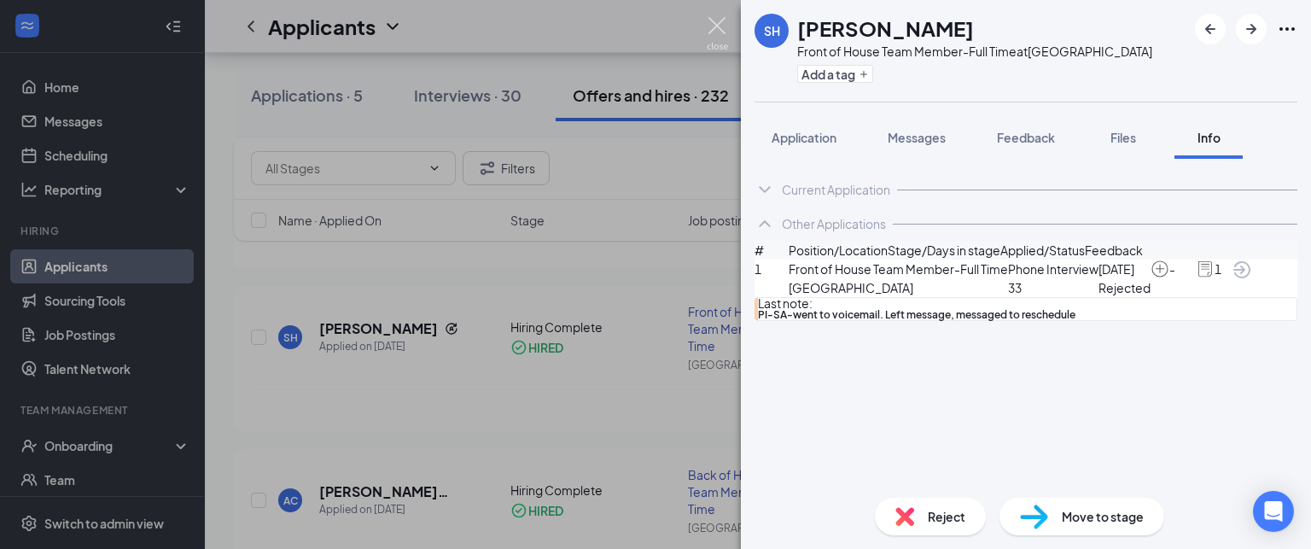
click at [718, 20] on img at bounding box center [717, 33] width 21 height 33
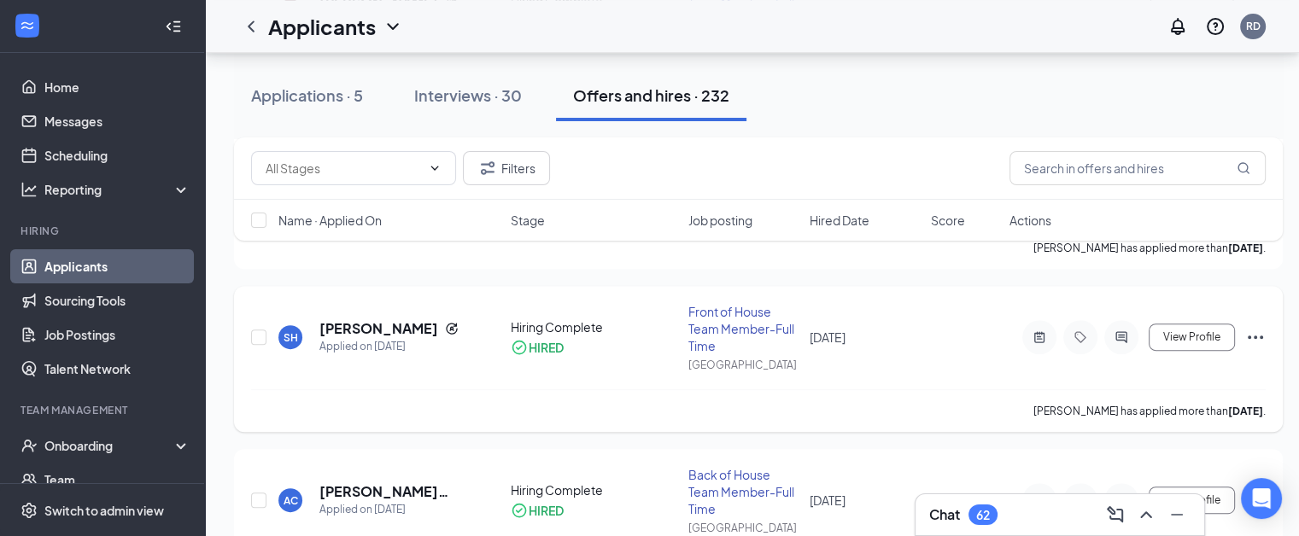
click at [1035, 324] on div at bounding box center [1039, 337] width 34 height 34
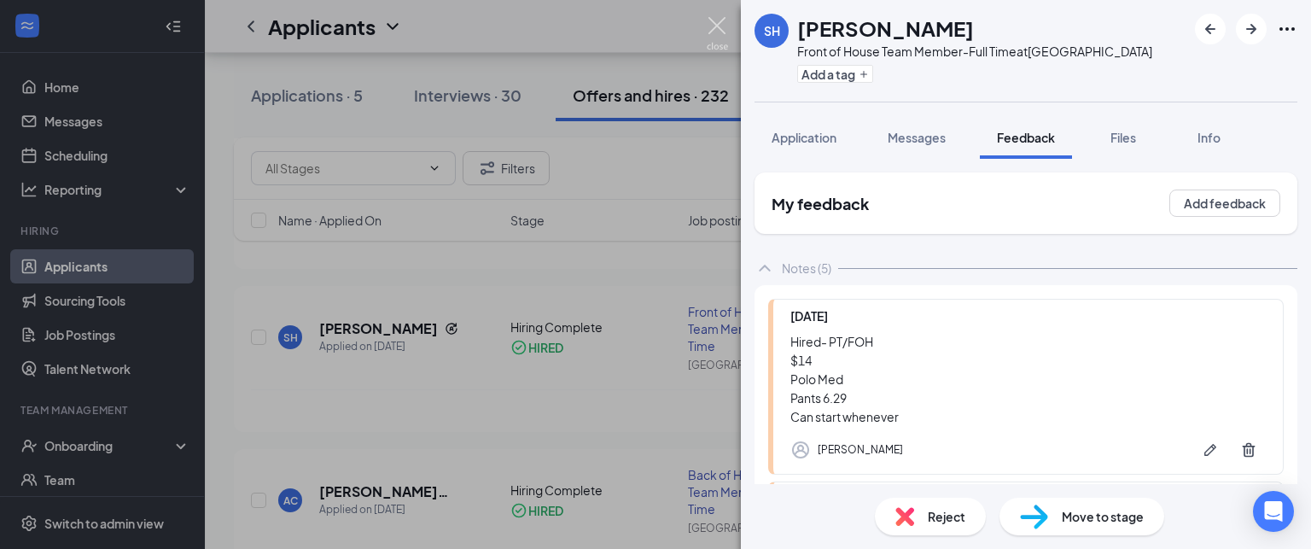
click at [727, 23] on img at bounding box center [717, 33] width 21 height 33
